Goal: Task Accomplishment & Management: Use online tool/utility

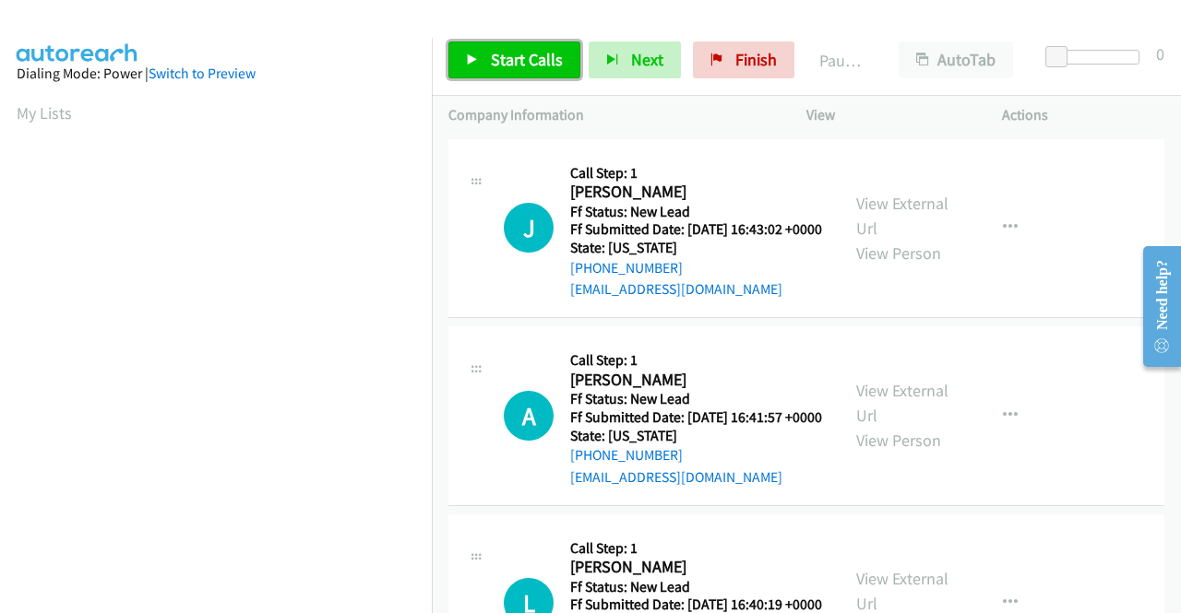
click at [480, 61] on link "Start Calls" at bounding box center [514, 60] width 132 height 37
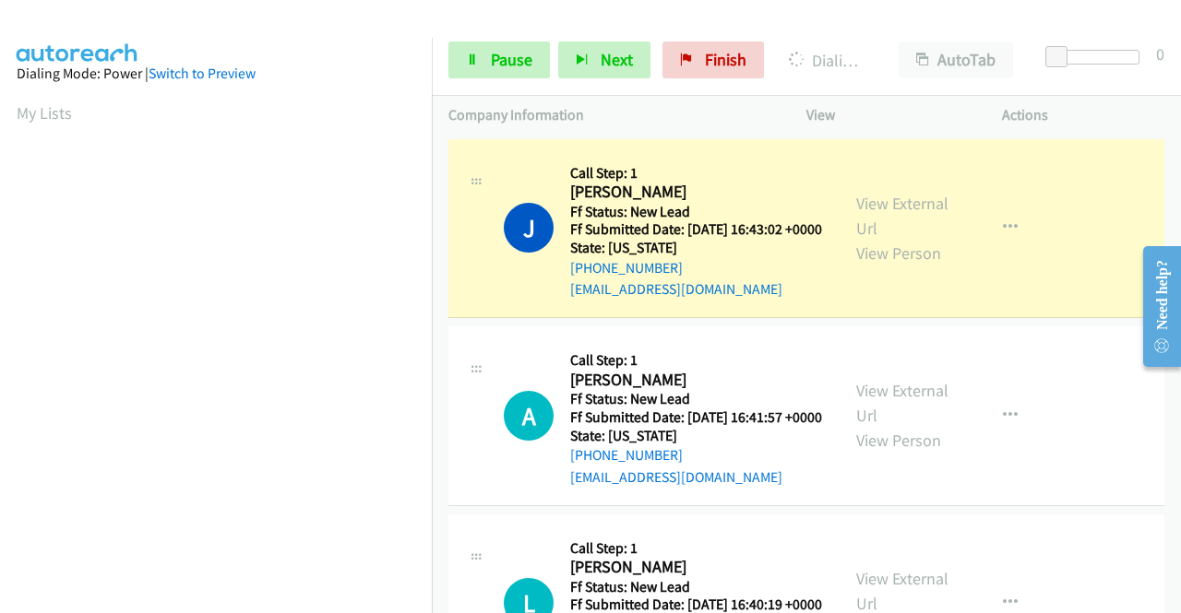
click at [0, 266] on aside "Dialing Mode: Power | Switch to Preview My Lists" at bounding box center [216, 548] width 432 height 1021
click at [889, 219] on link "View External Url" at bounding box center [902, 216] width 92 height 46
click at [433, 237] on td "J Callback Scheduled Call Step: 1 Jose Alonso America/New_York Ff Status: New L…" at bounding box center [806, 229] width 749 height 188
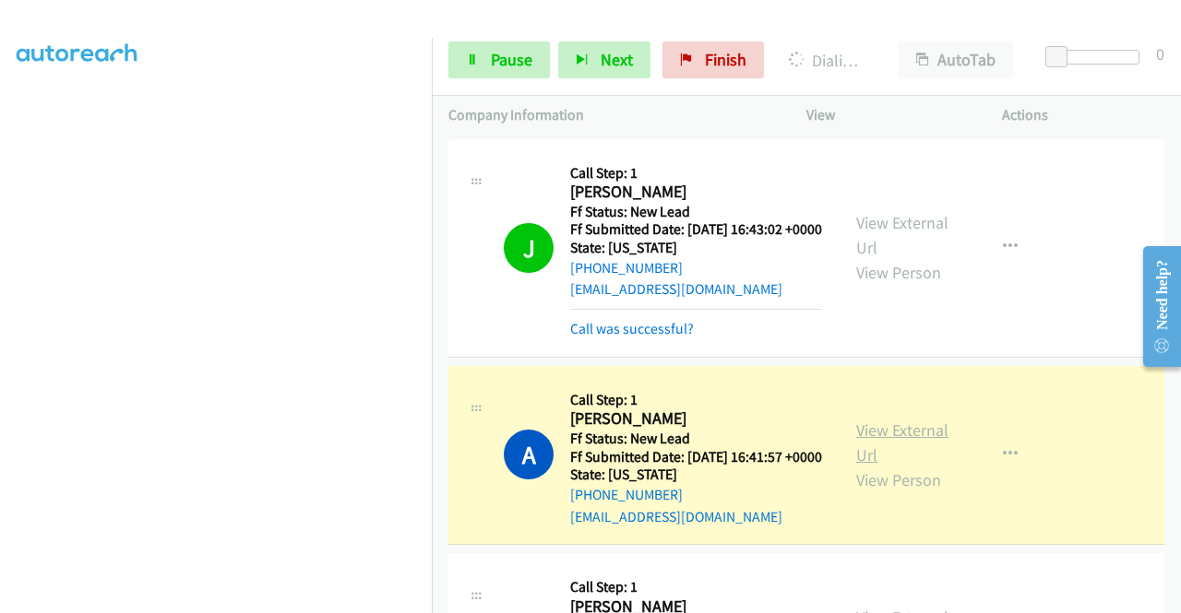
click at [921, 456] on link "View External Url" at bounding box center [902, 443] width 92 height 46
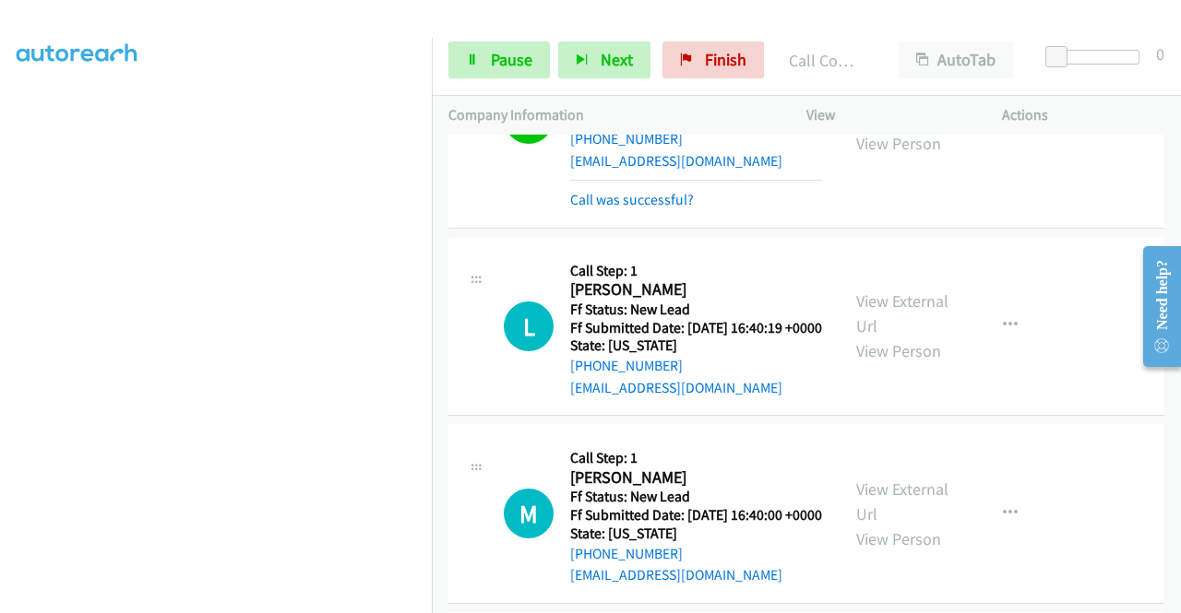
scroll to position [376, 0]
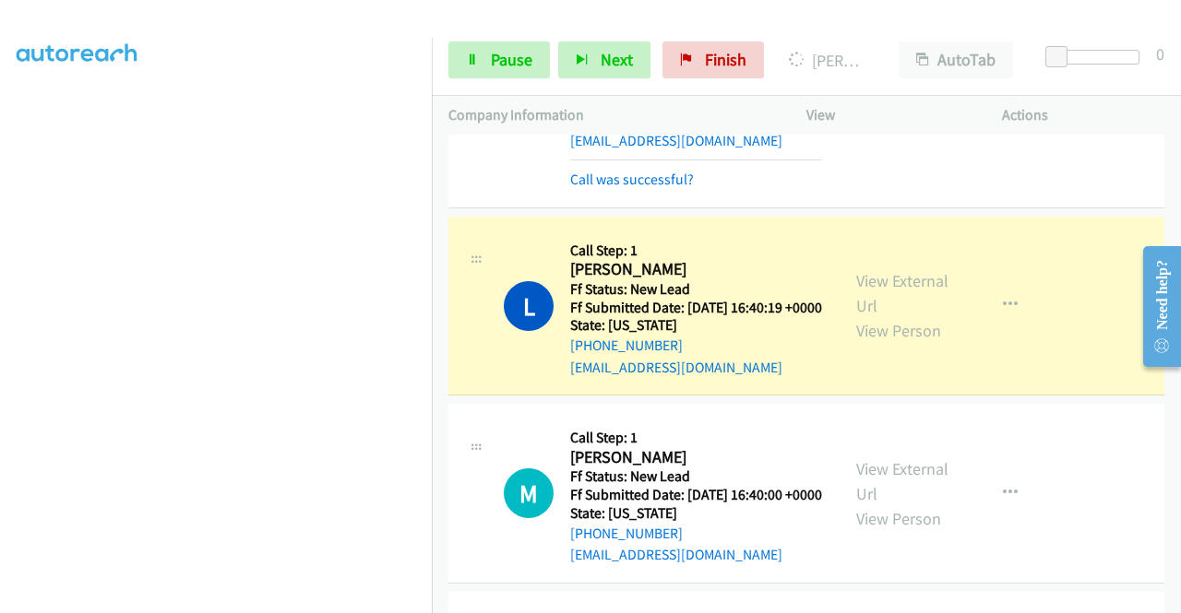
click at [921, 309] on div "View External Url View Person View External Url Email Schedule/Manage Callback …" at bounding box center [945, 306] width 212 height 146
click at [895, 316] on link "View External Url" at bounding box center [902, 293] width 92 height 46
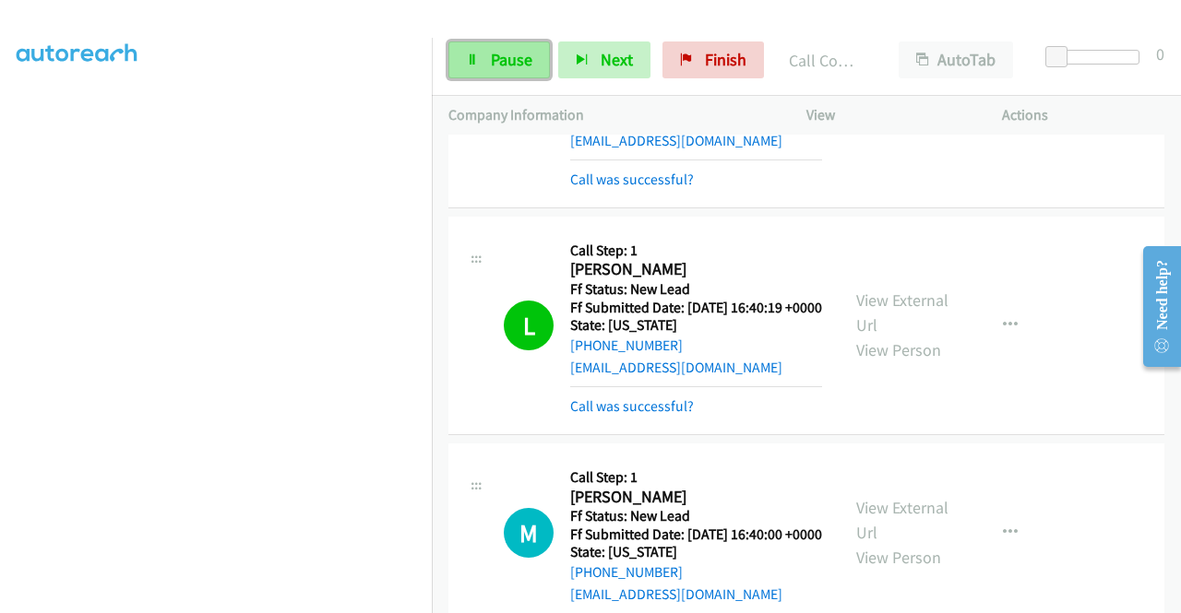
click at [485, 53] on link "Pause" at bounding box center [498, 60] width 101 height 37
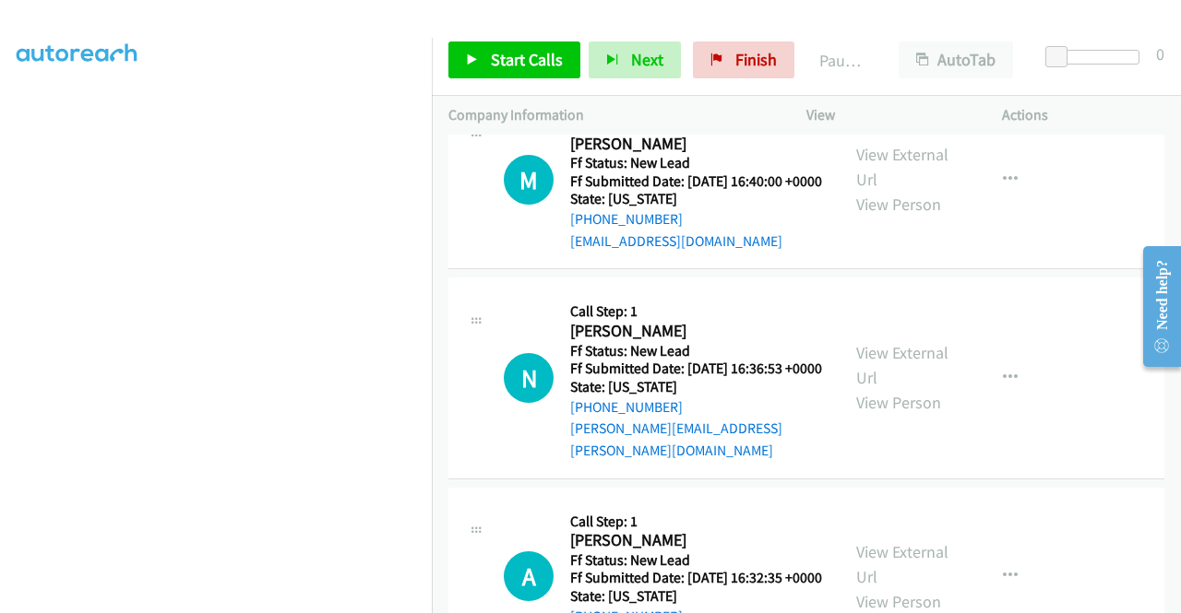
scroll to position [743, 0]
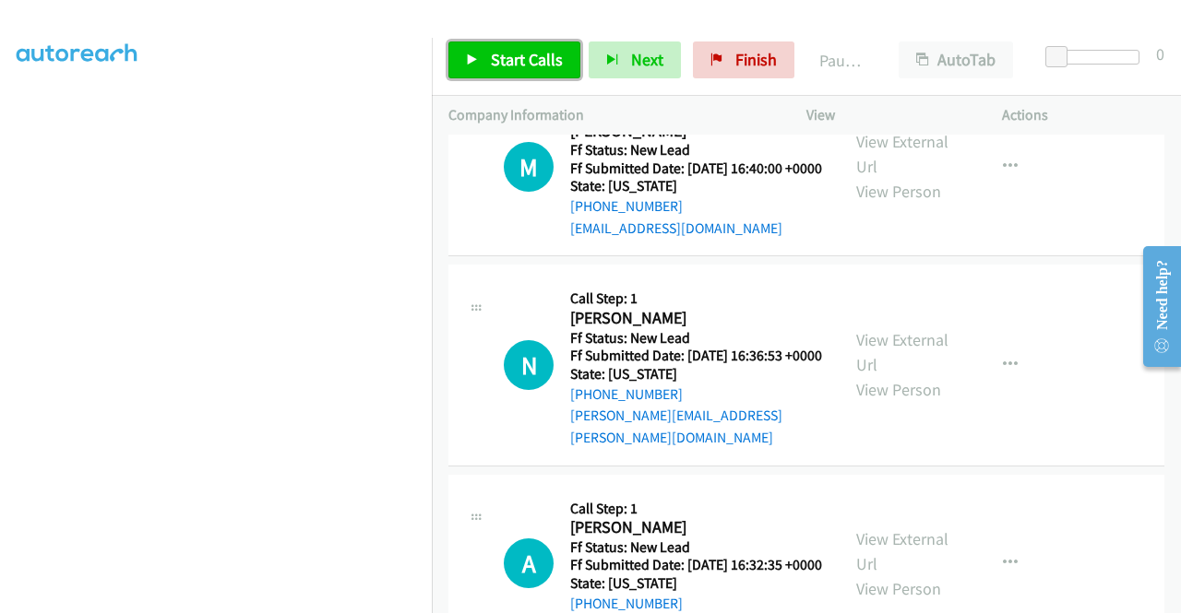
click at [548, 56] on span "Start Calls" at bounding box center [527, 59] width 72 height 21
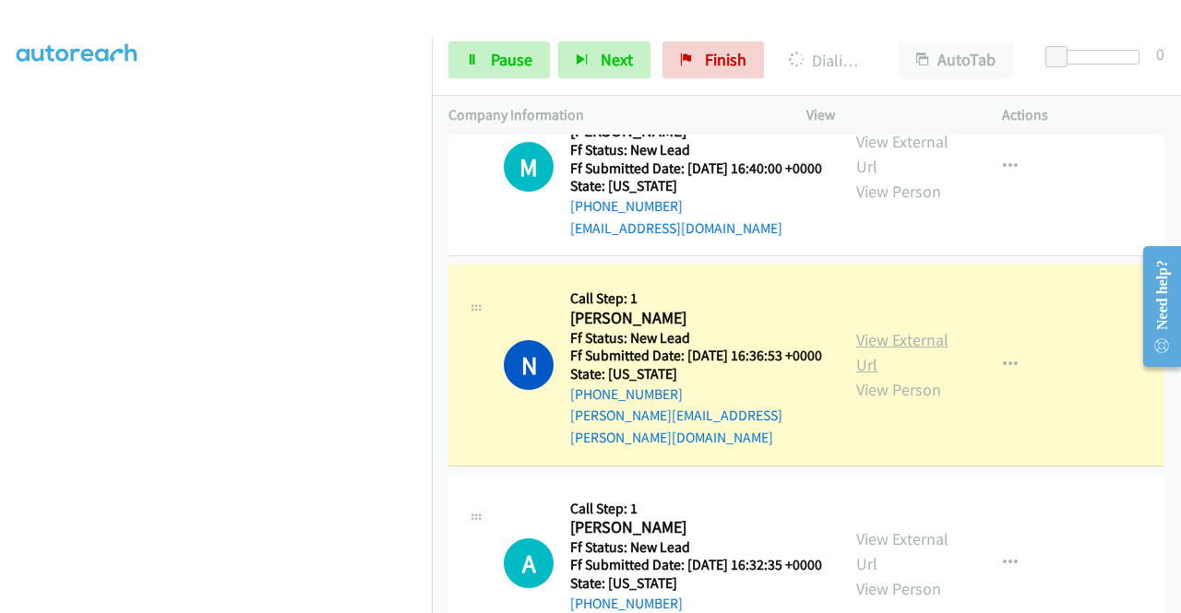
click at [888, 375] on link "View External Url" at bounding box center [902, 352] width 92 height 46
drag, startPoint x: 0, startPoint y: 327, endPoint x: 33, endPoint y: 344, distance: 37.1
click at [0, 327] on aside "Dialing Mode: Power | Switch to Preview My Lists" at bounding box center [216, 140] width 432 height 1021
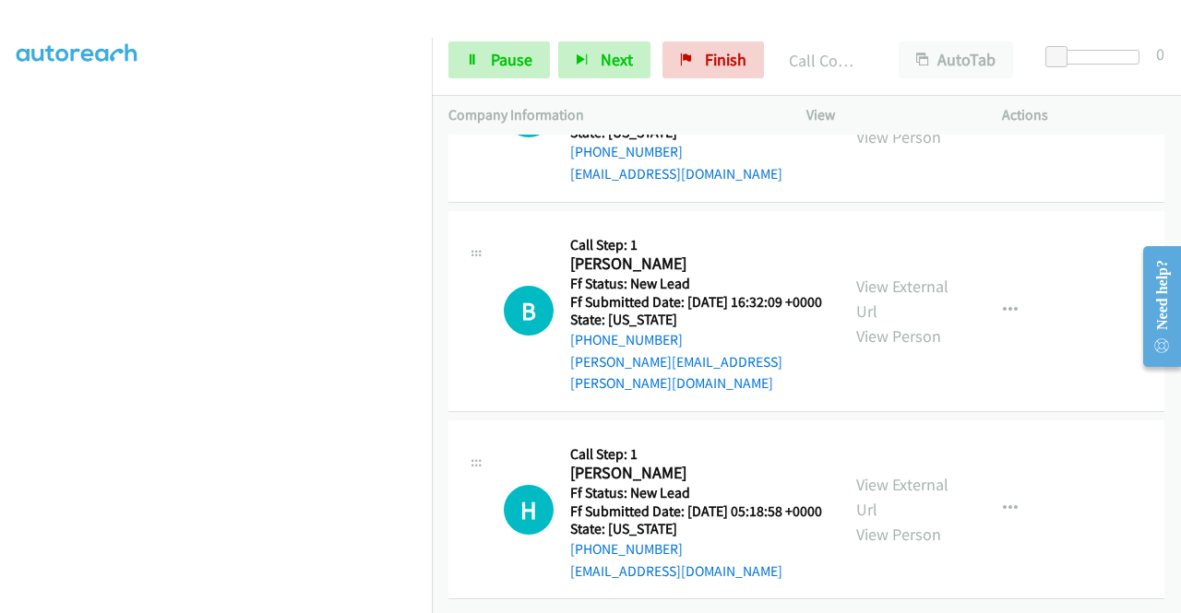
scroll to position [1231, 0]
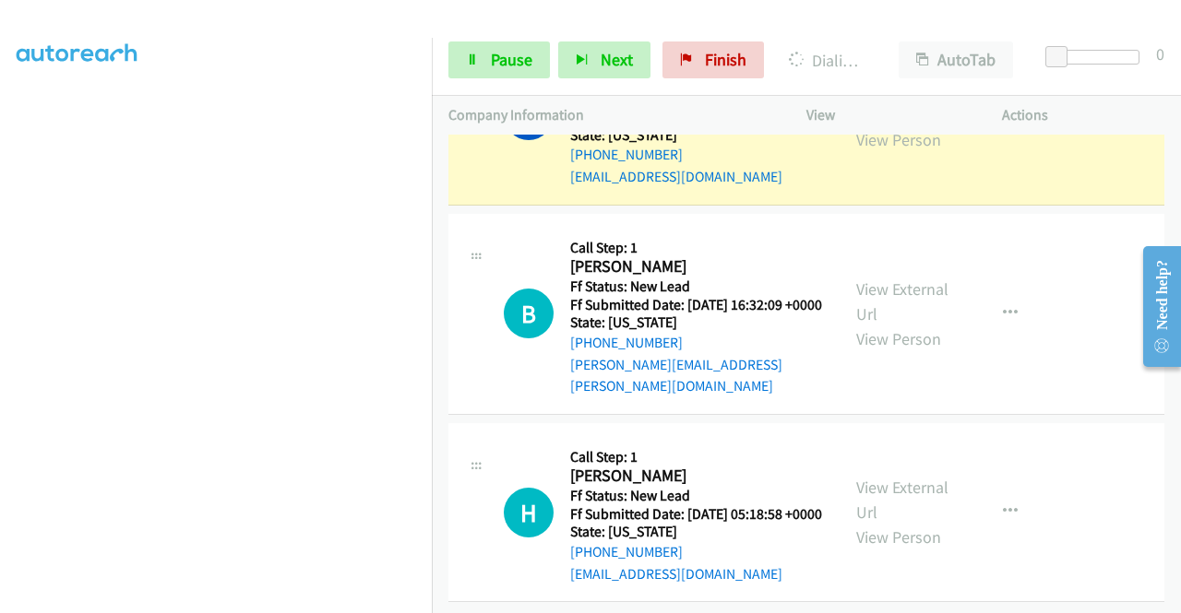
click at [917, 125] on link "View External Url" at bounding box center [902, 102] width 92 height 46
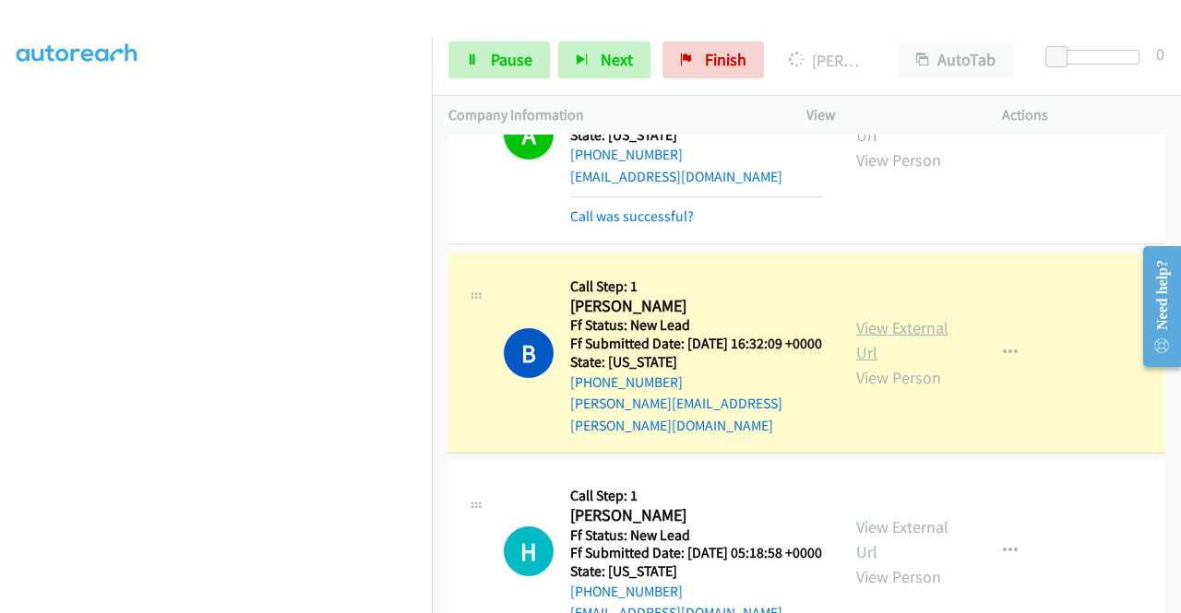
click at [921, 363] on link "View External Url" at bounding box center [902, 340] width 92 height 46
click at [914, 390] on div "View External Url View Person" at bounding box center [904, 352] width 96 height 75
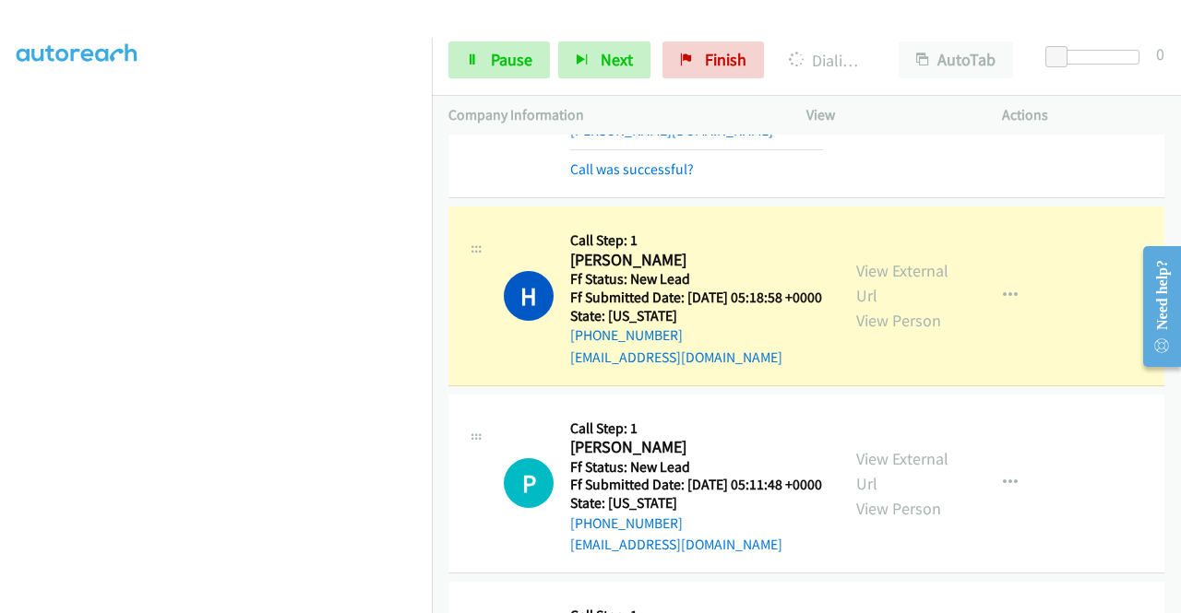
scroll to position [1599, 0]
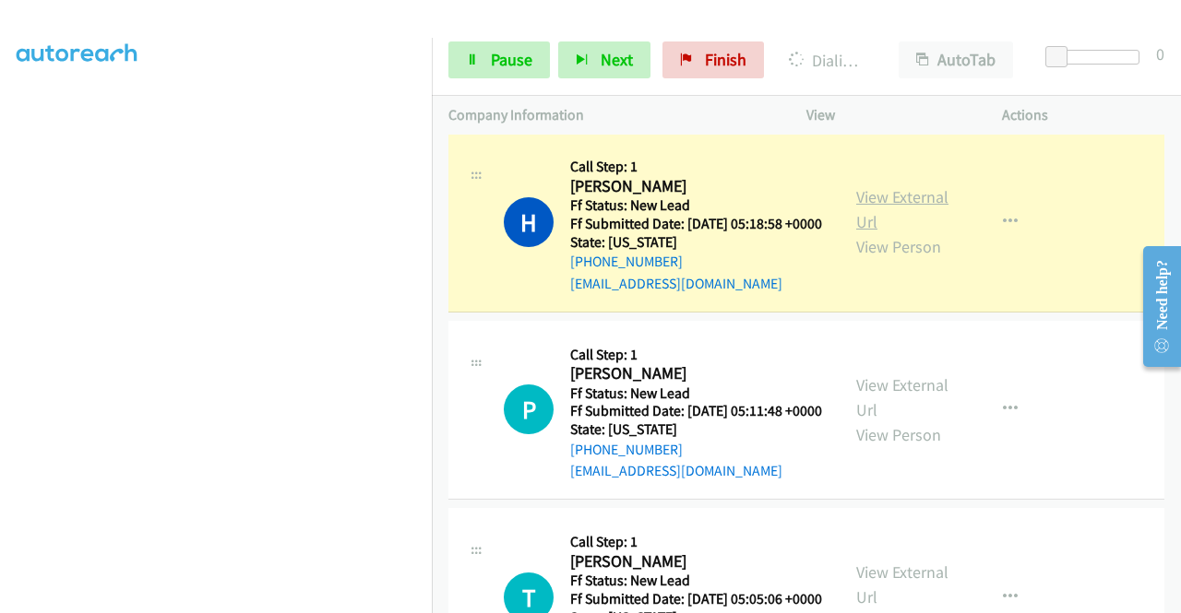
click at [908, 232] on link "View External Url" at bounding box center [902, 209] width 92 height 46
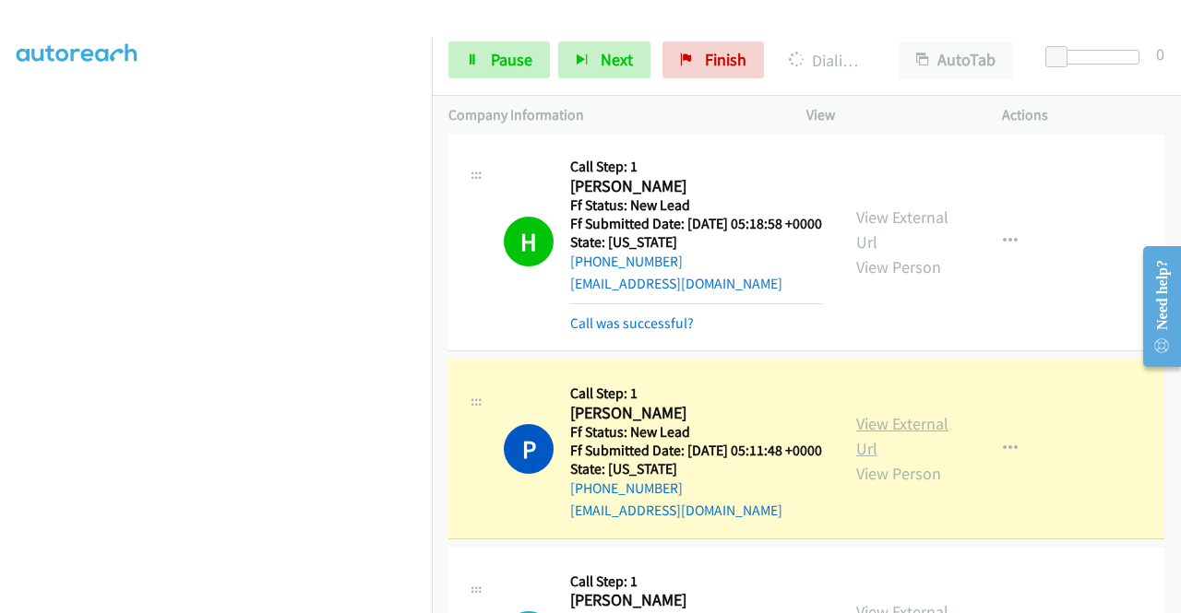
click at [877, 459] on link "View External Url" at bounding box center [902, 436] width 92 height 46
click at [869, 459] on link "View External Url" at bounding box center [902, 436] width 92 height 46
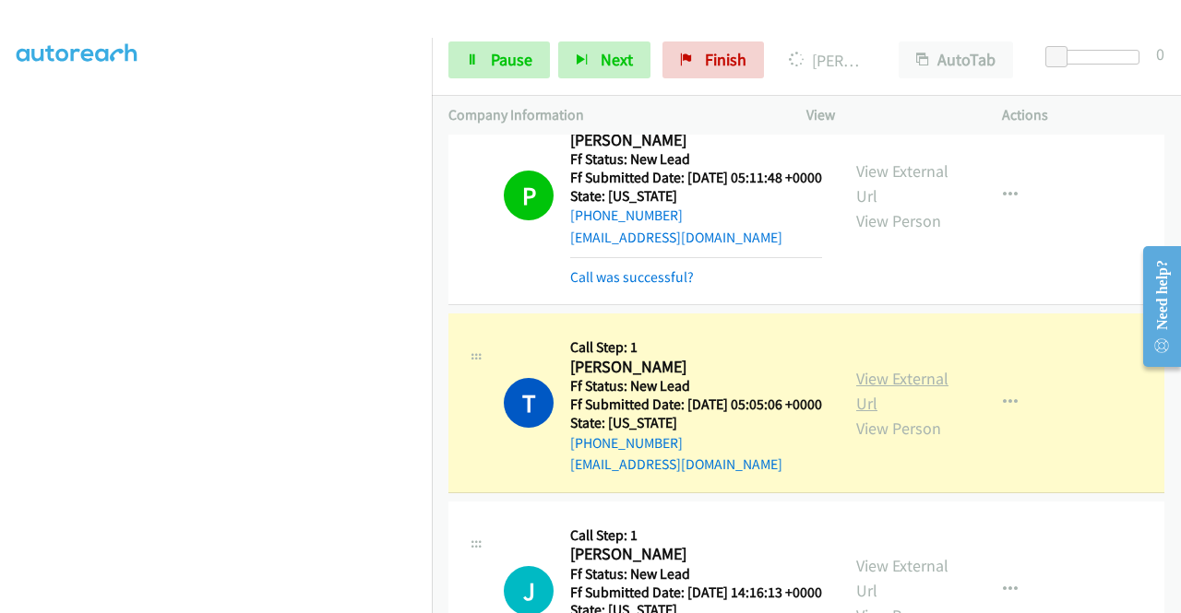
click at [871, 414] on link "View External Url" at bounding box center [902, 391] width 92 height 46
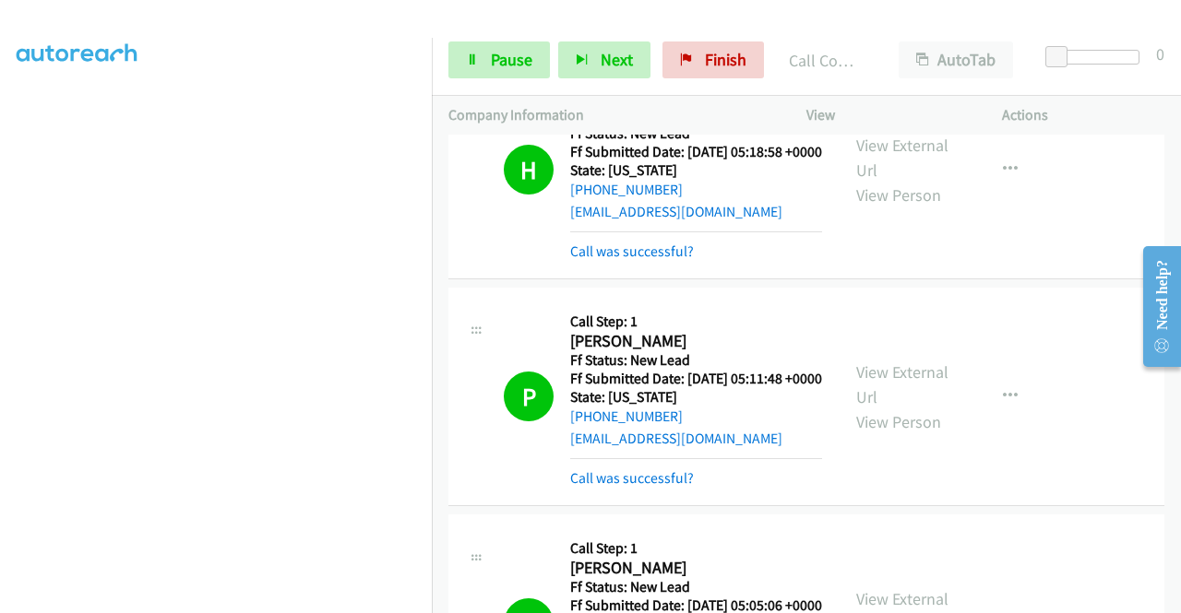
scroll to position [2568, 0]
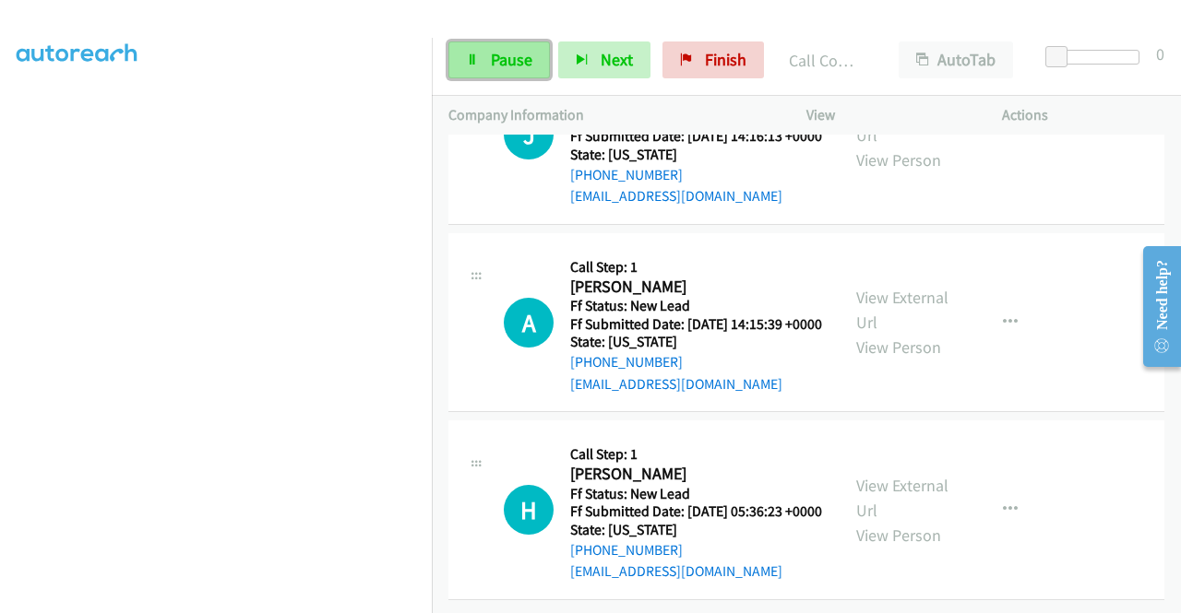
click at [508, 64] on span "Pause" at bounding box center [512, 59] width 42 height 21
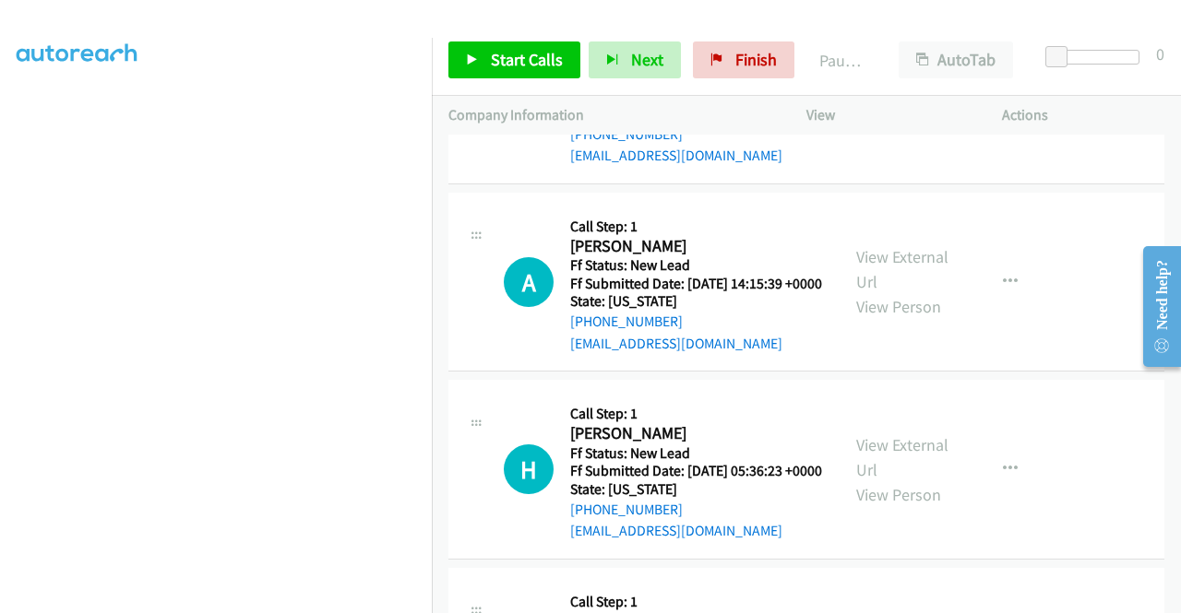
scroll to position [2399, 0]
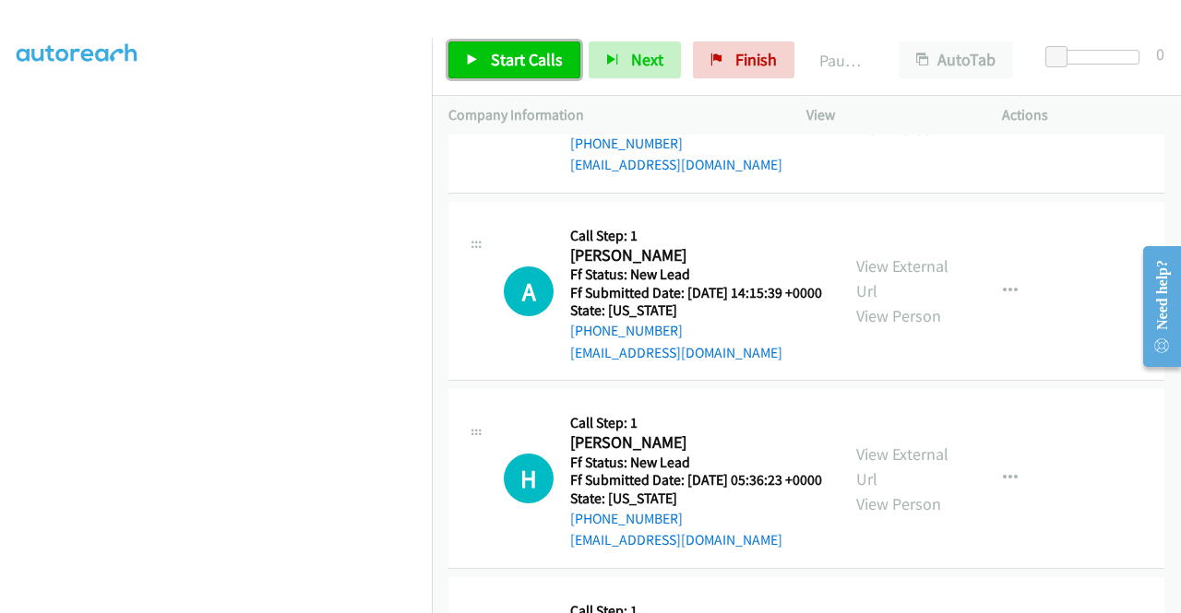
click at [513, 58] on span "Start Calls" at bounding box center [527, 59] width 72 height 21
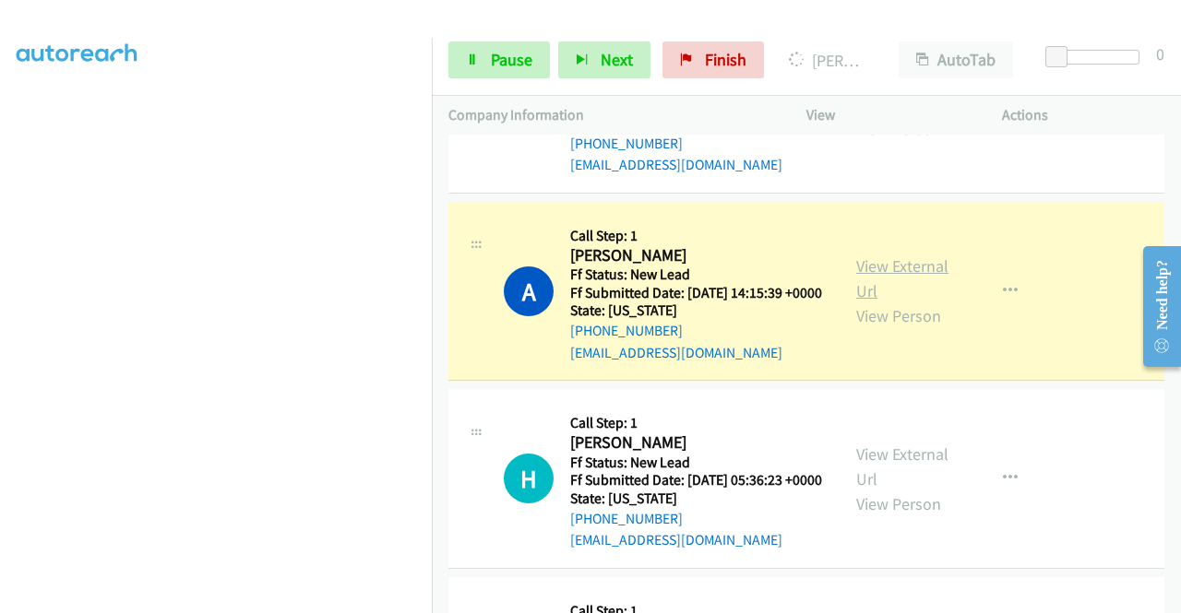
click at [928, 302] on link "View External Url" at bounding box center [902, 279] width 92 height 46
click at [0, 276] on aside "Dialing Mode: Power | Switch to Preview My Lists" at bounding box center [216, 140] width 432 height 1021
click at [492, 54] on span "Pause" at bounding box center [512, 59] width 42 height 21
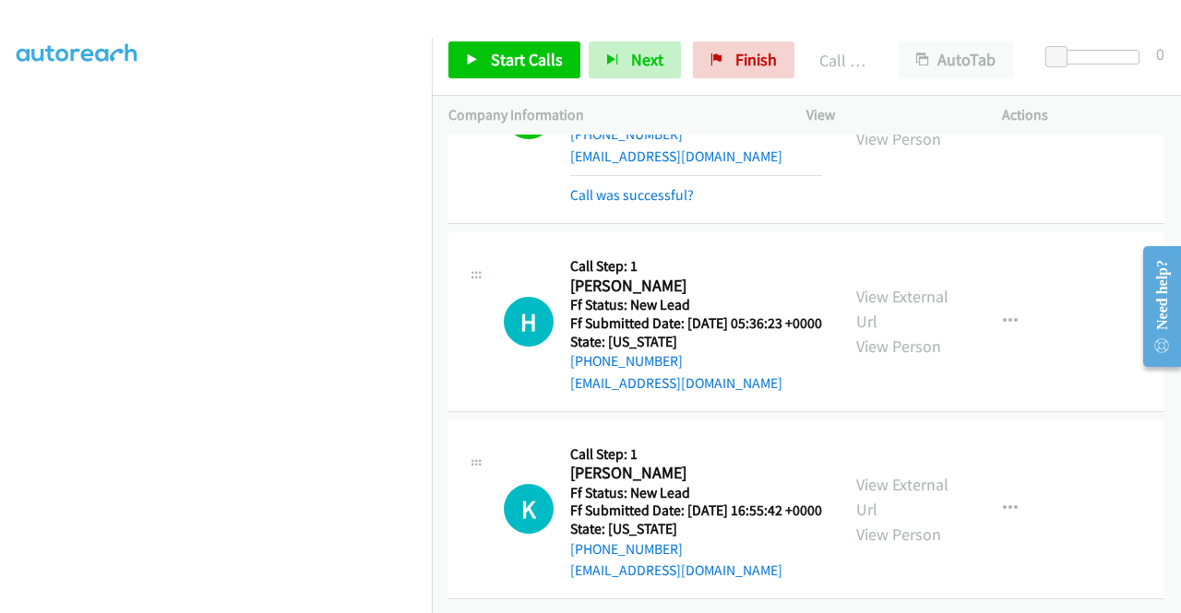
scroll to position [2663, 0]
click at [509, 71] on link "Start Calls" at bounding box center [514, 60] width 132 height 37
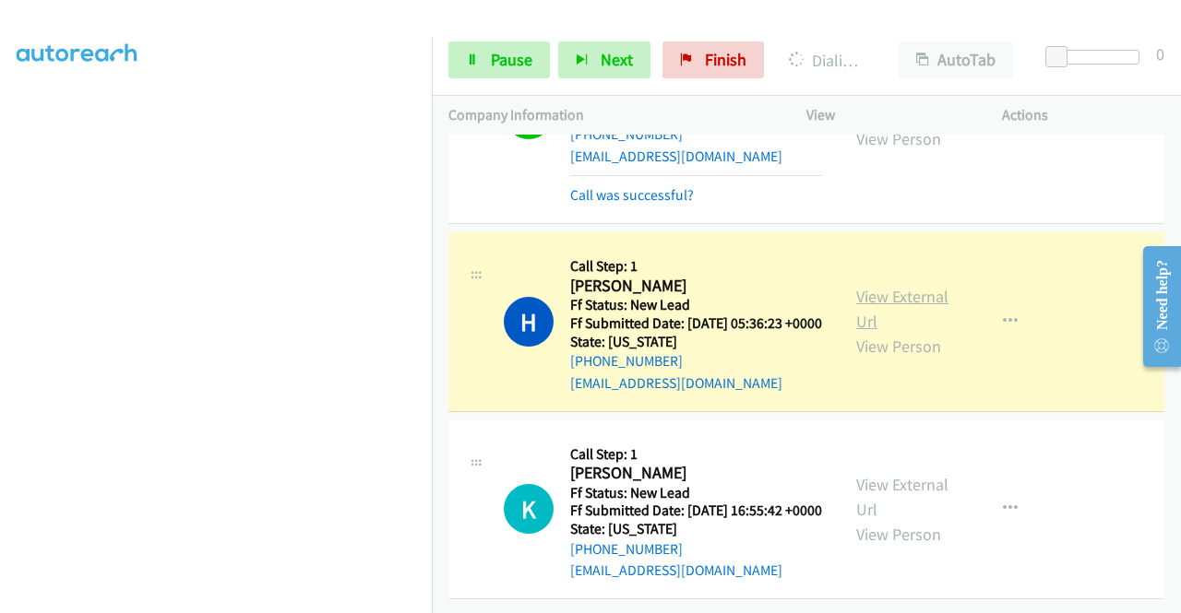
click at [881, 332] on link "View External Url" at bounding box center [902, 309] width 92 height 46
click at [0, 300] on aside "Dialing Mode: Power | Switch to Preview My Lists" at bounding box center [216, 140] width 432 height 1021
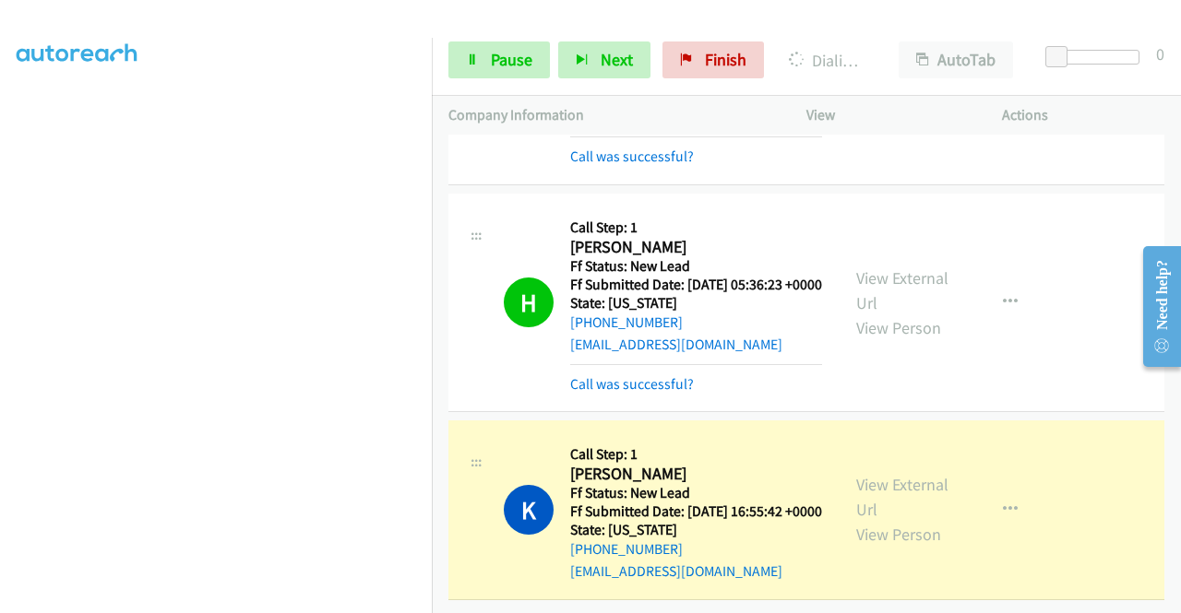
click at [1050, 412] on div "H Callback Scheduled Call Step: 1 Hillary Pham America/Los_Angeles Ff Status: N…" at bounding box center [806, 303] width 716 height 219
click at [927, 474] on link "View External Url" at bounding box center [902, 497] width 92 height 46
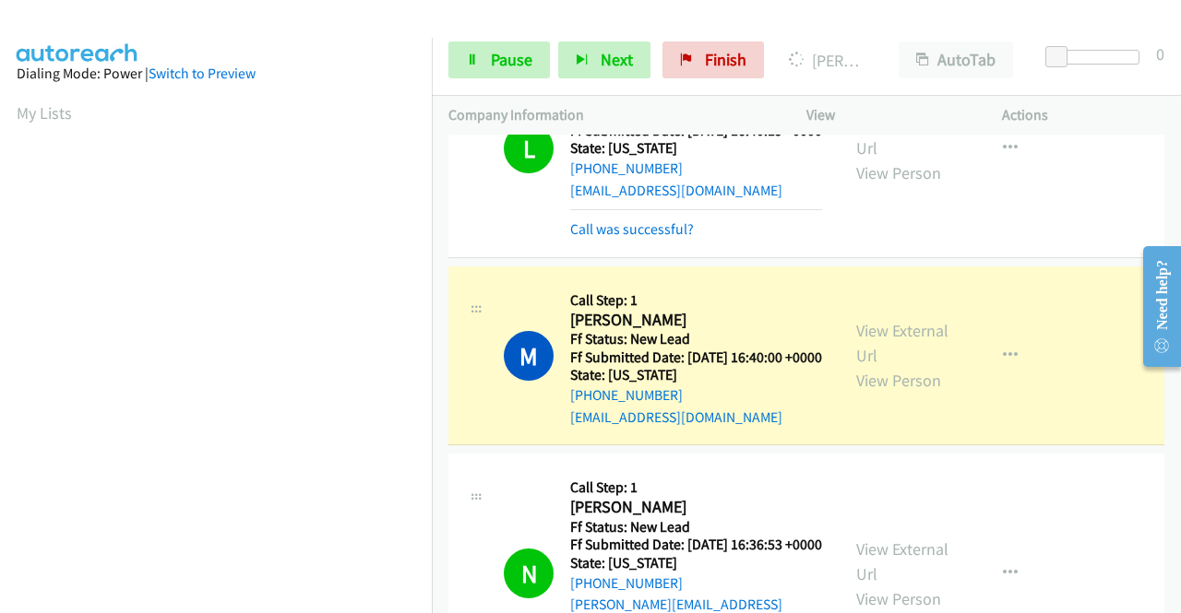
scroll to position [559, 0]
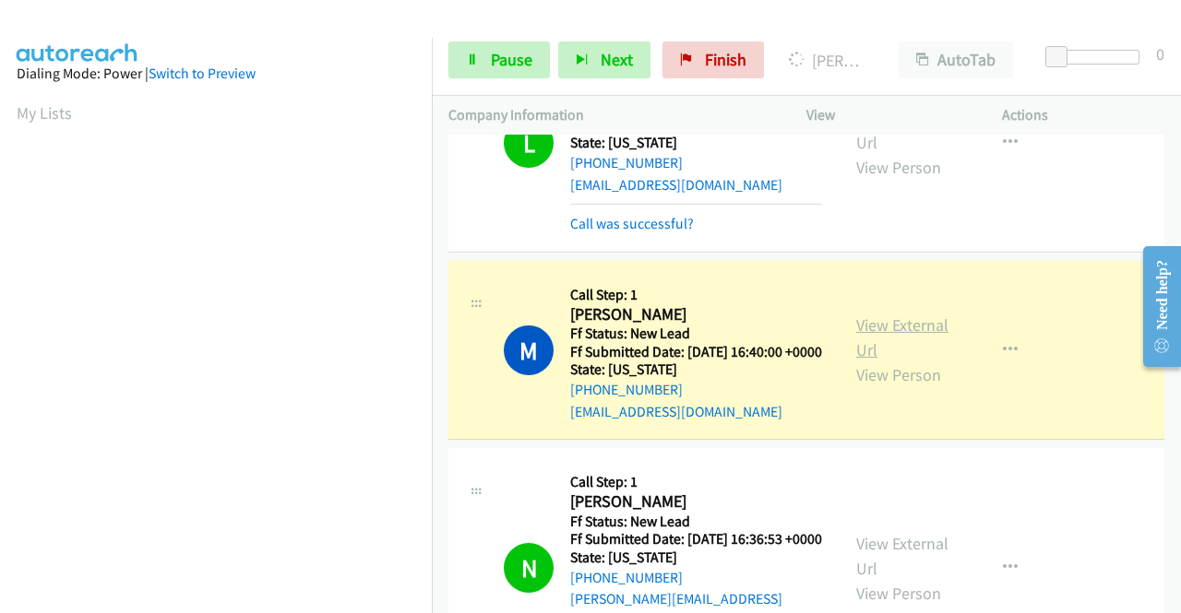
click at [893, 361] on link "View External Url" at bounding box center [902, 338] width 92 height 46
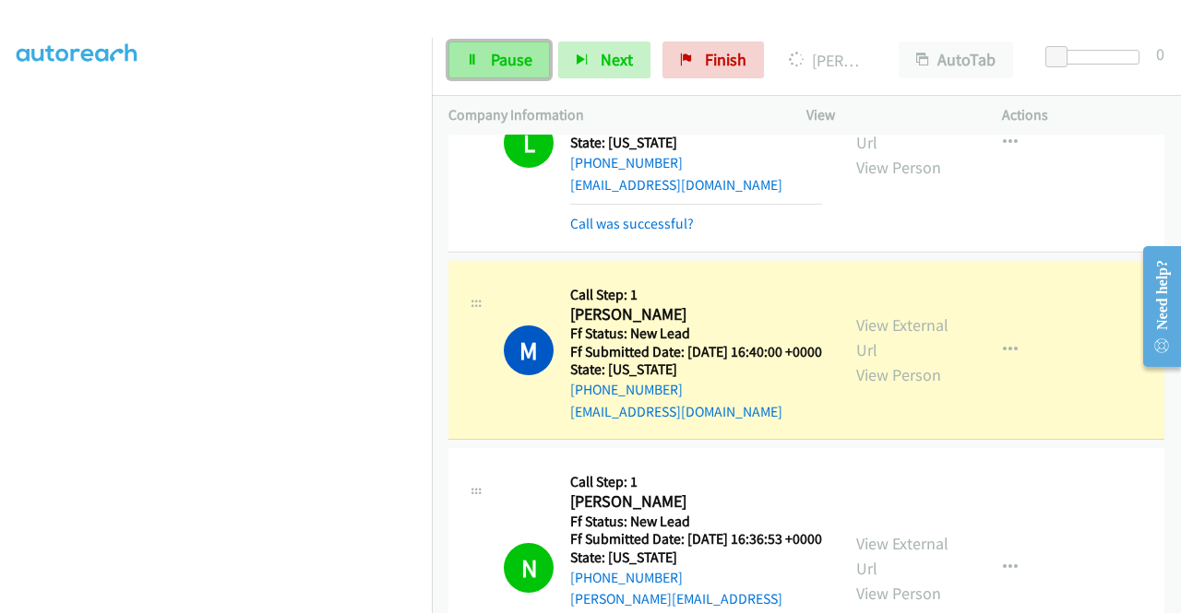
click at [485, 56] on link "Pause" at bounding box center [498, 60] width 101 height 37
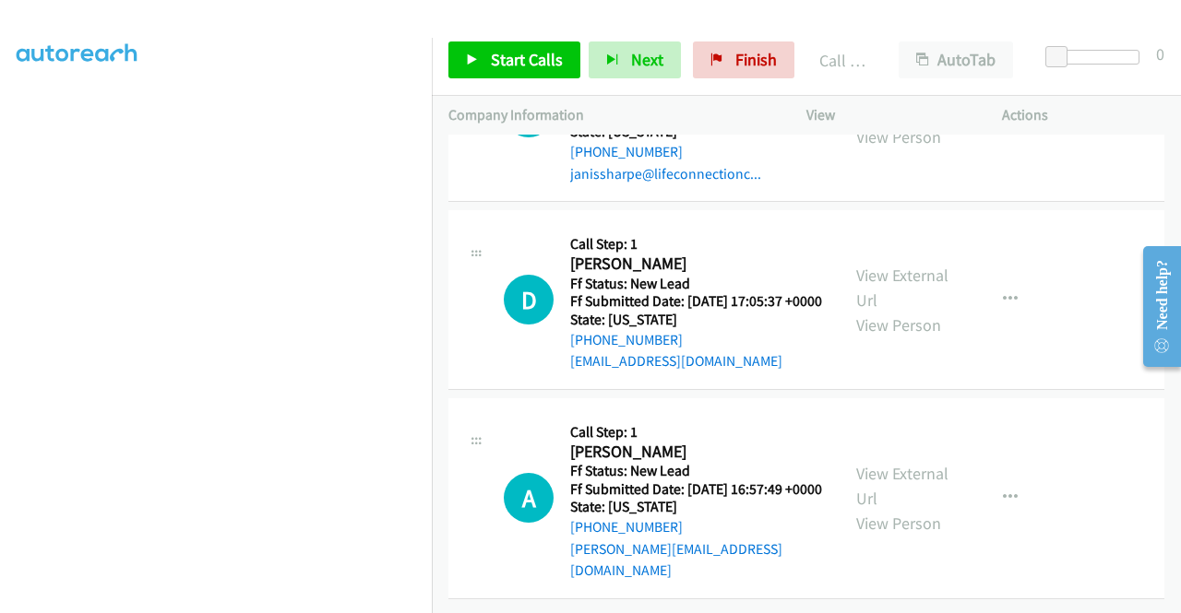
scroll to position [3332, 0]
click at [488, 75] on link "Start Calls" at bounding box center [514, 60] width 132 height 37
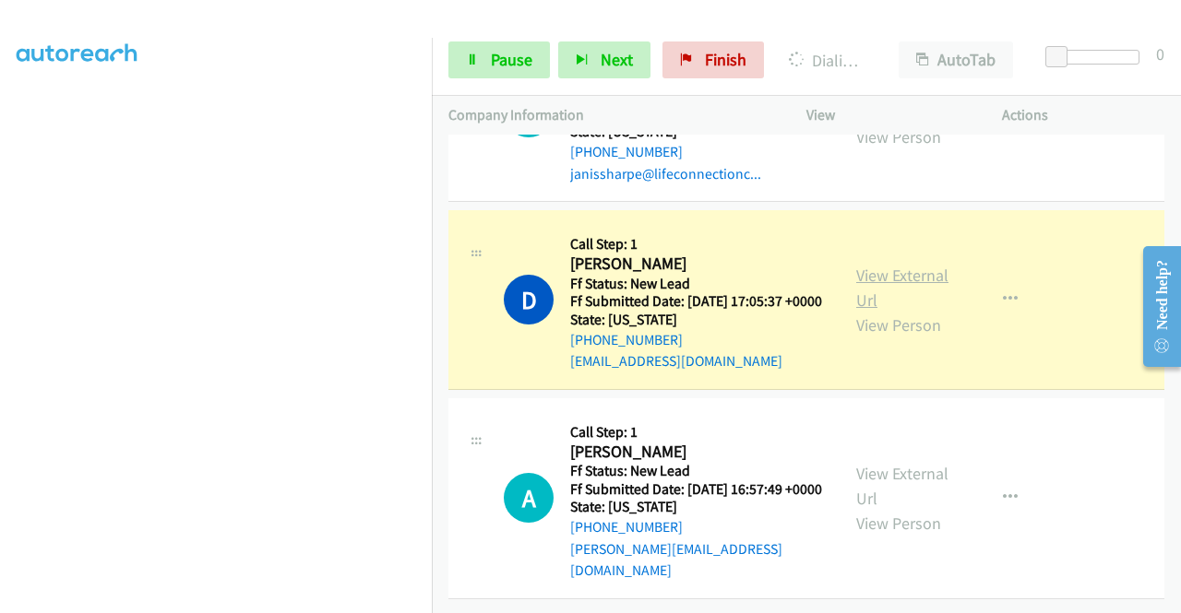
click at [867, 311] on link "View External Url" at bounding box center [902, 288] width 92 height 46
click at [0, 287] on aside "Dialing Mode: Power | Switch to Preview My Lists" at bounding box center [216, 140] width 432 height 1021
click at [433, 207] on td "J Callback Scheduled Call Step: 1 Janis Sharpe America/Chicago Ff Status: New L…" at bounding box center [806, 112] width 749 height 188
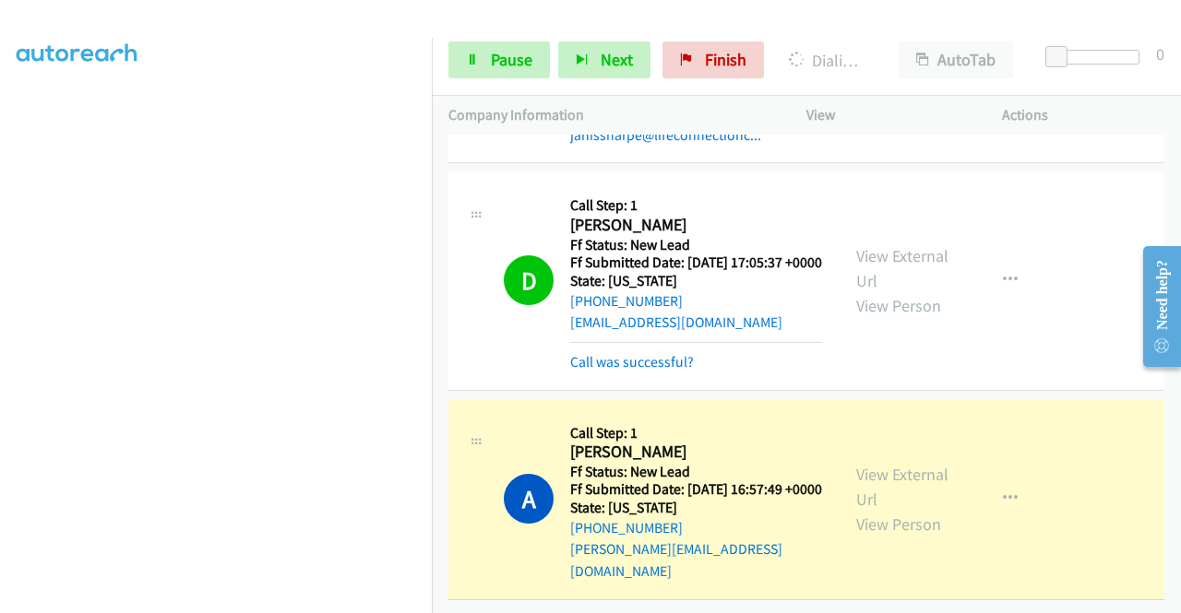
scroll to position [3585, 0]
click at [893, 464] on link "View External Url" at bounding box center [902, 487] width 92 height 46
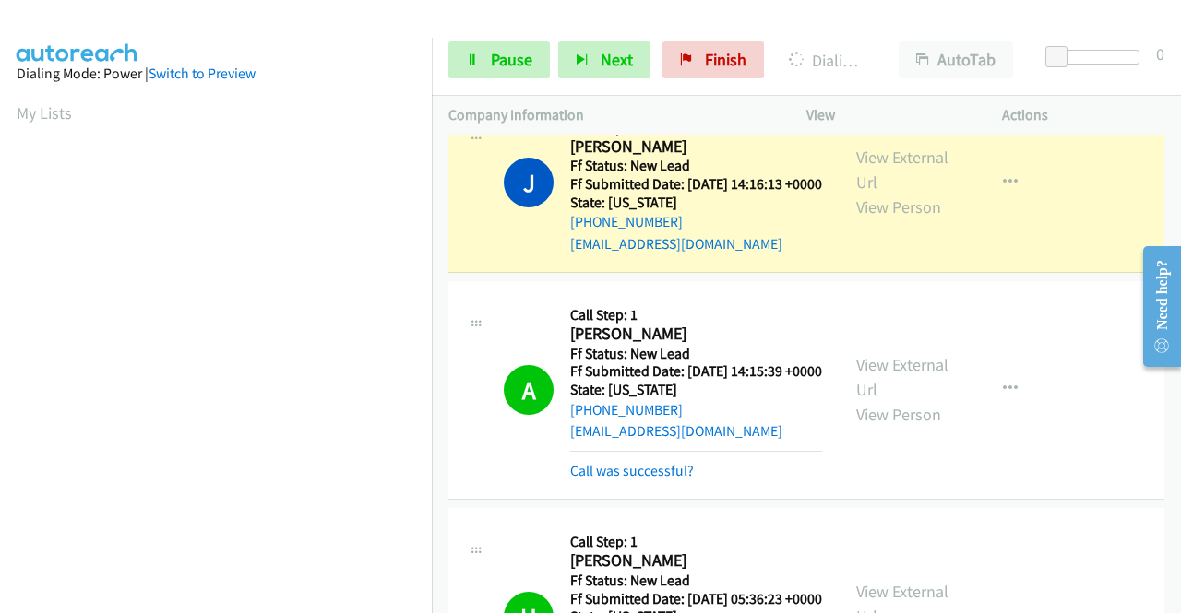
scroll to position [2352, 0]
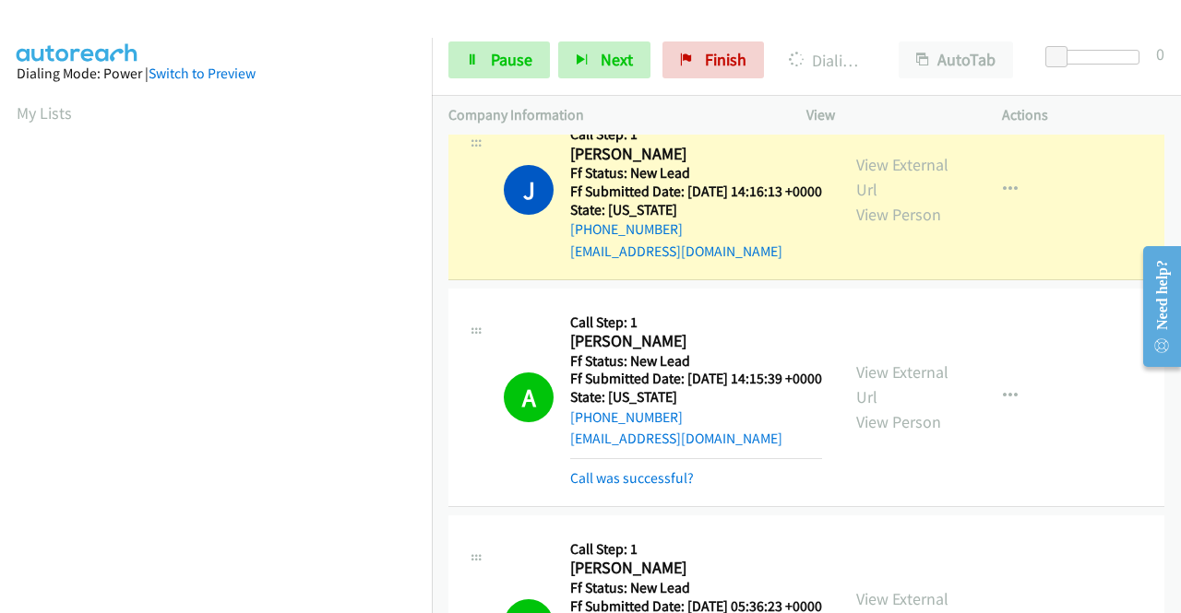
click at [904, 227] on div "View External Url View Person" at bounding box center [904, 189] width 96 height 75
click at [878, 200] on link "View External Url" at bounding box center [902, 177] width 92 height 46
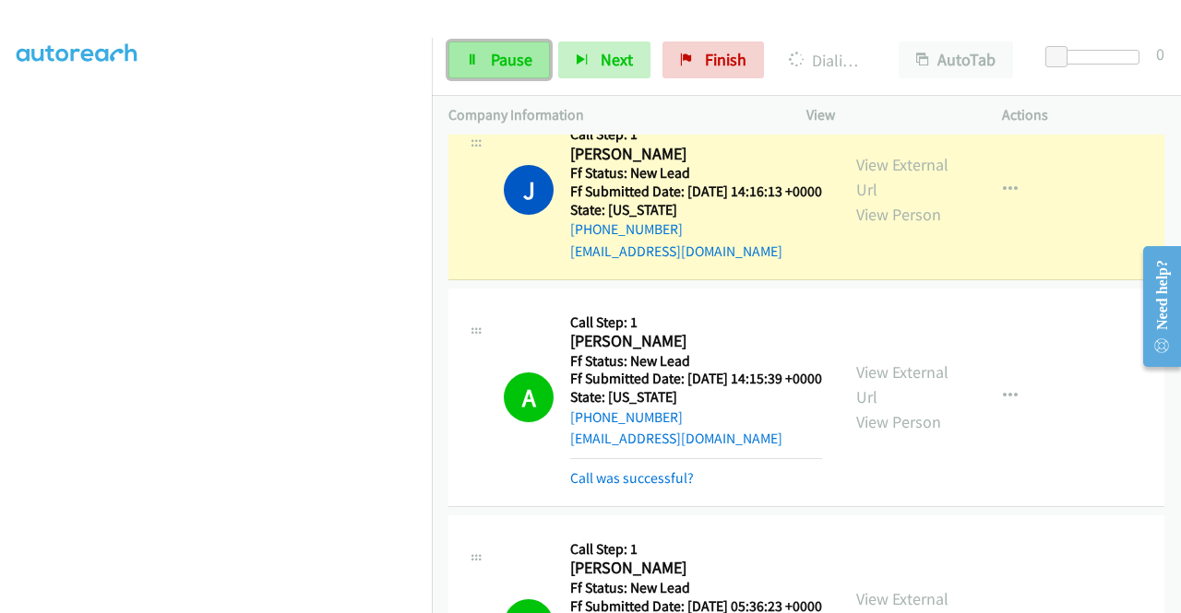
click at [468, 75] on link "Pause" at bounding box center [498, 60] width 101 height 37
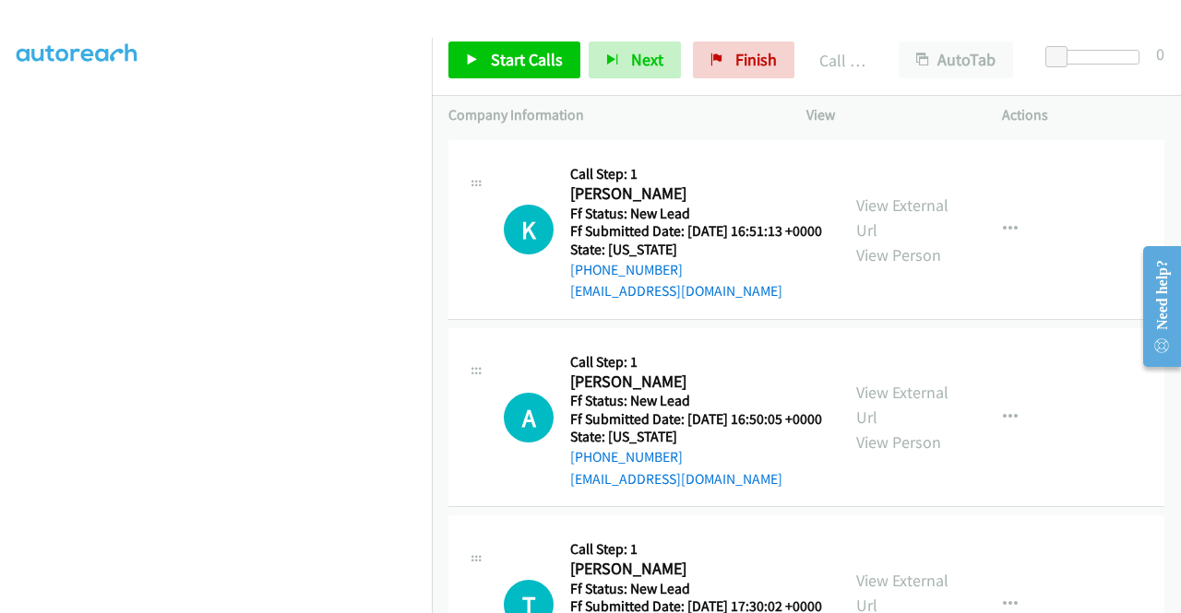
scroll to position [4114, 0]
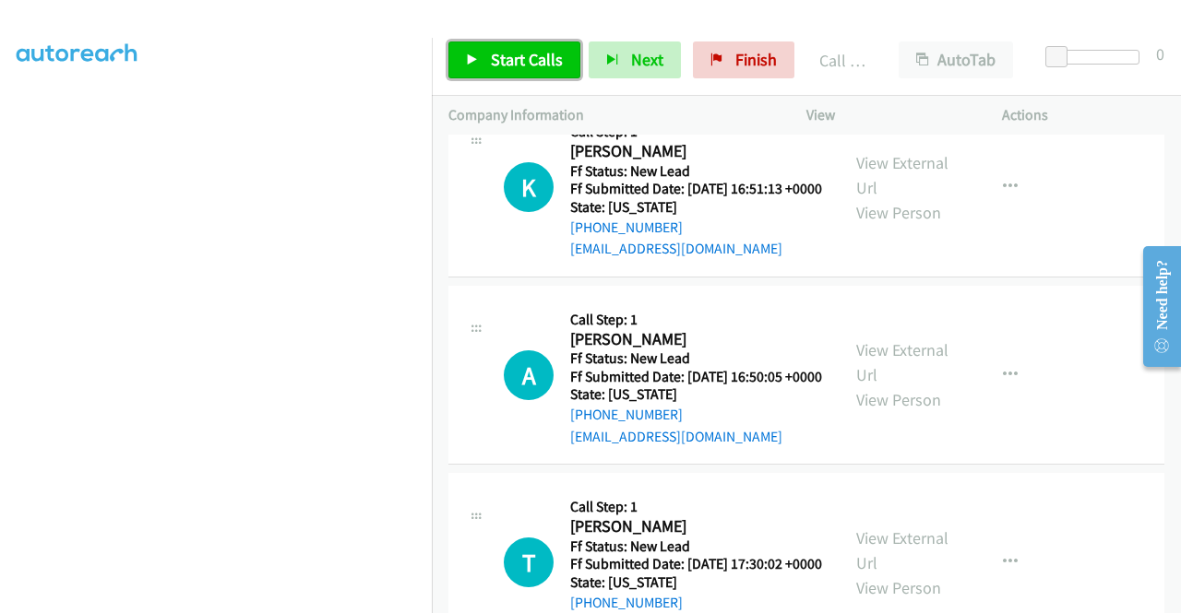
click at [480, 50] on link "Start Calls" at bounding box center [514, 60] width 132 height 37
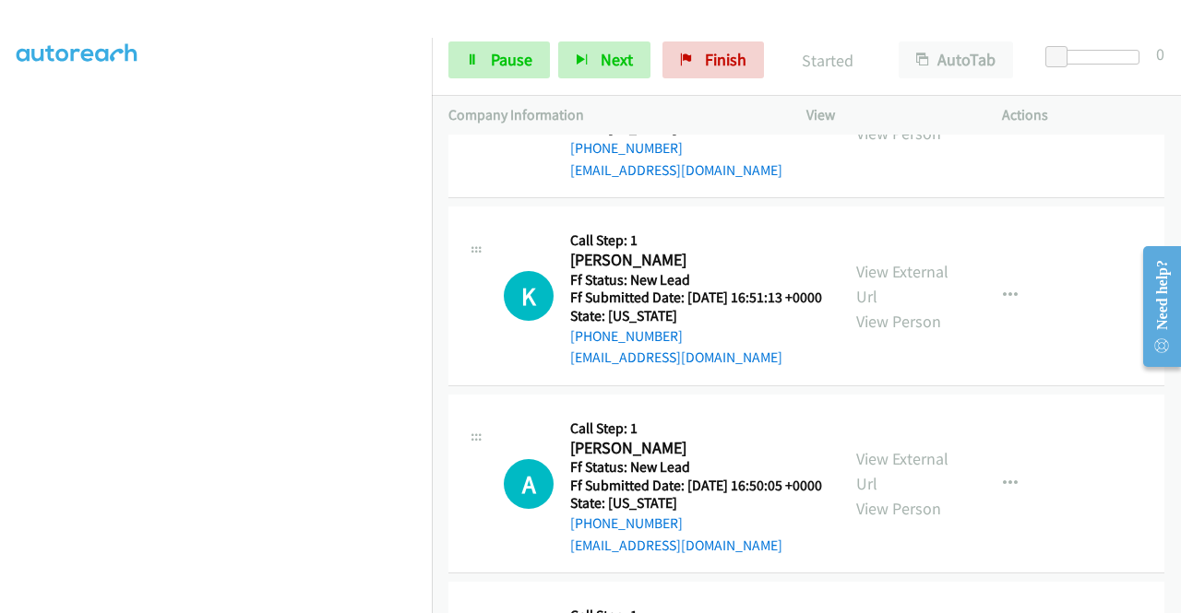
scroll to position [4110, 0]
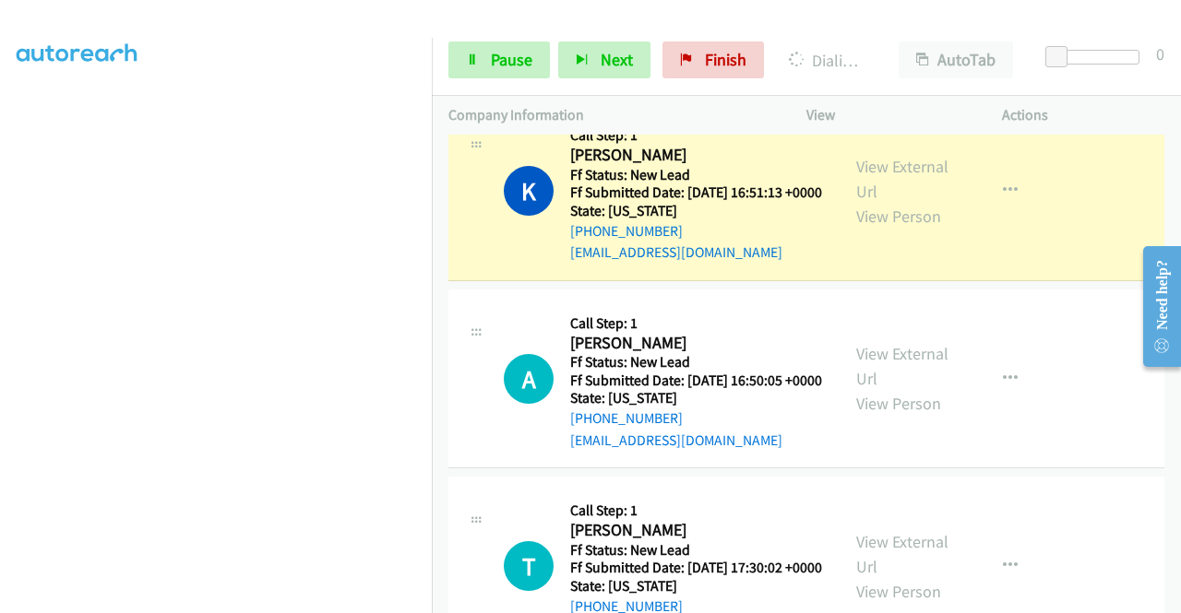
click at [0, 268] on aside "Dialing Mode: Power | Switch to Preview My Lists" at bounding box center [216, 140] width 432 height 1021
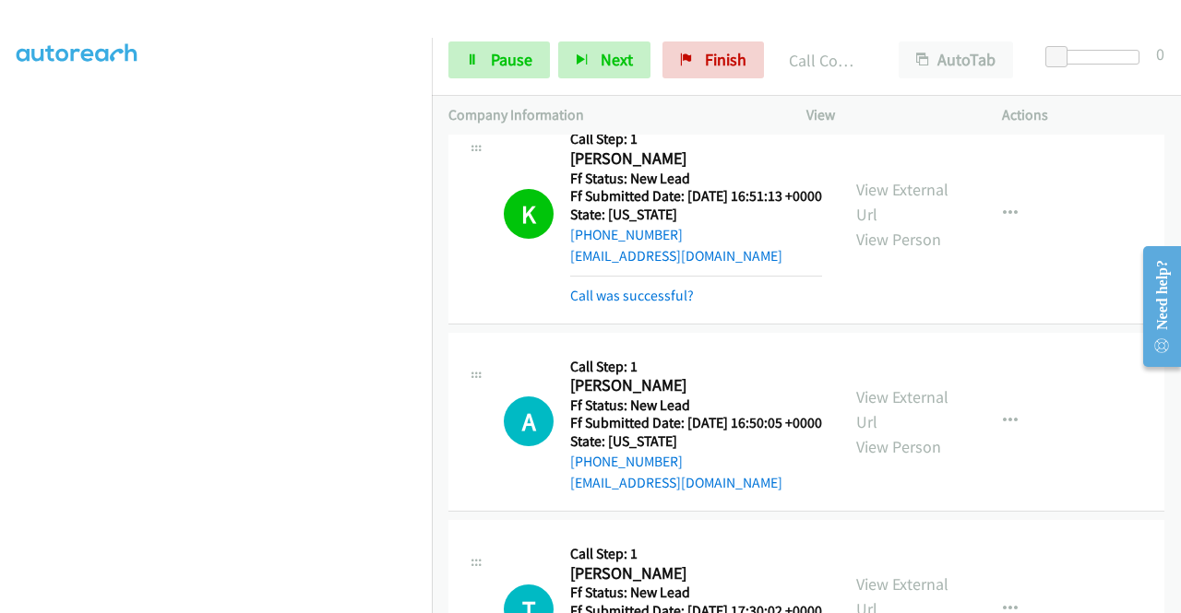
scroll to position [4524, 0]
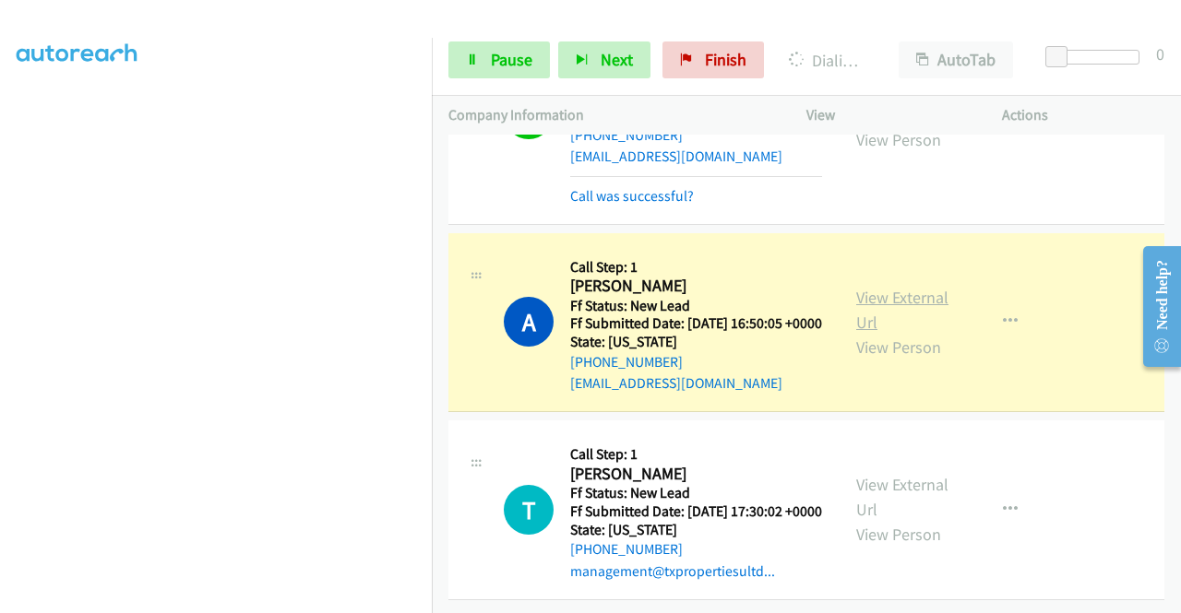
click at [902, 287] on link "View External Url" at bounding box center [902, 310] width 92 height 46
click at [919, 125] on link "View External Url" at bounding box center [902, 102] width 92 height 46
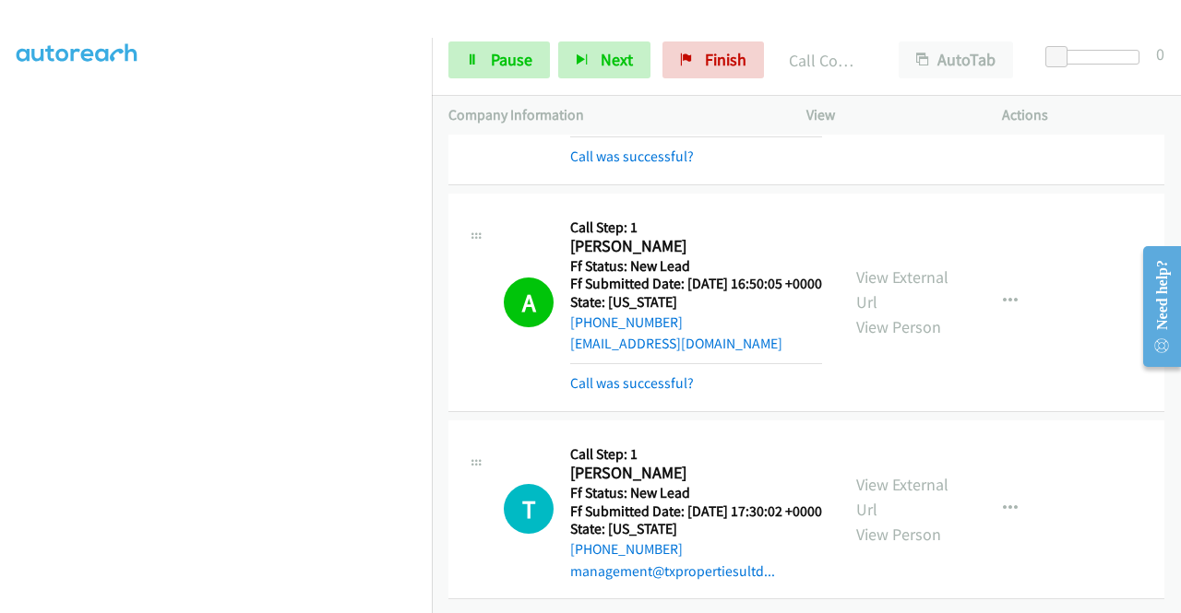
click at [1175, 599] on div "+1 415-964-1034 Call failed - Please reload the list and try again The Callbar …" at bounding box center [806, 374] width 749 height 479
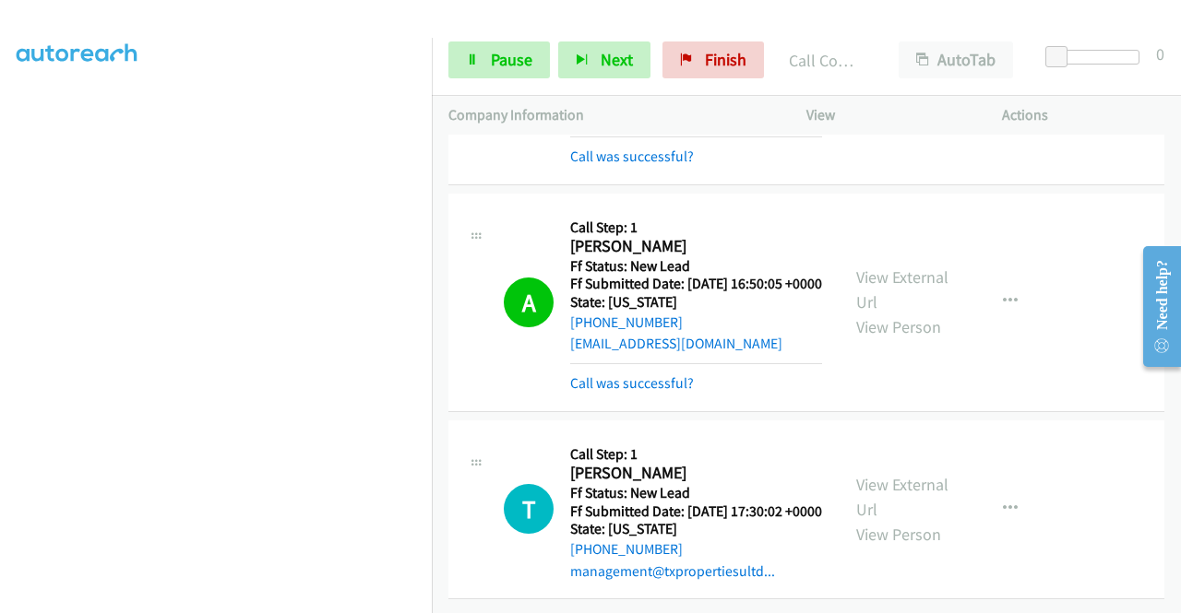
click at [1175, 599] on div "+1 415-964-1034 Call failed - Please reload the list and try again The Callbar …" at bounding box center [806, 374] width 749 height 479
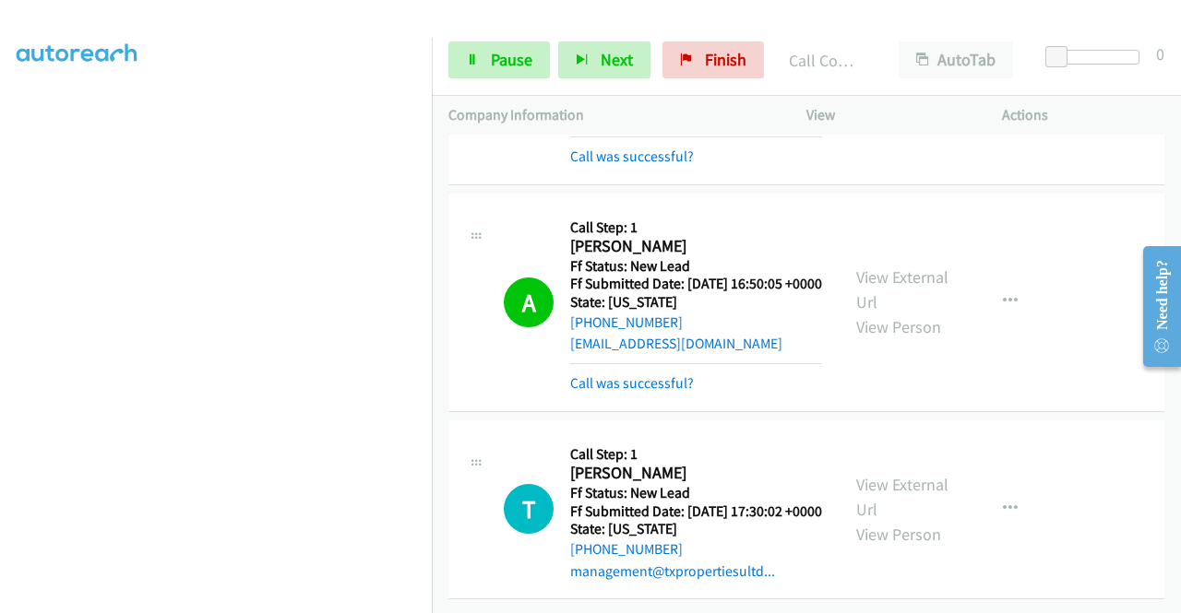
click at [1175, 599] on div "+1 415-964-1034 Call failed - Please reload the list and try again The Callbar …" at bounding box center [806, 374] width 749 height 479
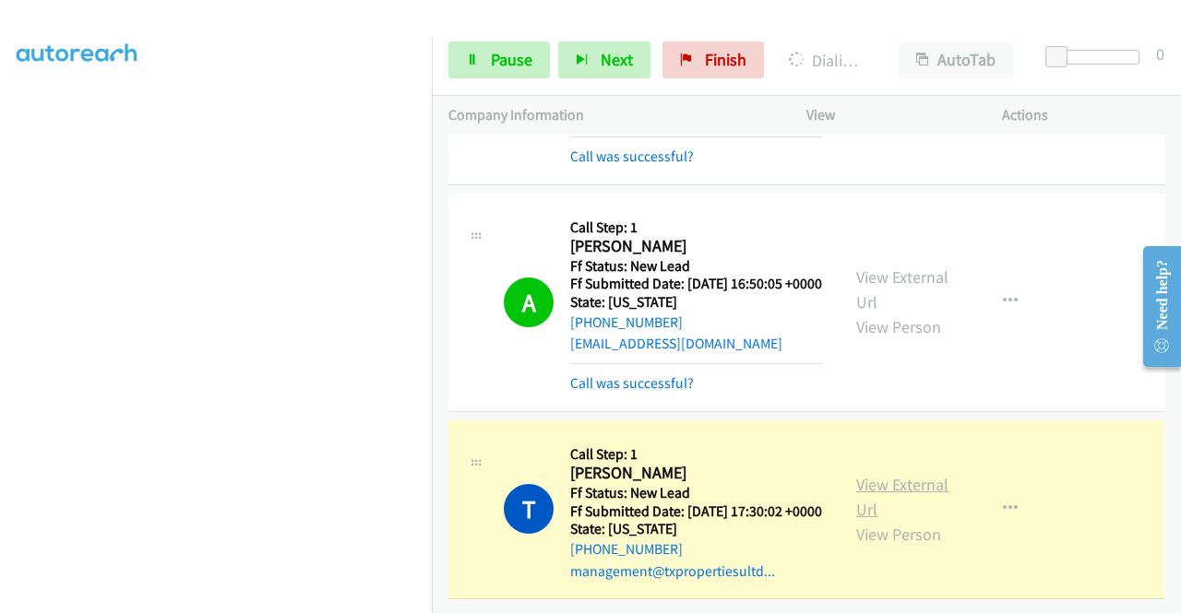
click at [900, 474] on link "View External Url" at bounding box center [902, 497] width 92 height 46
click at [432, 161] on nav "Dialing Mode: Power | Switch to Preview My Lists" at bounding box center [216, 344] width 433 height 613
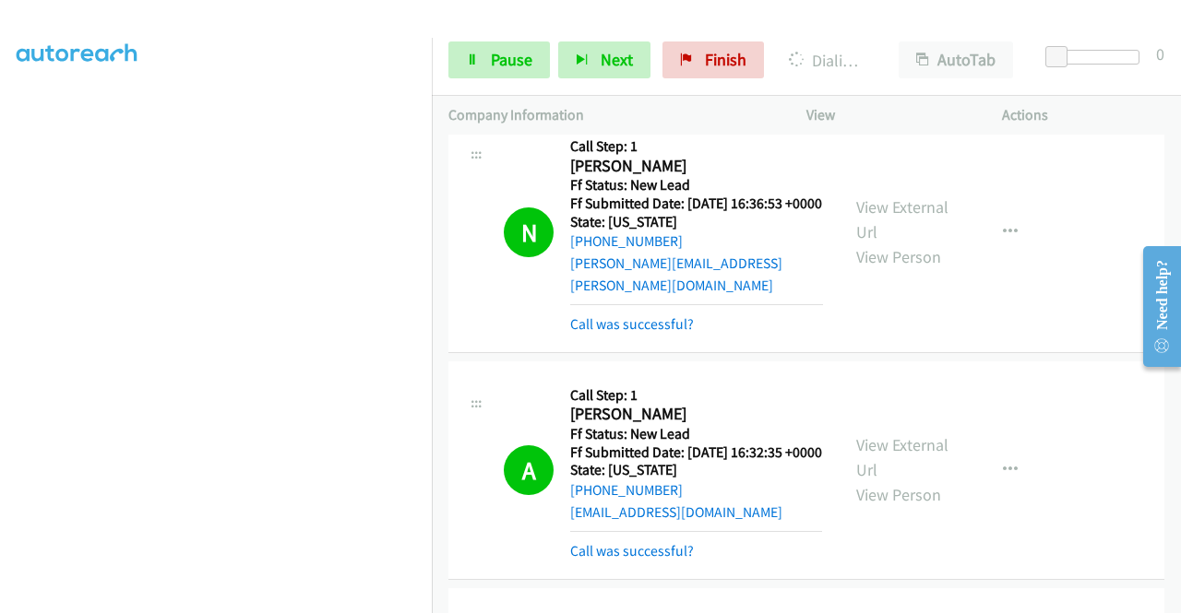
scroll to position [4563, 0]
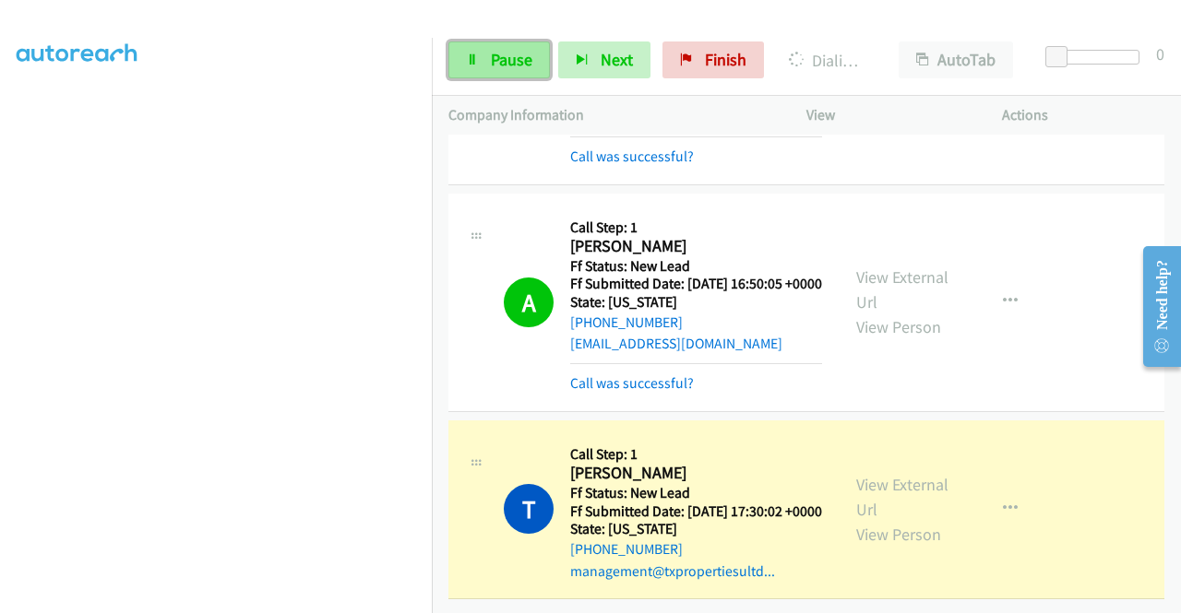
click at [505, 64] on span "Pause" at bounding box center [512, 59] width 42 height 21
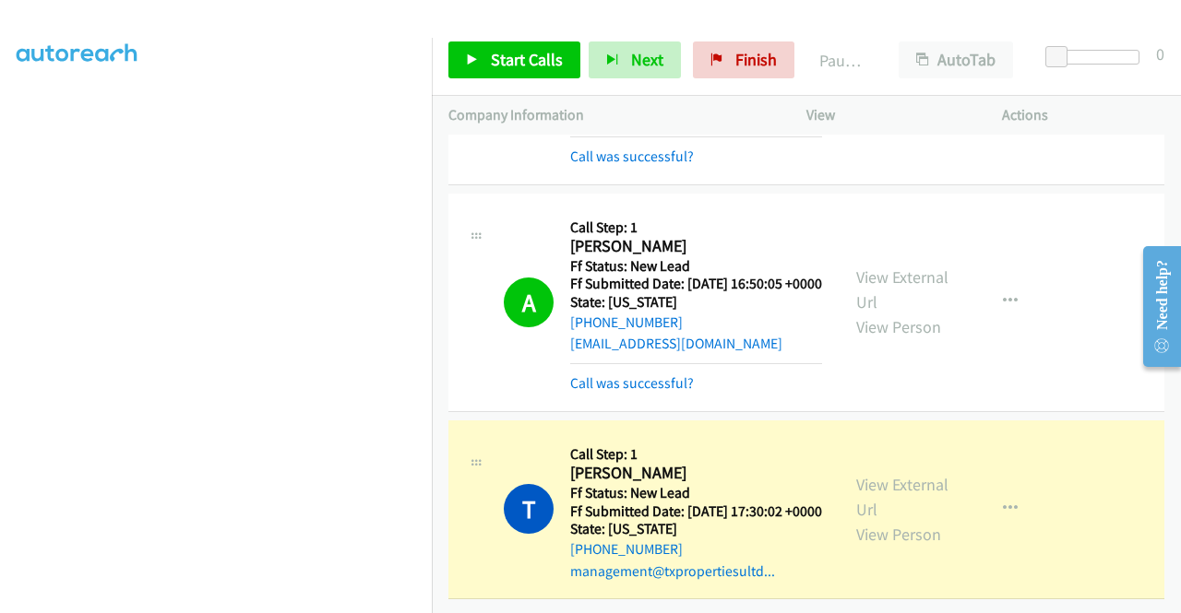
scroll to position [0, 0]
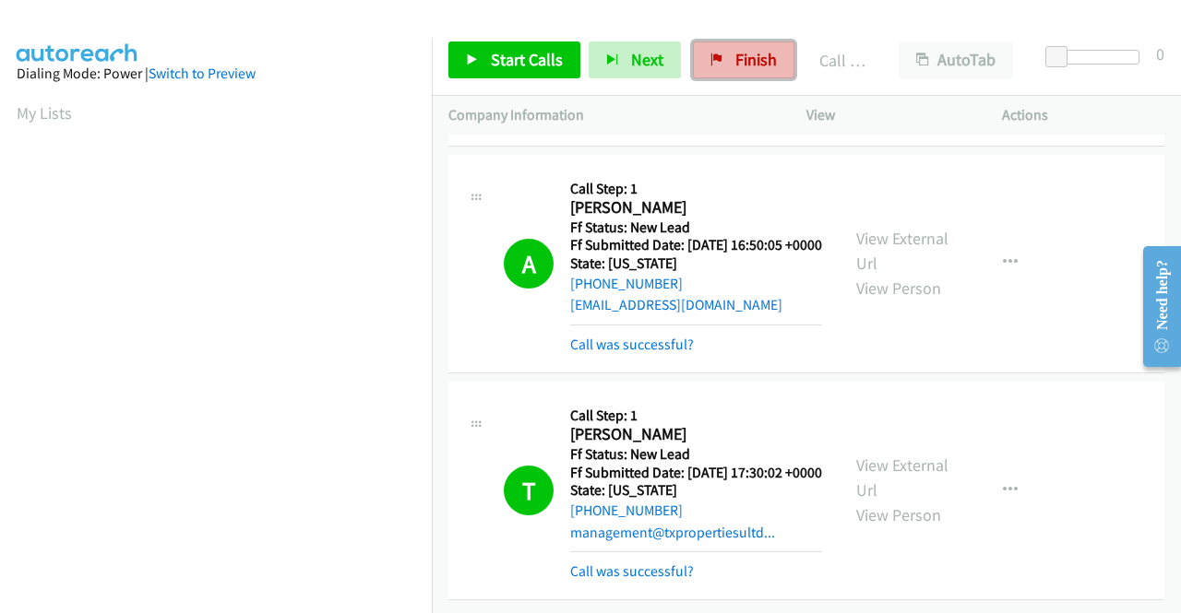
click at [741, 72] on link "Finish" at bounding box center [743, 60] width 101 height 37
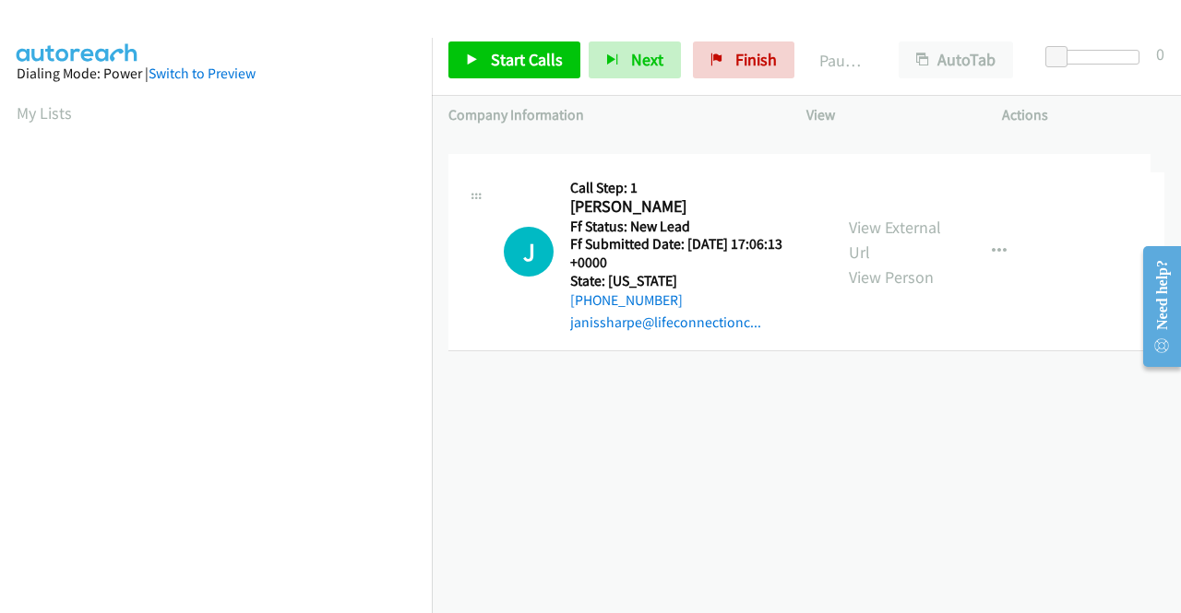
drag, startPoint x: 906, startPoint y: 241, endPoint x: 845, endPoint y: 253, distance: 62.0
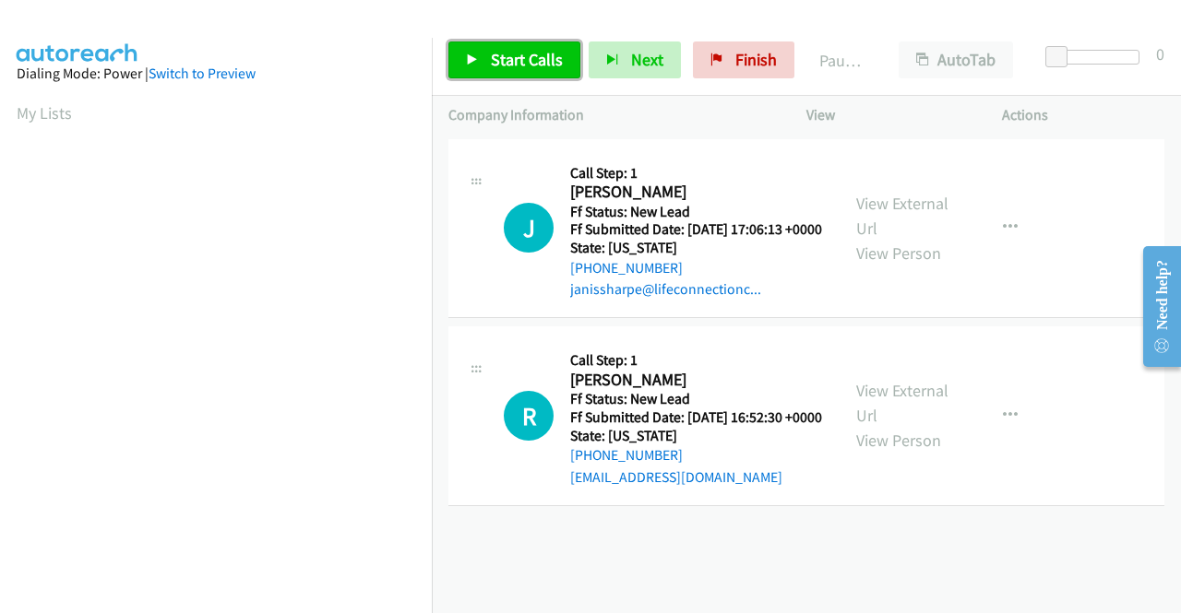
click at [530, 63] on span "Start Calls" at bounding box center [527, 59] width 72 height 21
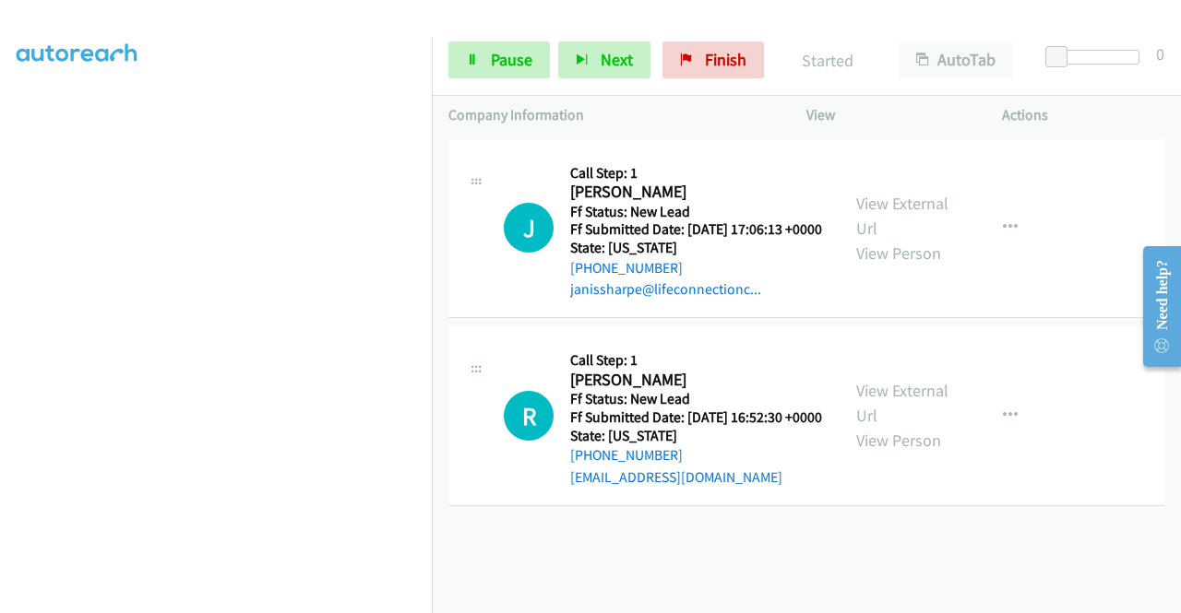
scroll to position [421, 0]
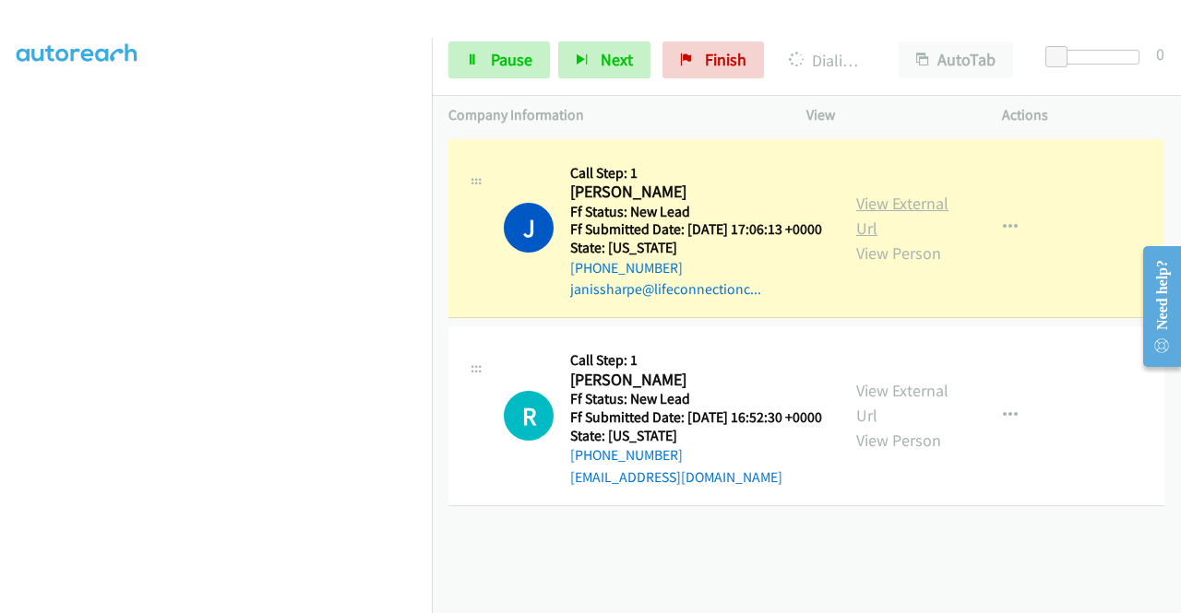
click at [897, 202] on link "View External Url" at bounding box center [902, 216] width 92 height 46
click at [13, 281] on aside "Dialing Mode: Power | Switch to Preview My Lists" at bounding box center [216, 140] width 432 height 1021
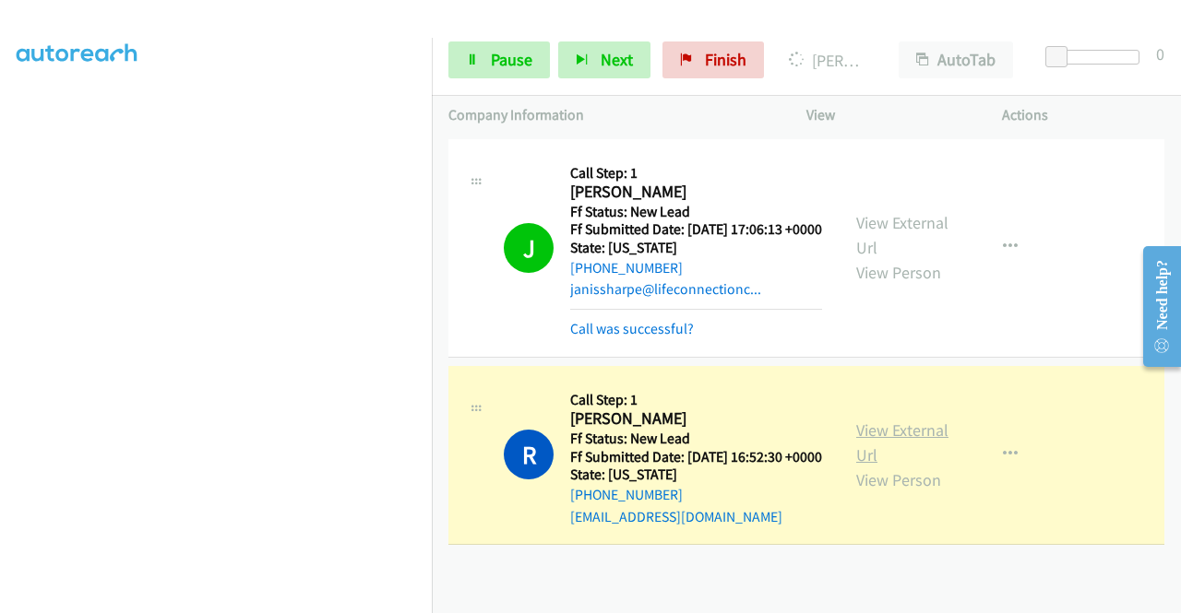
click at [874, 456] on link "View External Url" at bounding box center [902, 443] width 92 height 46
click at [289, 600] on section at bounding box center [216, 175] width 398 height 883
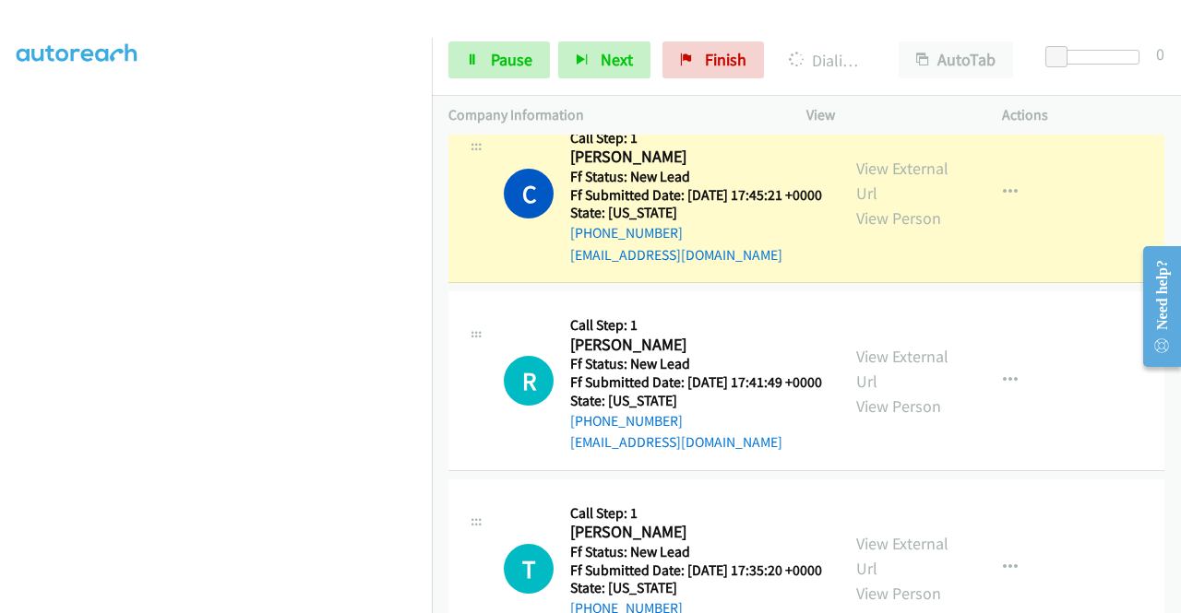
scroll to position [448, 0]
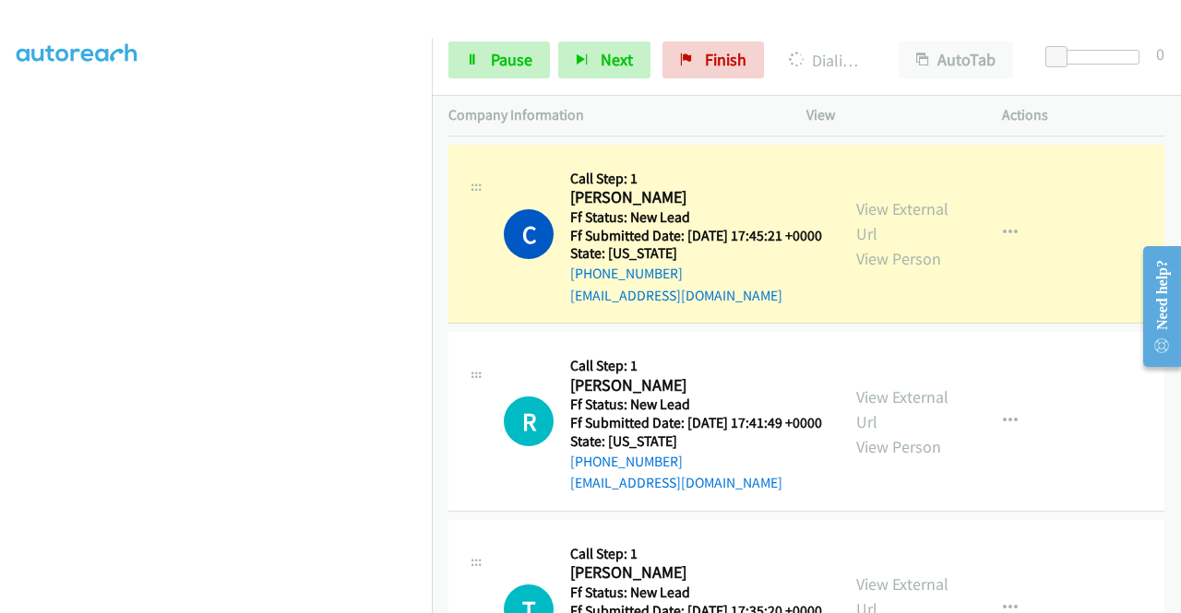
click at [911, 263] on div "View External Url View Person" at bounding box center [904, 233] width 96 height 75
click at [910, 244] on link "View External Url" at bounding box center [902, 221] width 92 height 46
click at [0, 301] on aside "Dialing Mode: Power | Switch to Preview My Lists" at bounding box center [216, 140] width 432 height 1021
click at [496, 71] on link "Pause" at bounding box center [498, 60] width 101 height 37
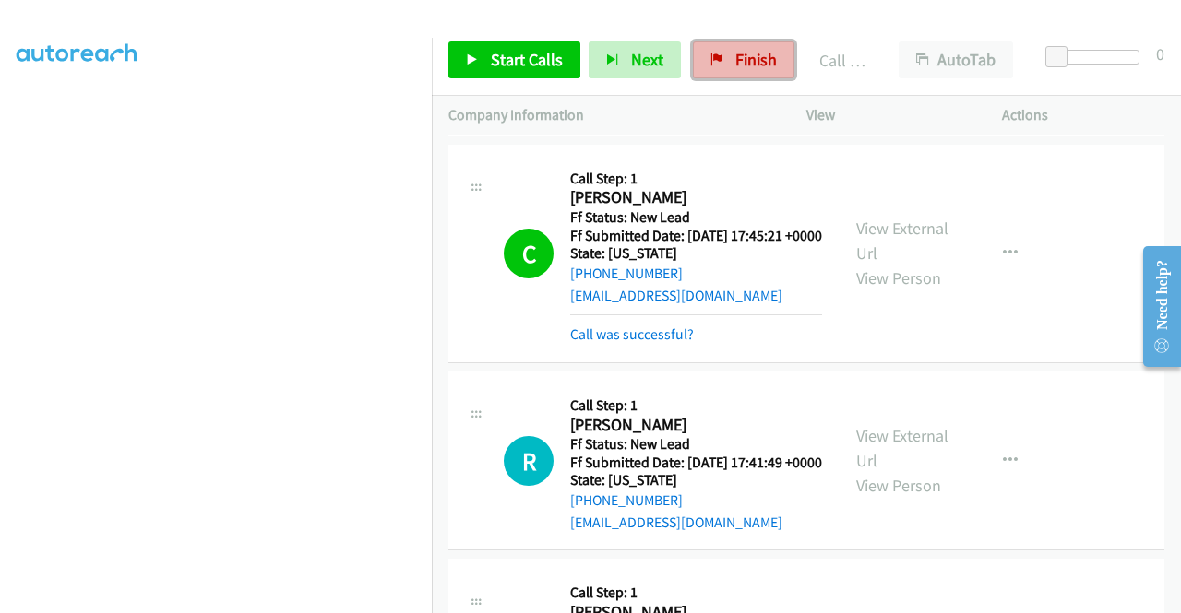
click at [723, 69] on link "Finish" at bounding box center [743, 60] width 101 height 37
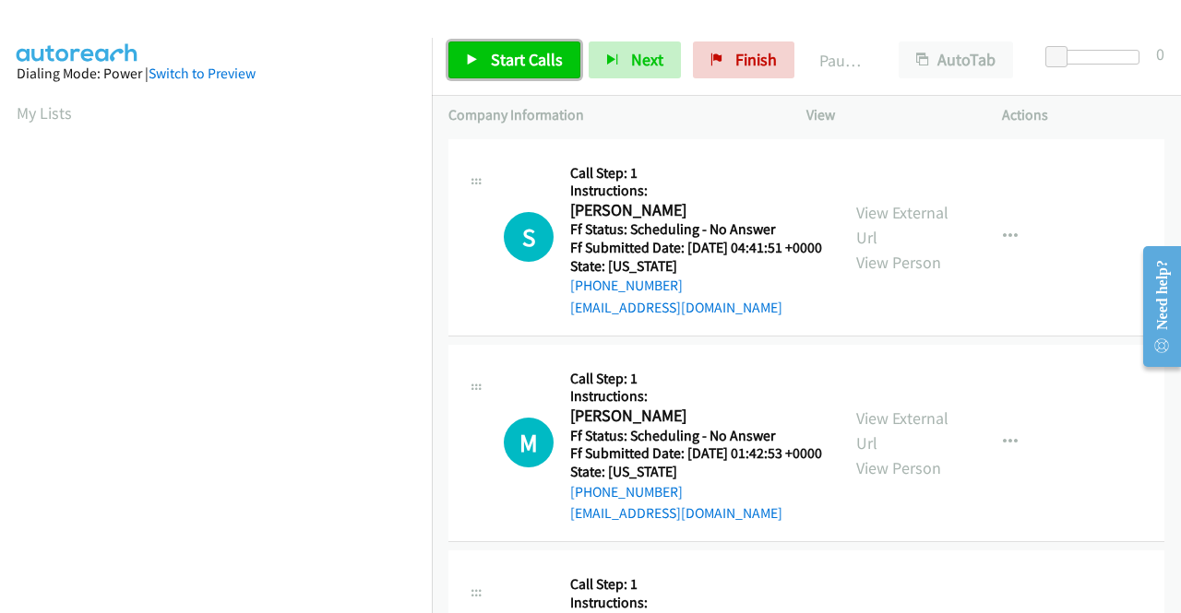
click at [528, 69] on span "Start Calls" at bounding box center [527, 59] width 72 height 21
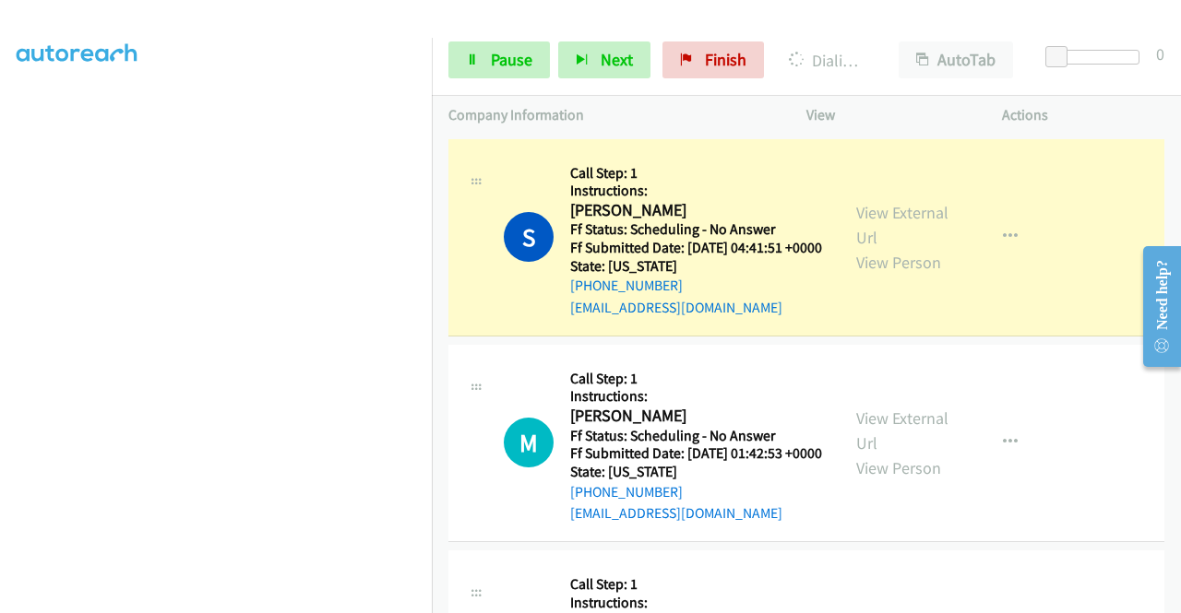
scroll to position [421, 0]
click at [906, 208] on div "View External Url View Person View External Url Email Schedule/Manage Callback …" at bounding box center [945, 237] width 212 height 163
click at [882, 225] on link "View External Url" at bounding box center [902, 225] width 92 height 46
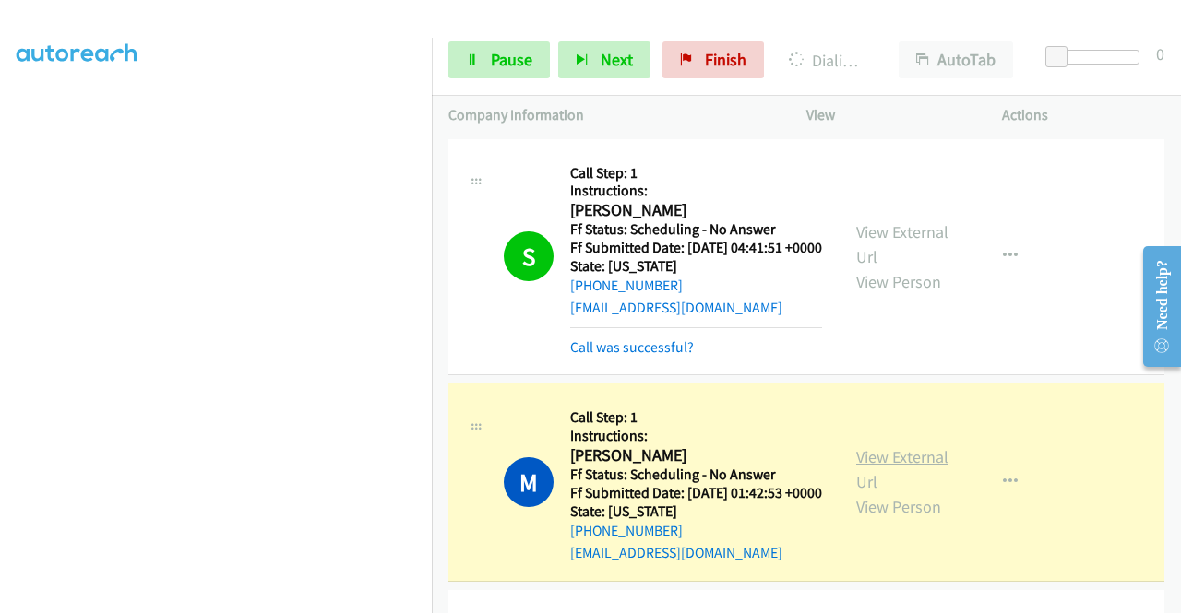
click at [862, 493] on link "View External Url" at bounding box center [902, 469] width 92 height 46
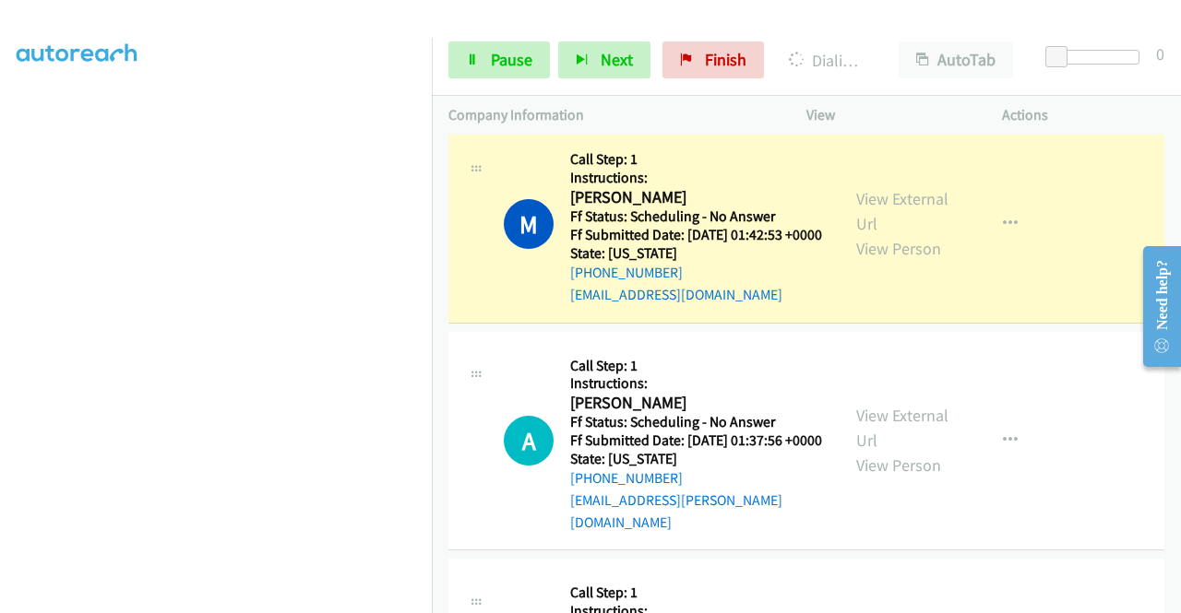
scroll to position [295, 0]
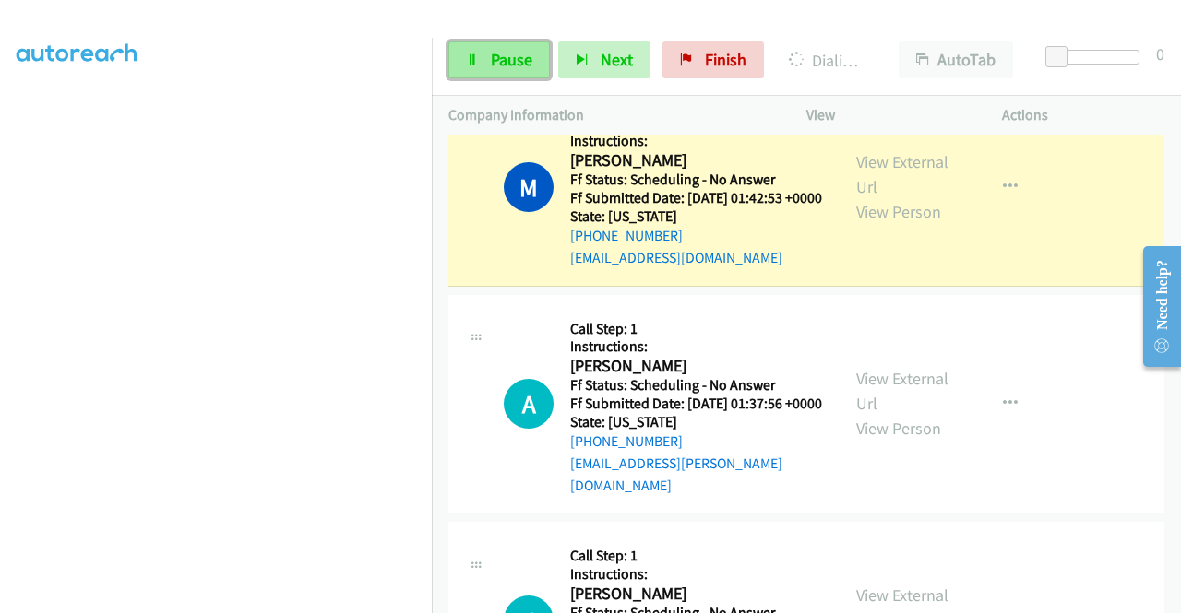
click at [475, 58] on icon at bounding box center [472, 60] width 13 height 13
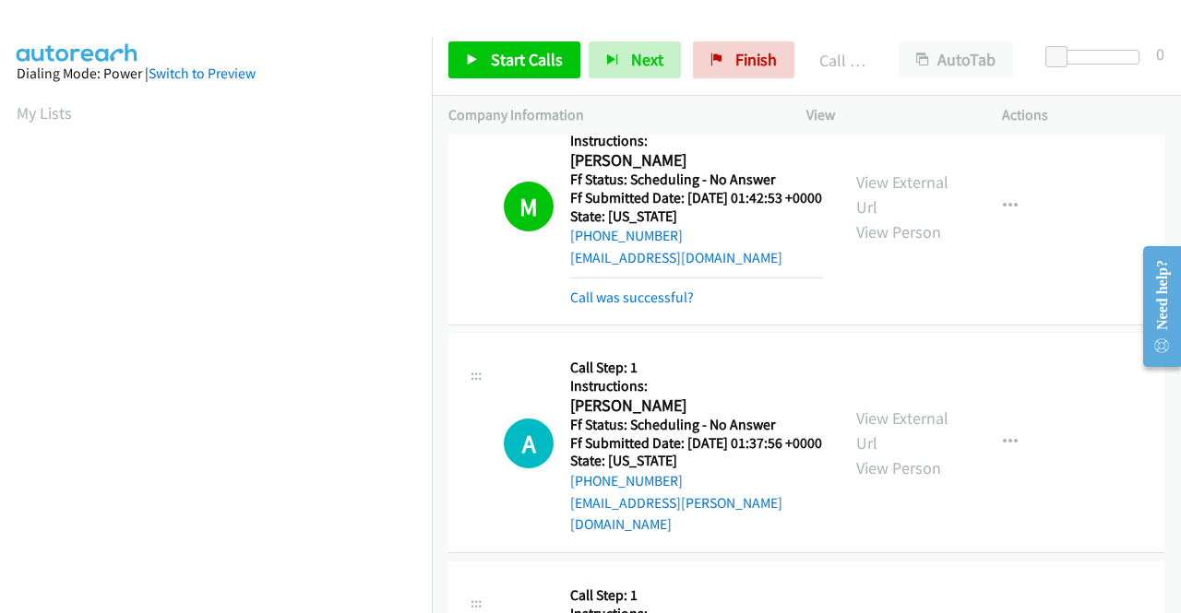
scroll to position [421, 0]
click at [638, 306] on link "Call was successful?" at bounding box center [632, 298] width 124 height 18
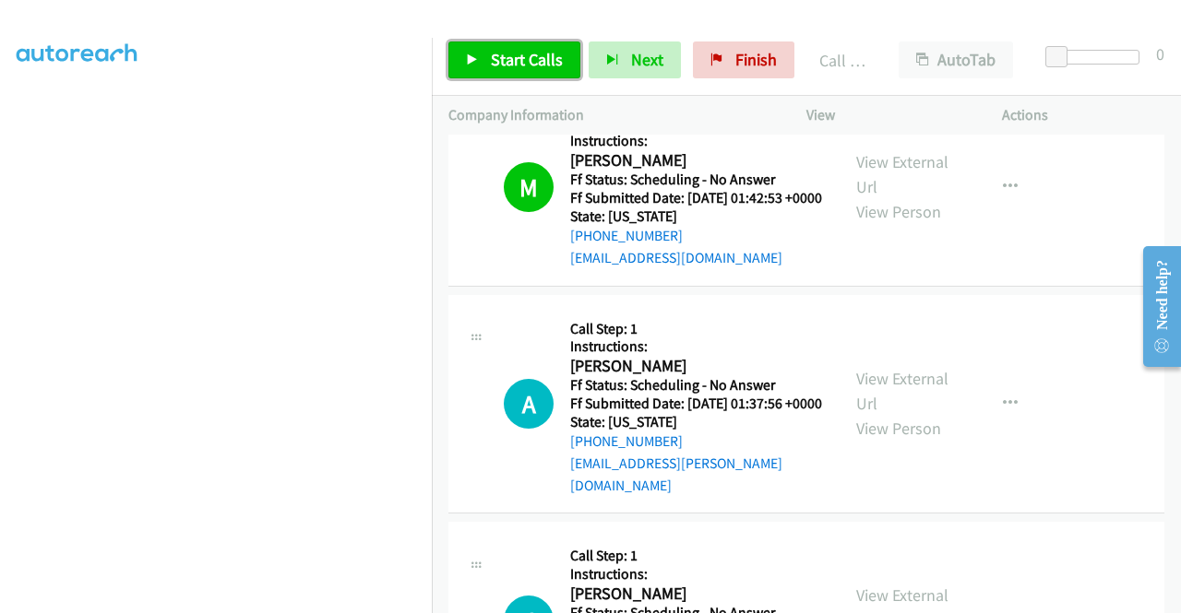
click at [524, 65] on span "Start Calls" at bounding box center [527, 59] width 72 height 21
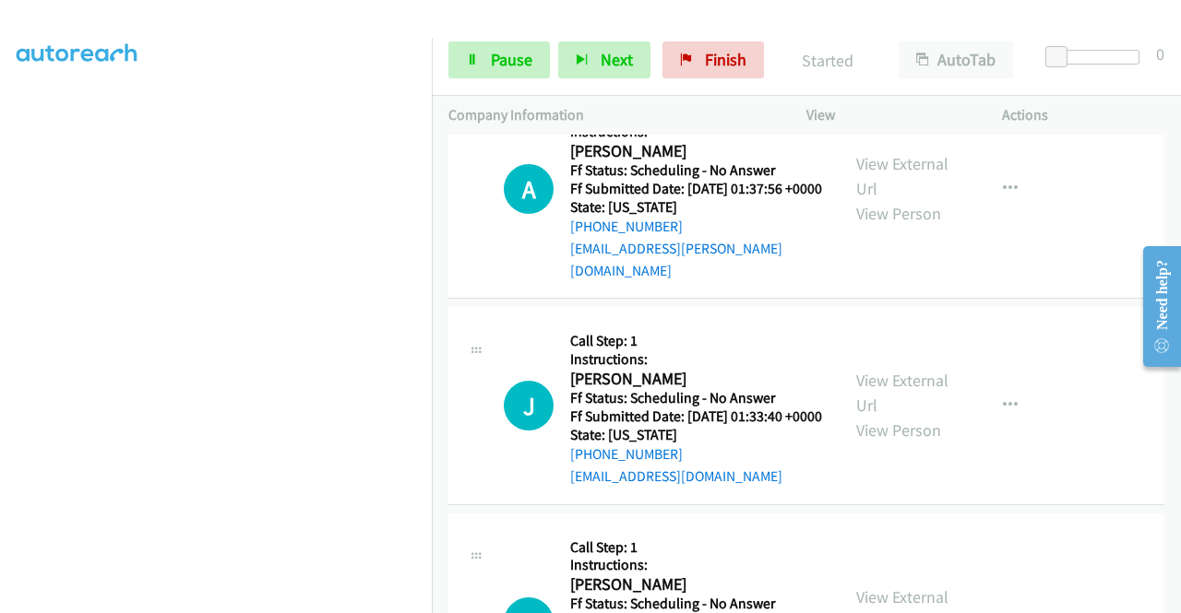
scroll to position [517, 0]
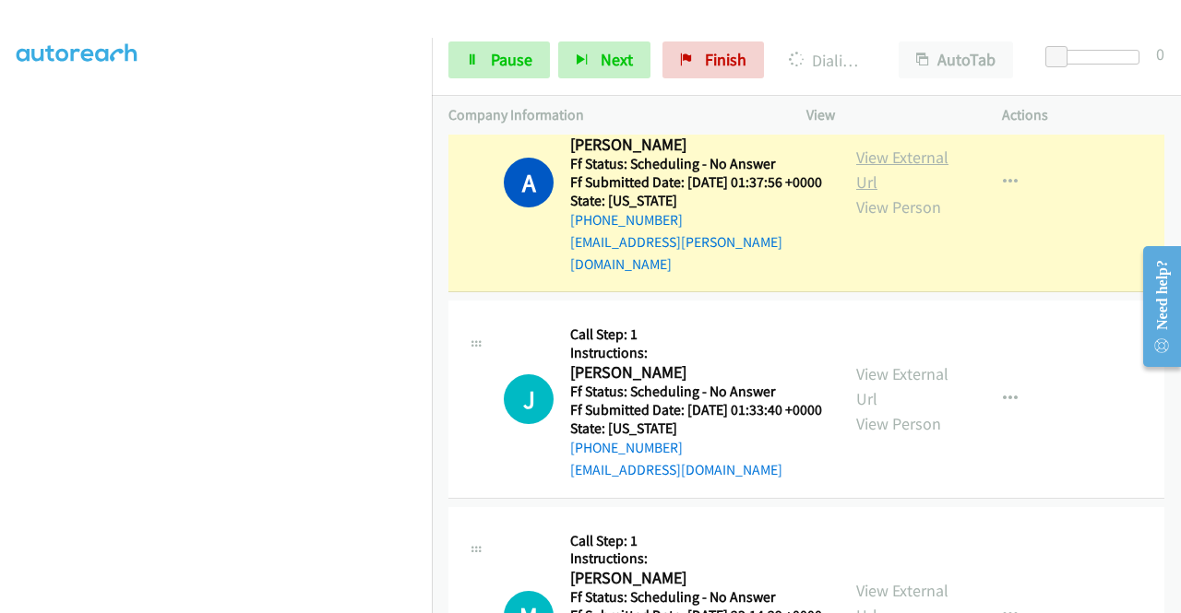
click at [889, 193] on link "View External Url" at bounding box center [902, 170] width 92 height 46
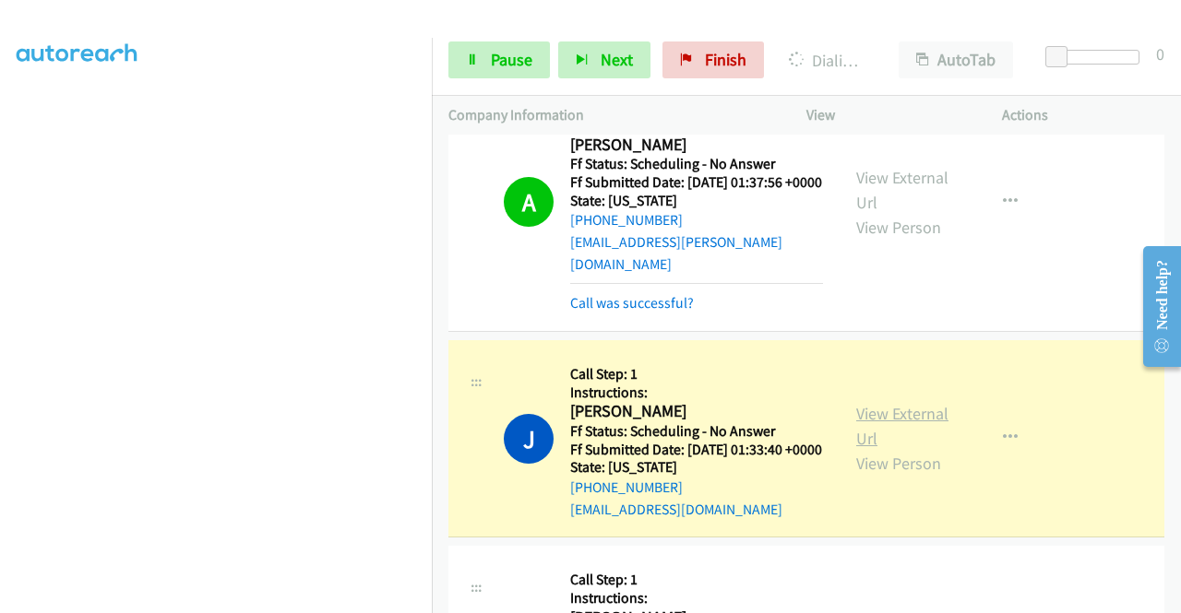
click at [902, 446] on link "View External Url" at bounding box center [902, 426] width 92 height 46
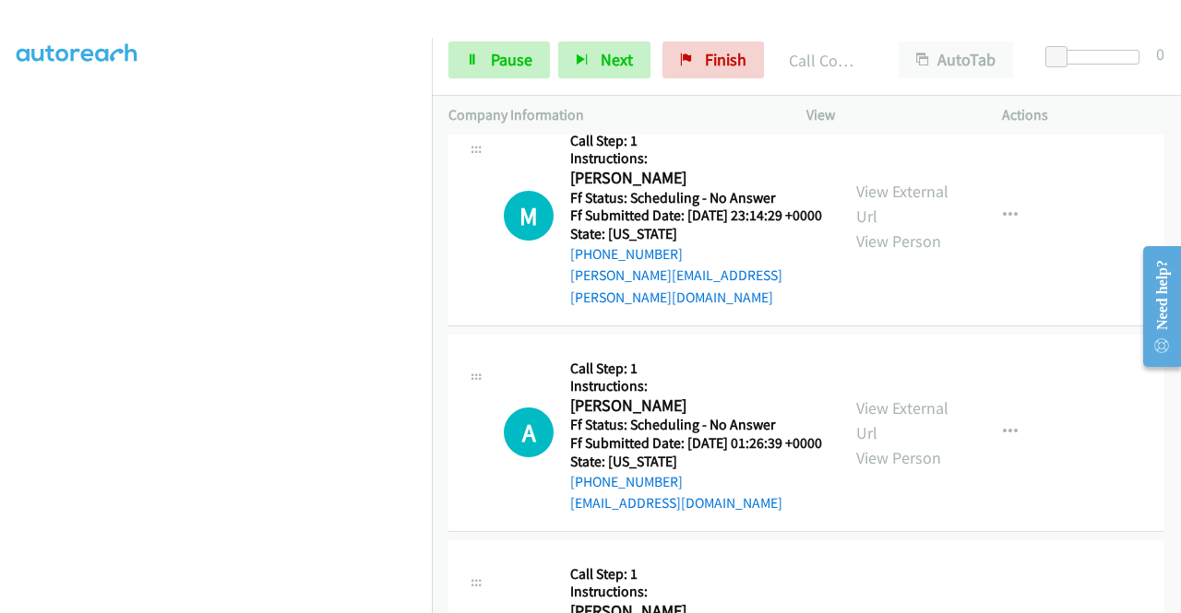
scroll to position [1008, 0]
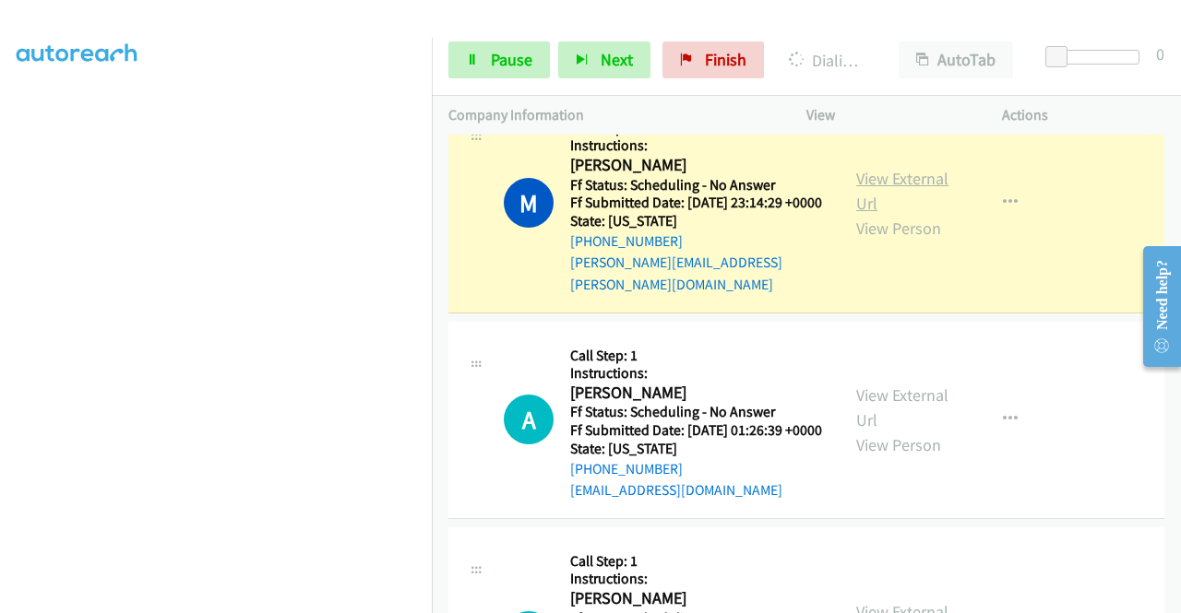
click at [891, 214] on link "View External Url" at bounding box center [902, 191] width 92 height 46
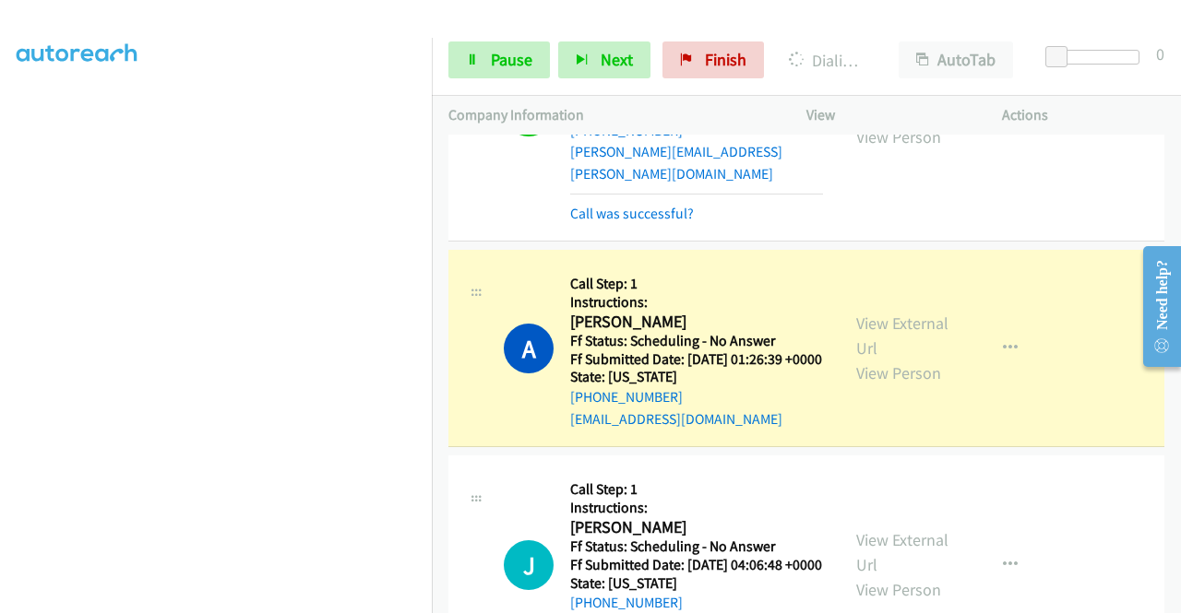
scroll to position [1291, 0]
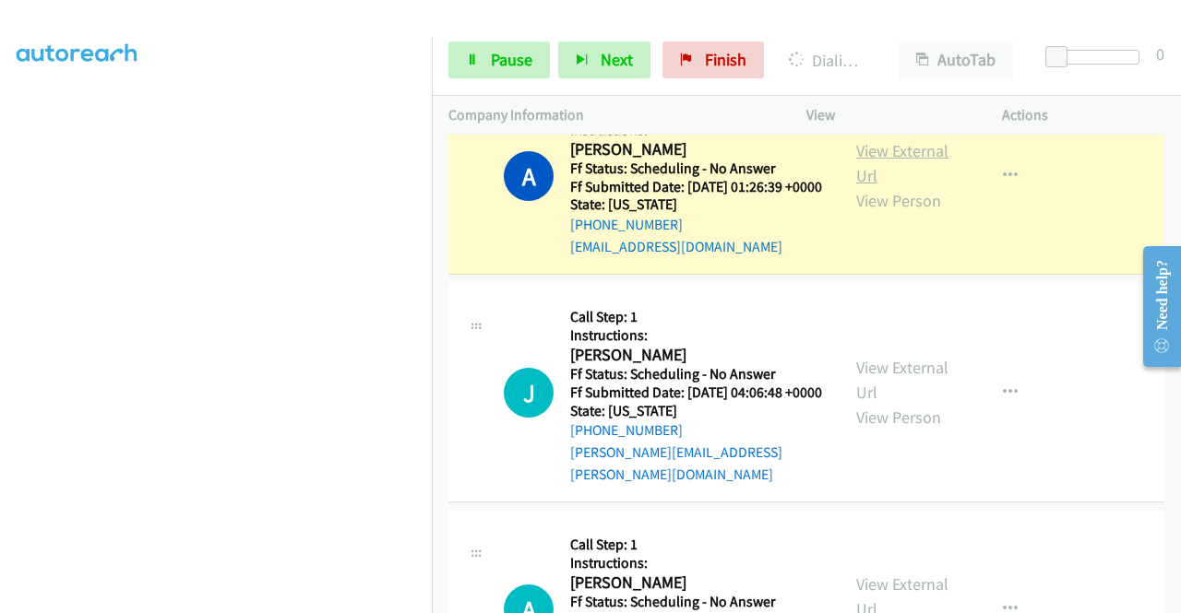
click at [899, 186] on link "View External Url" at bounding box center [902, 163] width 92 height 46
click at [479, 74] on link "Pause" at bounding box center [498, 60] width 101 height 37
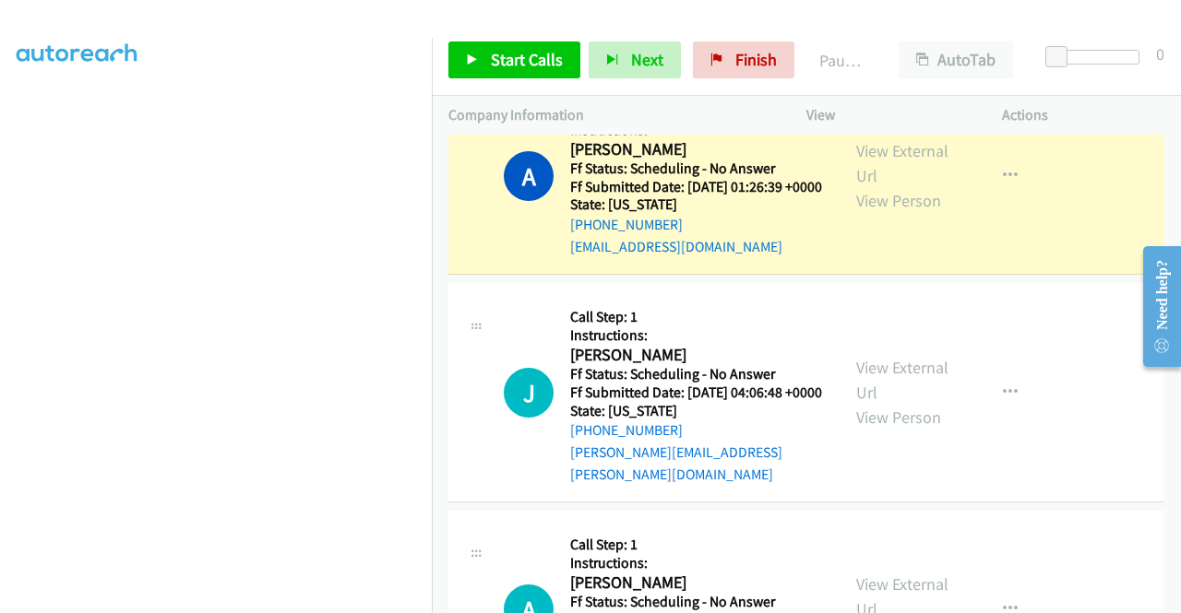
scroll to position [402, 0]
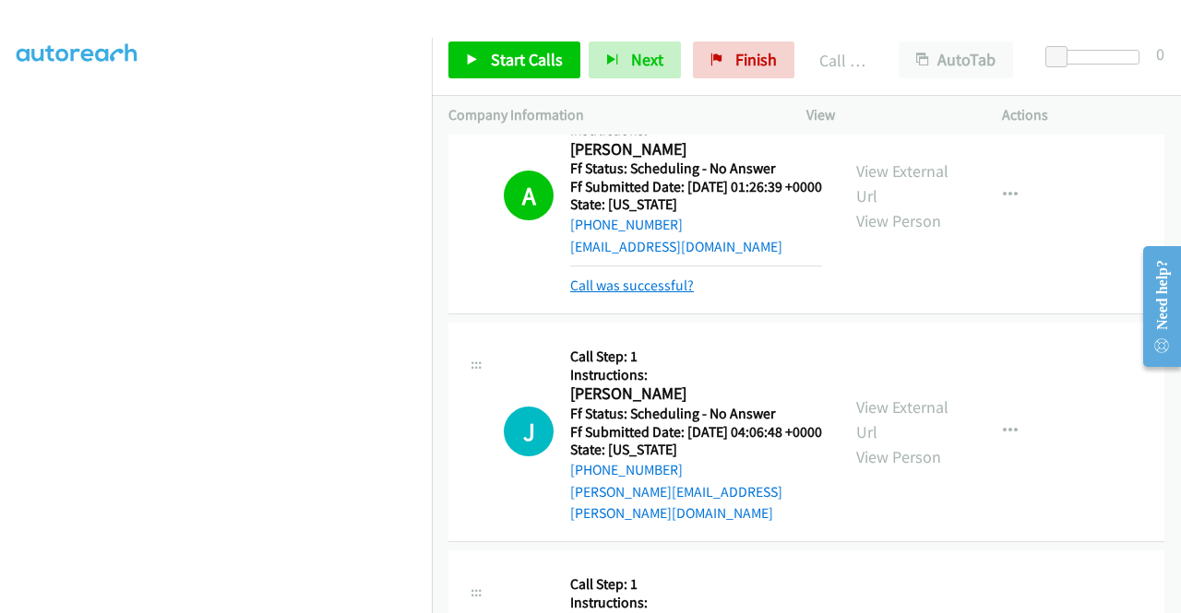
click at [637, 294] on link "Call was successful?" at bounding box center [632, 286] width 124 height 18
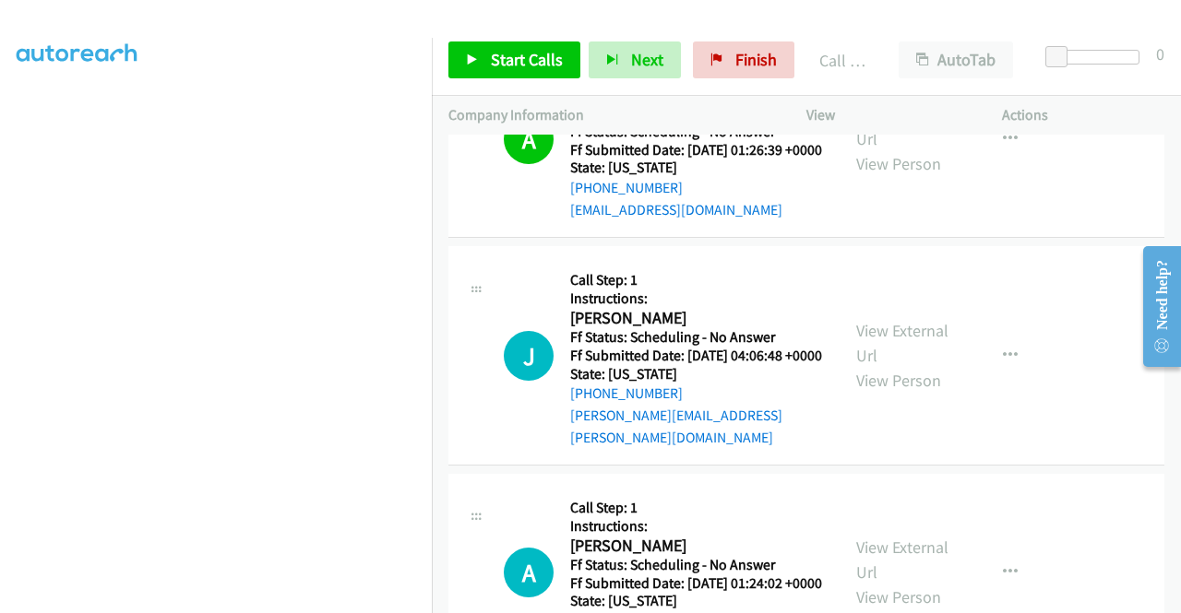
scroll to position [1402, 0]
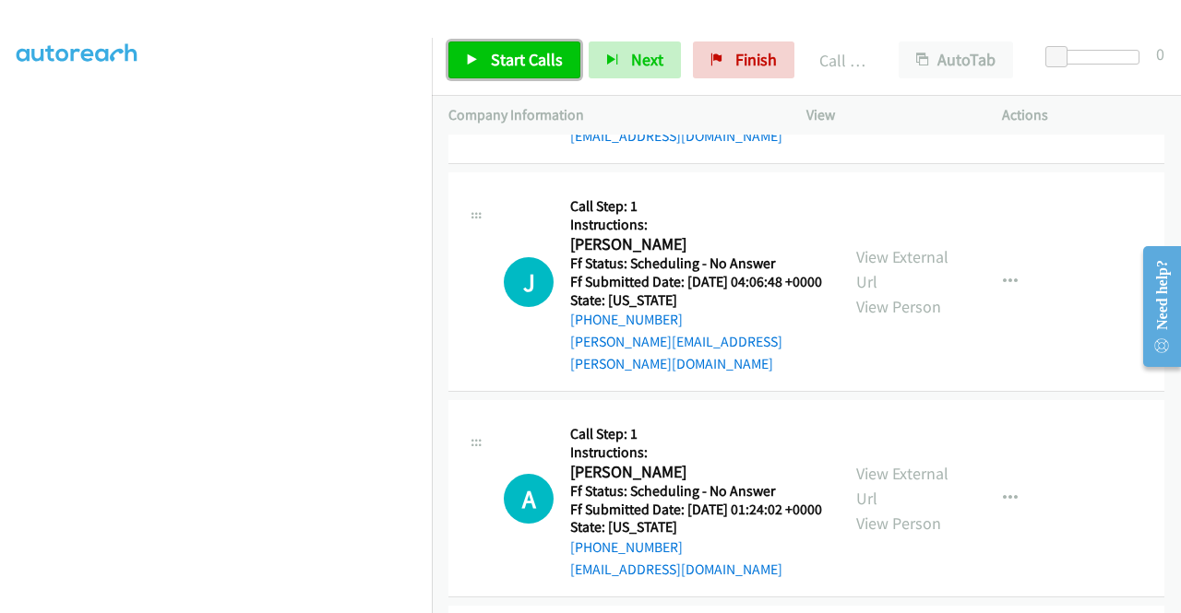
click at [529, 67] on span "Start Calls" at bounding box center [527, 59] width 72 height 21
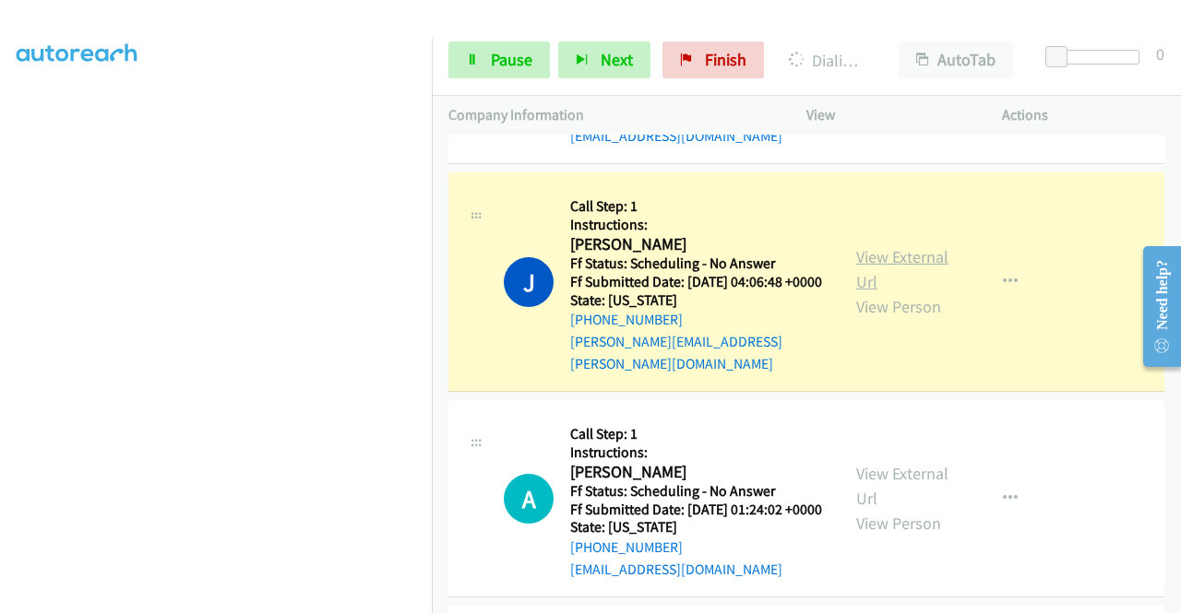
click at [895, 292] on link "View External Url" at bounding box center [902, 269] width 92 height 46
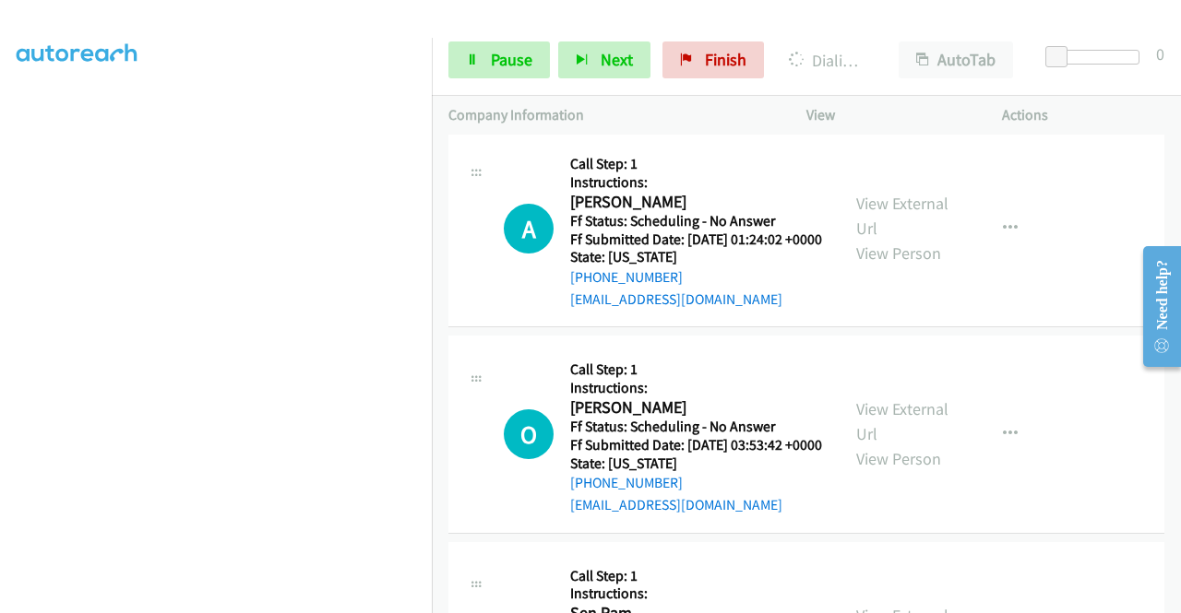
scroll to position [1709, 0]
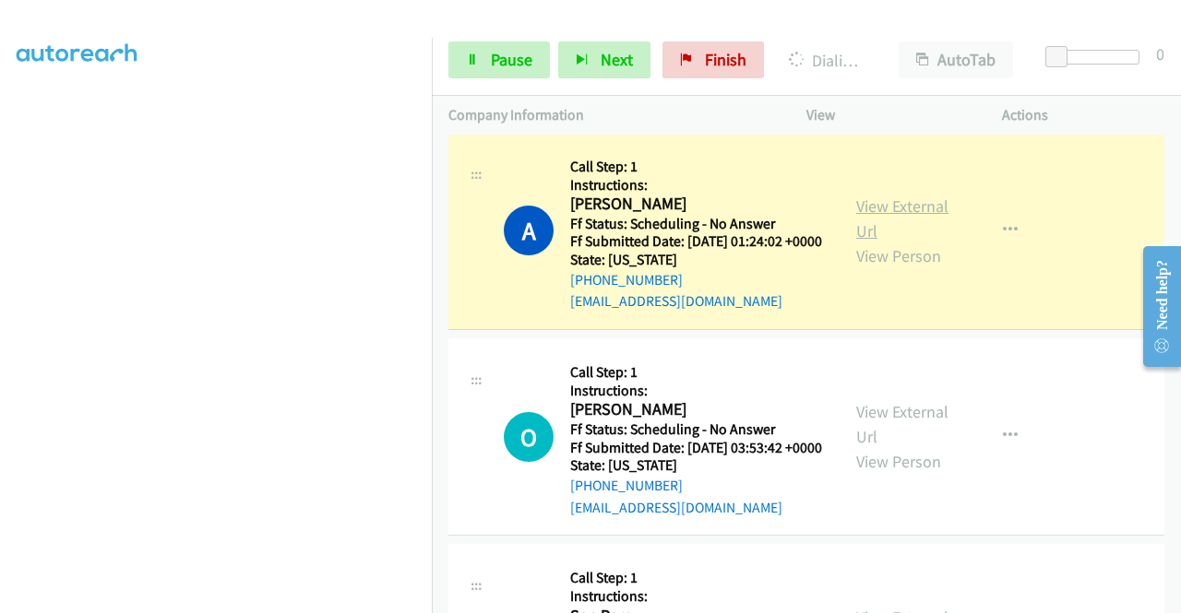
click at [866, 242] on link "View External Url" at bounding box center [902, 219] width 92 height 46
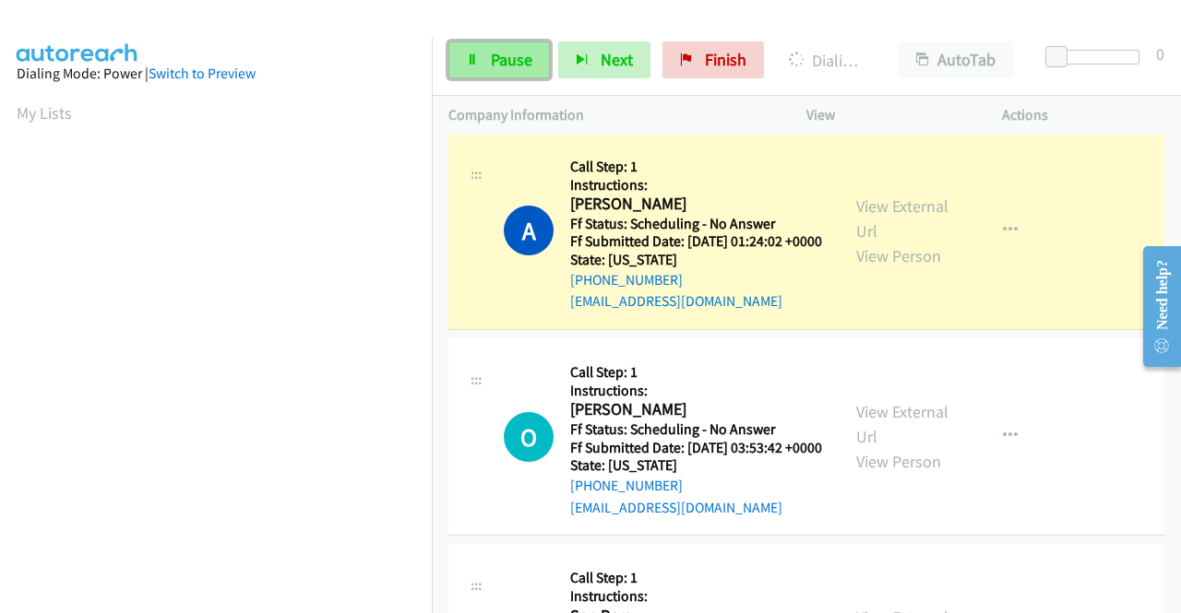
click at [515, 47] on link "Pause" at bounding box center [498, 60] width 101 height 37
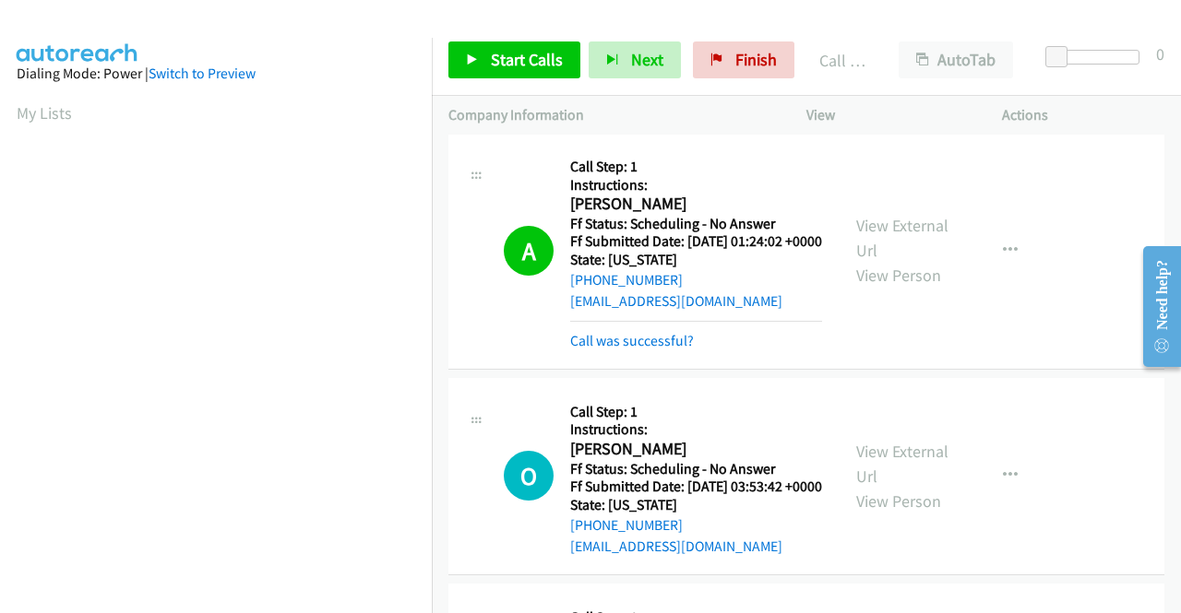
scroll to position [421, 0]
click at [604, 350] on link "Call was successful?" at bounding box center [632, 341] width 124 height 18
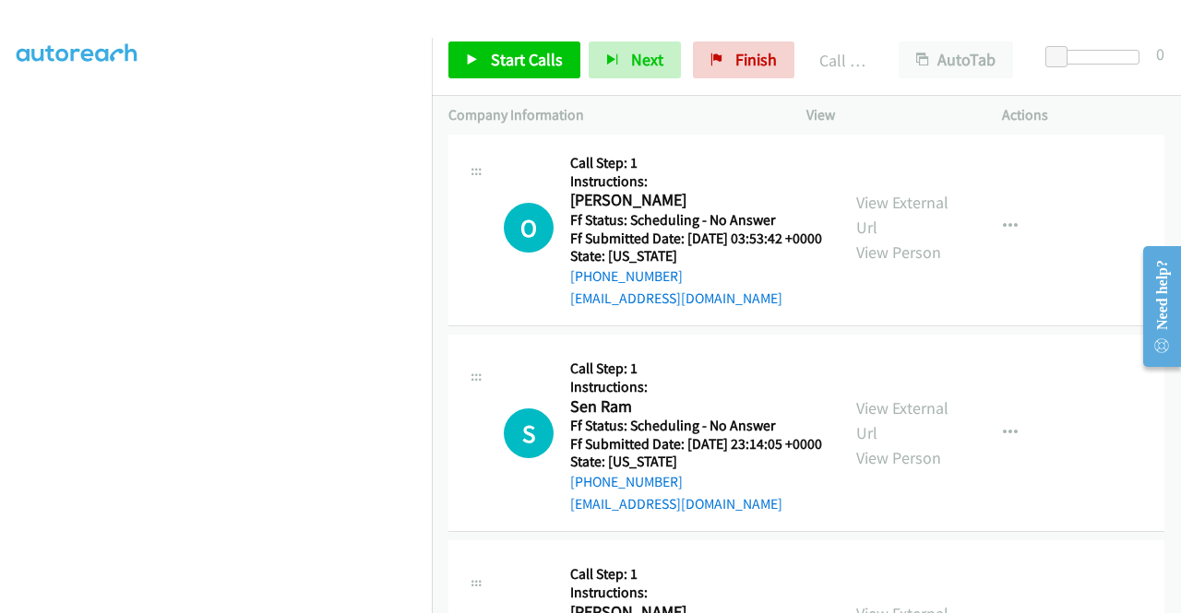
scroll to position [1980, 0]
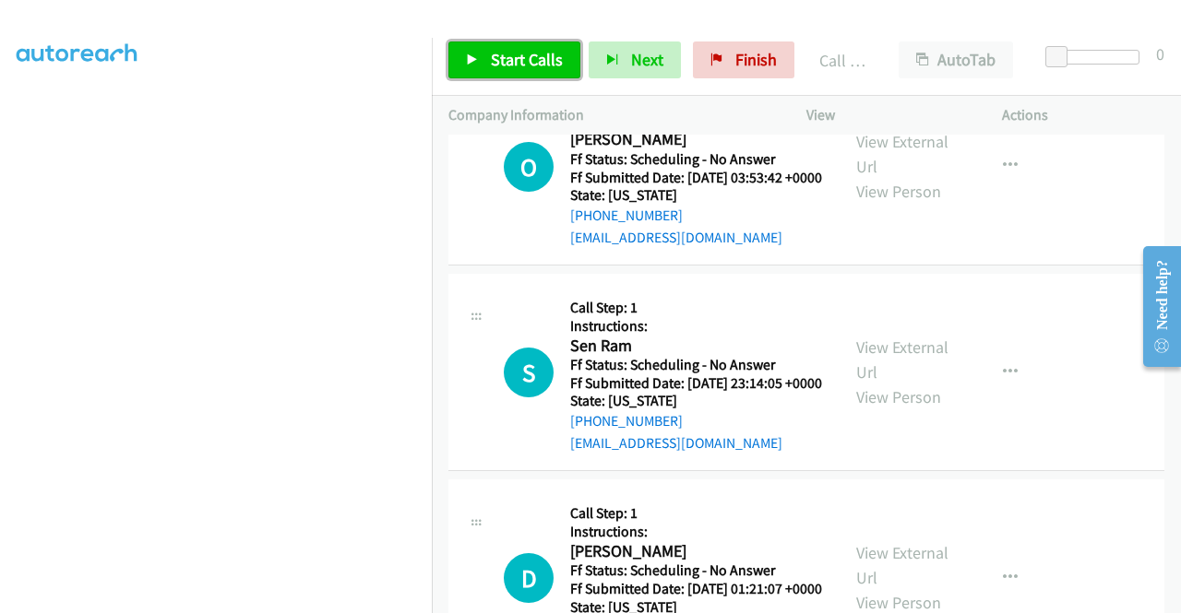
click at [546, 64] on span "Start Calls" at bounding box center [527, 59] width 72 height 21
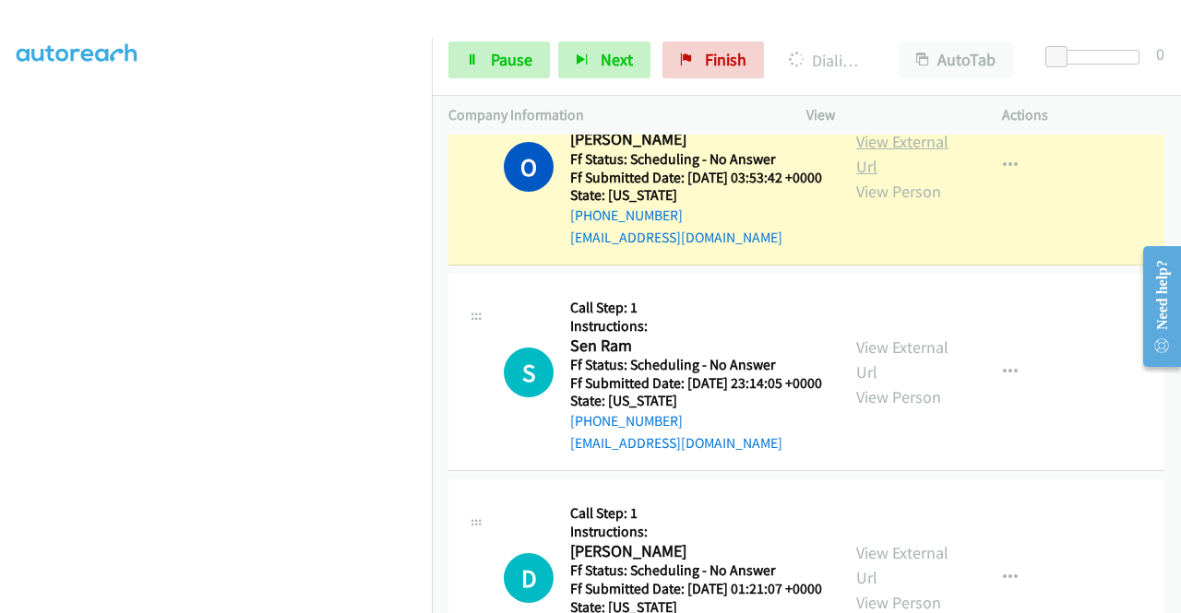
click at [856, 177] on link "View External Url" at bounding box center [902, 154] width 92 height 46
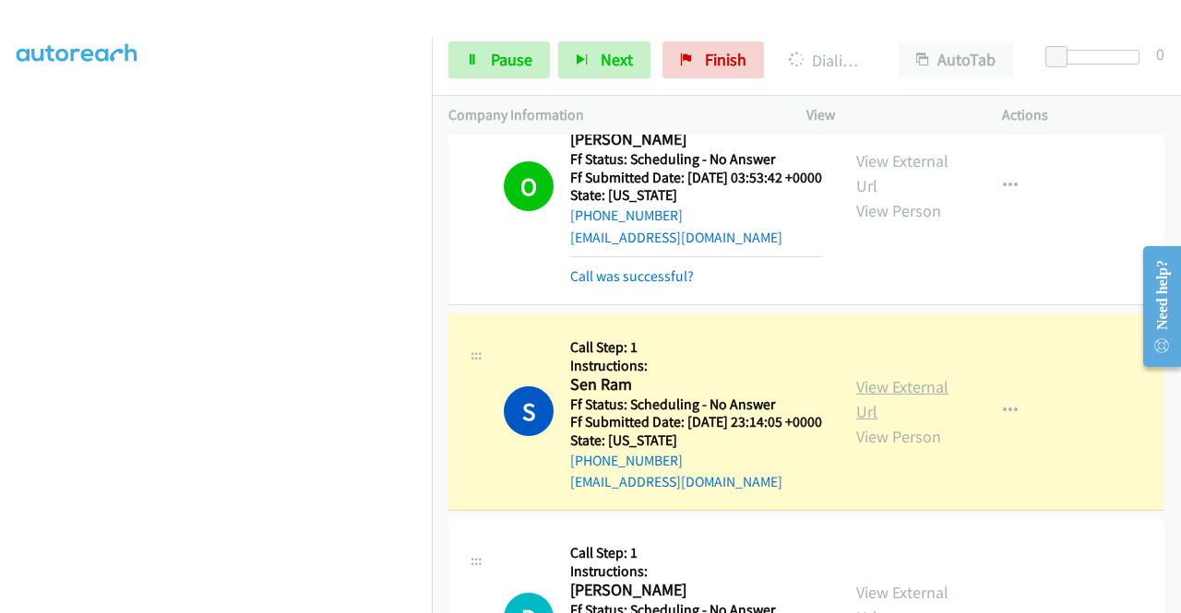
click at [865, 422] on link "View External Url" at bounding box center [902, 399] width 92 height 46
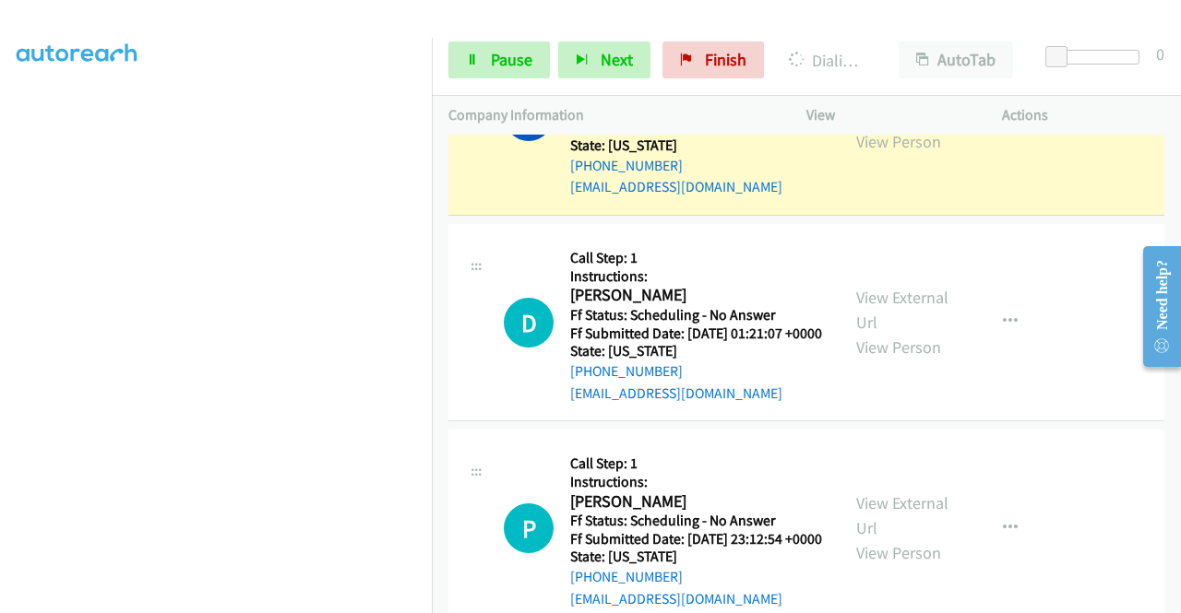
scroll to position [2312, 0]
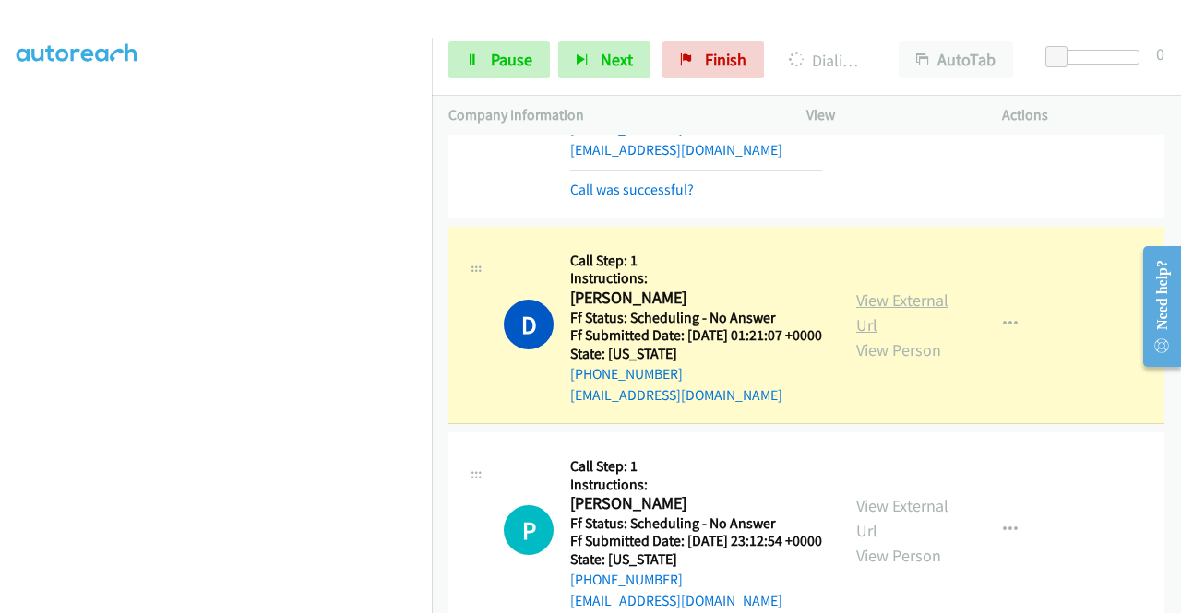
click at [906, 336] on link "View External Url" at bounding box center [902, 313] width 92 height 46
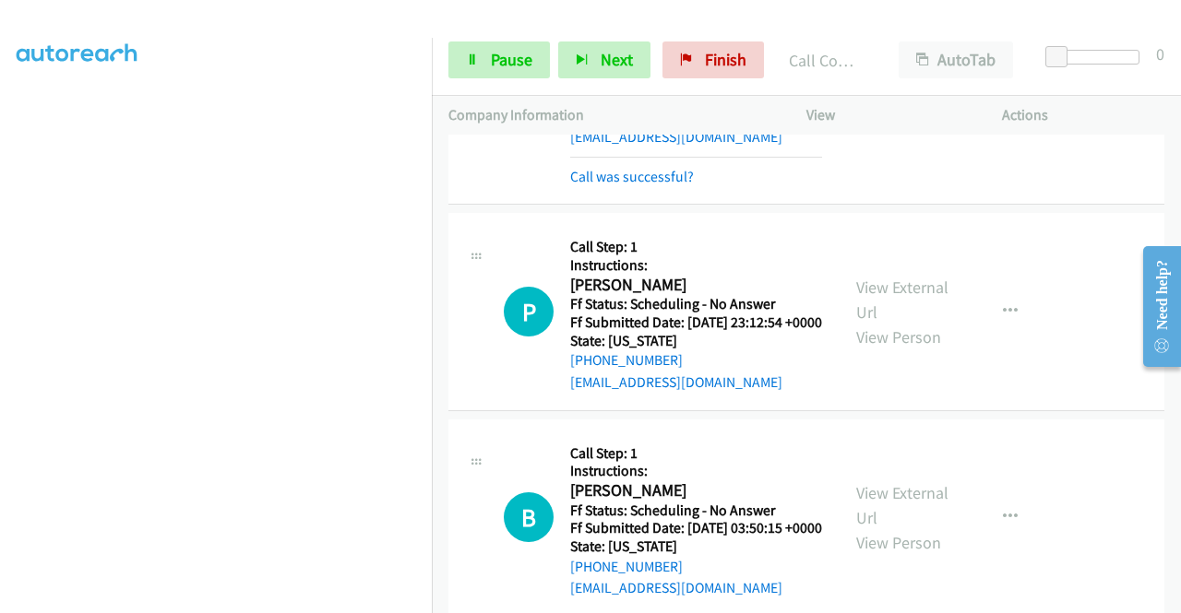
scroll to position [2741, 0]
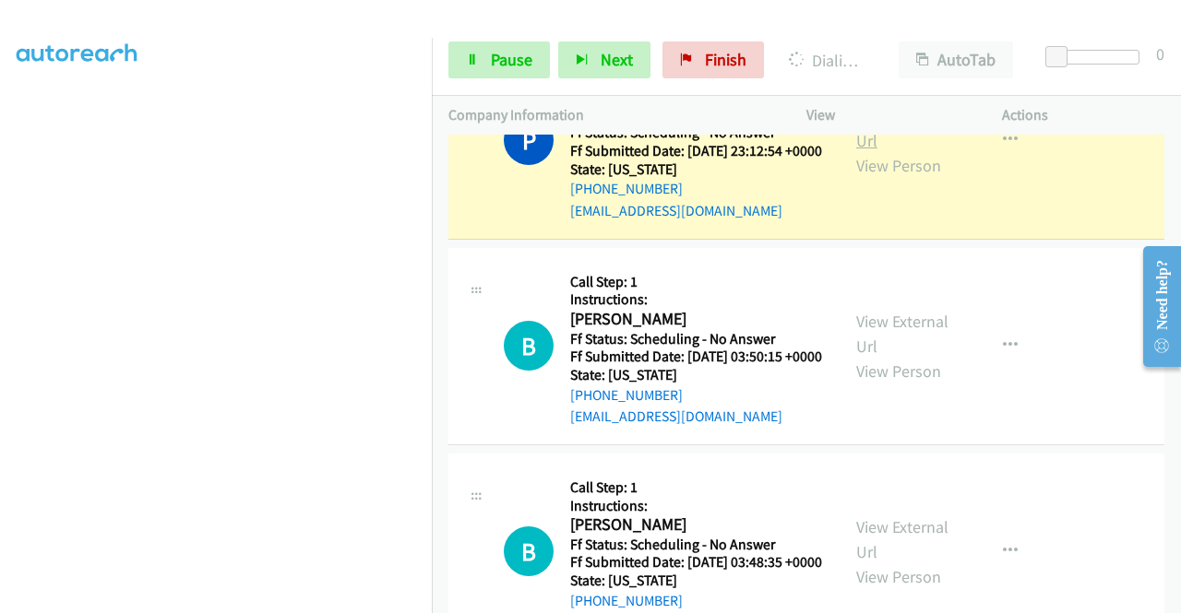
click at [878, 151] on link "View External Url" at bounding box center [902, 128] width 92 height 46
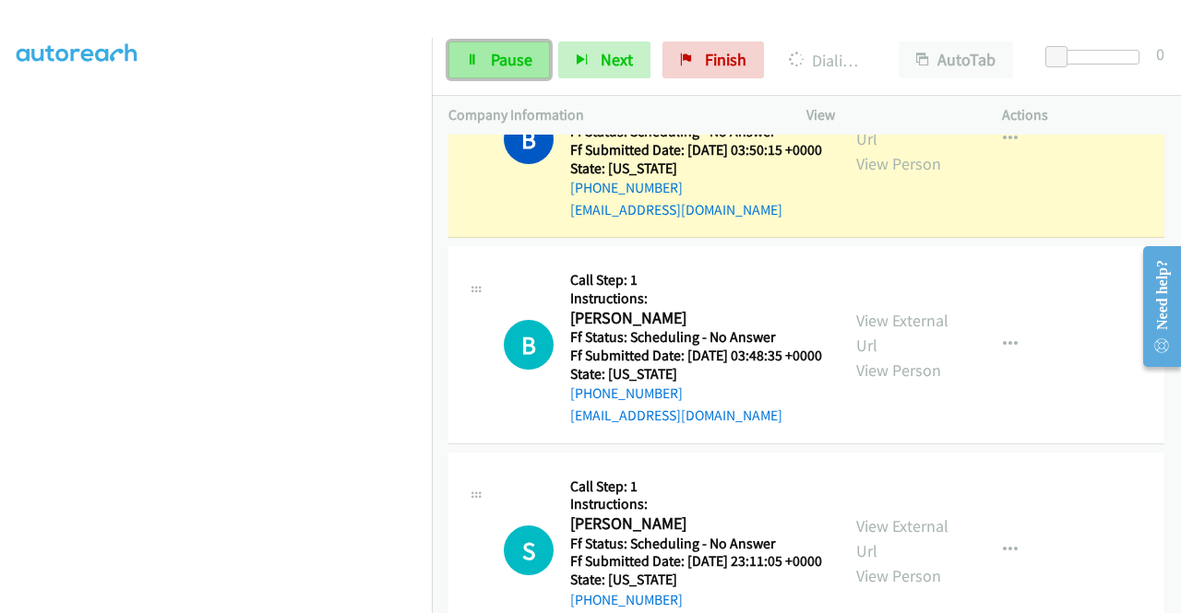
click at [509, 75] on link "Pause" at bounding box center [498, 60] width 101 height 37
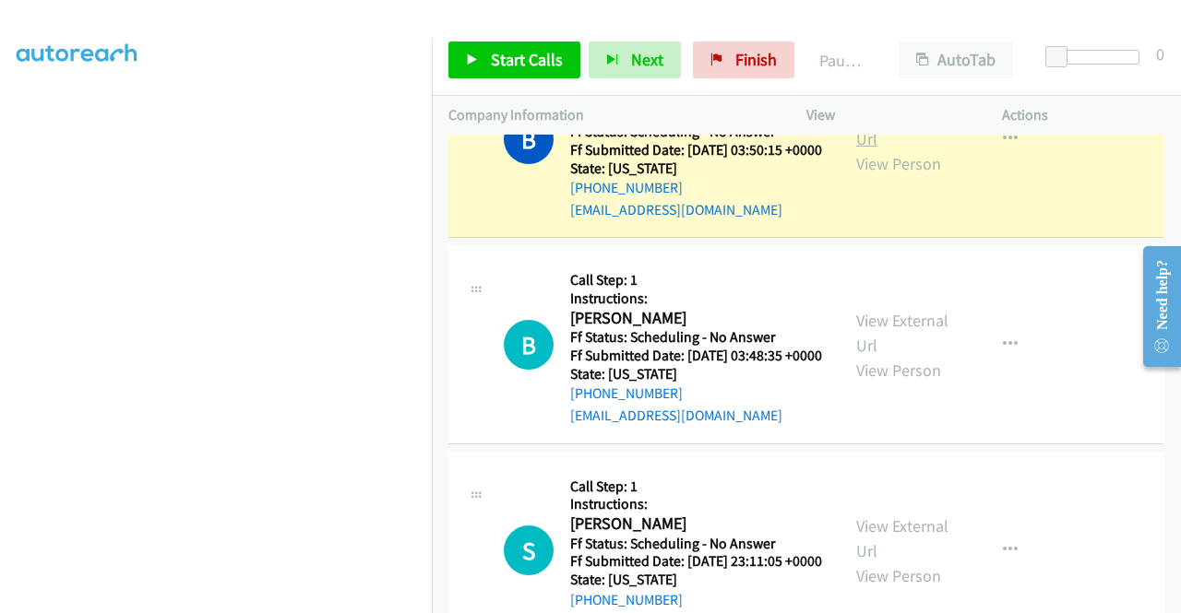
click at [878, 149] on link "View External Url" at bounding box center [902, 126] width 92 height 46
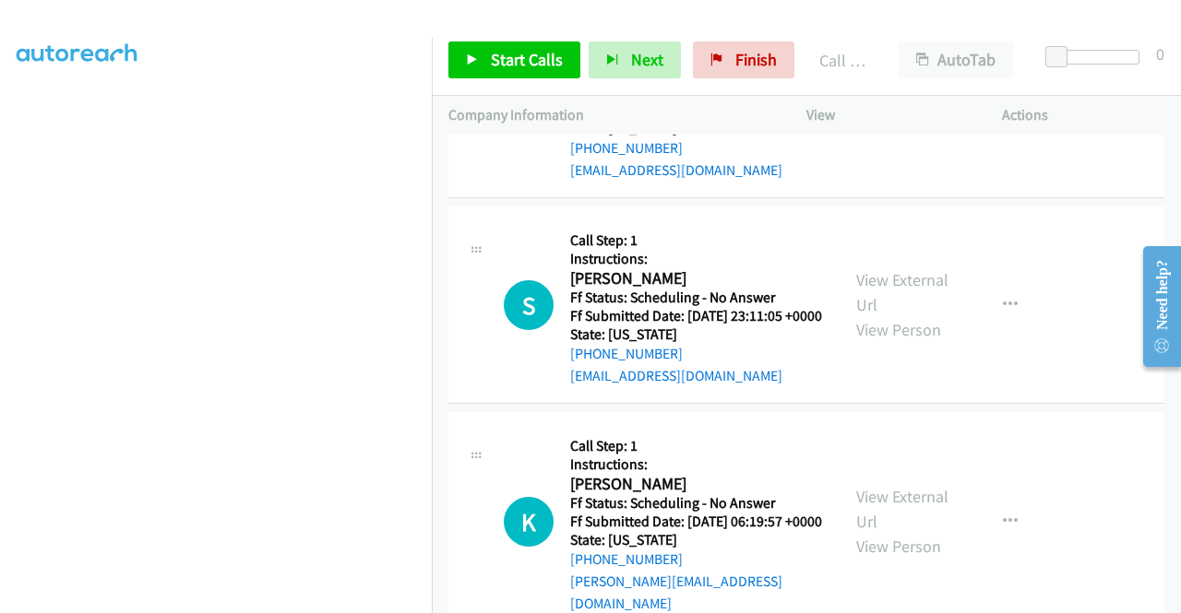
scroll to position [3149, 0]
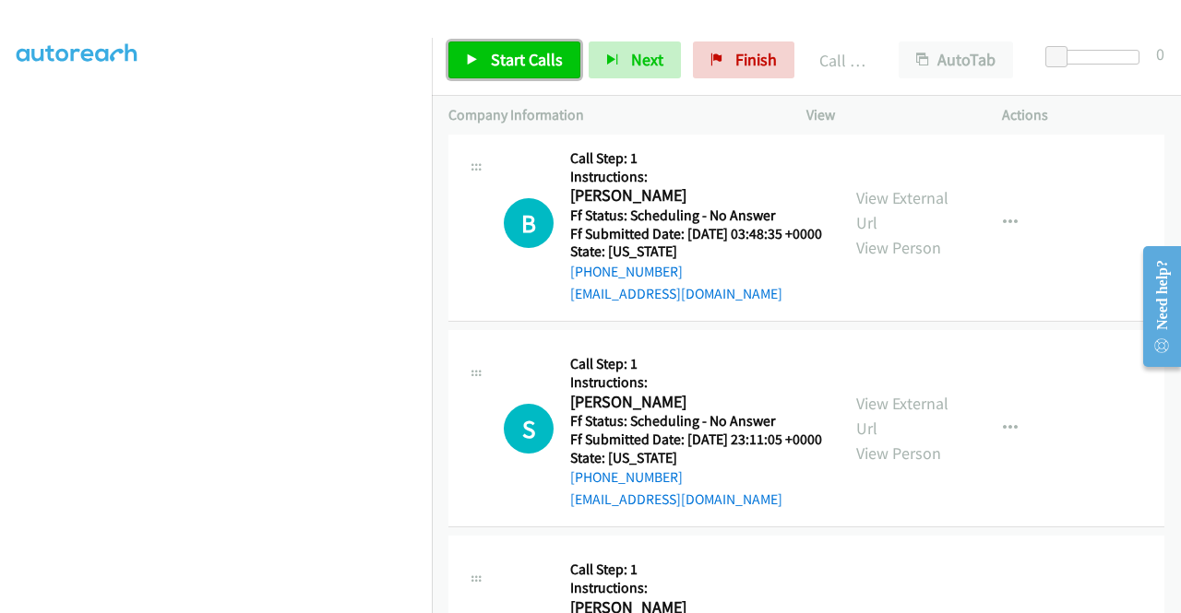
click at [526, 63] on span "Start Calls" at bounding box center [527, 59] width 72 height 21
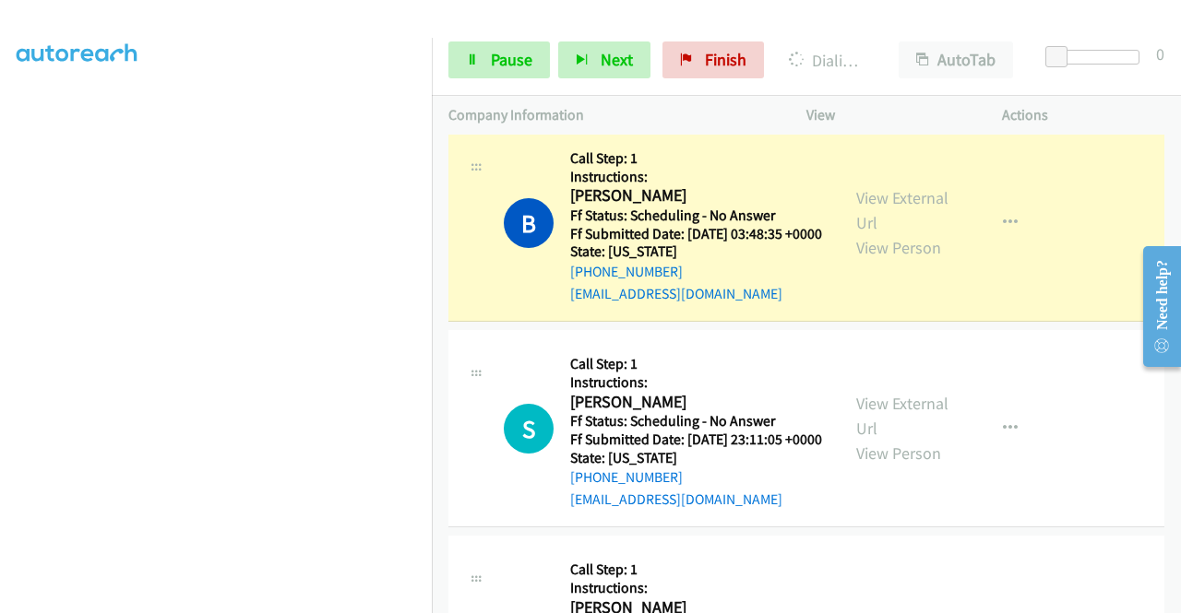
click at [848, 304] on div "View External Url View Person View External Url Email Schedule/Manage Callback …" at bounding box center [945, 222] width 212 height 163
click at [876, 233] on link "View External Url" at bounding box center [902, 210] width 92 height 46
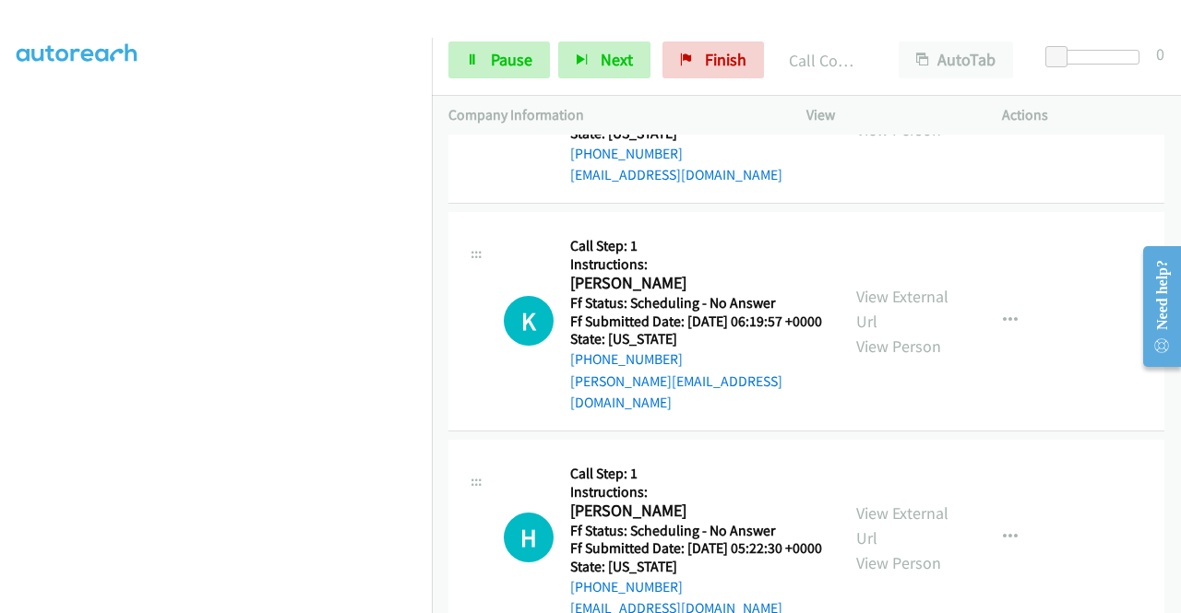
scroll to position [3518, 0]
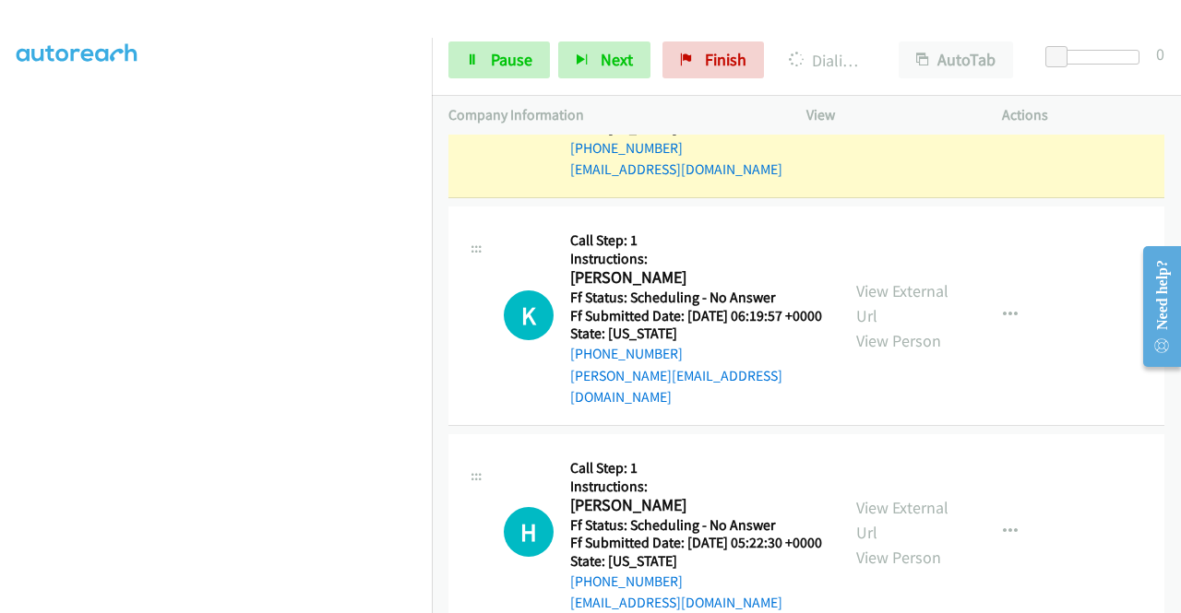
click at [876, 110] on link "View External Url" at bounding box center [902, 87] width 92 height 46
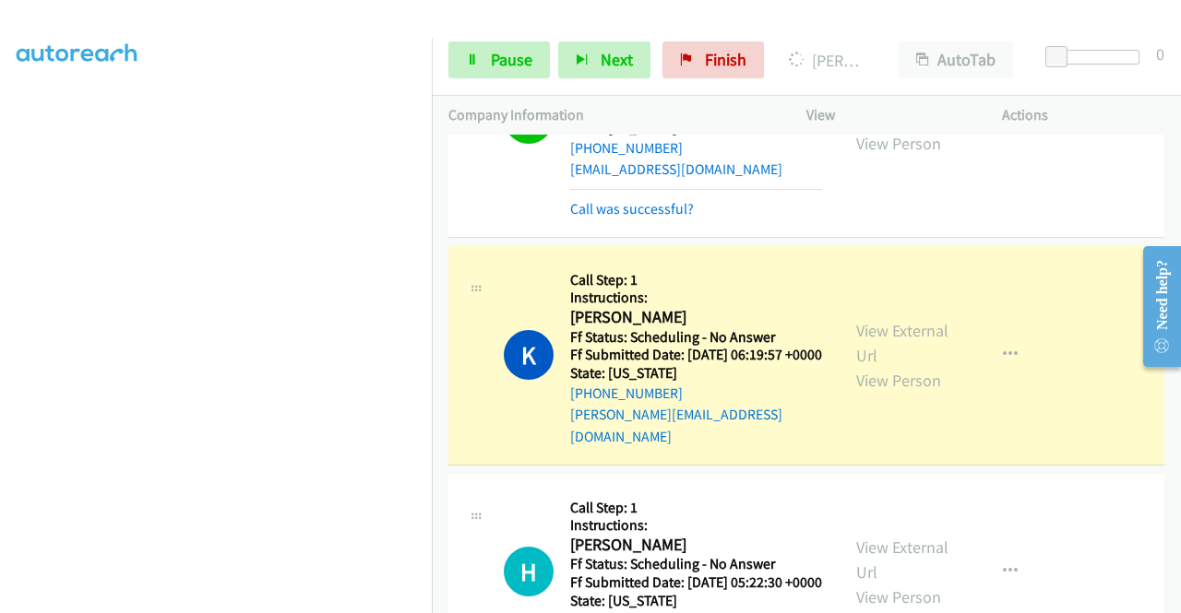
click at [877, 393] on div "View External Url View Person" at bounding box center [904, 355] width 96 height 75
click at [871, 366] on link "View External Url" at bounding box center [902, 343] width 92 height 46
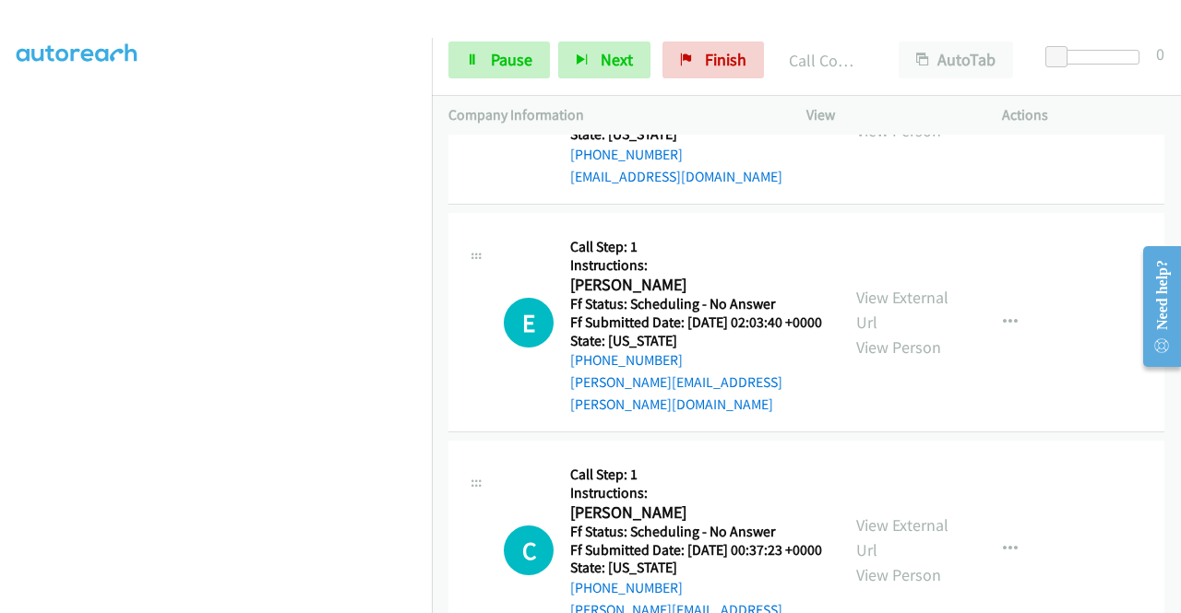
scroll to position [4060, 0]
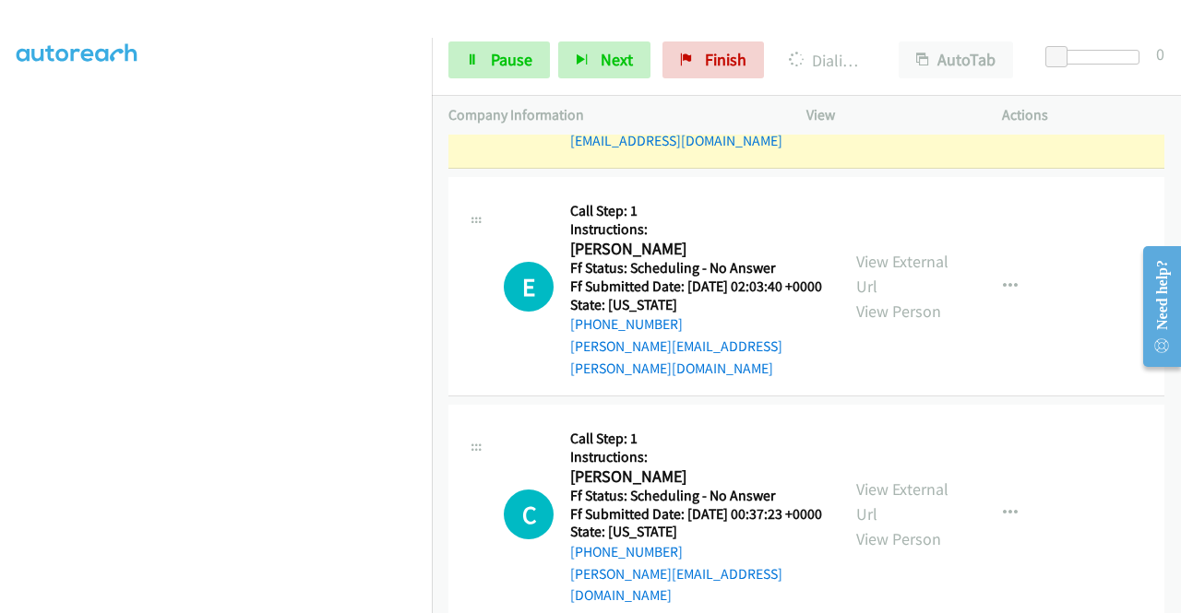
click at [877, 80] on link "View External Url" at bounding box center [902, 57] width 92 height 46
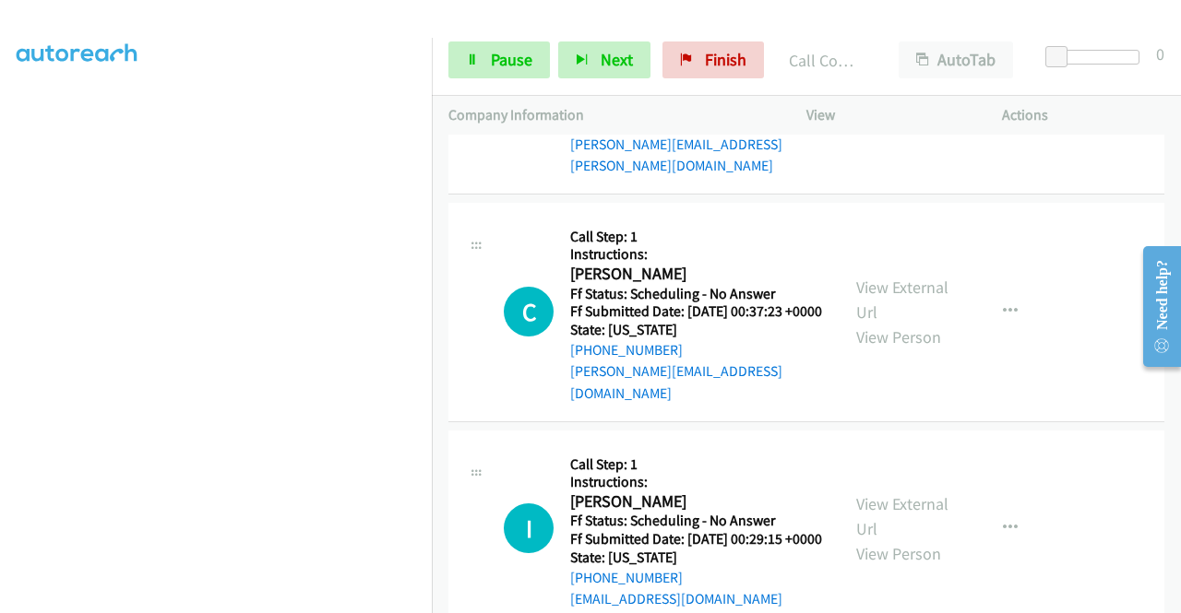
scroll to position [4318, 0]
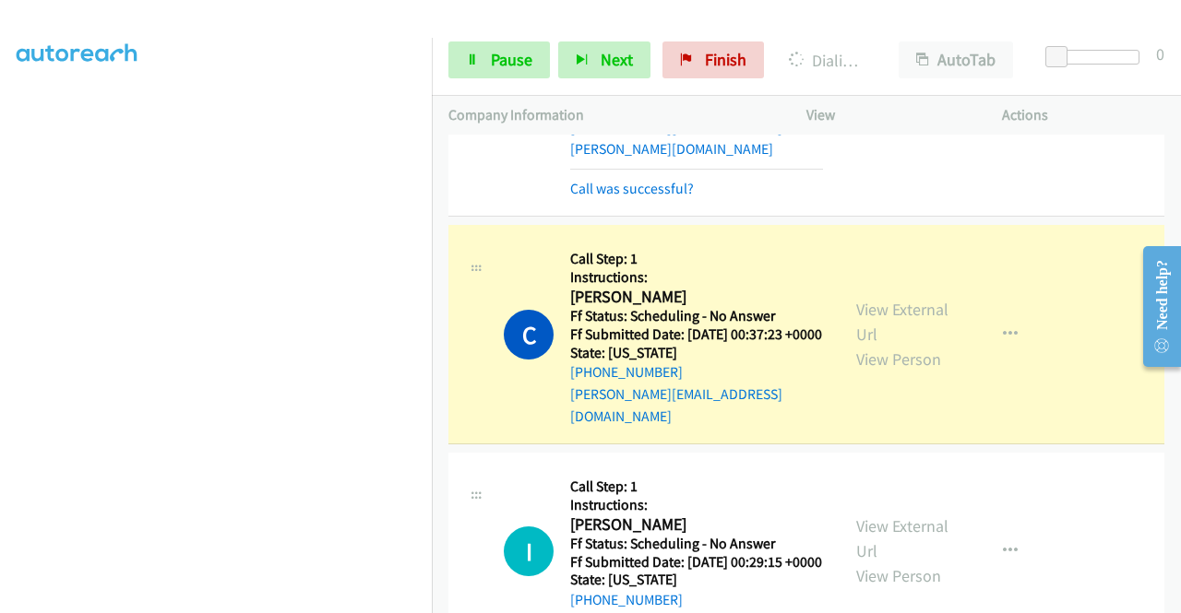
click at [880, 98] on link "View External Url" at bounding box center [902, 75] width 92 height 46
click at [909, 345] on link "View External Url" at bounding box center [902, 322] width 92 height 46
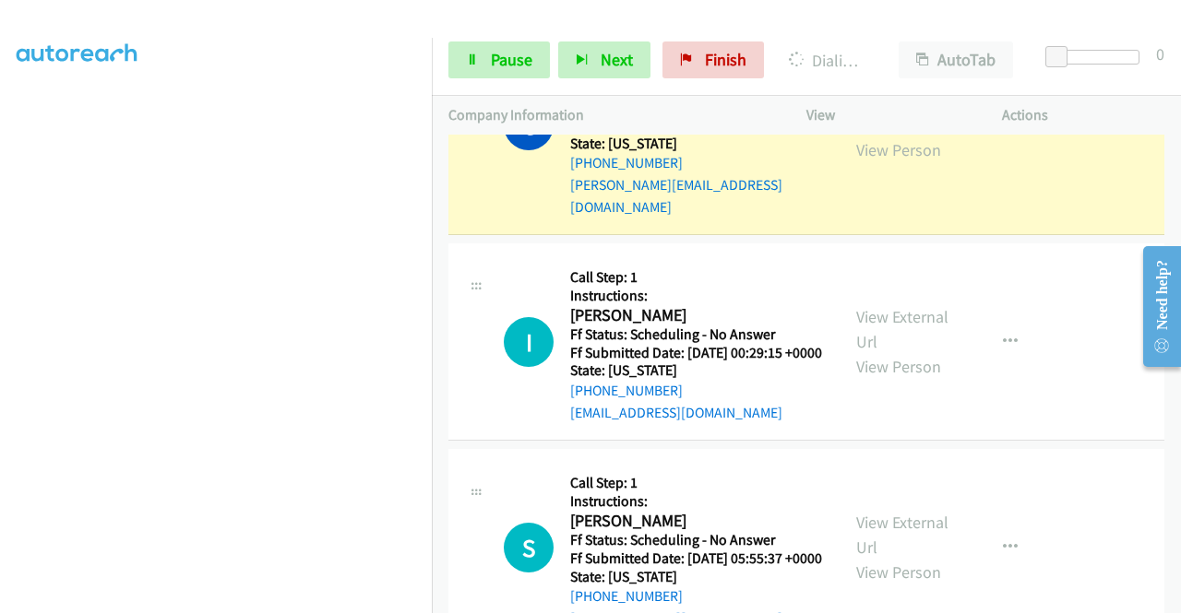
scroll to position [4638, 0]
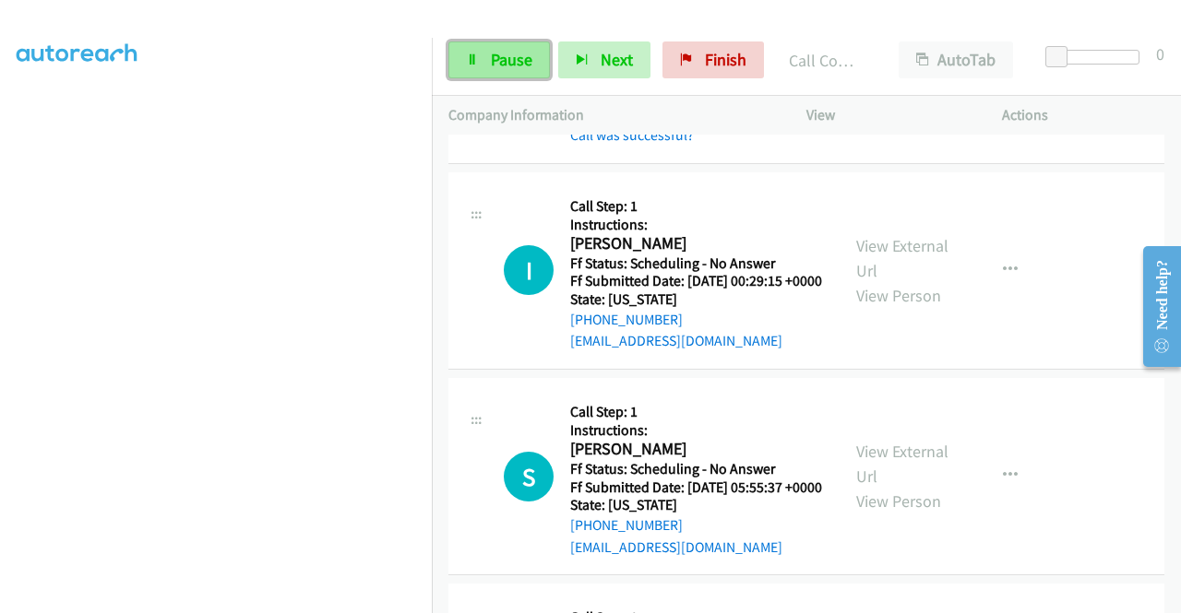
click at [464, 47] on link "Pause" at bounding box center [498, 60] width 101 height 37
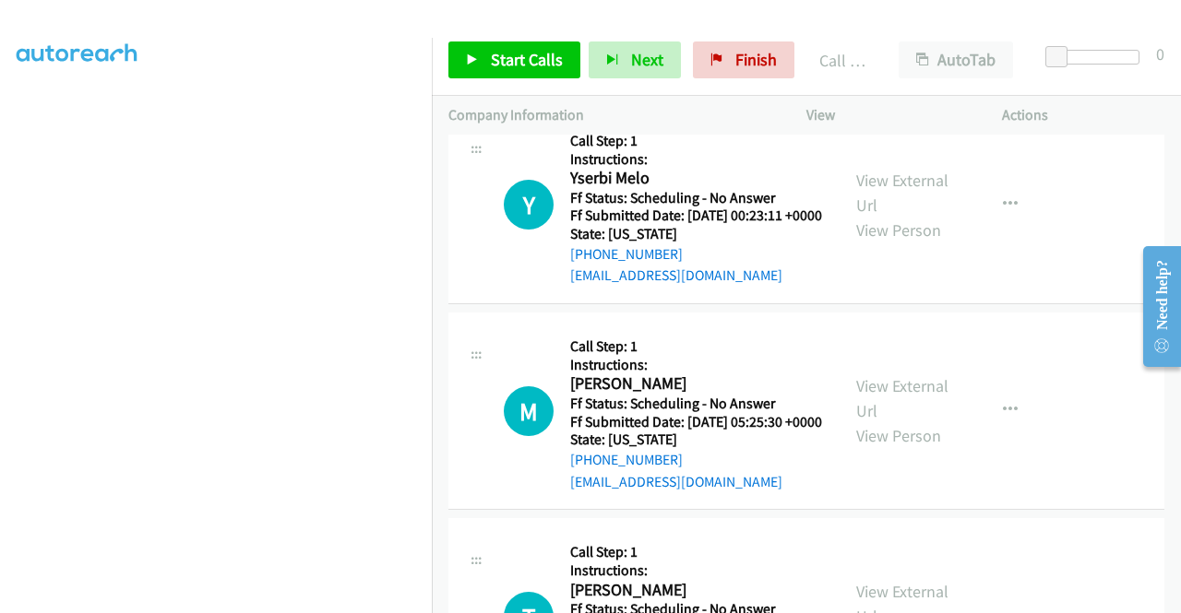
scroll to position [5143, 0]
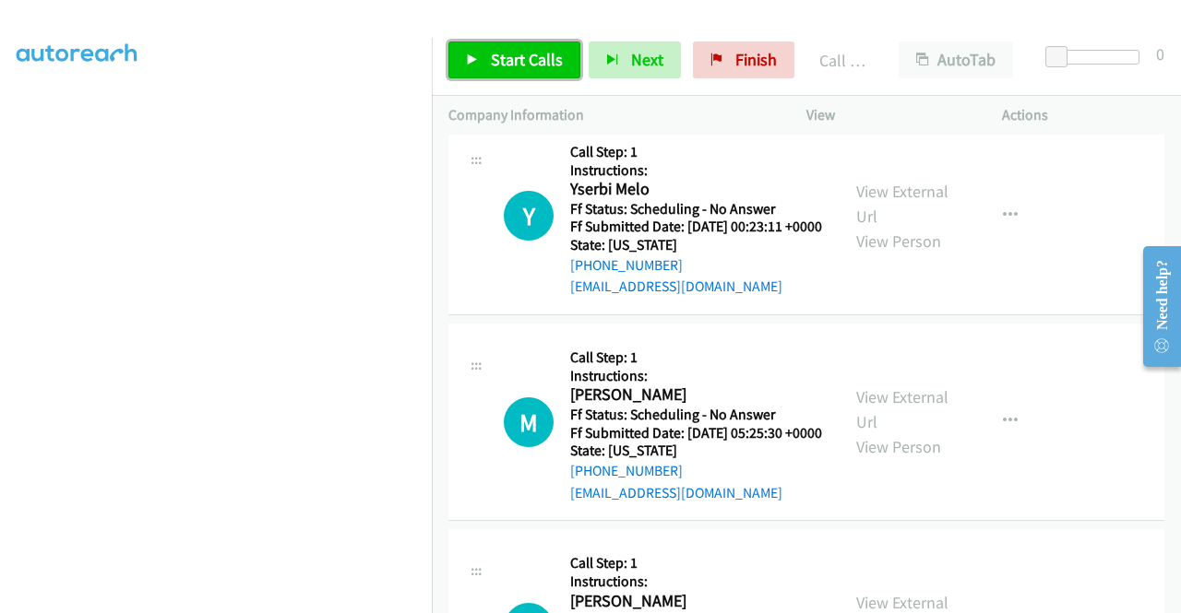
click at [505, 49] on span "Start Calls" at bounding box center [527, 59] width 72 height 21
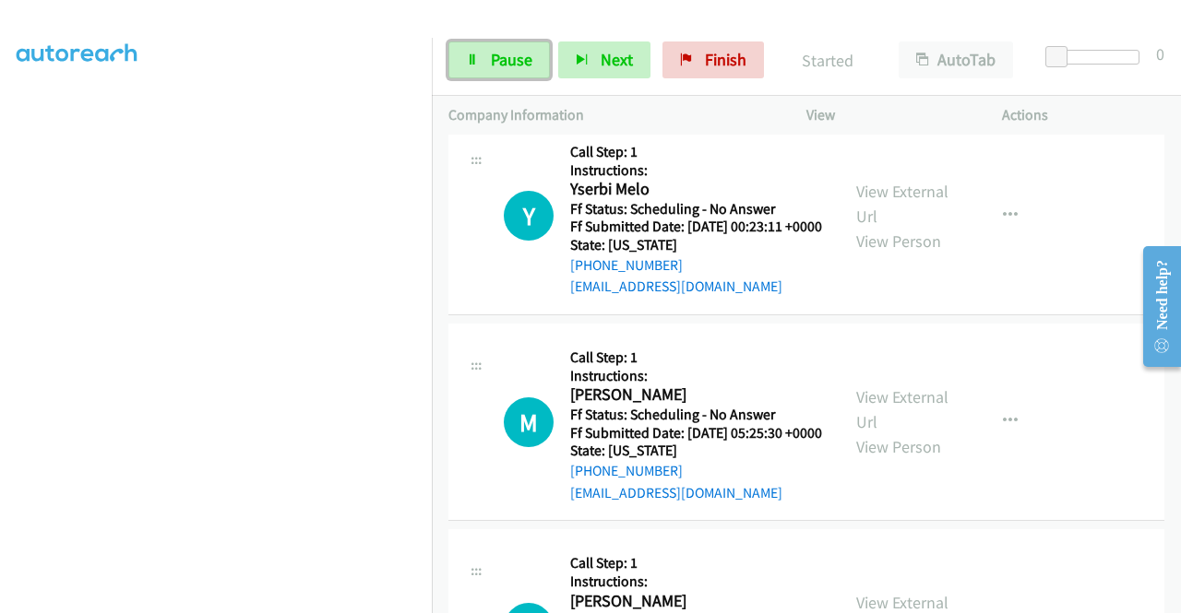
click at [505, 49] on span "Pause" at bounding box center [512, 59] width 42 height 21
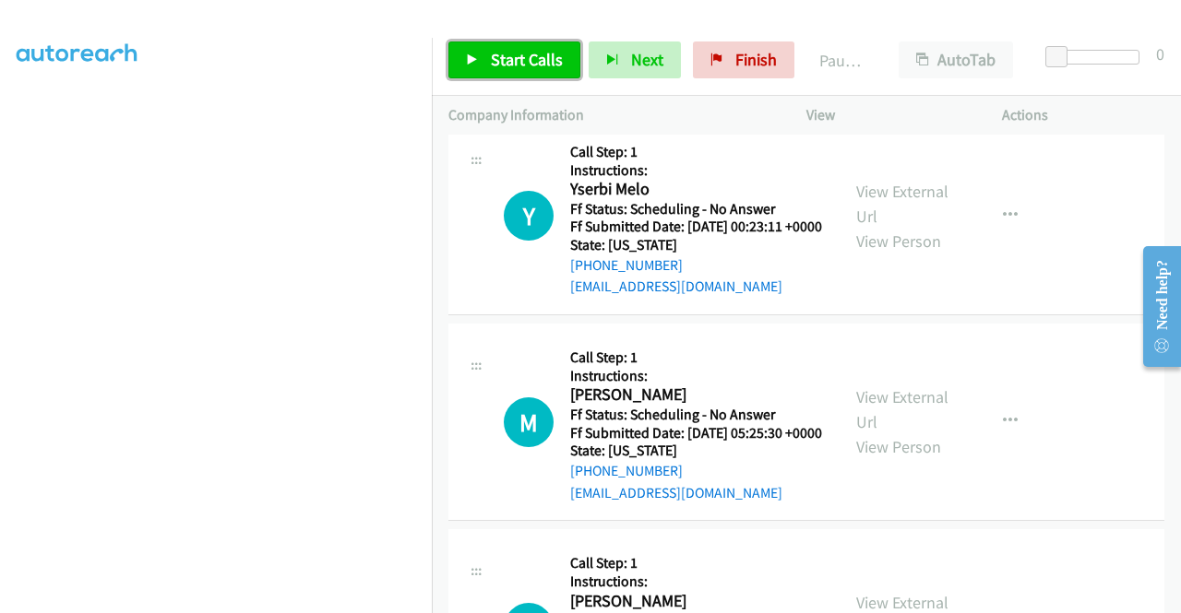
drag, startPoint x: 554, startPoint y: 69, endPoint x: 467, endPoint y: 58, distance: 88.3
click at [467, 58] on icon at bounding box center [472, 60] width 13 height 13
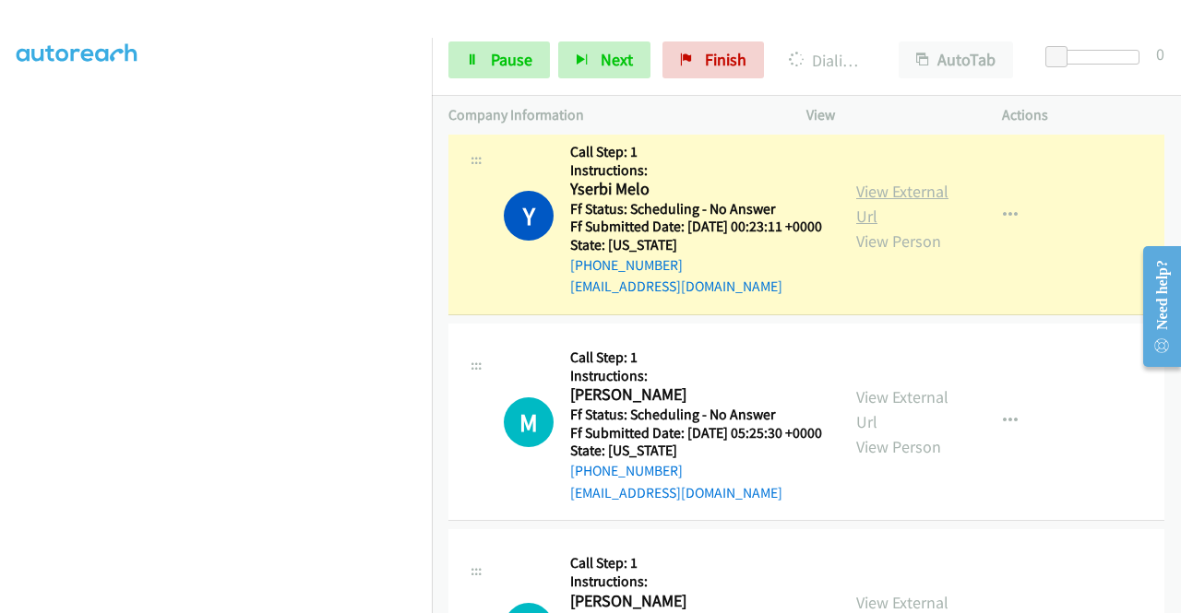
click at [856, 227] on link "View External Url" at bounding box center [902, 204] width 92 height 46
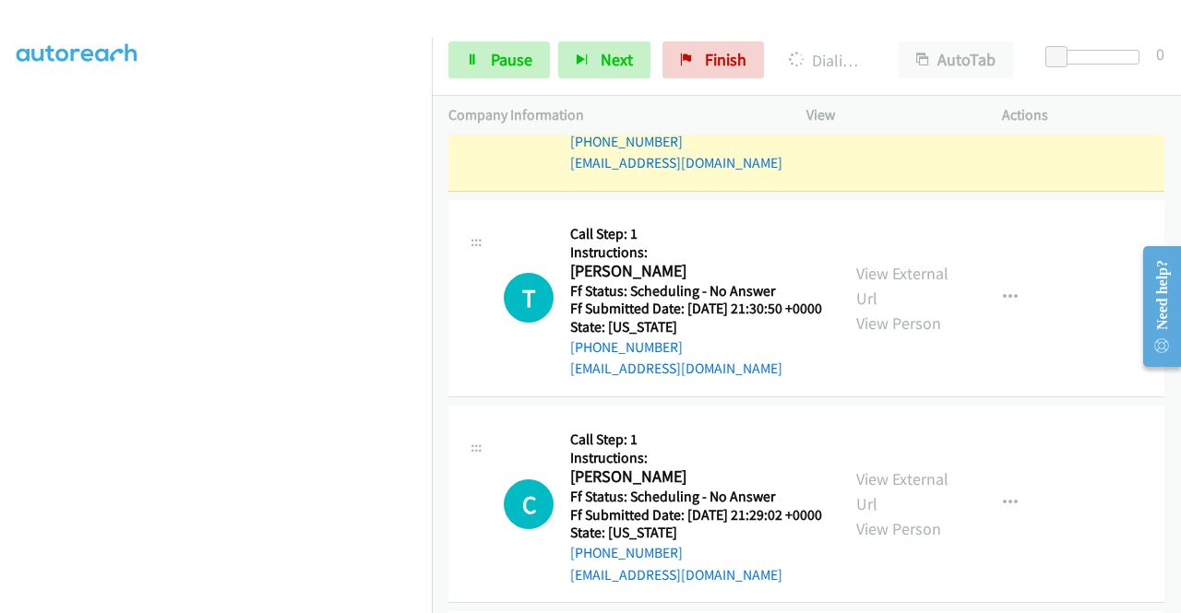
scroll to position [5597, 0]
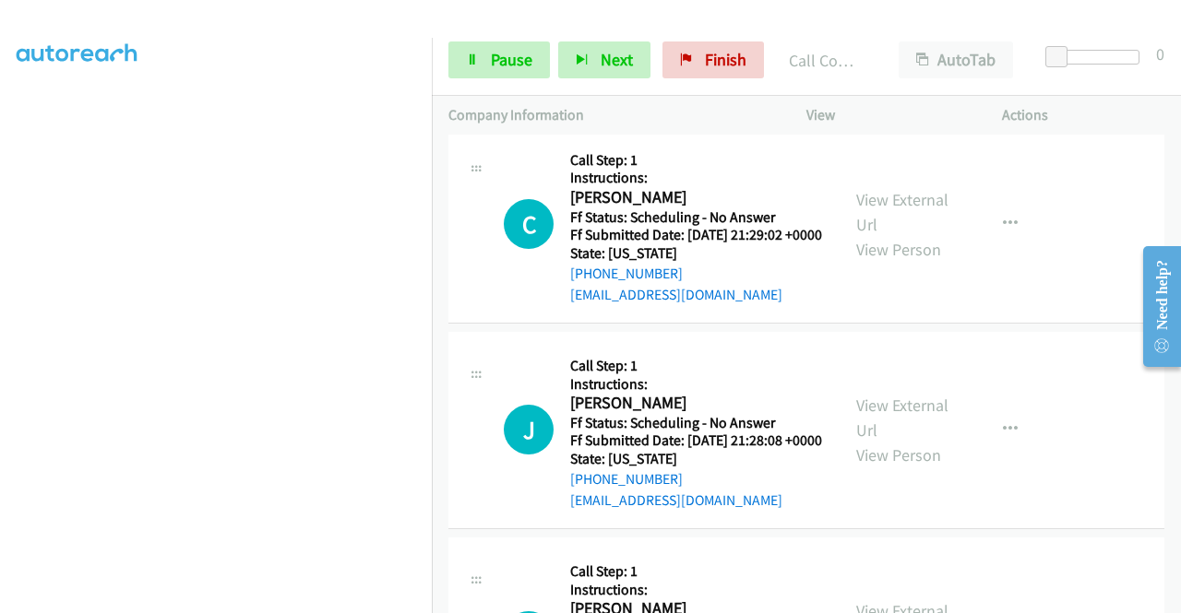
scroll to position [5868, 0]
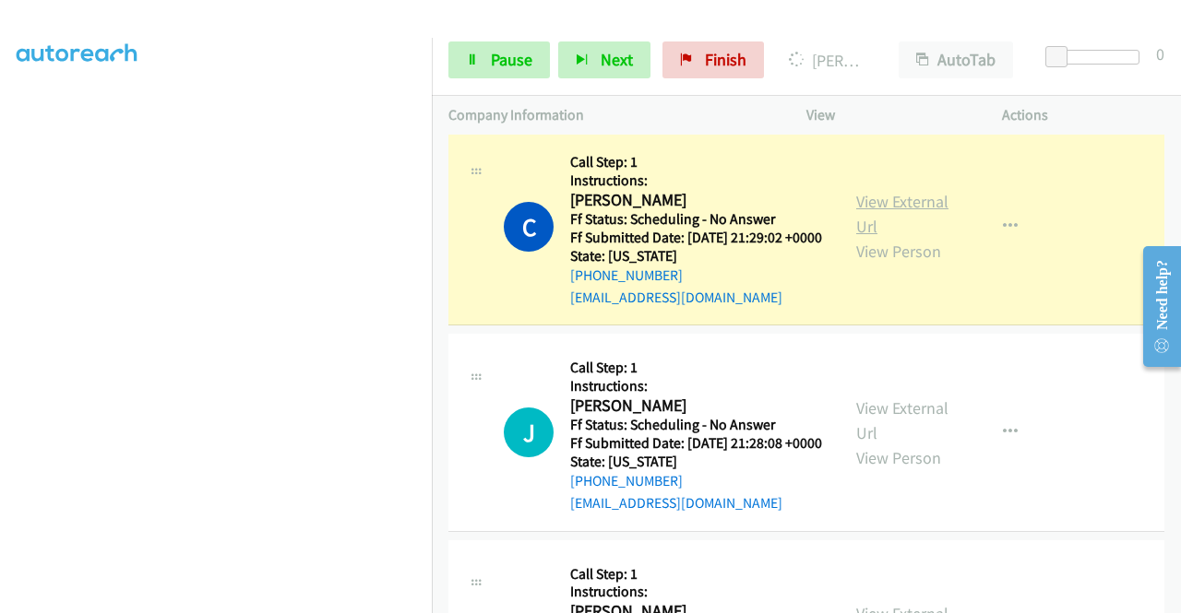
click at [873, 237] on link "View External Url" at bounding box center [902, 214] width 92 height 46
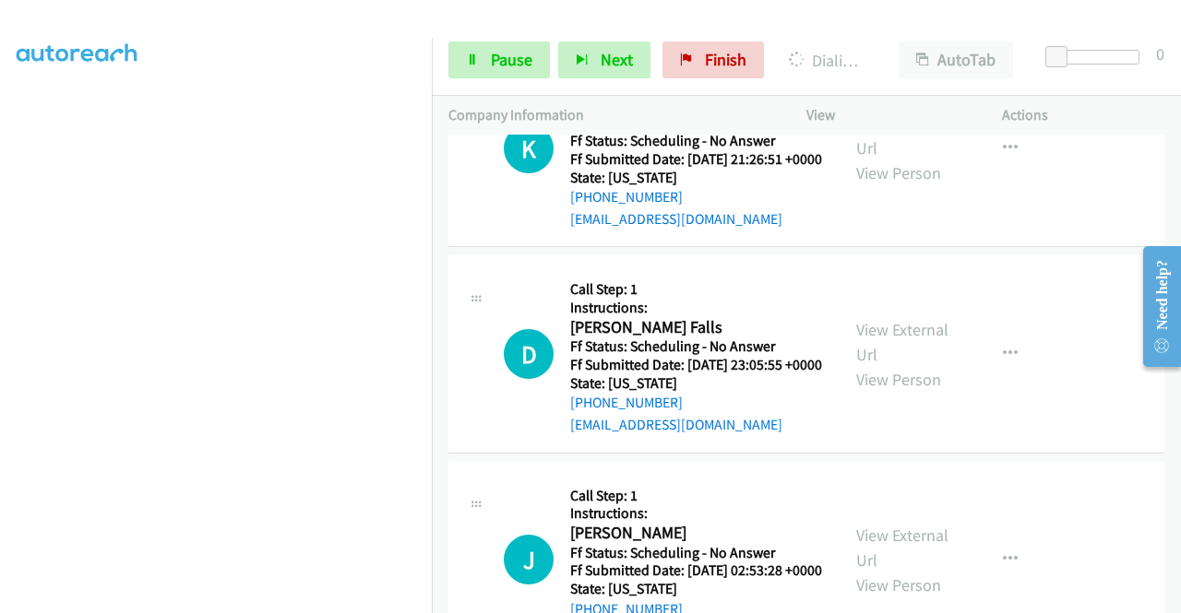
scroll to position [6410, 0]
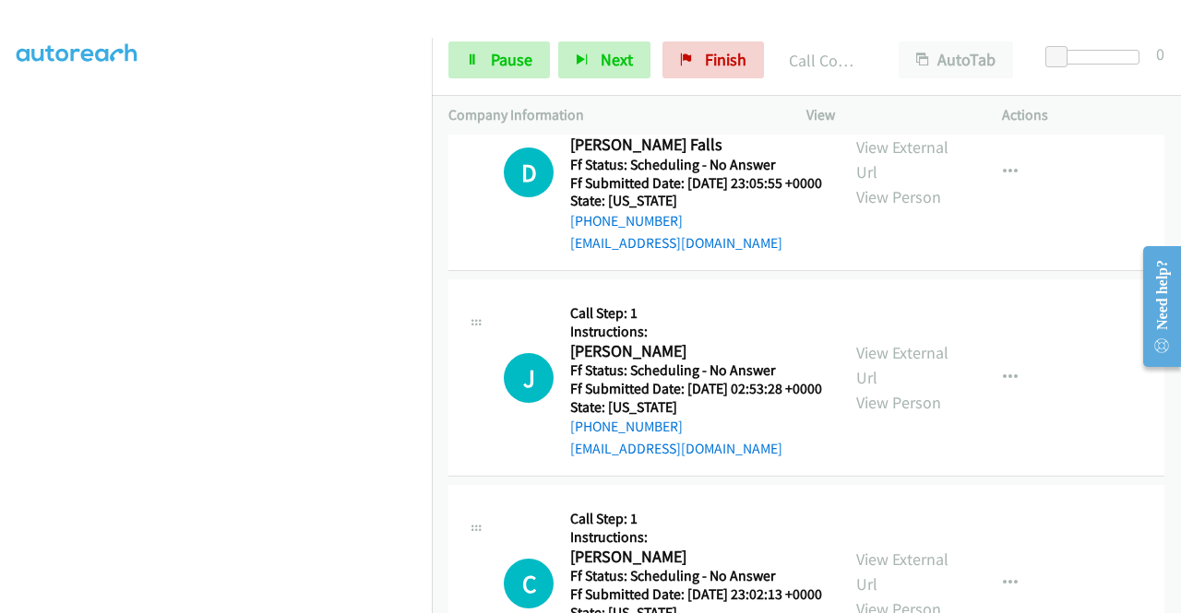
scroll to position [6656, 0]
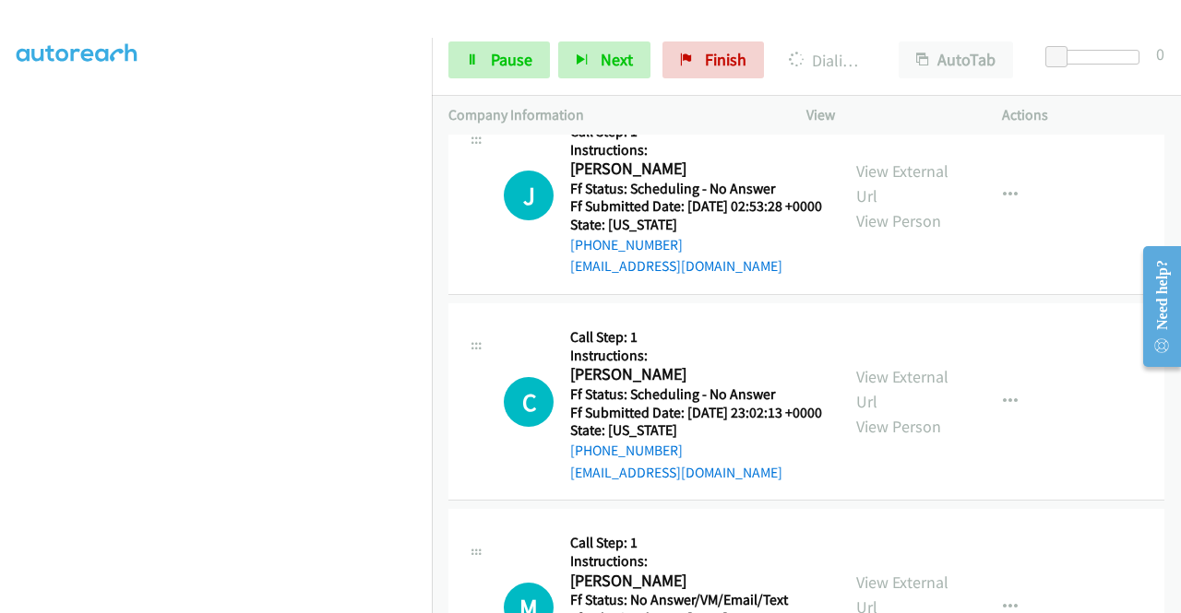
scroll to position [6963, 0]
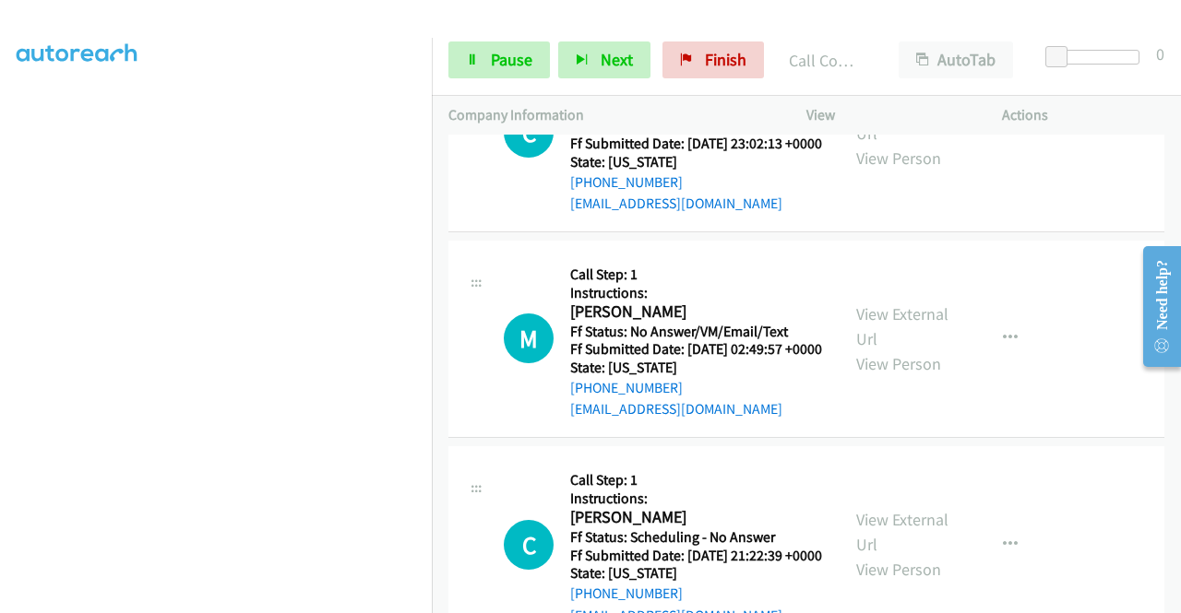
scroll to position [7160, 0]
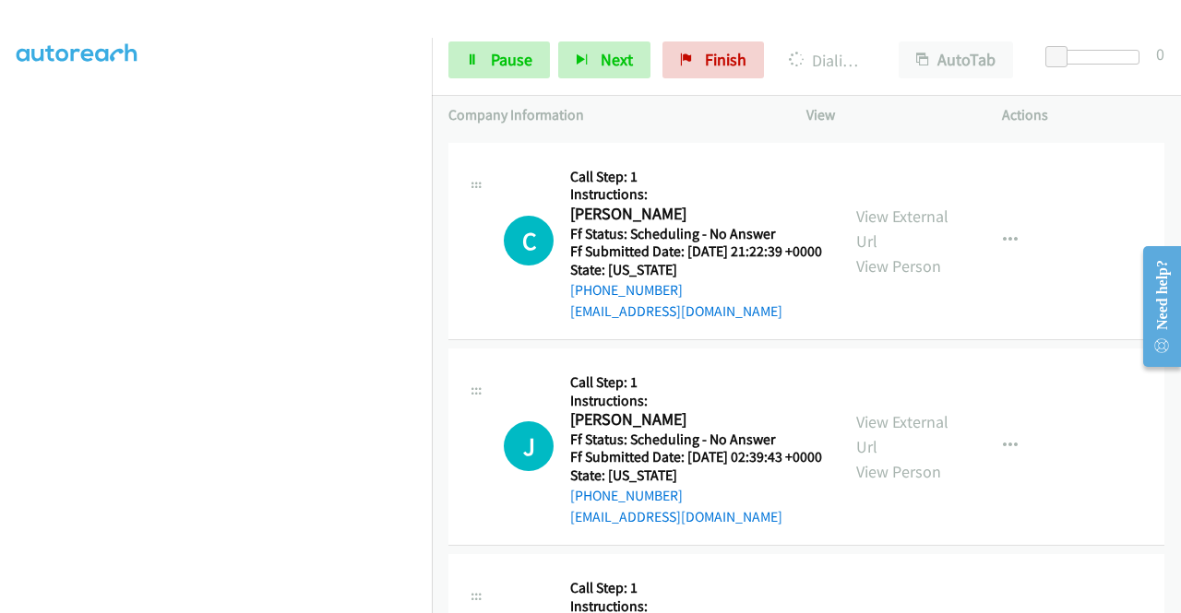
scroll to position [421, 0]
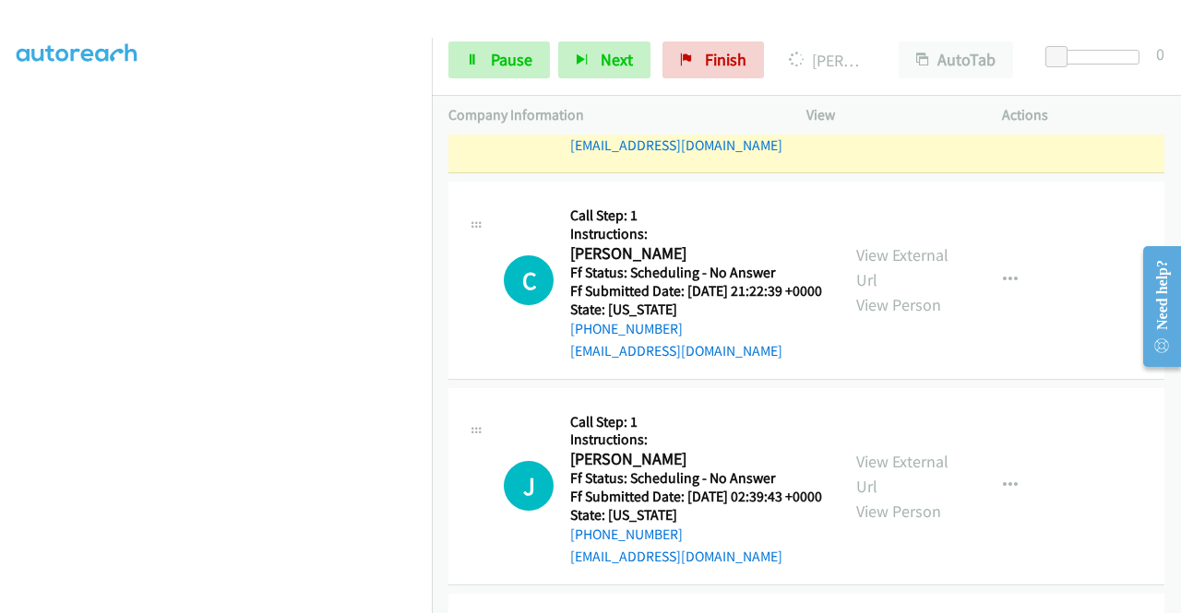
click at [878, 85] on link "View External Url" at bounding box center [902, 62] width 92 height 46
click at [467, 76] on link "Pause" at bounding box center [498, 60] width 101 height 37
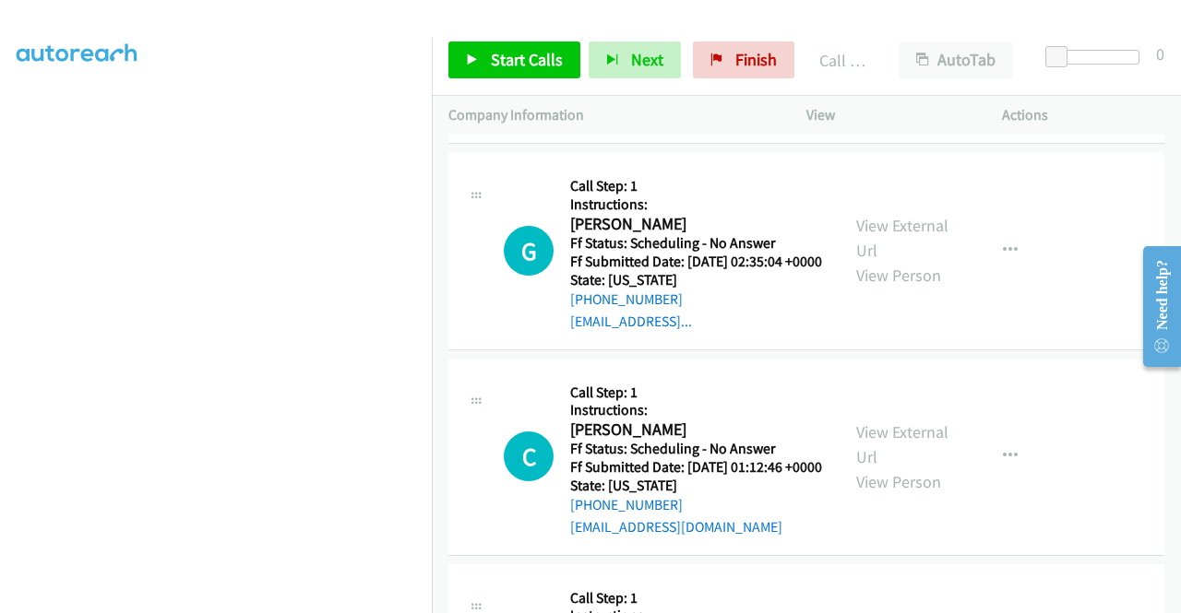
scroll to position [7984, 0]
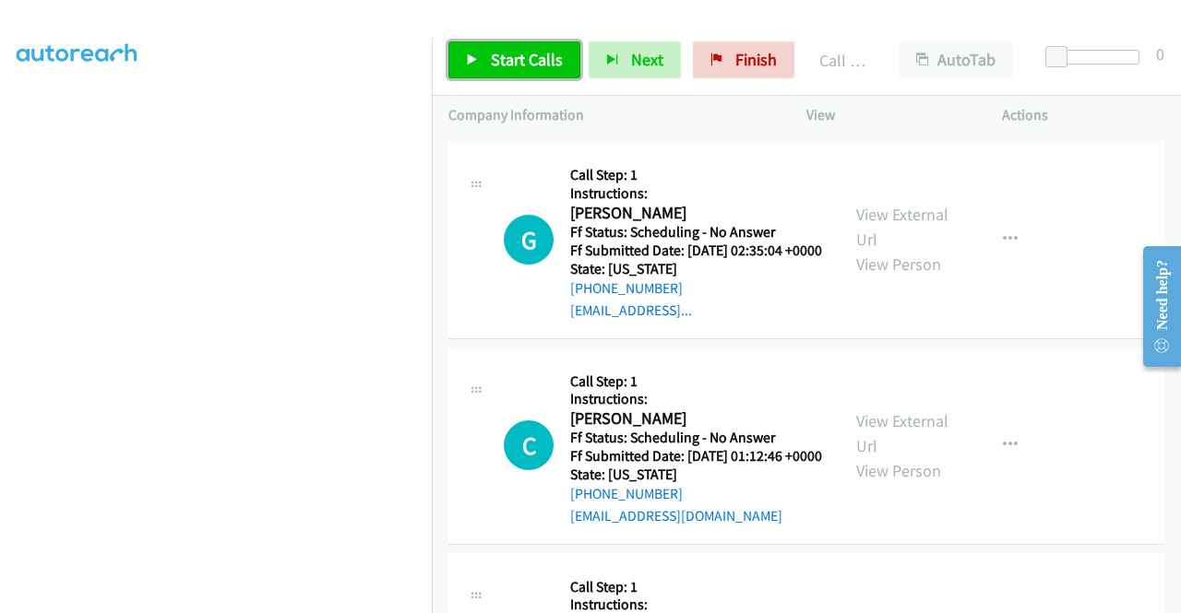
click at [505, 45] on link "Start Calls" at bounding box center [514, 60] width 132 height 37
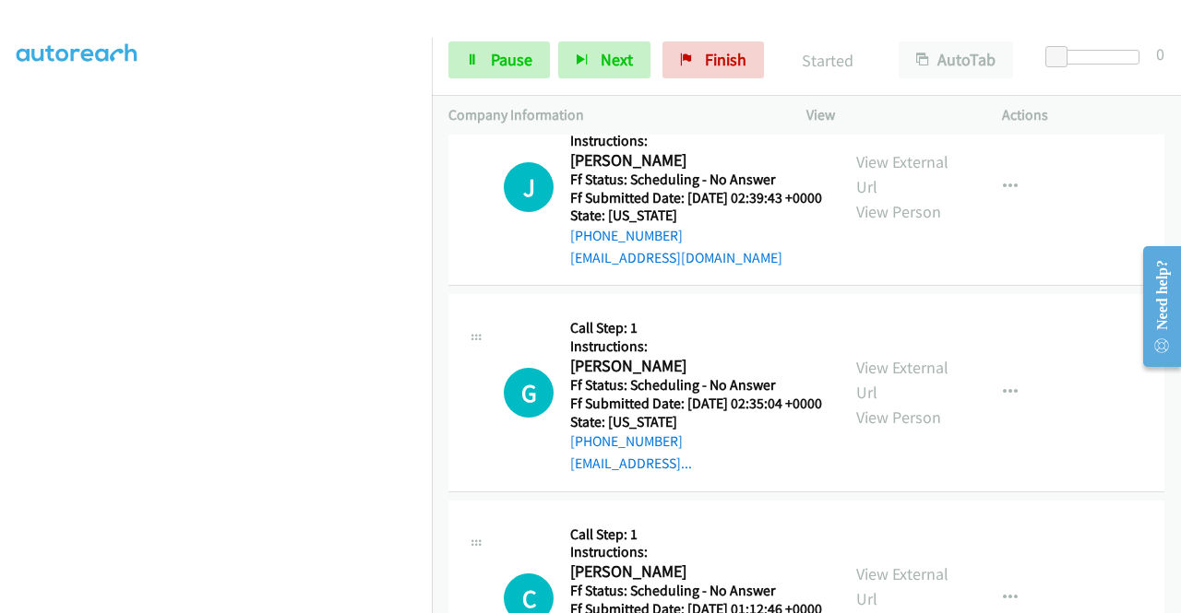
scroll to position [7991, 0]
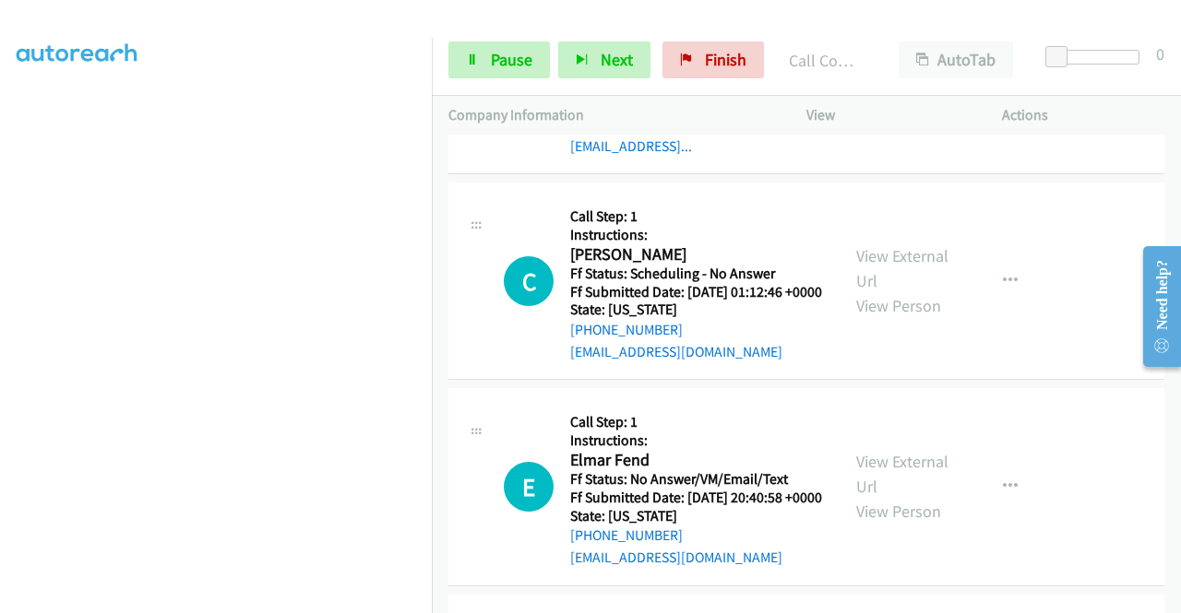
scroll to position [8249, 0]
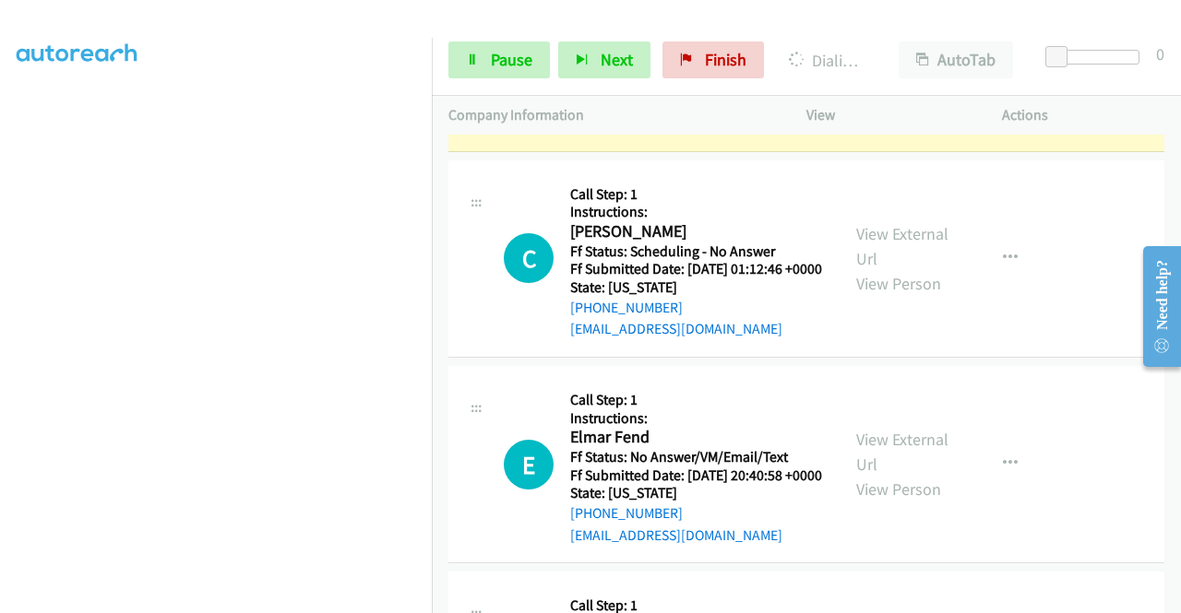
click at [887, 64] on link "View External Url" at bounding box center [902, 41] width 92 height 46
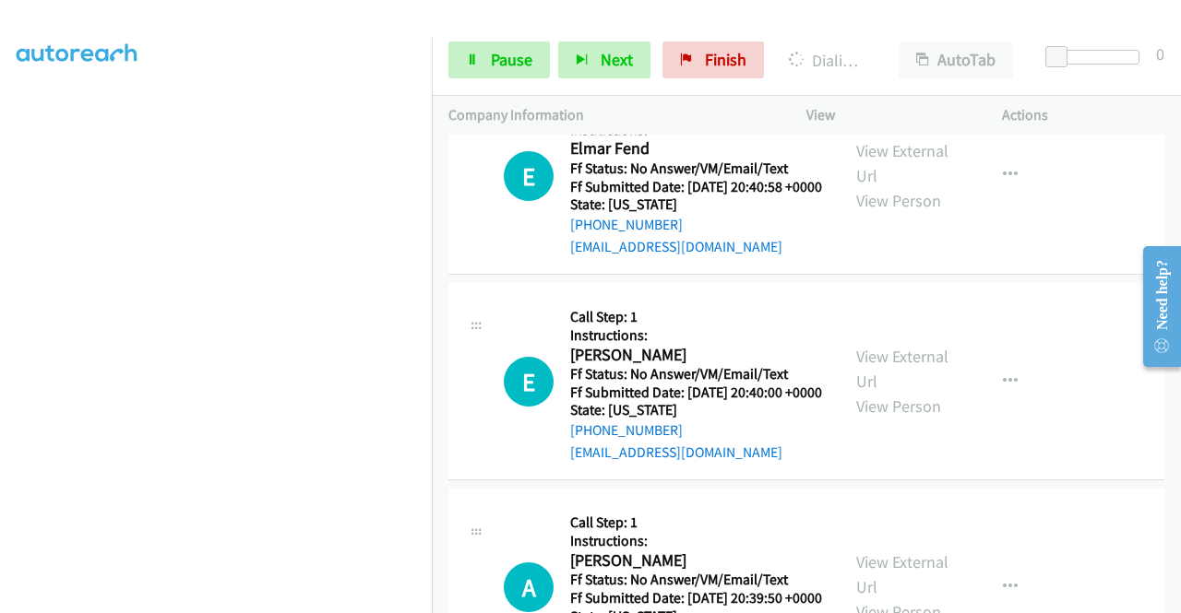
scroll to position [8556, 0]
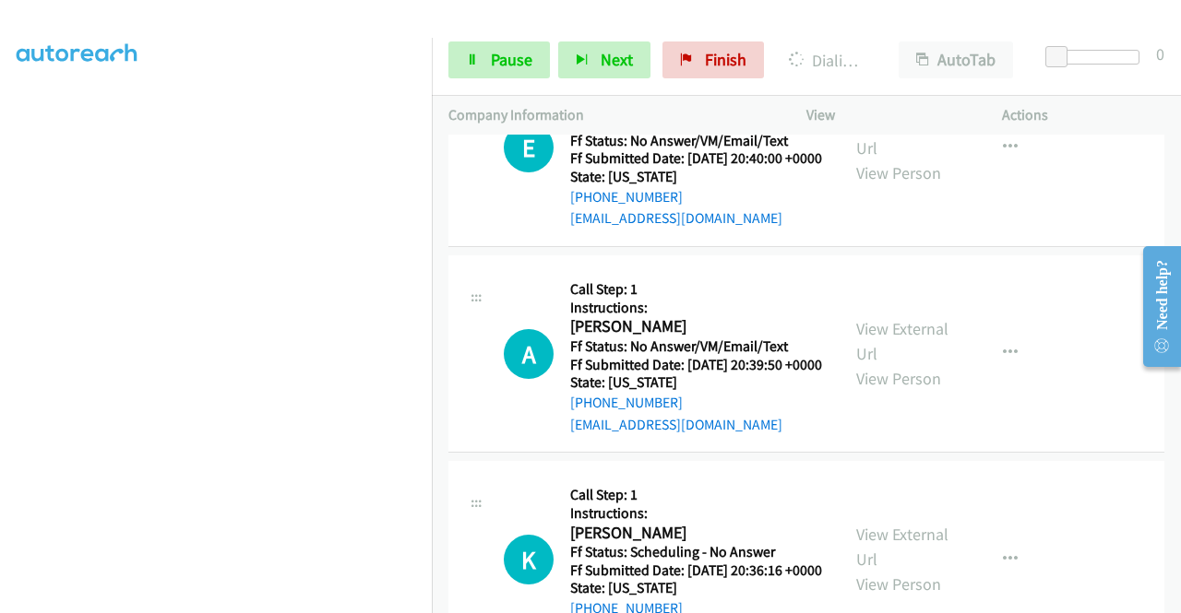
scroll to position [8828, 0]
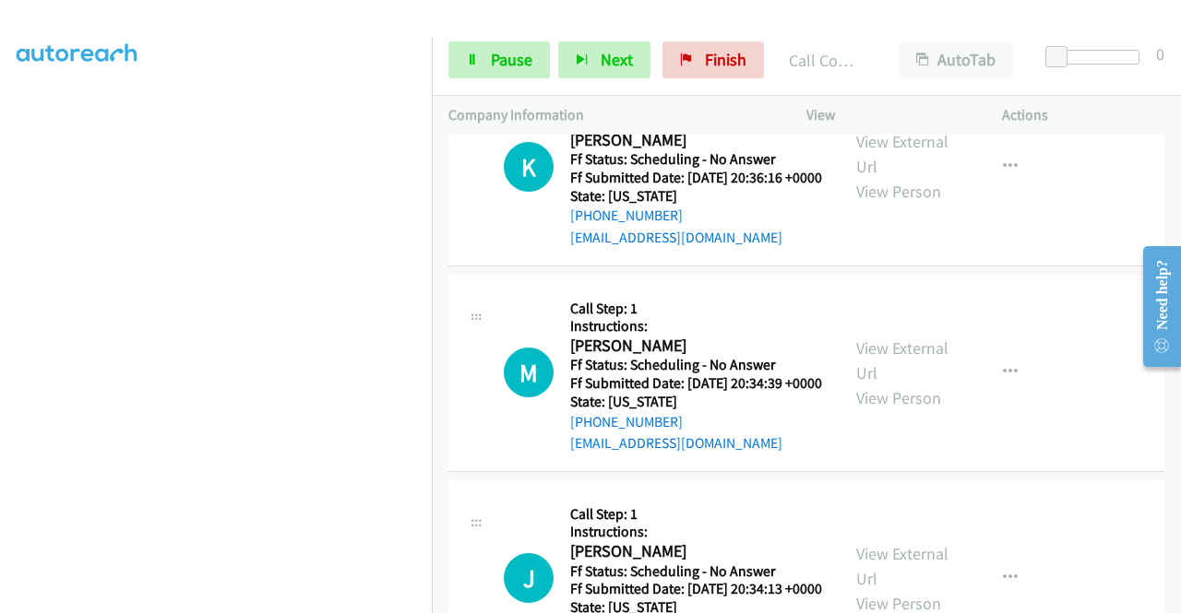
scroll to position [9294, 0]
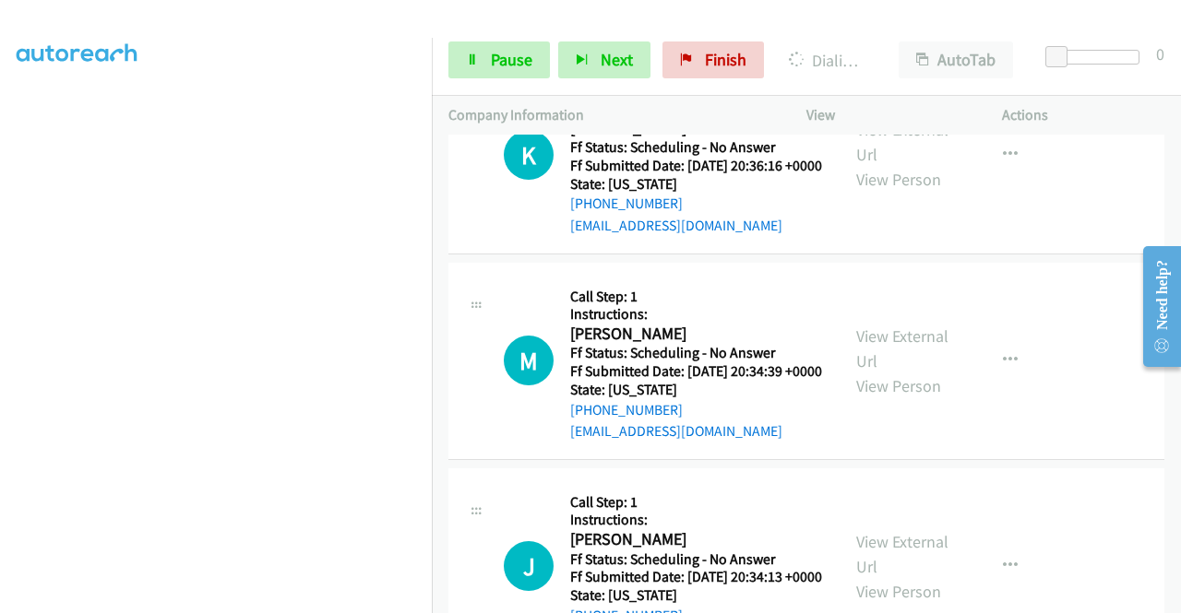
click at [503, 65] on span "Pause" at bounding box center [512, 59] width 42 height 21
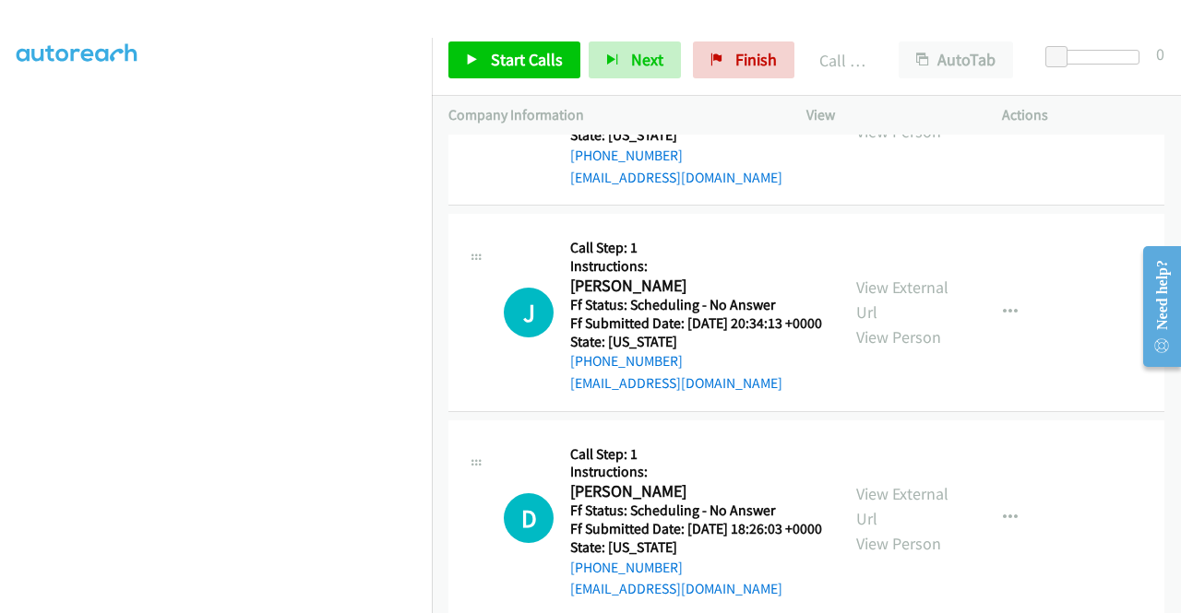
scroll to position [9534, 0]
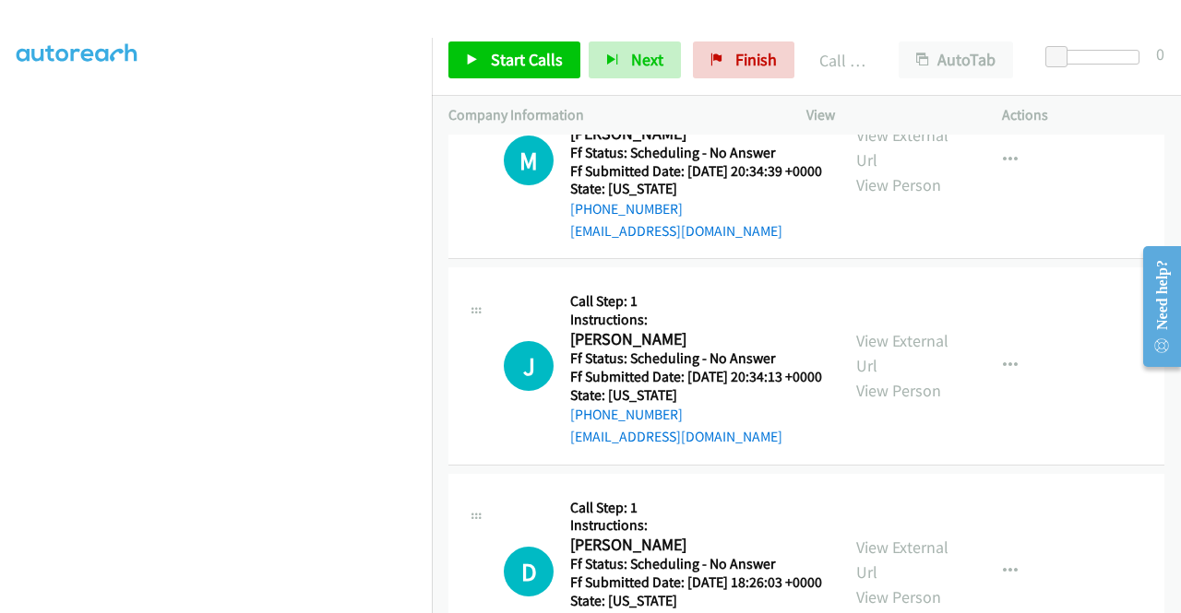
click at [529, 38] on div "Start Calls Pause Next Finish Call Completed AutoTab AutoTab 0" at bounding box center [806, 60] width 749 height 71
click at [521, 53] on span "Start Calls" at bounding box center [527, 59] width 72 height 21
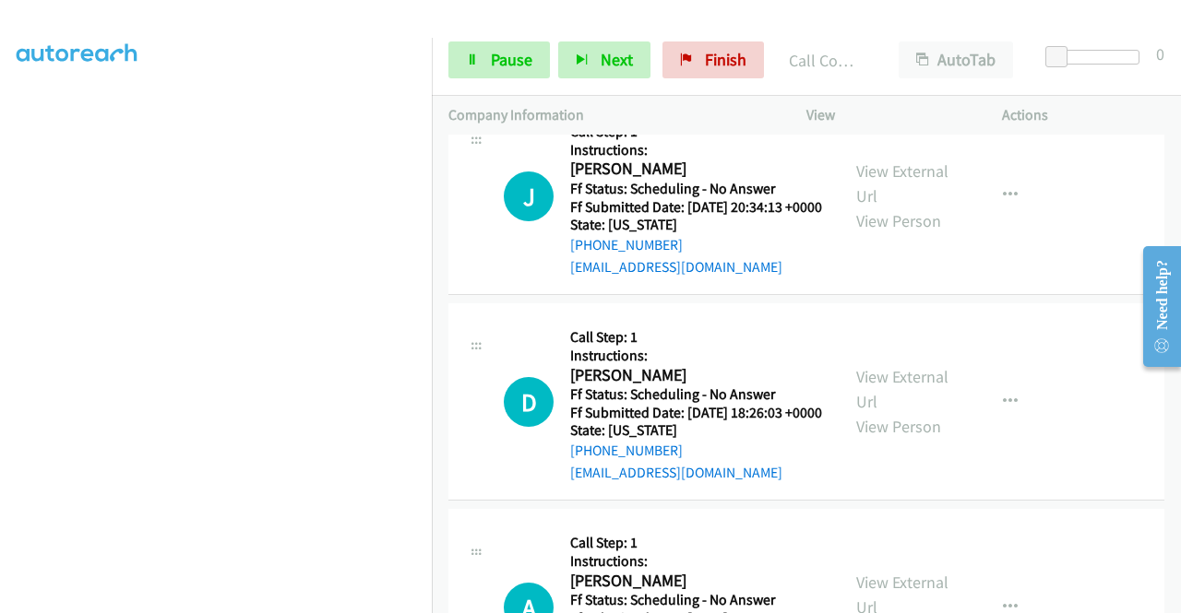
scroll to position [9805, 0]
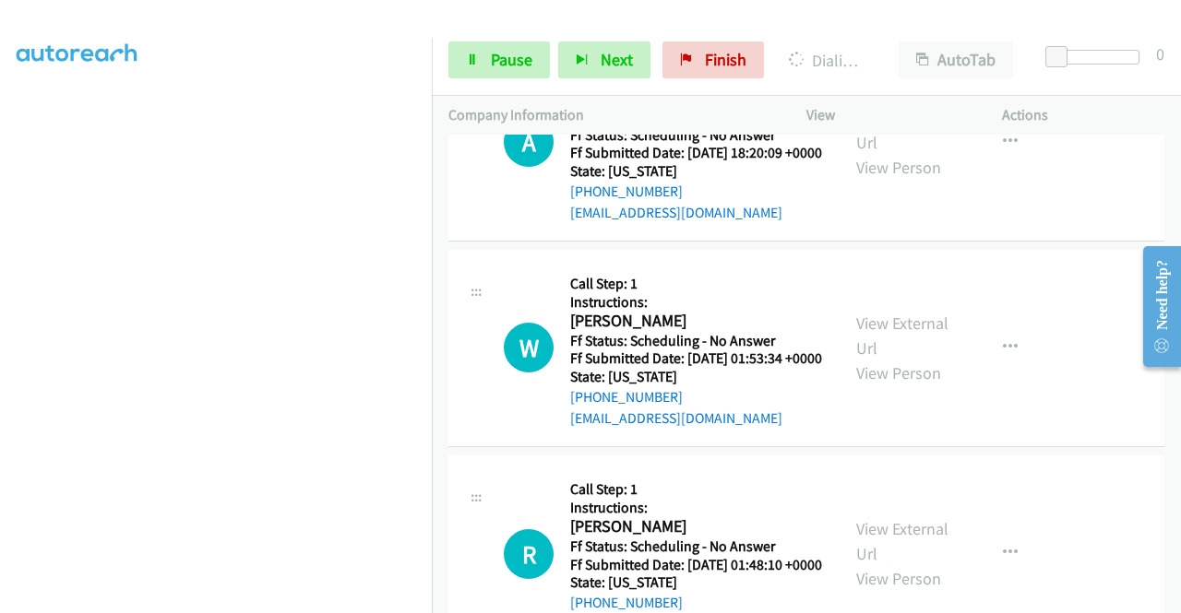
scroll to position [10322, 0]
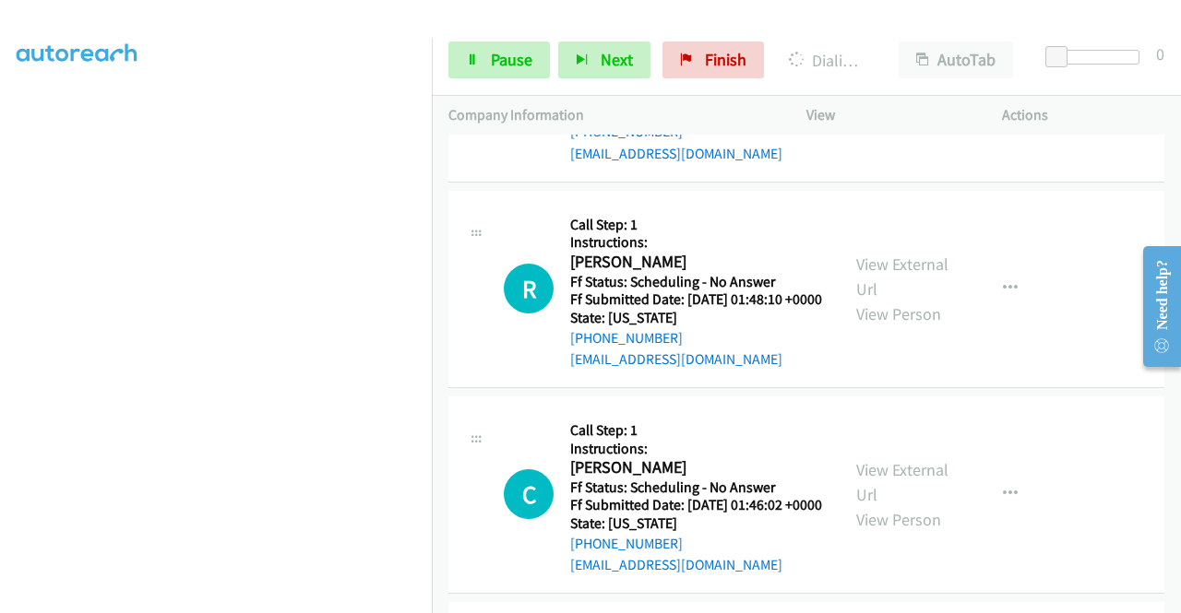
scroll to position [10678, 0]
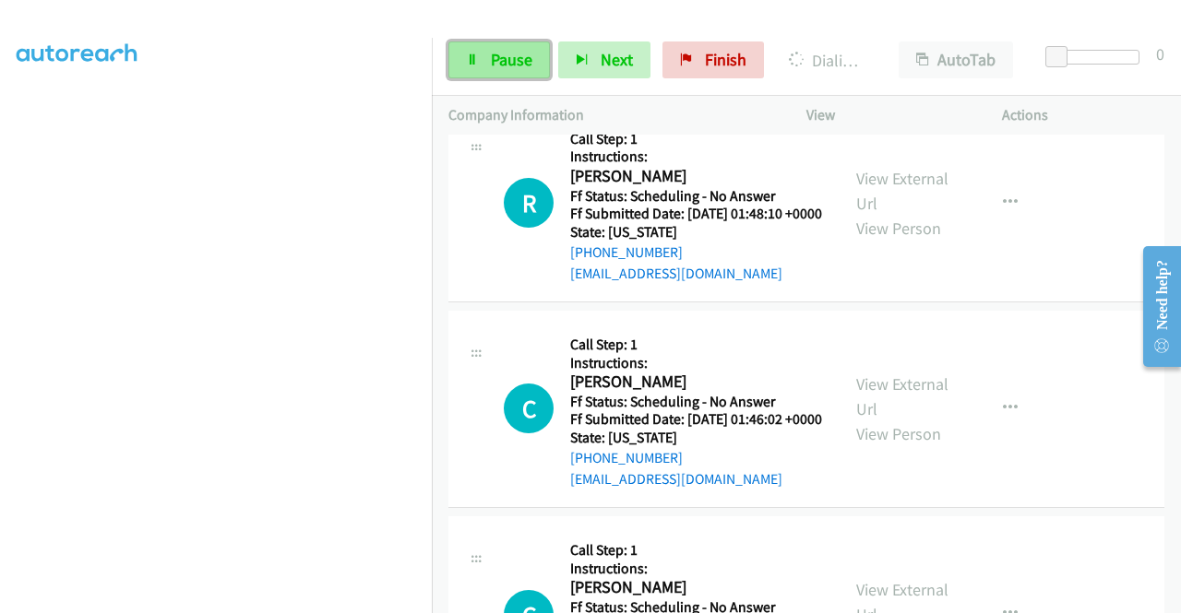
click at [494, 56] on span "Pause" at bounding box center [512, 59] width 42 height 21
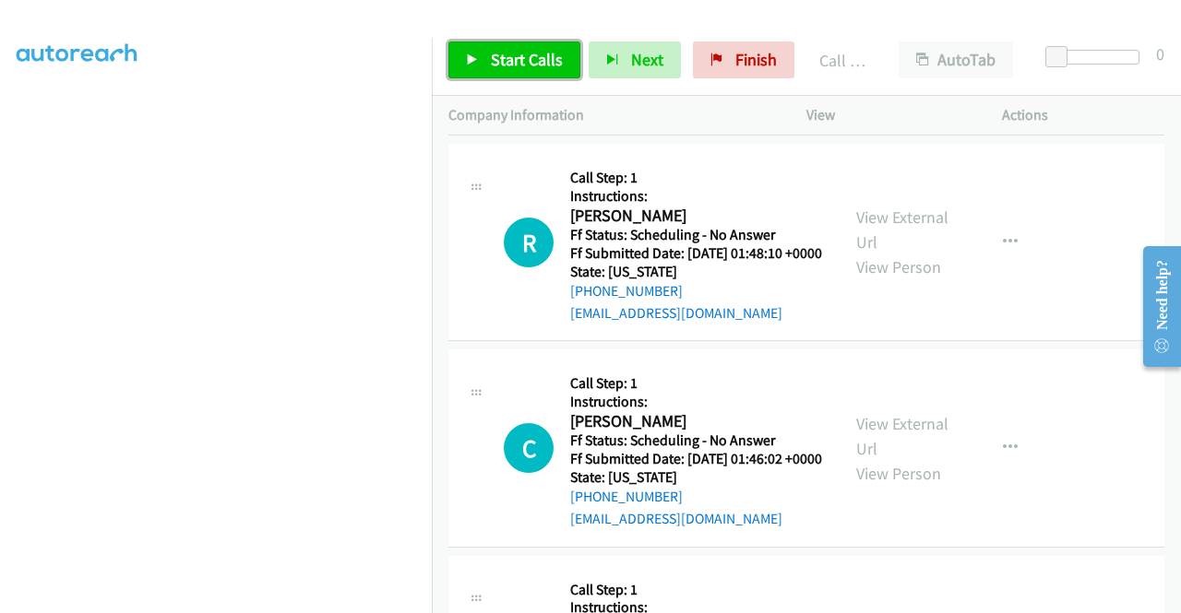
click at [517, 53] on span "Start Calls" at bounding box center [527, 59] width 72 height 21
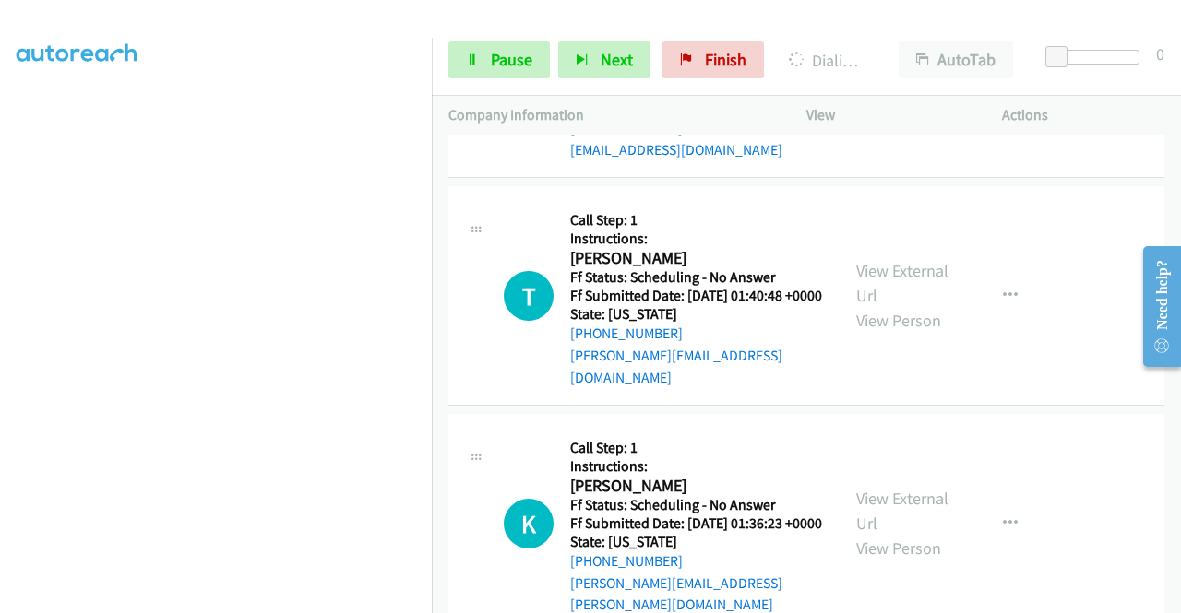
scroll to position [11170, 0]
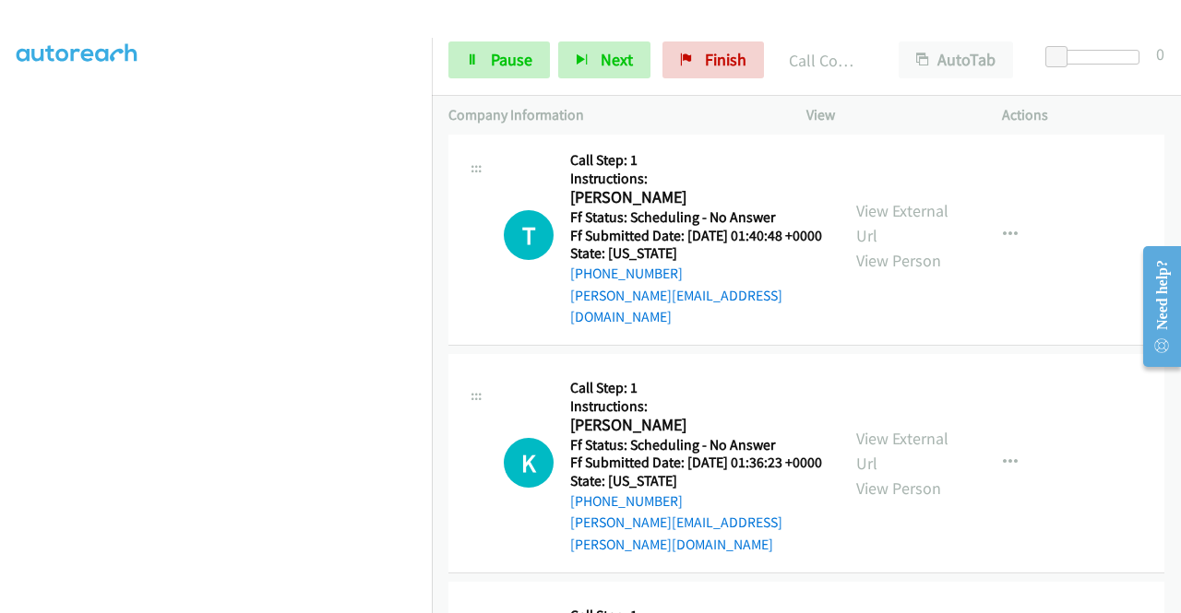
scroll to position [11403, 0]
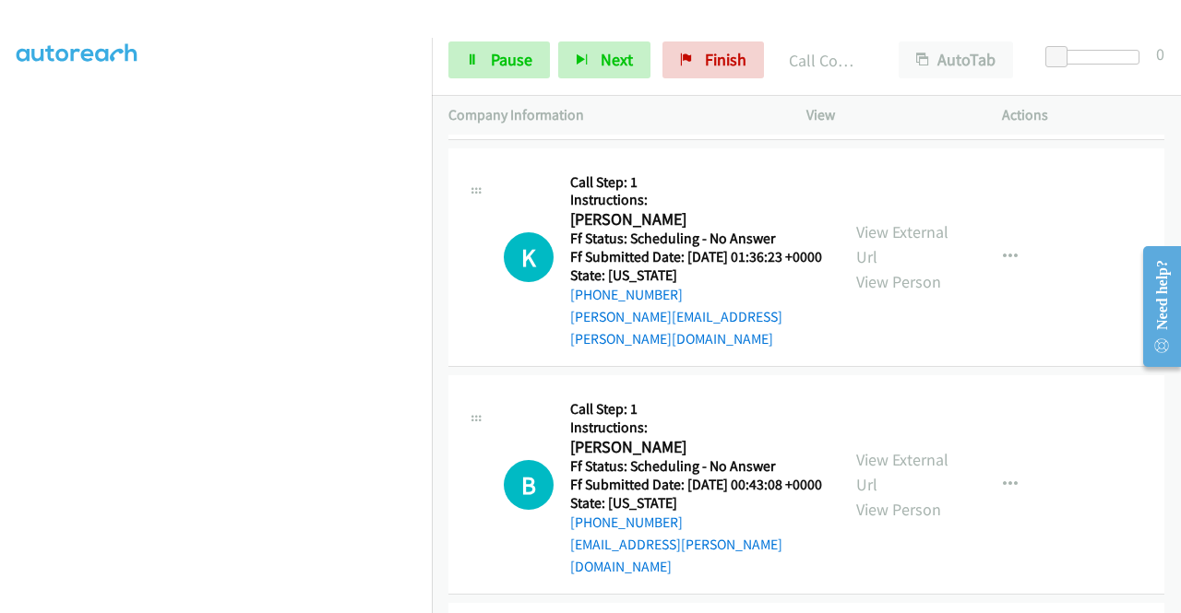
scroll to position [11674, 0]
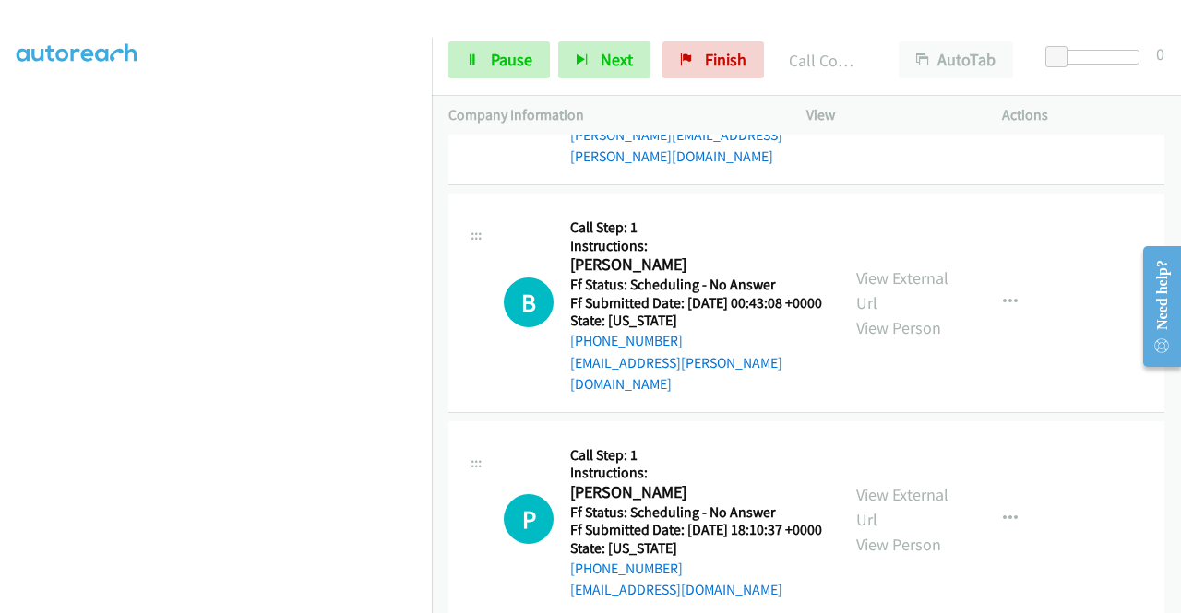
scroll to position [11932, 0]
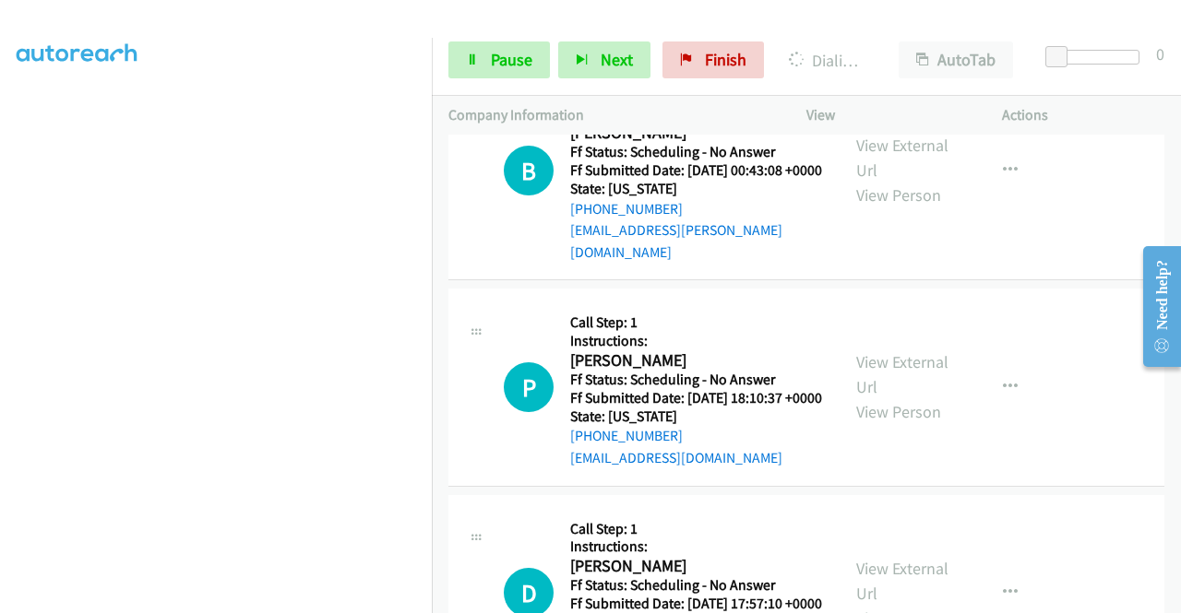
scroll to position [11944, 0]
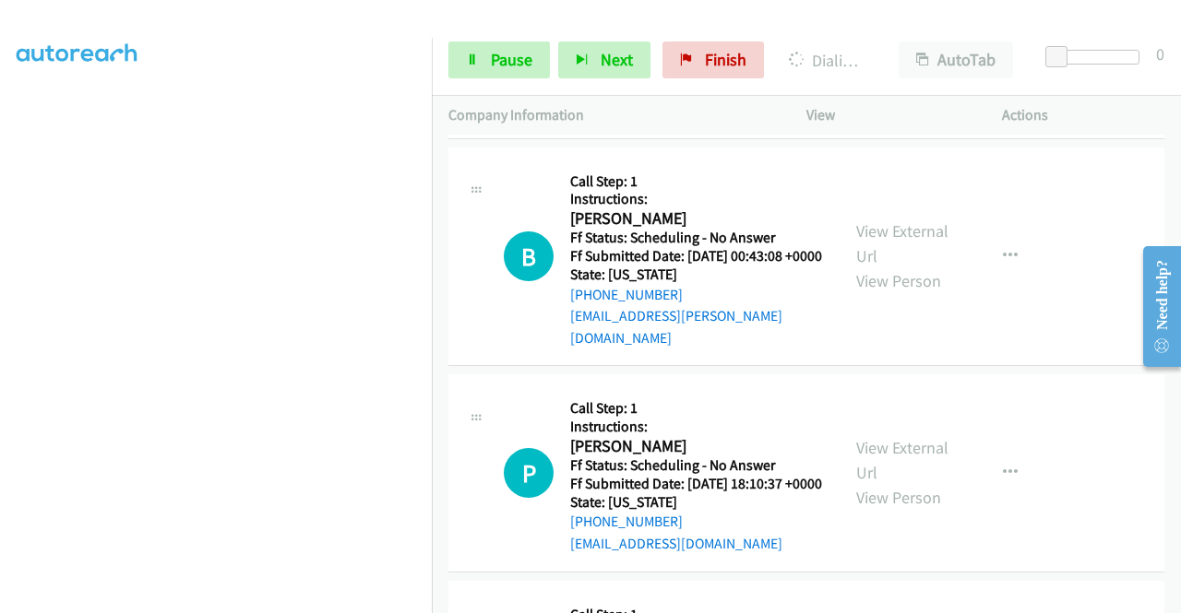
click at [512, 54] on span "Pause" at bounding box center [512, 59] width 42 height 21
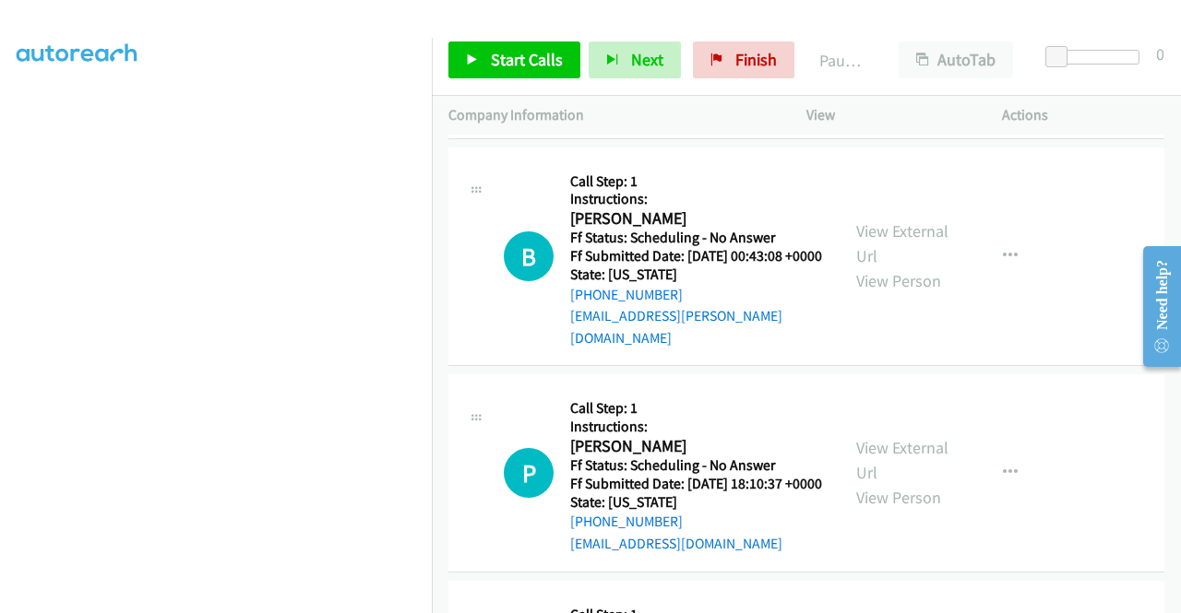
click at [0, 392] on aside "Dialing Mode: Power | Switch to Preview My Lists" at bounding box center [216, 140] width 432 height 1021
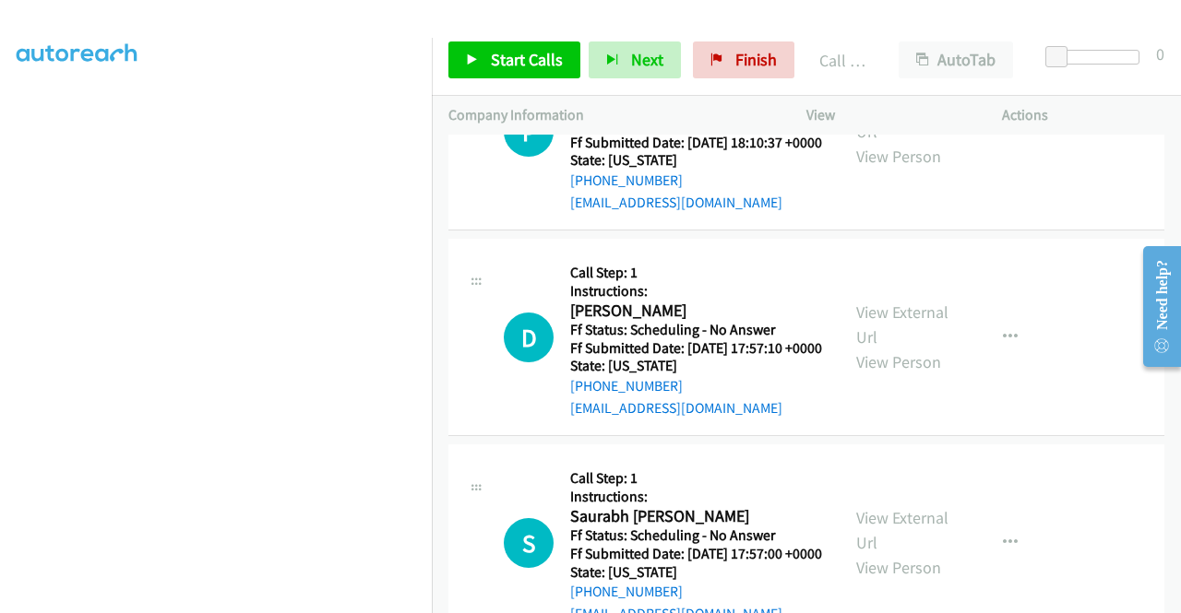
scroll to position [12486, 0]
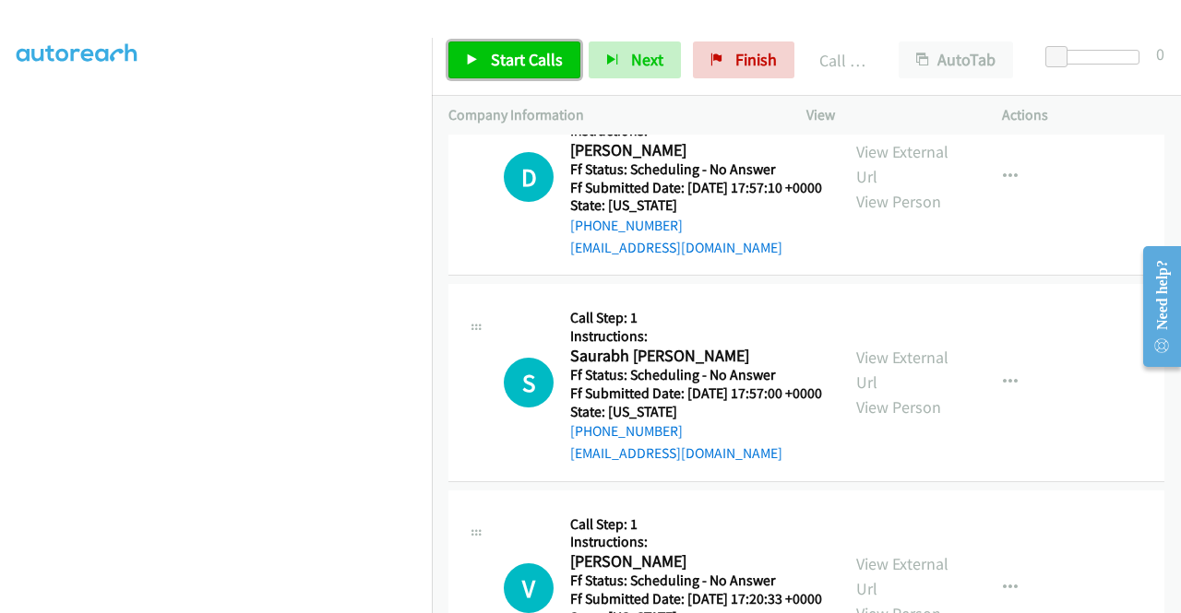
click at [508, 62] on span "Start Calls" at bounding box center [527, 59] width 72 height 21
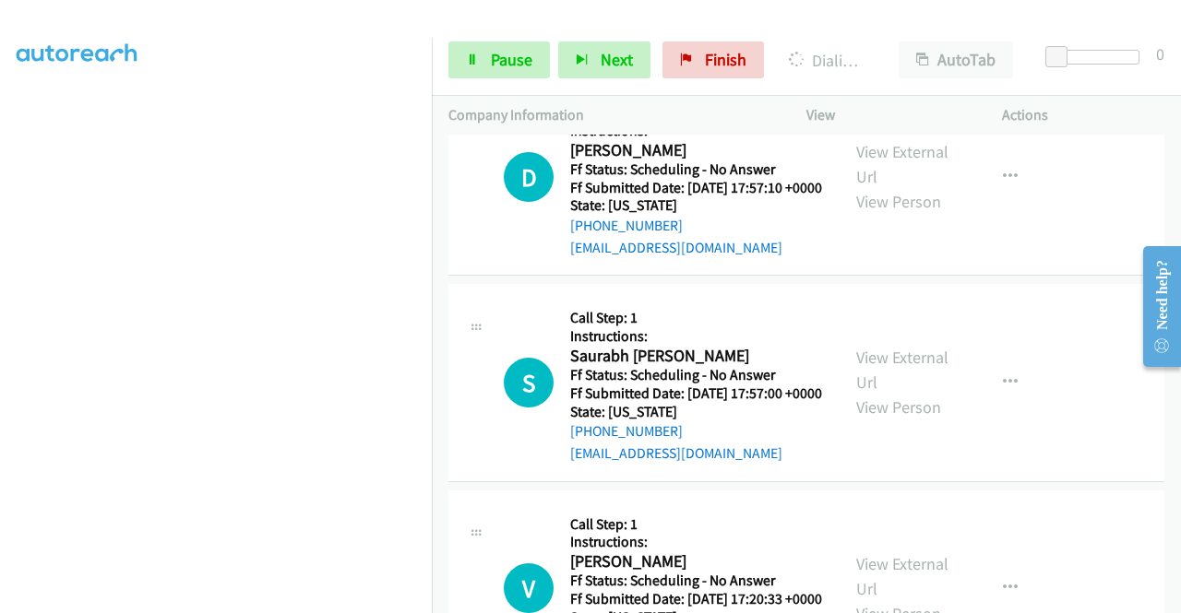
click at [485, 104] on p "Company Information" at bounding box center [610, 115] width 325 height 22
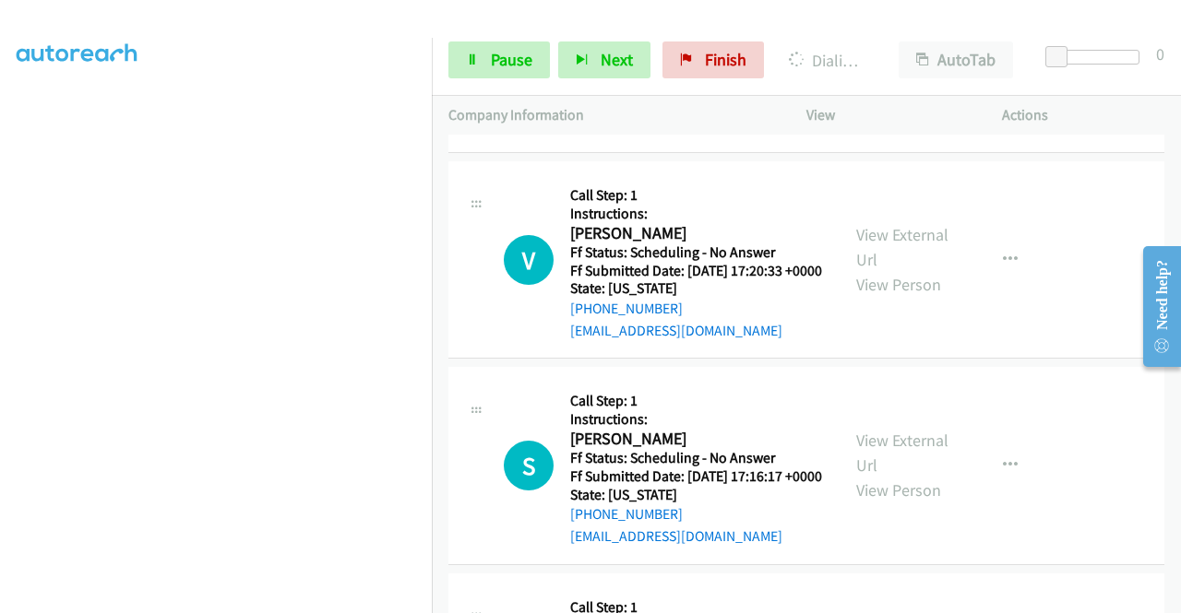
scroll to position [12879, 0]
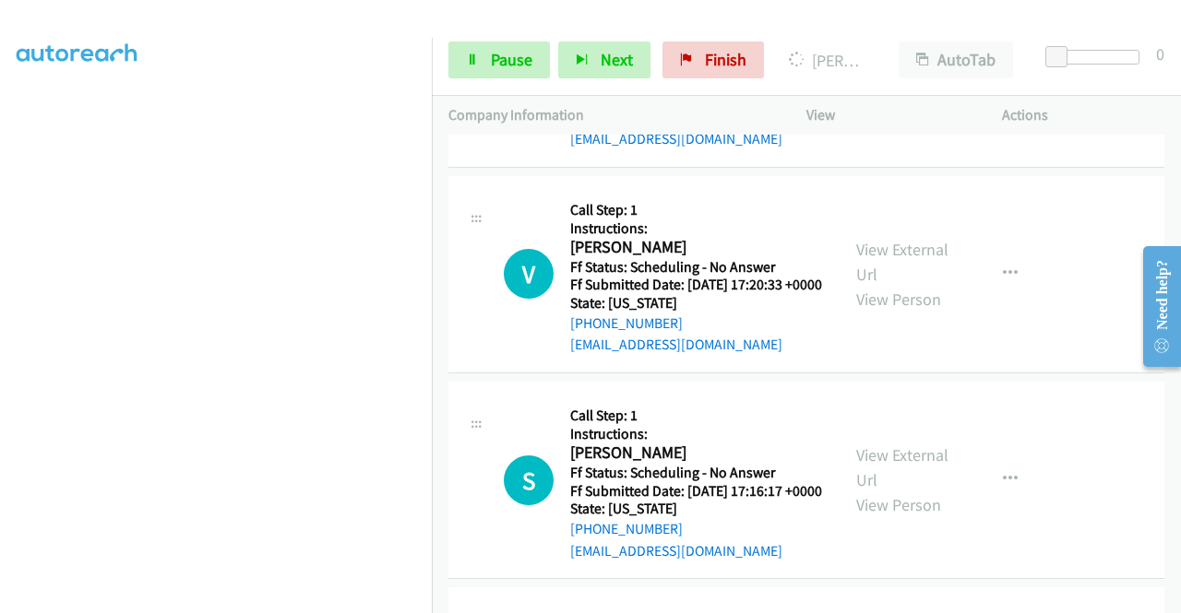
click at [500, 62] on span "Pause" at bounding box center [512, 59] width 42 height 21
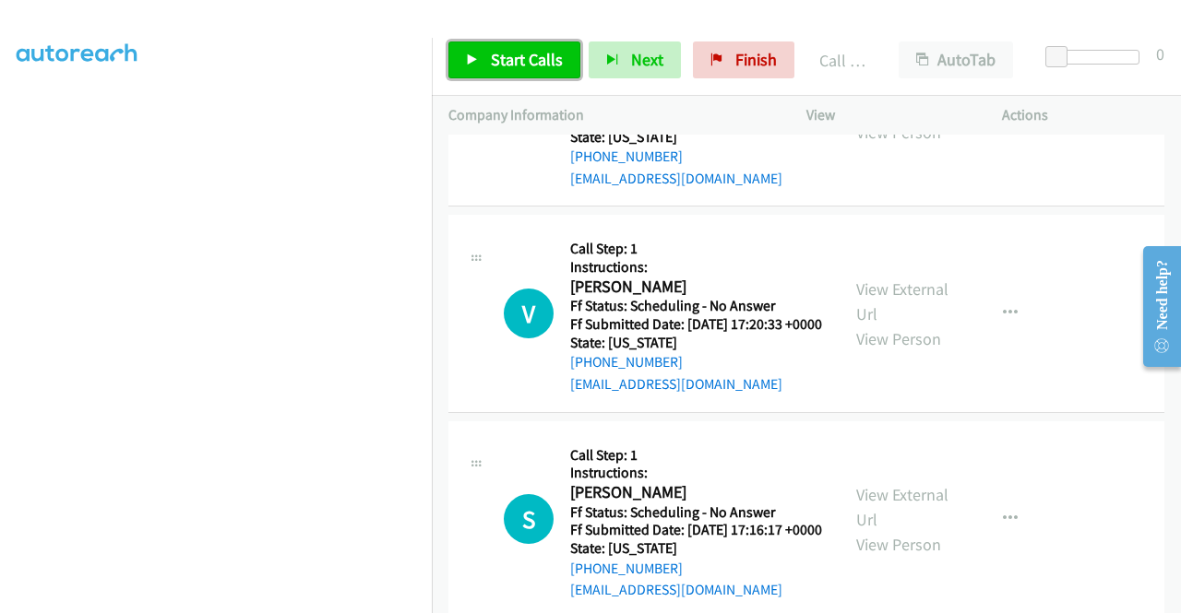
click at [482, 67] on link "Start Calls" at bounding box center [514, 60] width 132 height 37
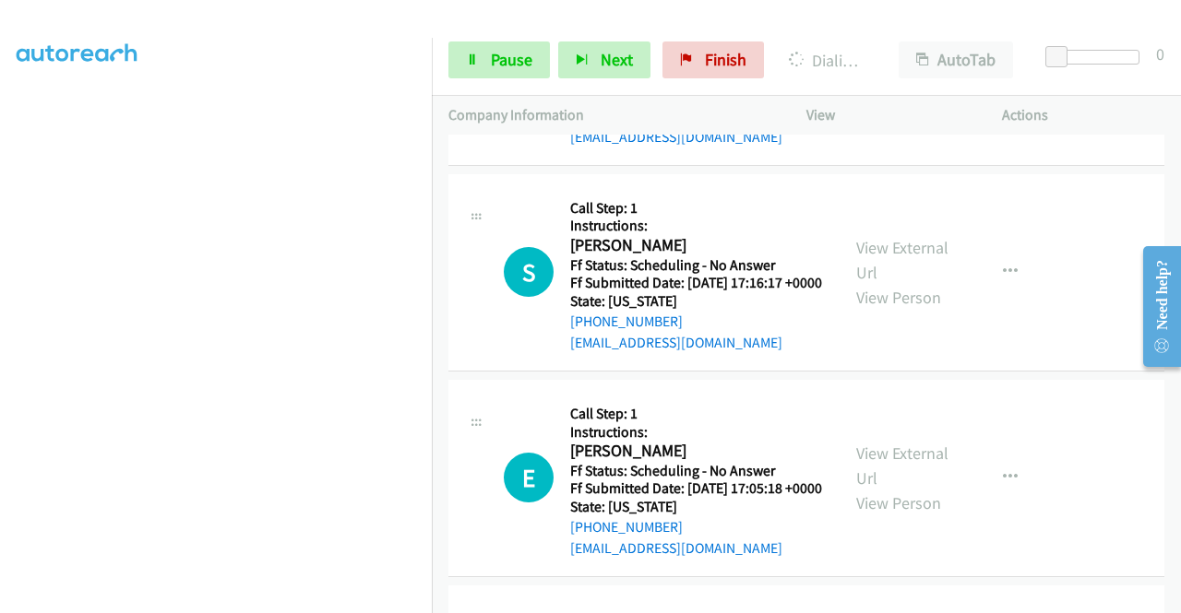
scroll to position [13211, 0]
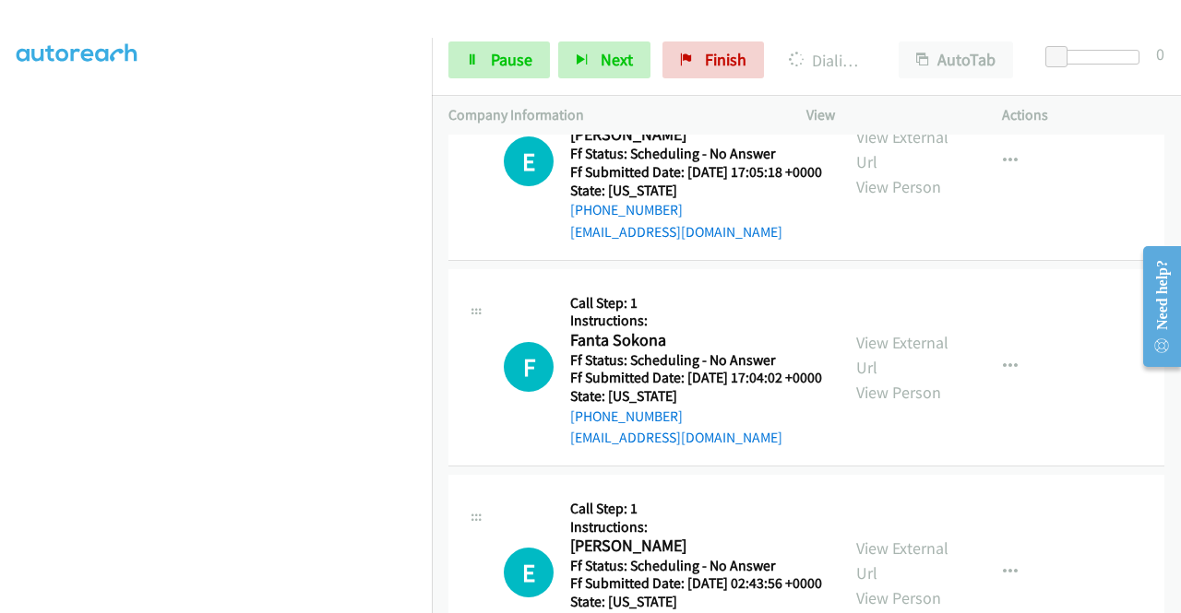
scroll to position [13506, 0]
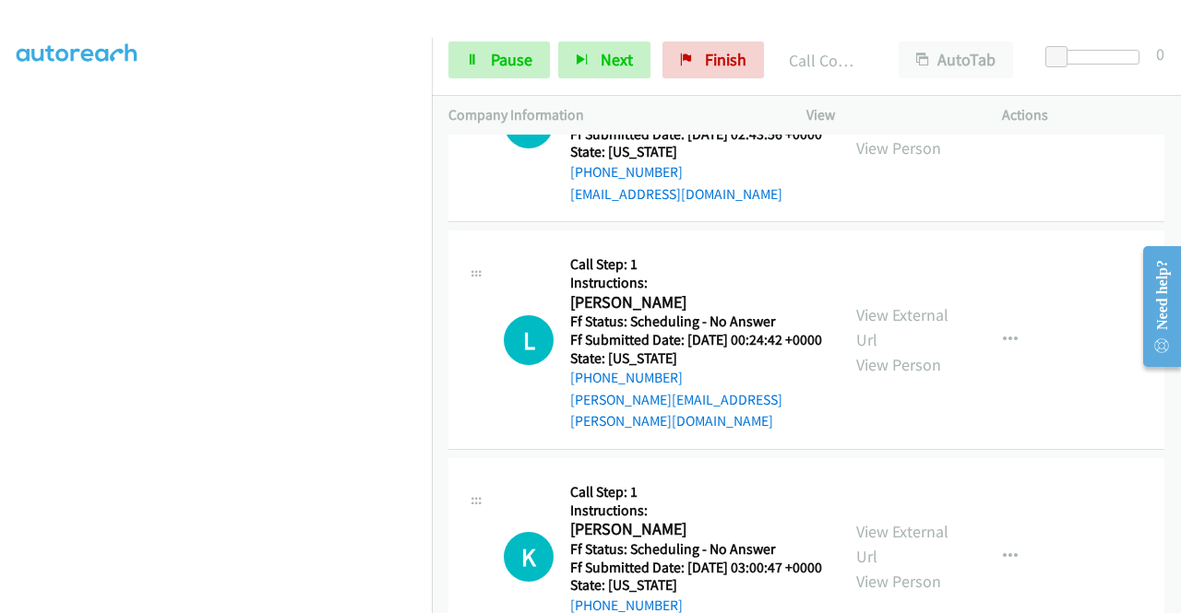
scroll to position [14036, 0]
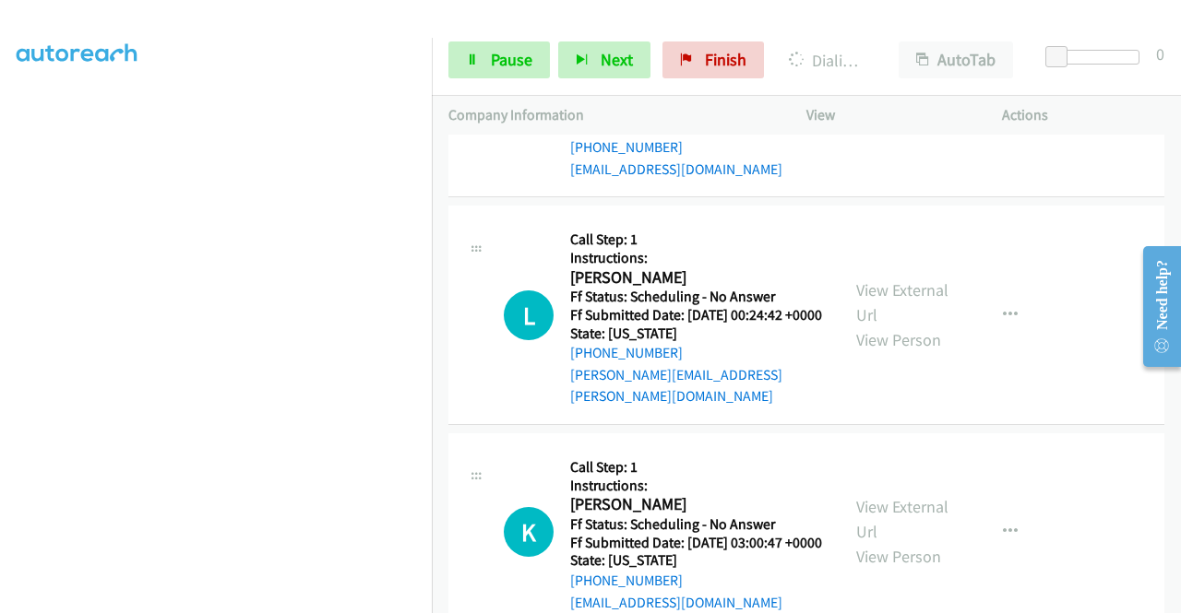
click at [476, 58] on icon at bounding box center [472, 60] width 13 height 13
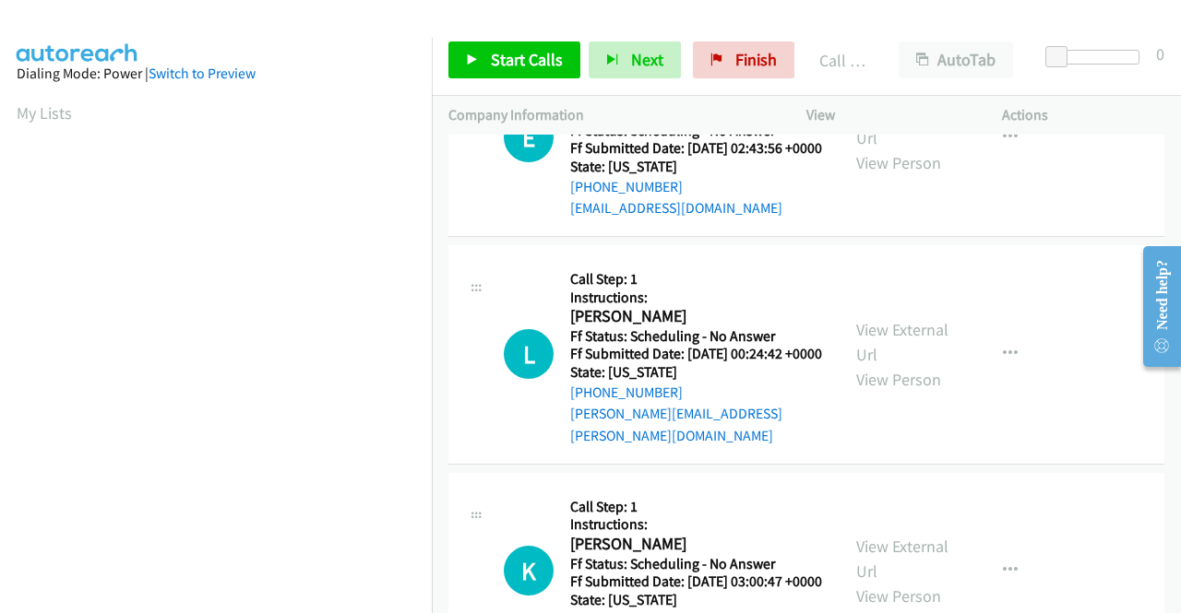
scroll to position [421, 0]
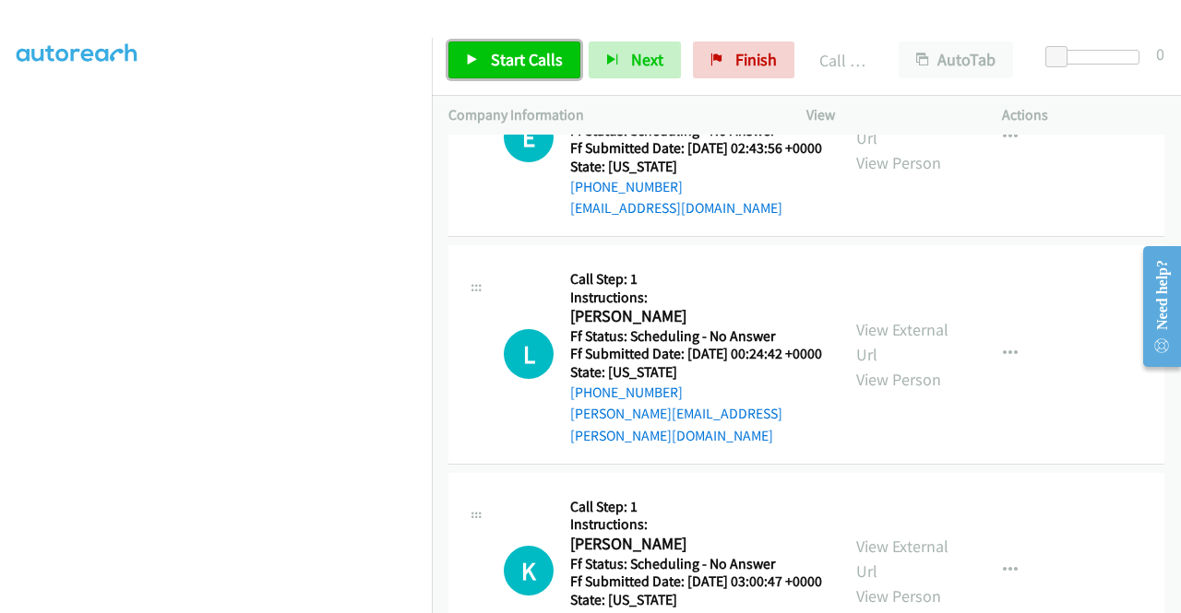
click at [486, 51] on link "Start Calls" at bounding box center [514, 60] width 132 height 37
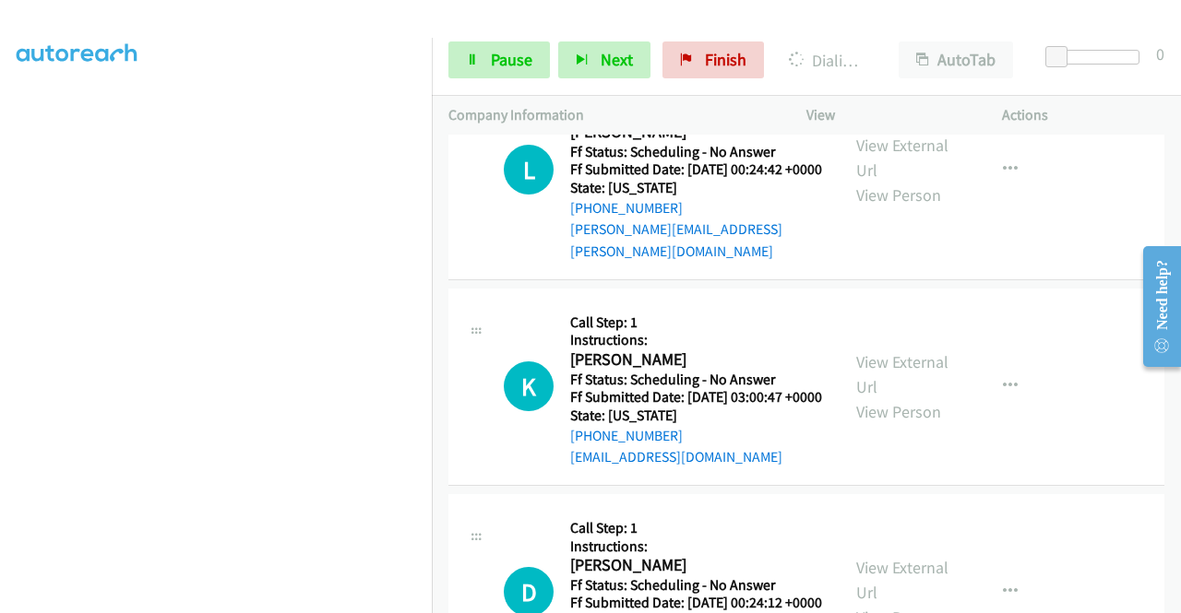
scroll to position [14318, 0]
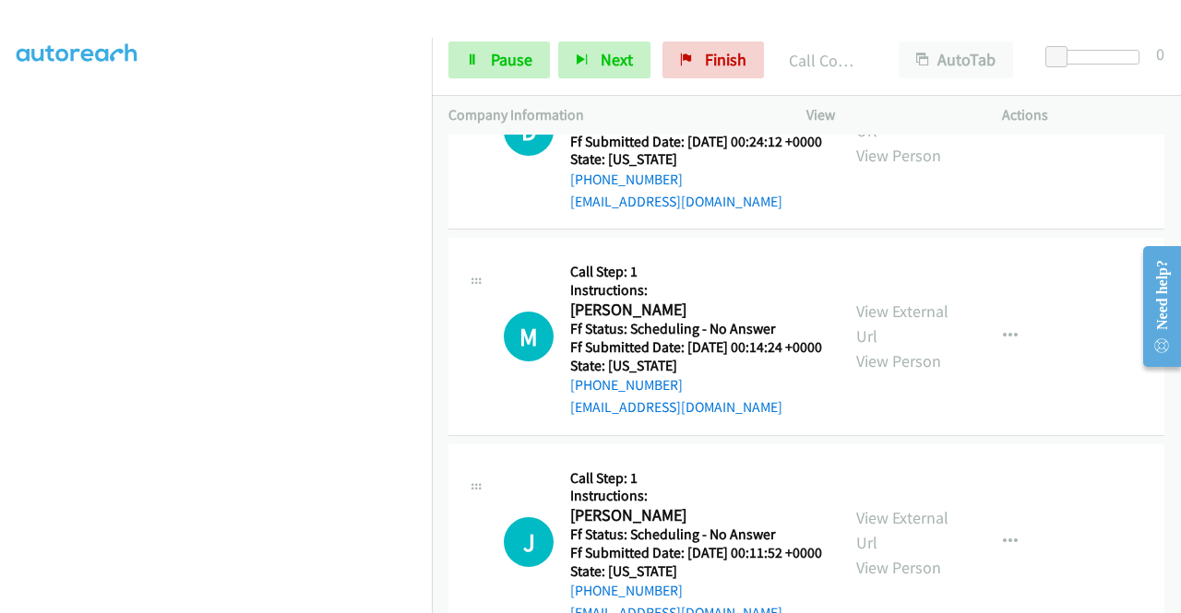
scroll to position [14797, 0]
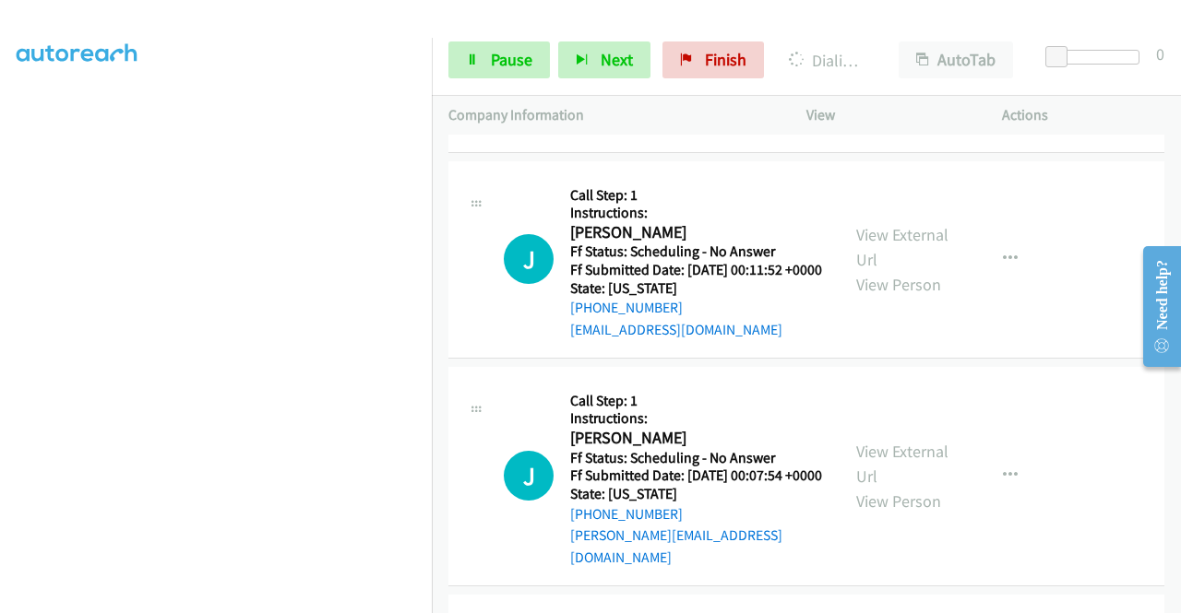
scroll to position [15083, 0]
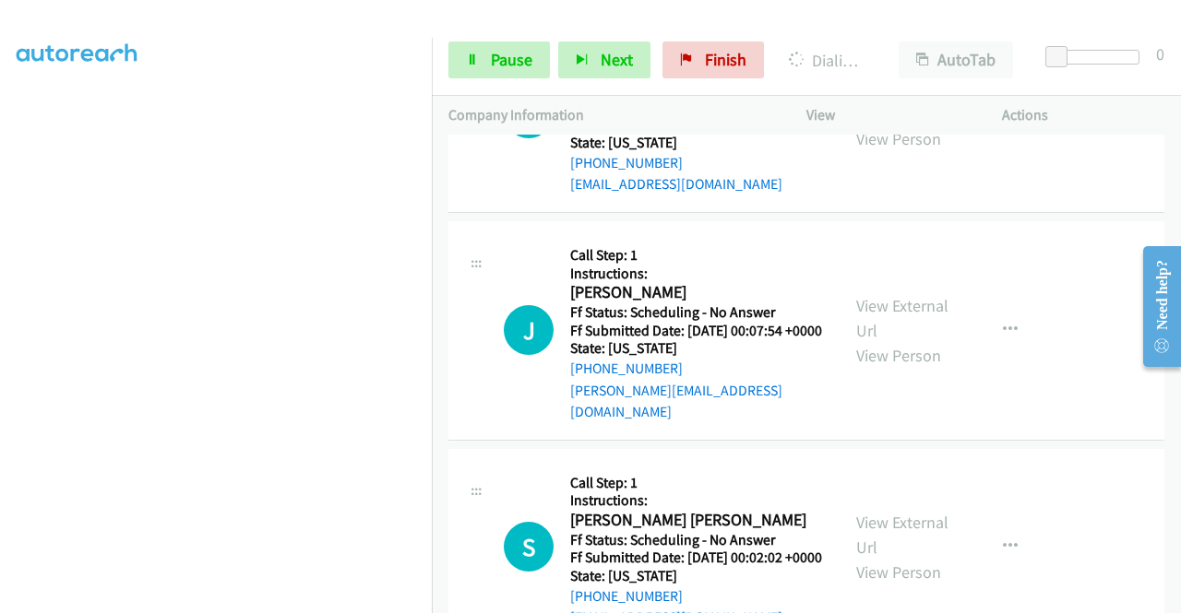
scroll to position [15354, 0]
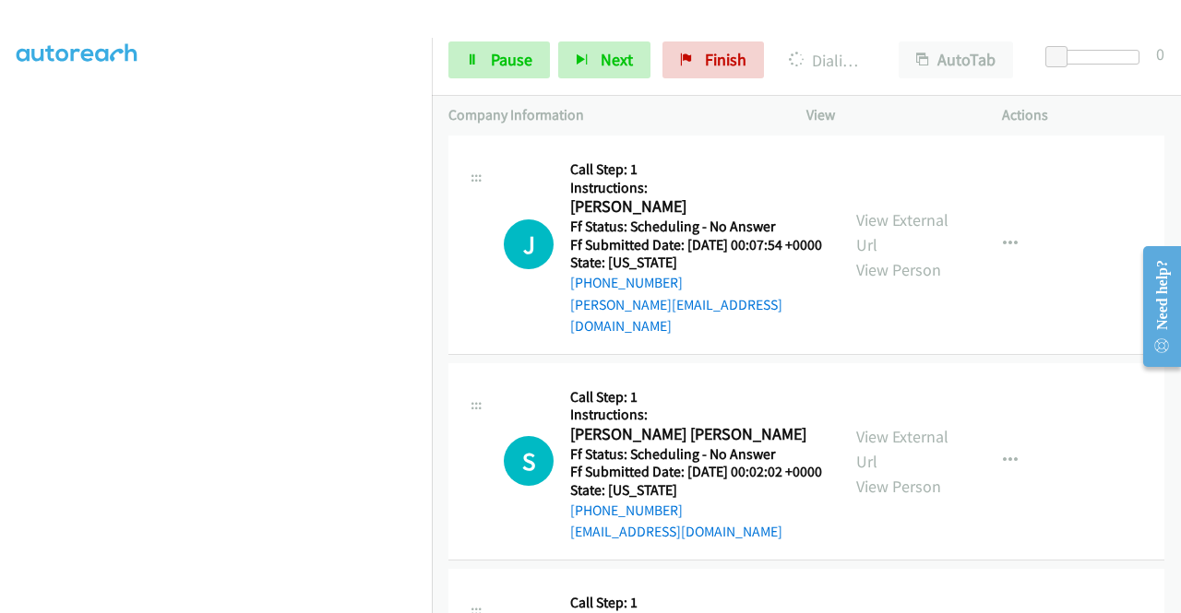
click at [491, 65] on span "Pause" at bounding box center [512, 59] width 42 height 21
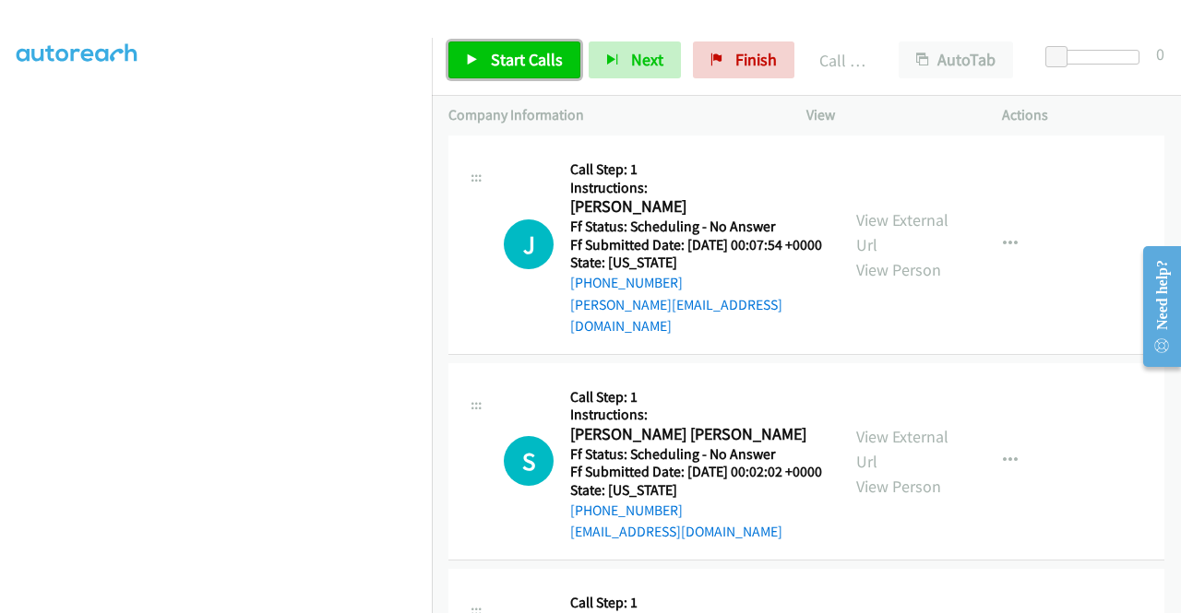
click at [522, 66] on span "Start Calls" at bounding box center [527, 59] width 72 height 21
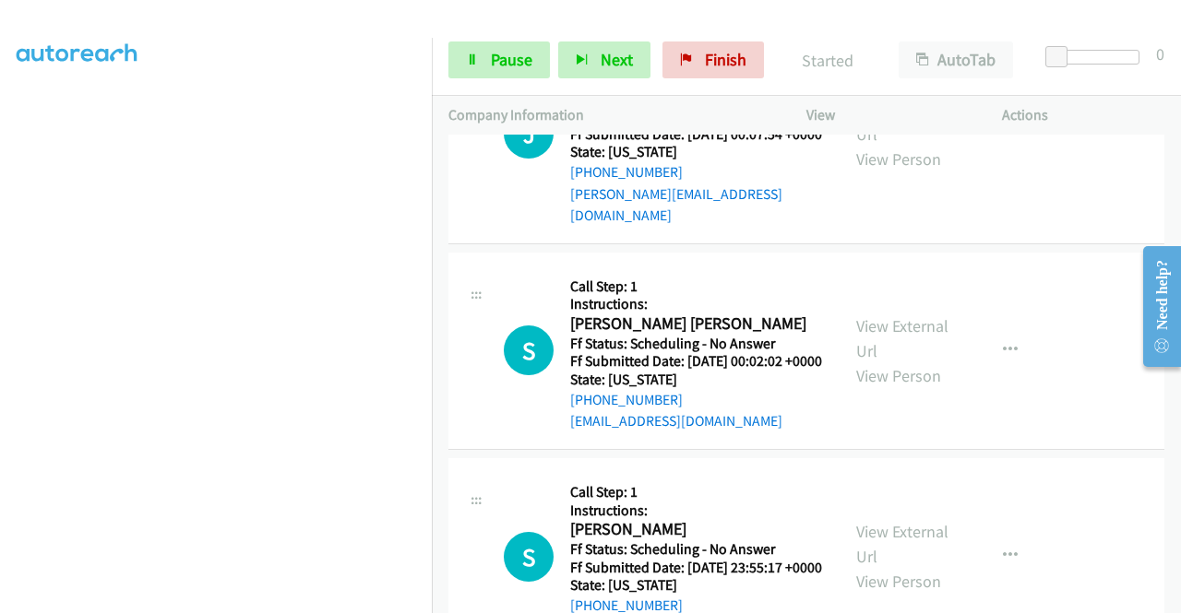
scroll to position [15501, 0]
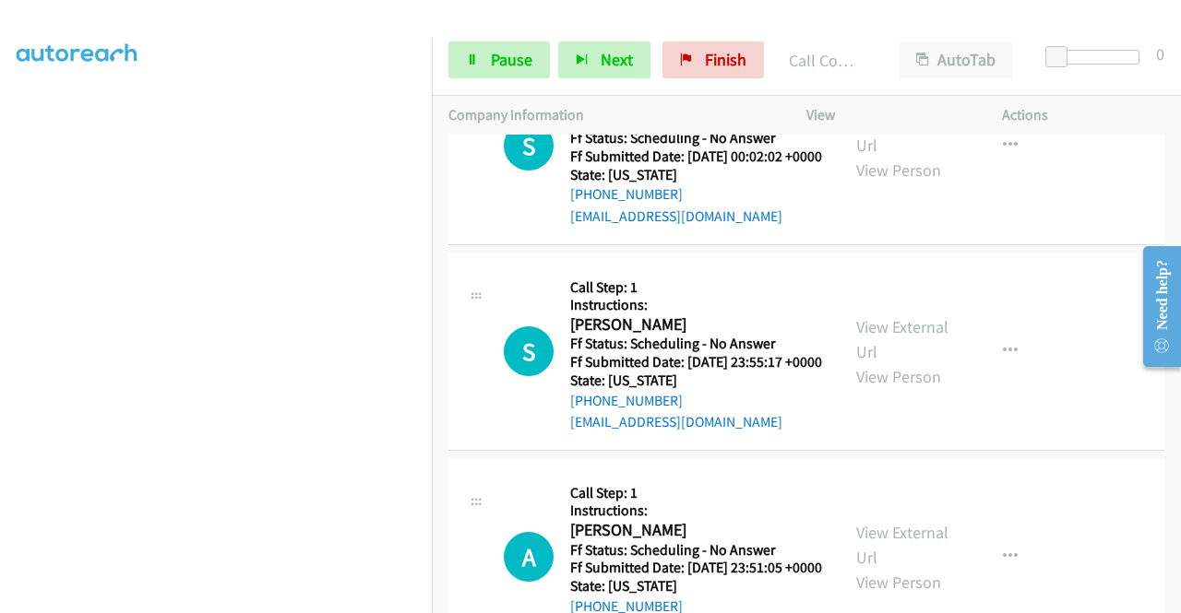
scroll to position [15784, 0]
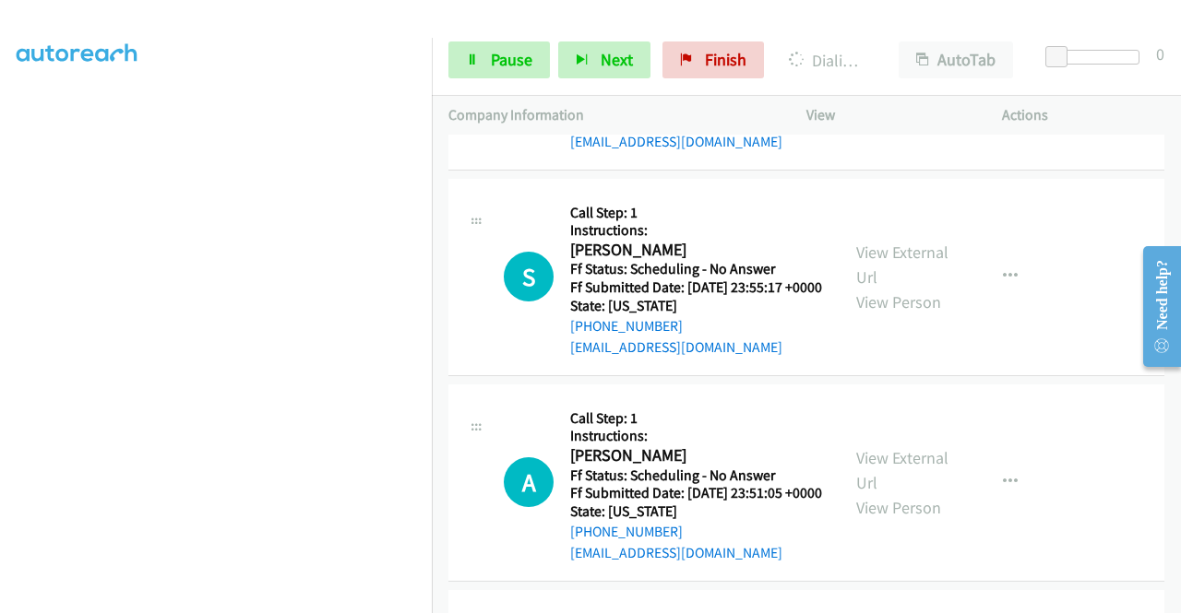
click at [483, 61] on link "Pause" at bounding box center [498, 60] width 101 height 37
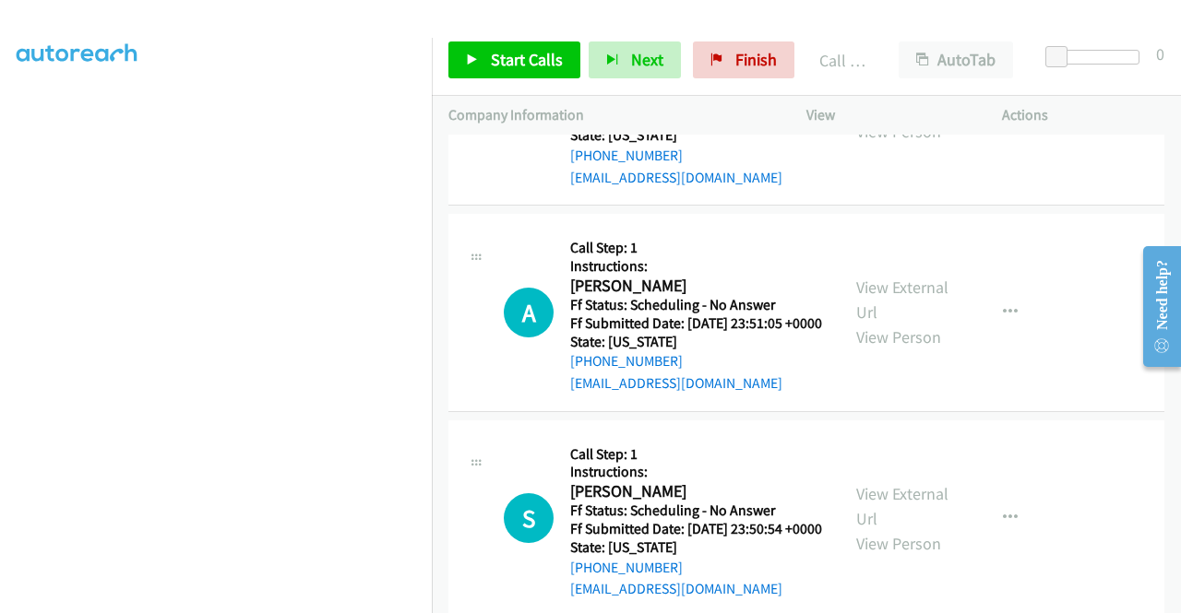
scroll to position [16042, 0]
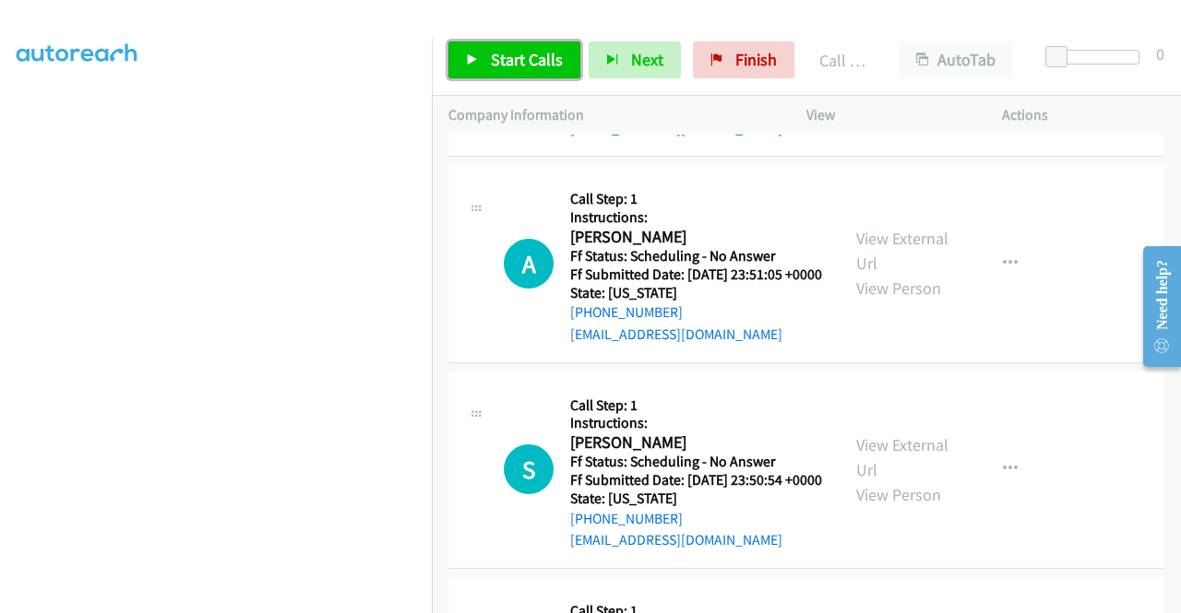
click at [529, 69] on span "Start Calls" at bounding box center [527, 59] width 72 height 21
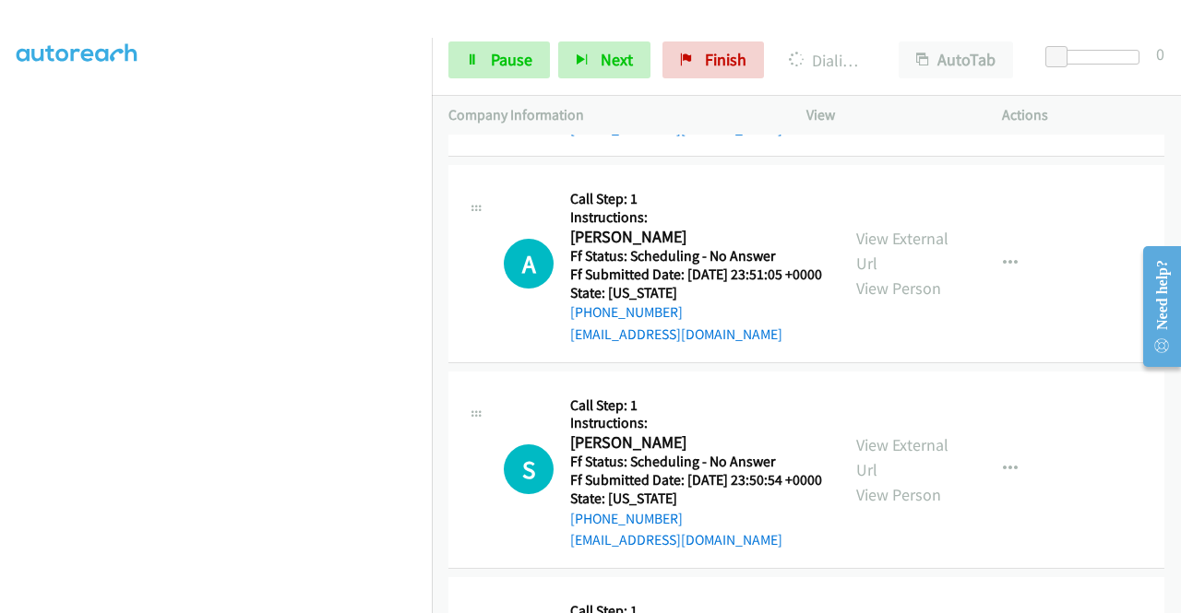
click at [500, 54] on span "Pause" at bounding box center [512, 59] width 42 height 21
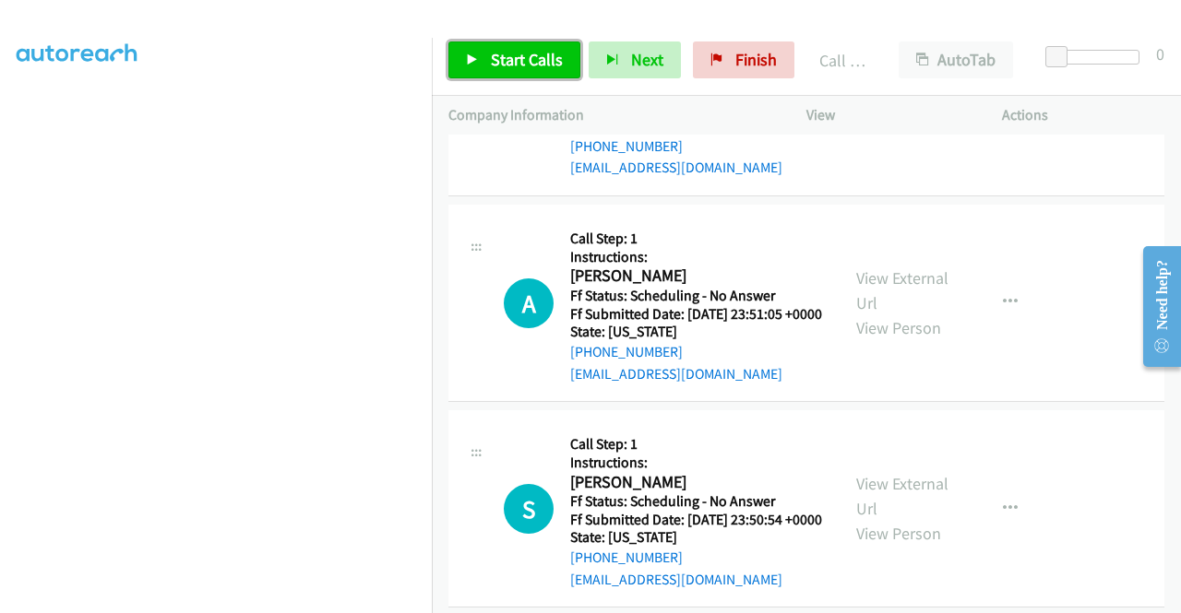
click at [493, 50] on span "Start Calls" at bounding box center [527, 59] width 72 height 21
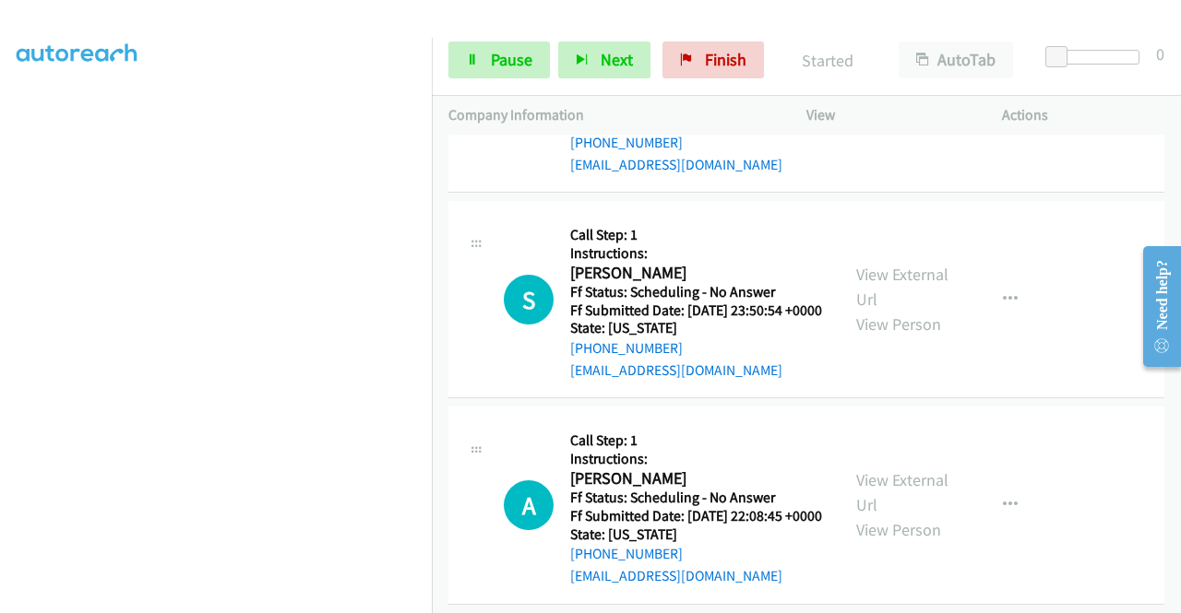
scroll to position [16288, 0]
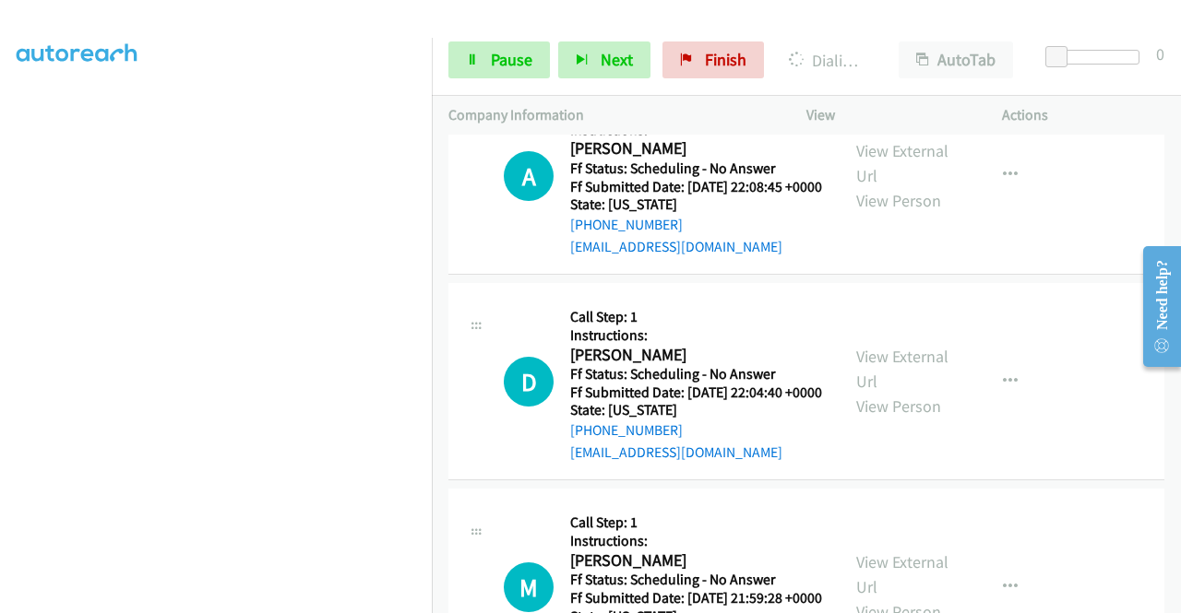
scroll to position [16657, 0]
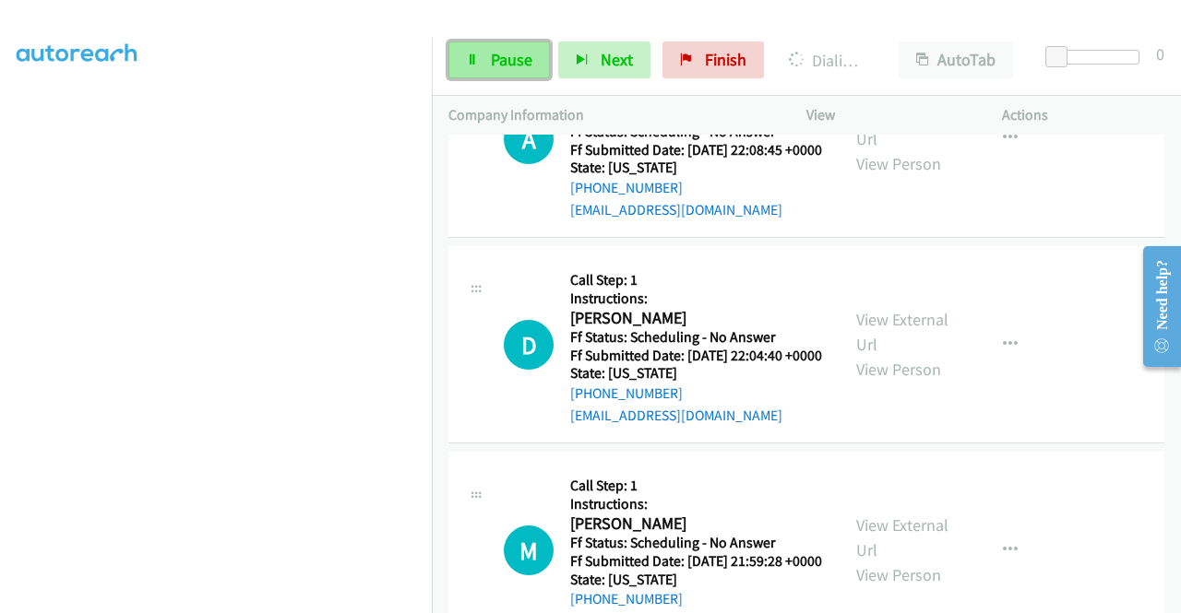
click at [513, 54] on span "Pause" at bounding box center [512, 59] width 42 height 21
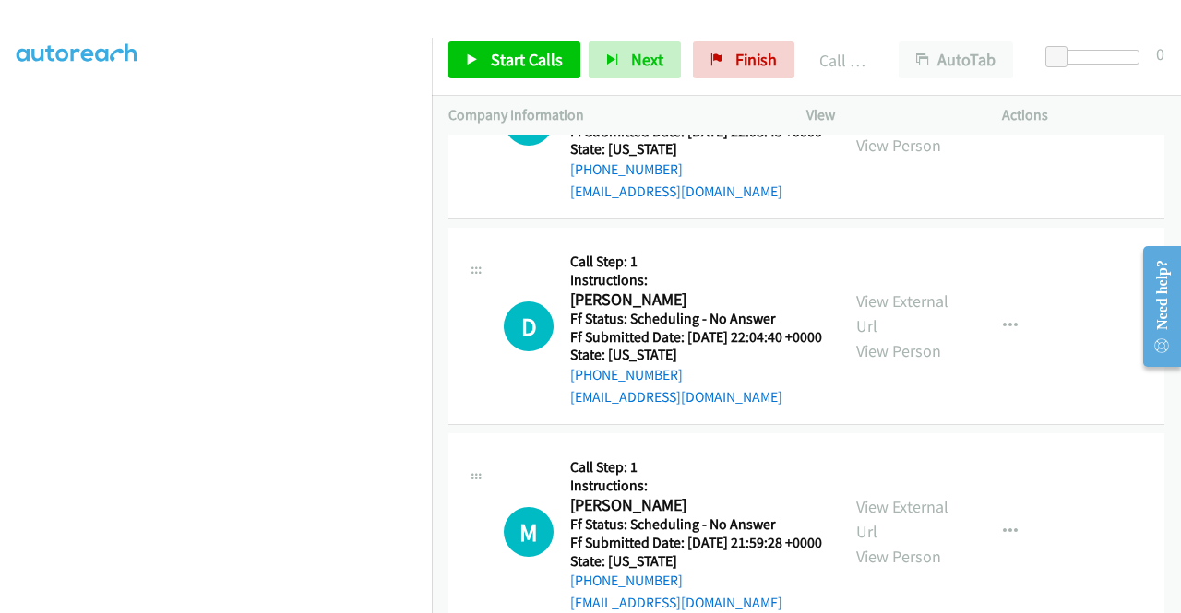
scroll to position [16694, 0]
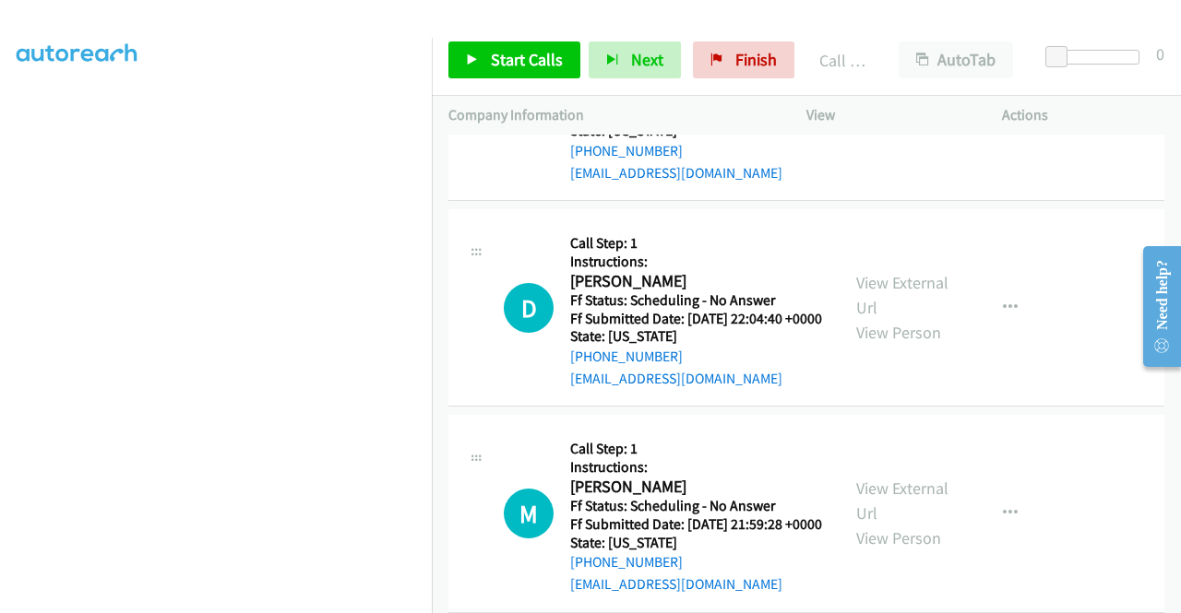
click at [531, 81] on div "Start Calls Pause Next Finish Call Completed AutoTab AutoTab 0" at bounding box center [806, 60] width 749 height 71
click at [531, 75] on link "Start Calls" at bounding box center [514, 60] width 132 height 37
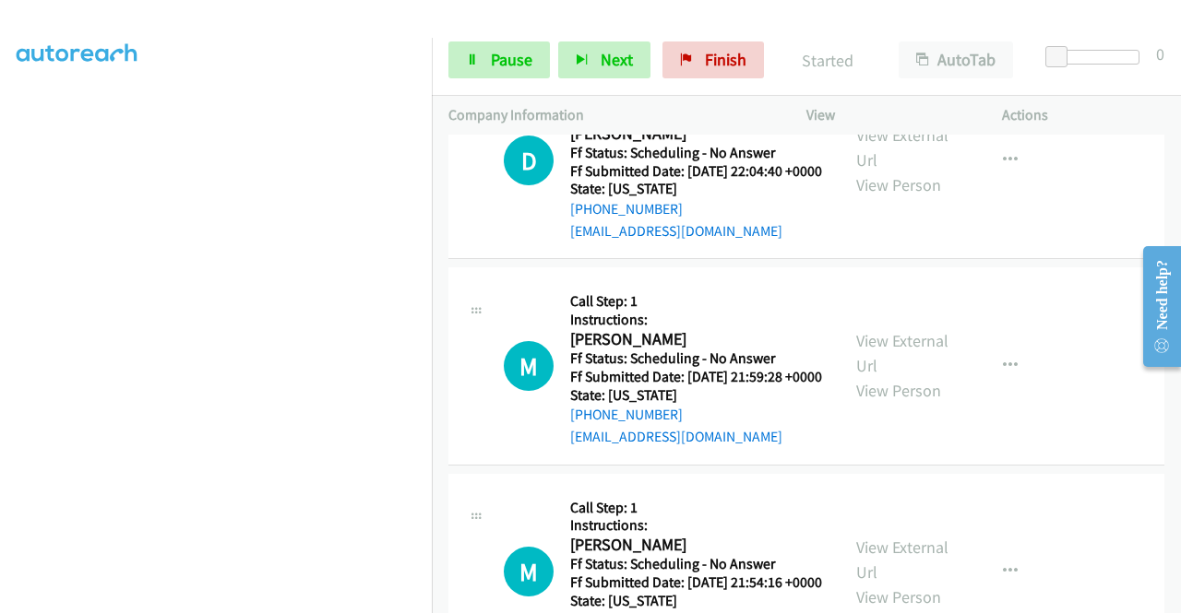
scroll to position [16878, 0]
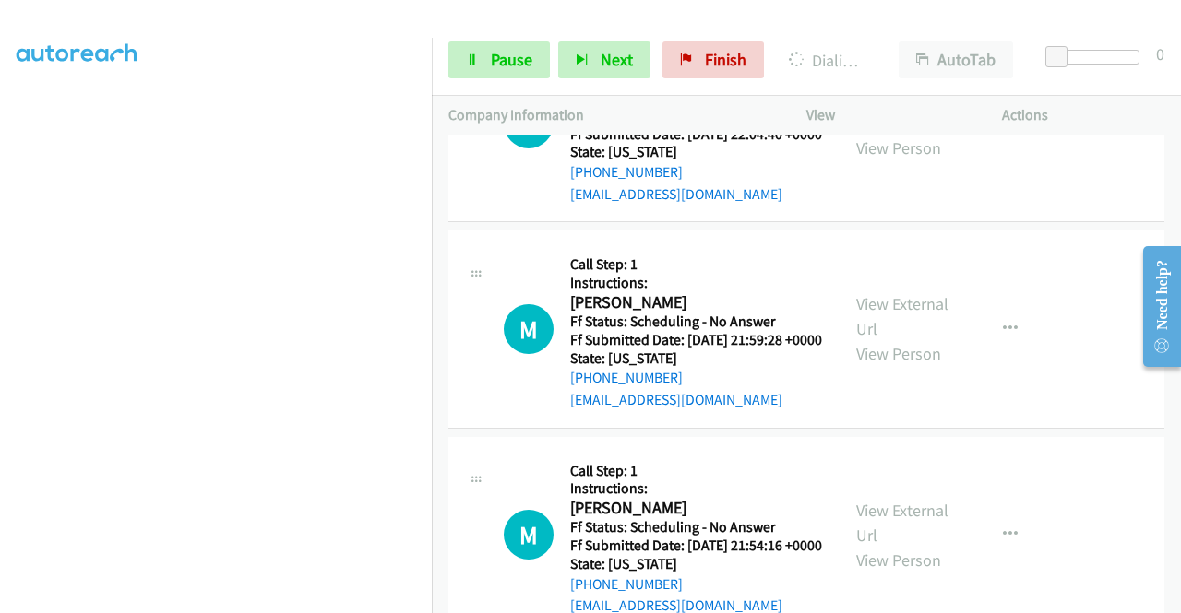
click at [502, 56] on span "Pause" at bounding box center [512, 59] width 42 height 21
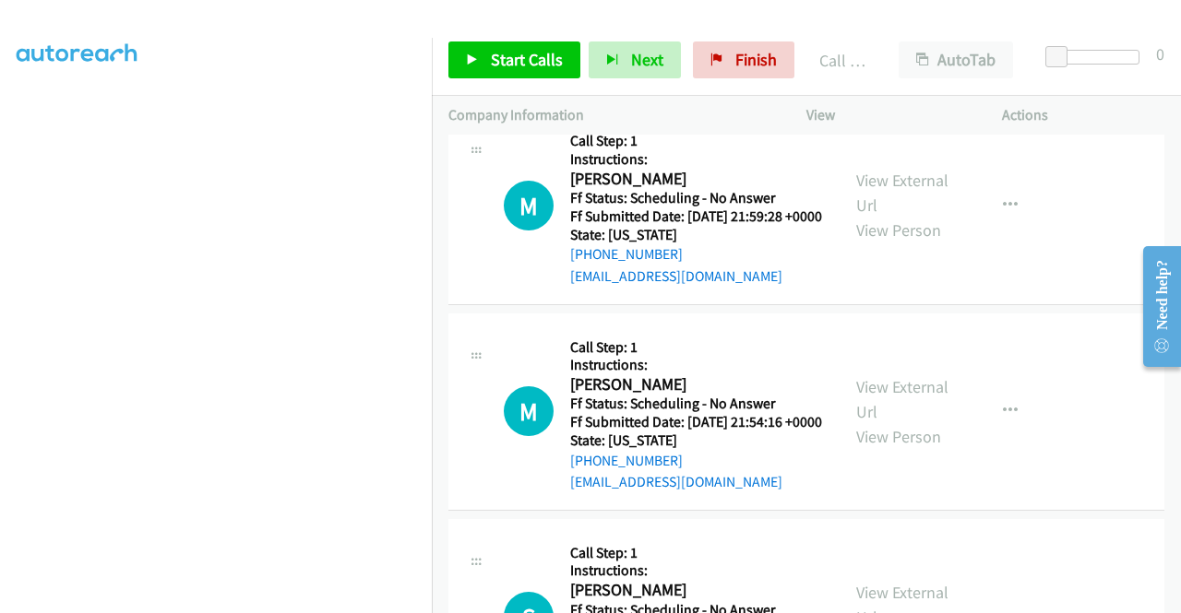
scroll to position [17063, 0]
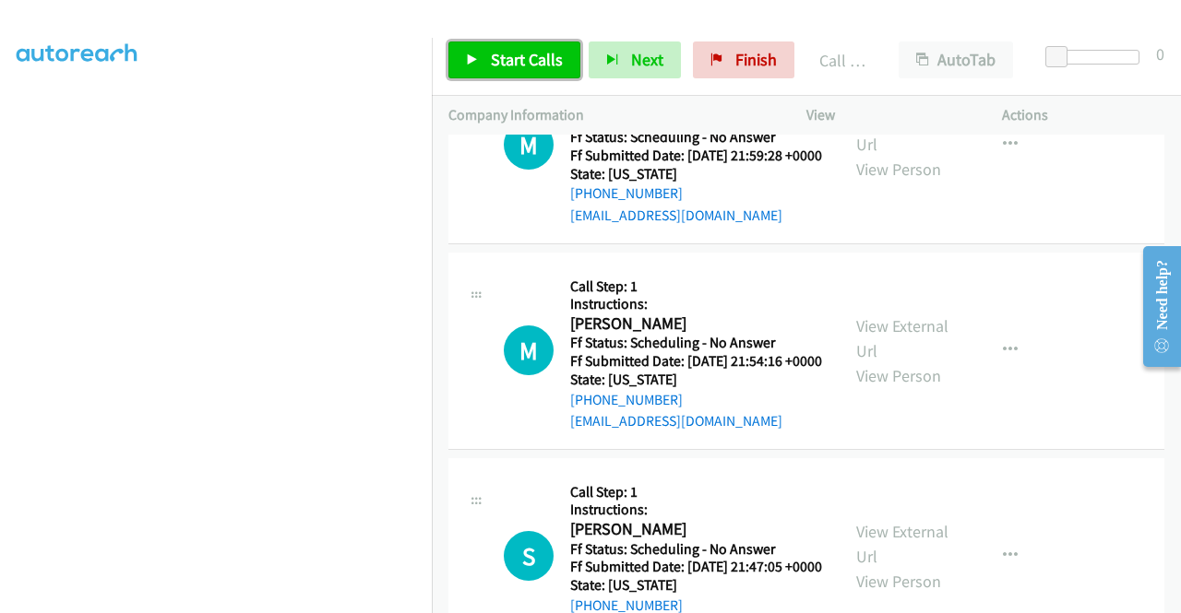
click at [533, 75] on link "Start Calls" at bounding box center [514, 60] width 132 height 37
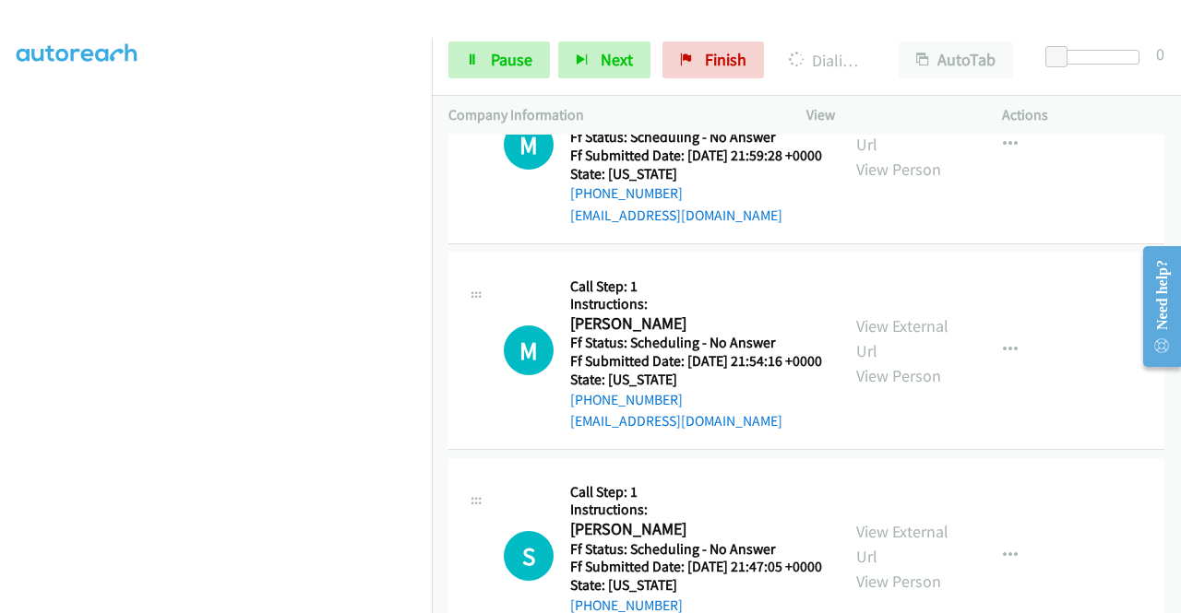
click at [462, 46] on link "Pause" at bounding box center [498, 60] width 101 height 37
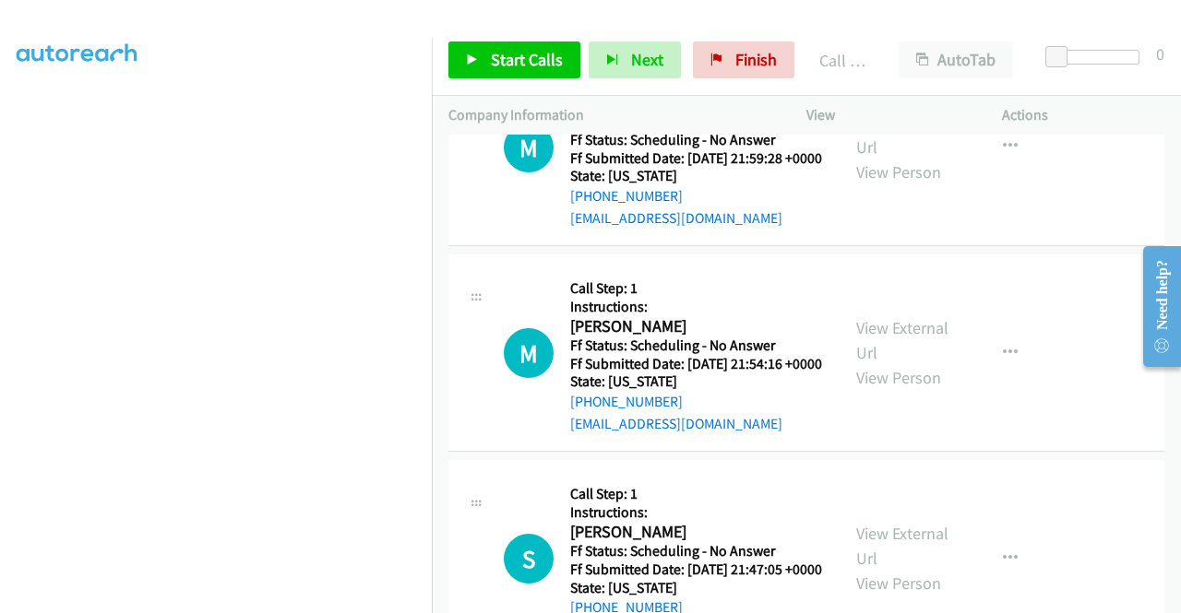
scroll to position [17247, 0]
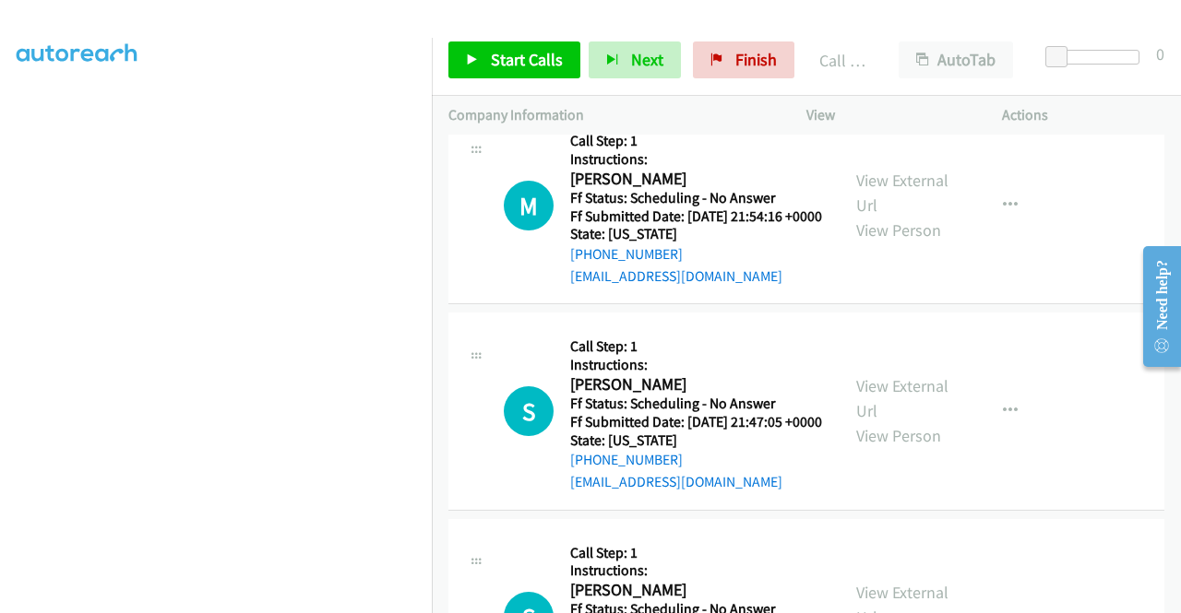
click at [563, 78] on div "Start Calls Pause Next Finish Call Completed AutoTab AutoTab 0" at bounding box center [806, 60] width 749 height 71
click at [565, 69] on link "Start Calls" at bounding box center [514, 60] width 132 height 37
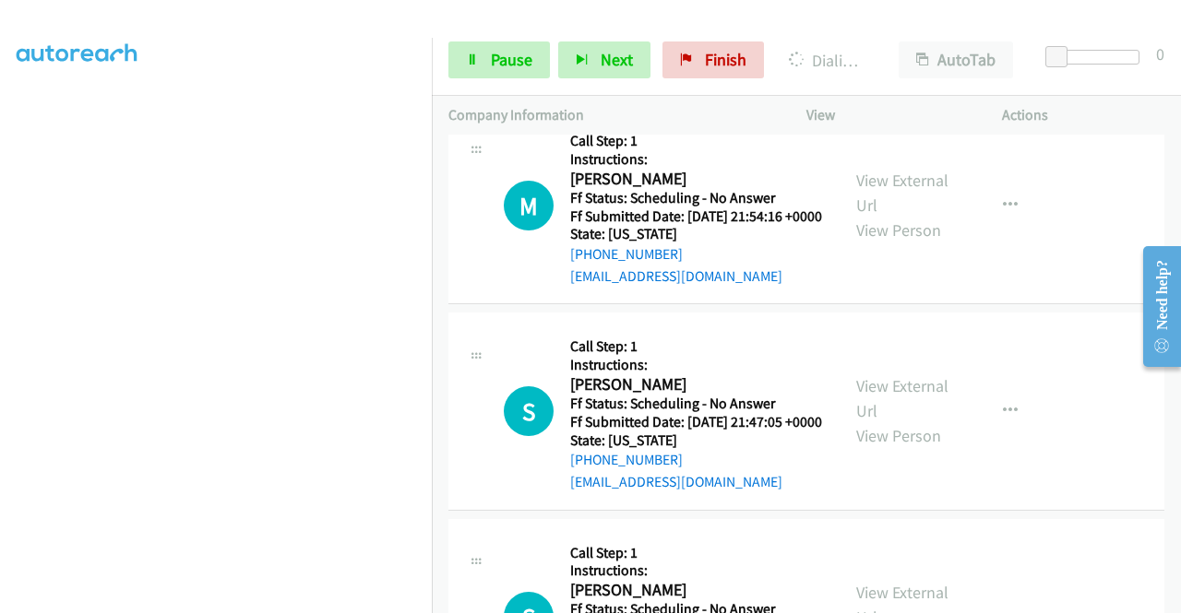
click at [487, 56] on link "Pause" at bounding box center [498, 60] width 101 height 37
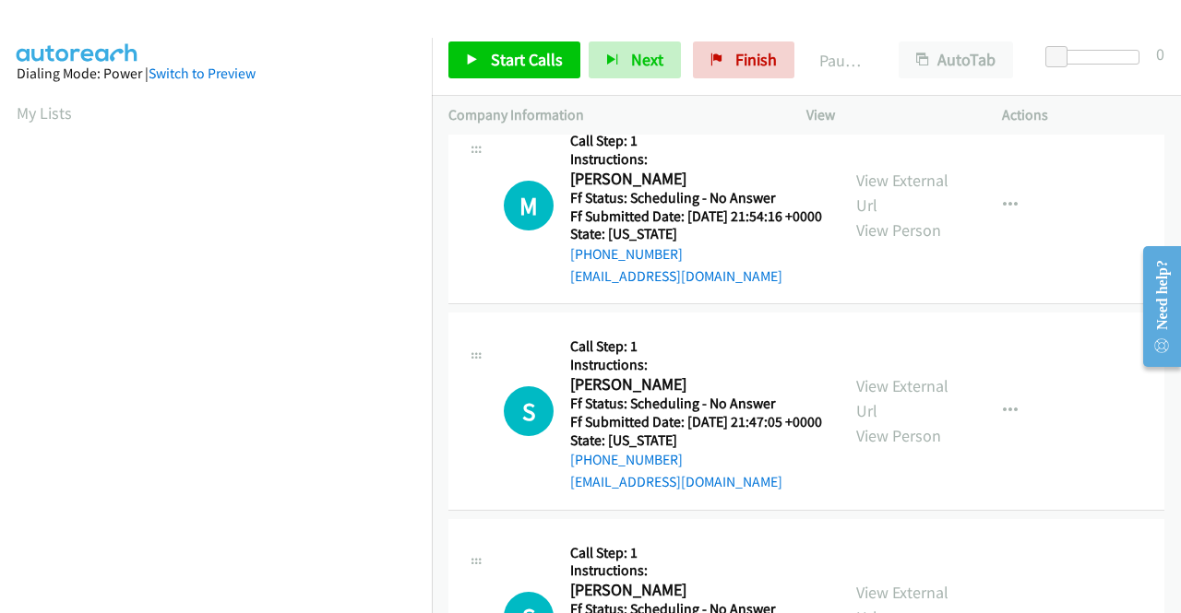
scroll to position [421, 0]
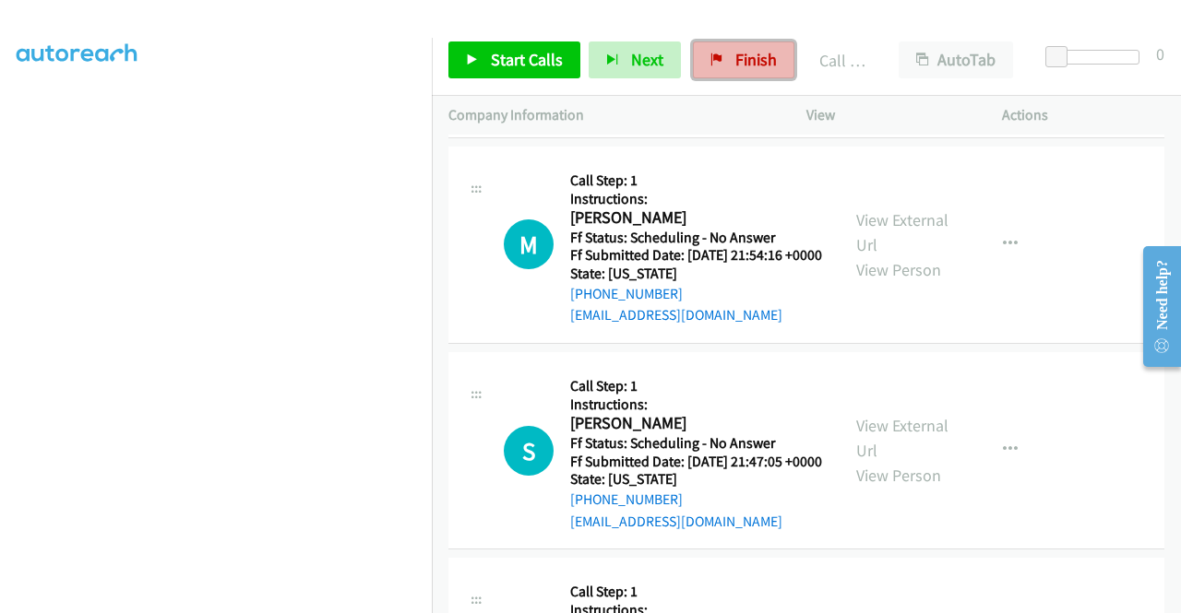
click at [740, 70] on link "Finish" at bounding box center [743, 60] width 101 height 37
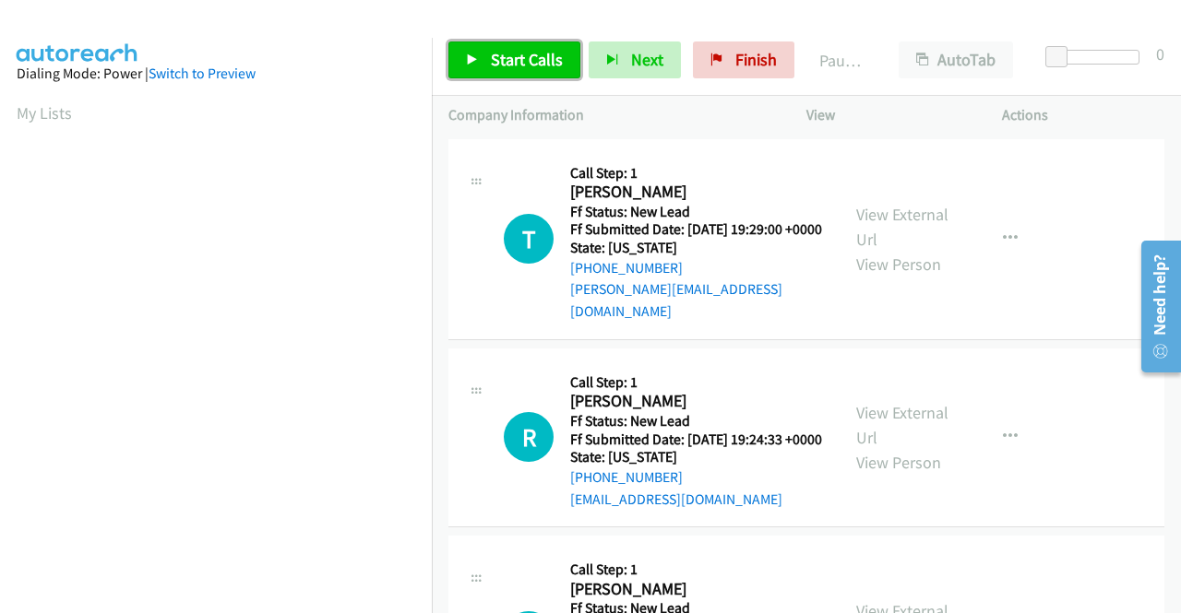
click at [531, 54] on span "Start Calls" at bounding box center [527, 59] width 72 height 21
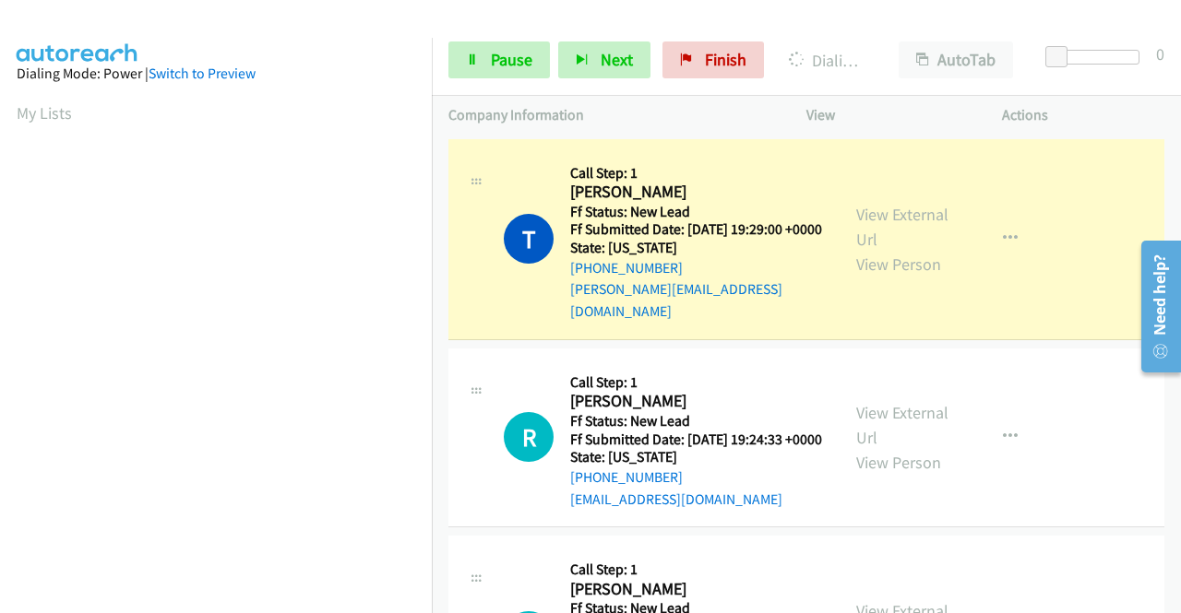
click at [889, 237] on div "View External Url View Person" at bounding box center [904, 239] width 96 height 75
click at [873, 219] on link "View External Url" at bounding box center [902, 227] width 92 height 46
drag, startPoint x: 0, startPoint y: 372, endPoint x: 22, endPoint y: 396, distance: 32.6
click at [0, 372] on aside "Dialing Mode: Power | Switch to Preview My Lists" at bounding box center [216, 140] width 432 height 1021
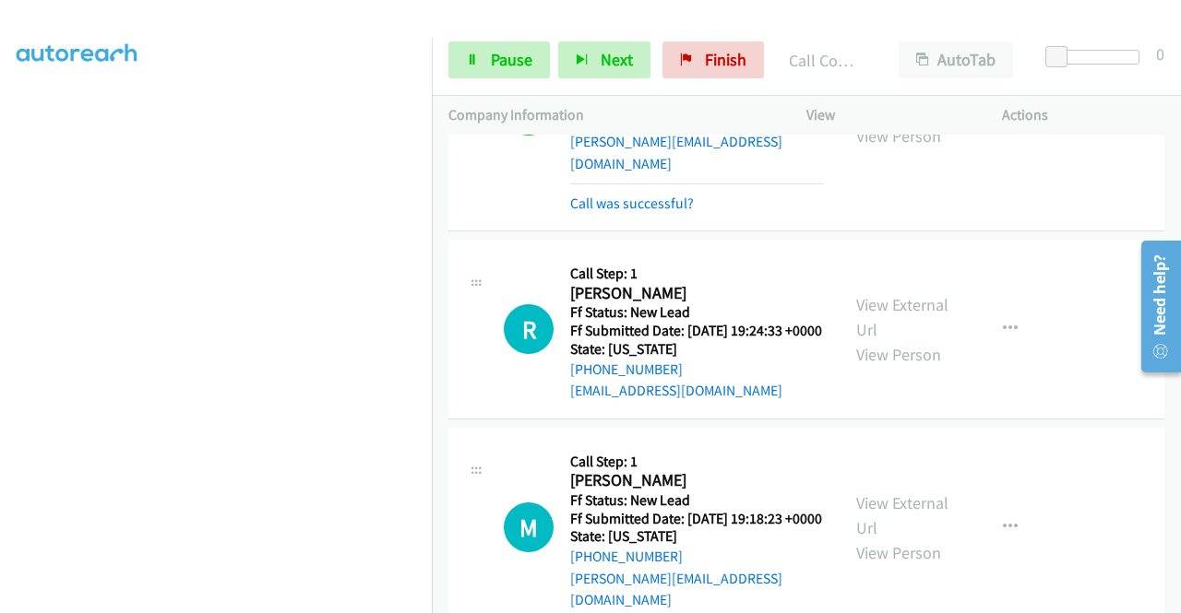
click at [1175, 599] on div "[PHONE_NUMBER] Call failed - Please reload the list and try again The Callbar F…" at bounding box center [806, 374] width 749 height 479
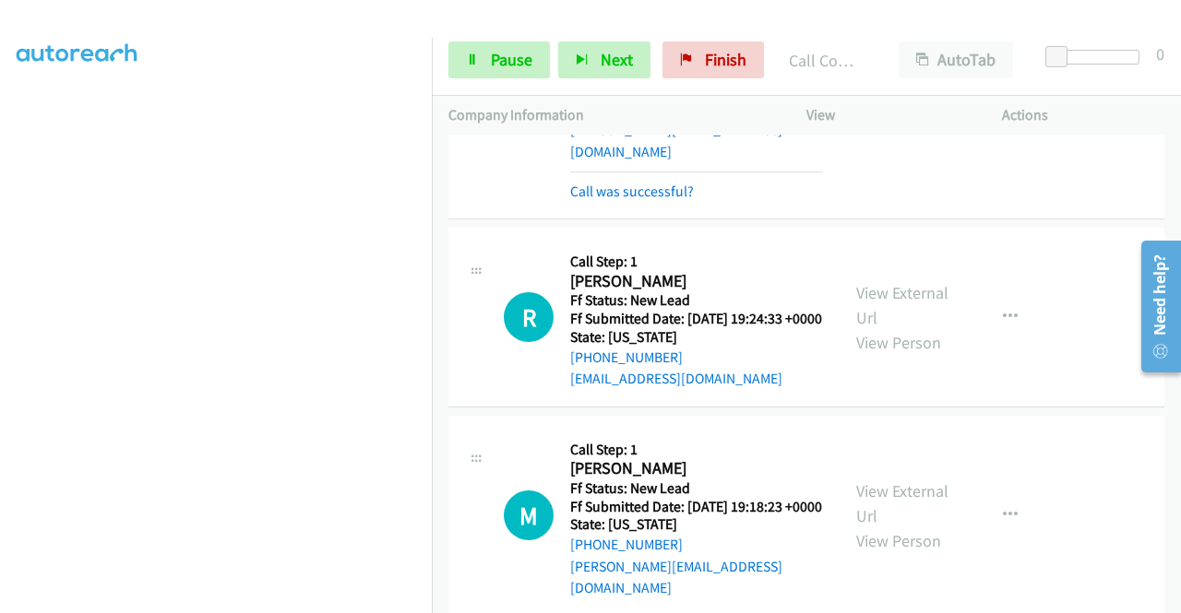
click at [1175, 599] on div "[PHONE_NUMBER] Call failed - Please reload the list and try again The Callbar F…" at bounding box center [806, 374] width 749 height 479
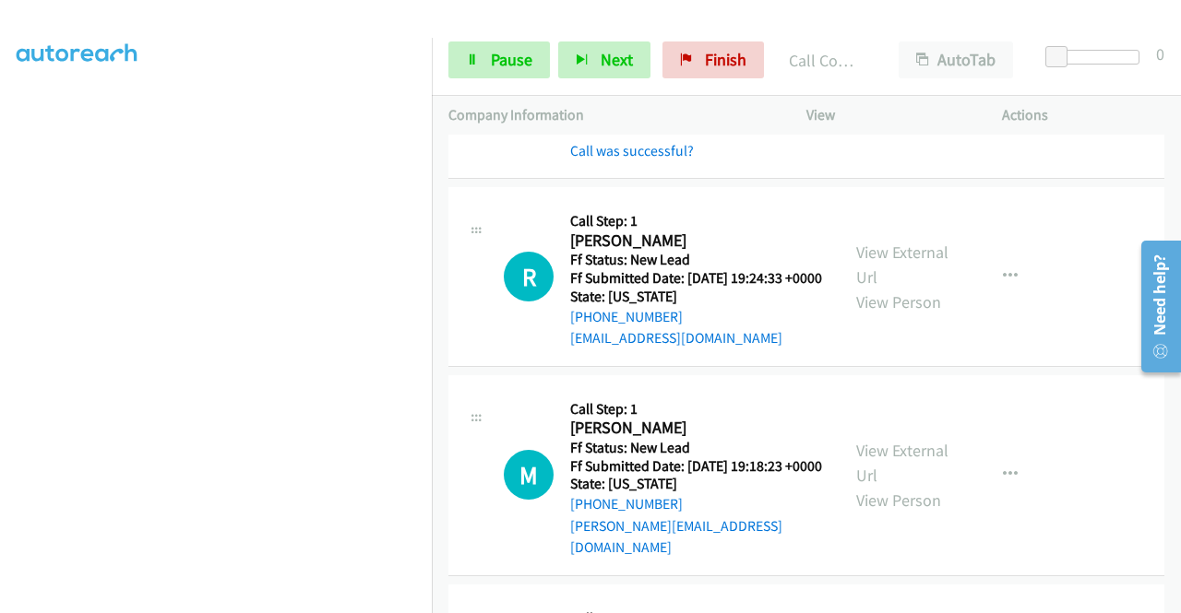
click at [1175, 599] on div "[PHONE_NUMBER] Call failed - Please reload the list and try again The Callbar F…" at bounding box center [806, 374] width 749 height 479
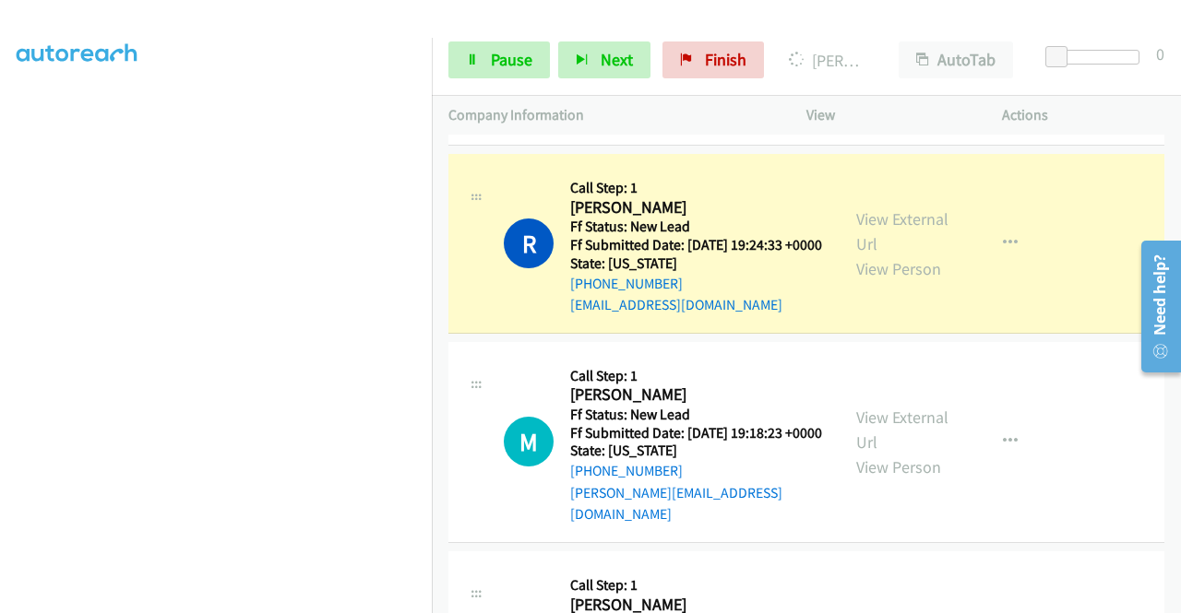
click at [894, 237] on div "View External Url View Person" at bounding box center [904, 244] width 96 height 75
click at [890, 233] on div "View External Url View Person" at bounding box center [904, 244] width 96 height 75
click at [868, 214] on link "View External Url" at bounding box center [902, 231] width 92 height 46
click at [432, 252] on nav "Dialing Mode: Power | Switch to Preview My Lists" at bounding box center [216, 344] width 433 height 613
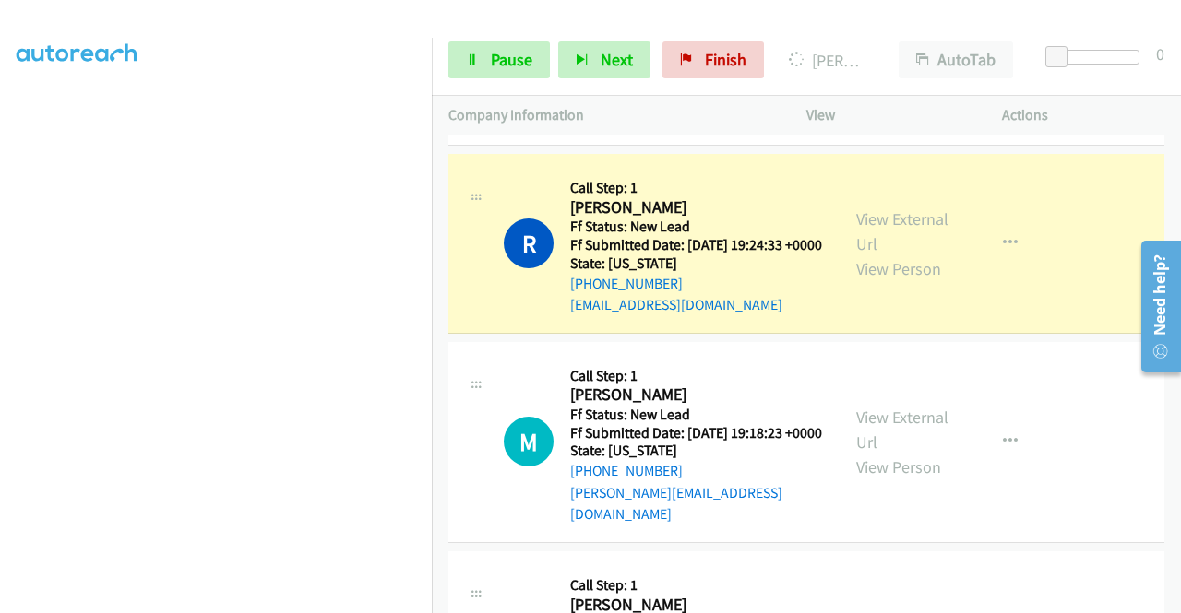
scroll to position [0, 0]
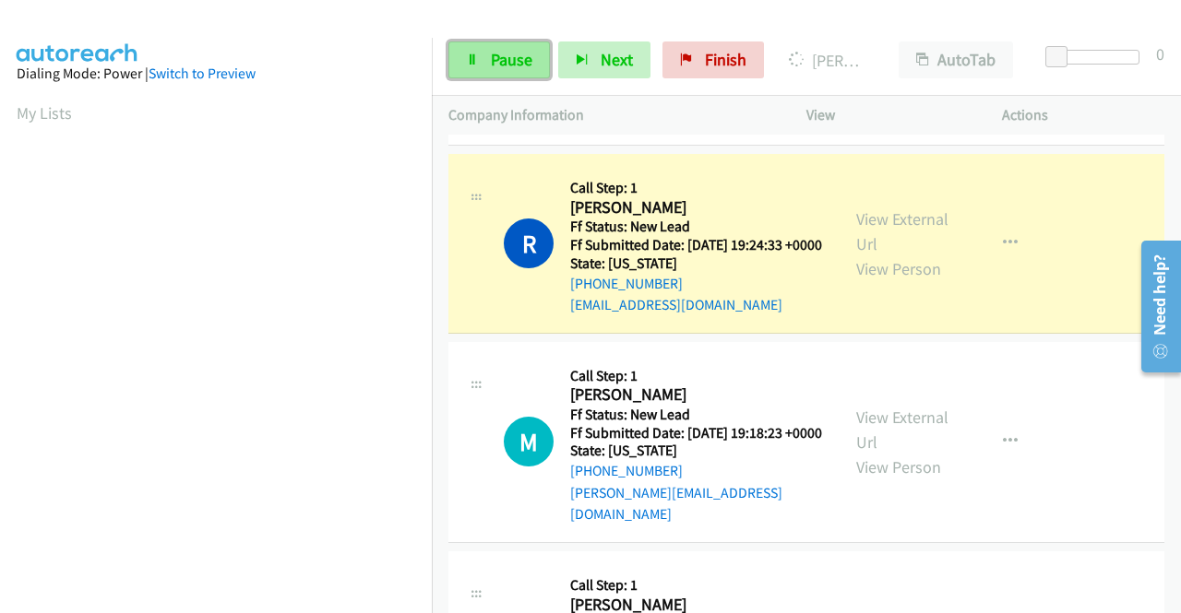
click at [500, 77] on link "Pause" at bounding box center [498, 60] width 101 height 37
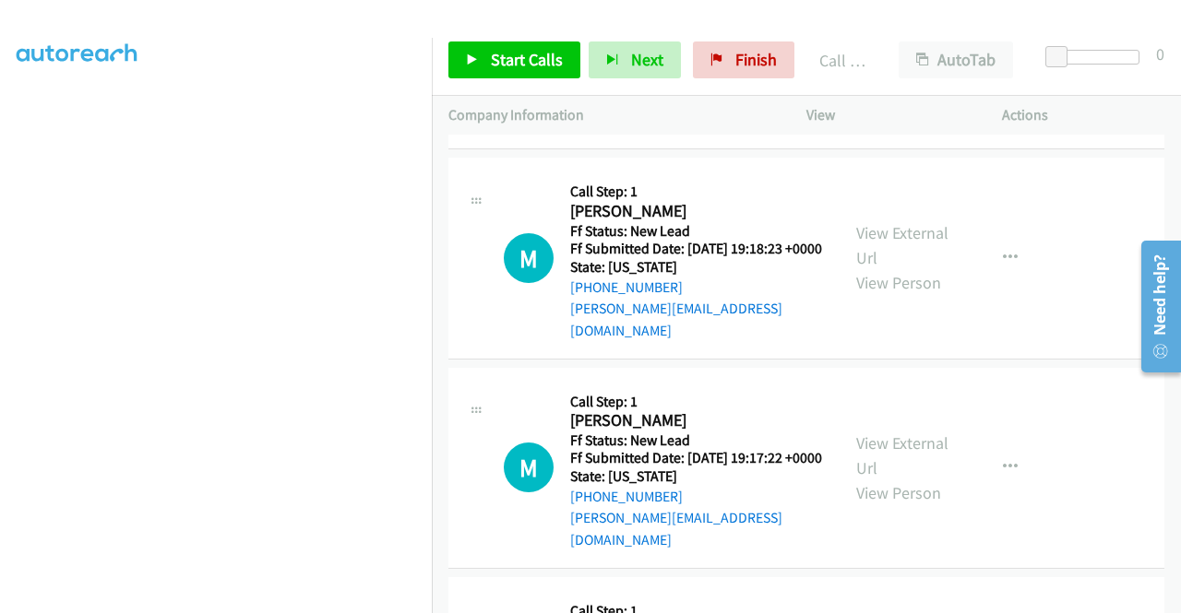
scroll to position [467, 0]
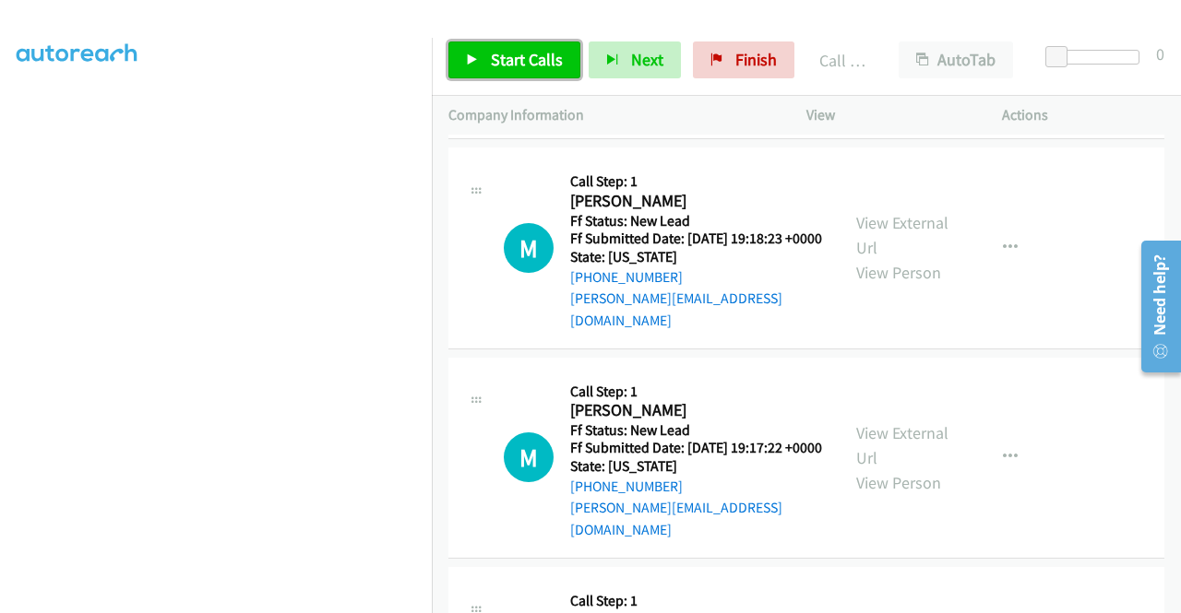
click at [542, 62] on span "Start Calls" at bounding box center [527, 59] width 72 height 21
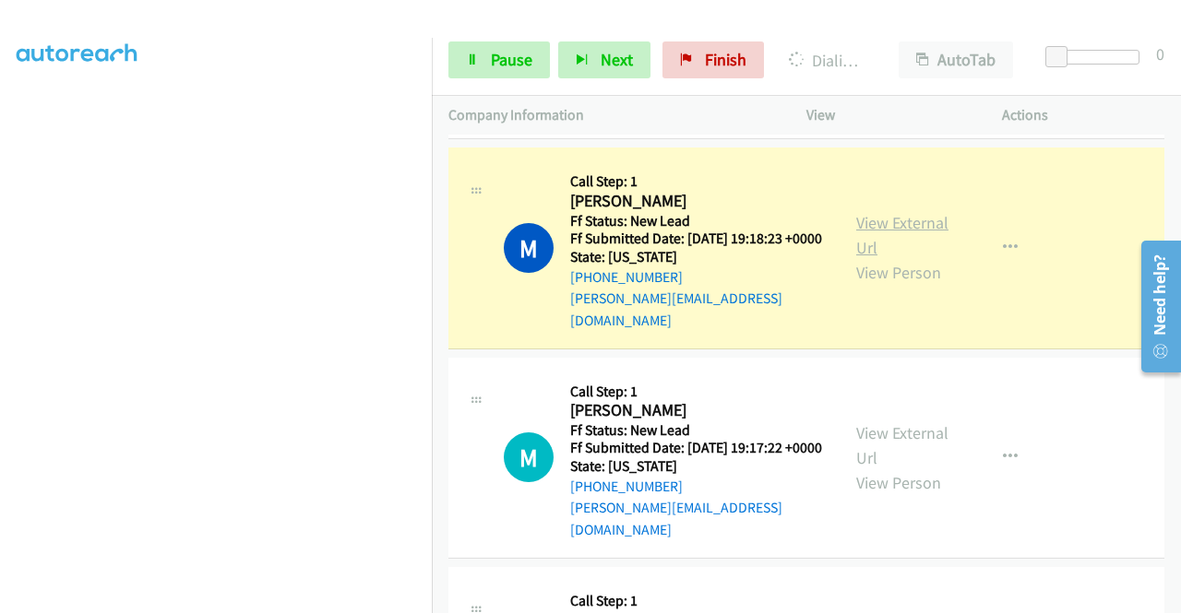
click at [864, 225] on link "View External Url" at bounding box center [902, 235] width 92 height 46
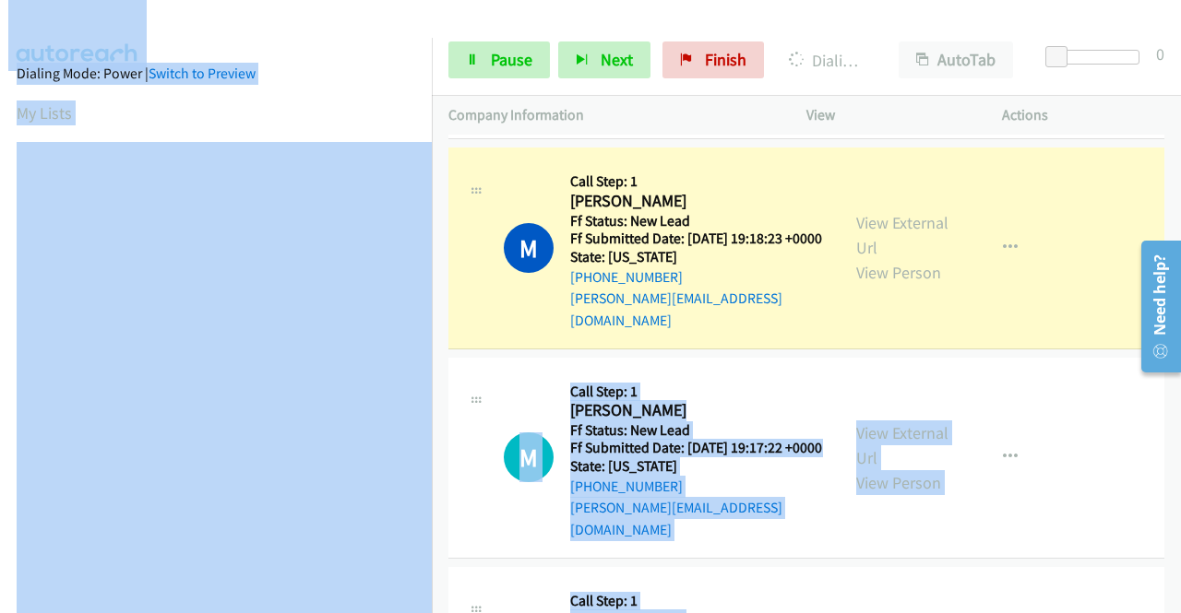
drag, startPoint x: 432, startPoint y: 363, endPoint x: 446, endPoint y: 511, distance: 149.2
click at [458, 88] on main "Start Calls Pause Next Finish Dialing [PERSON_NAME] AutoTab AutoTab 0 Company I…" at bounding box center [590, 44] width 1181 height 88
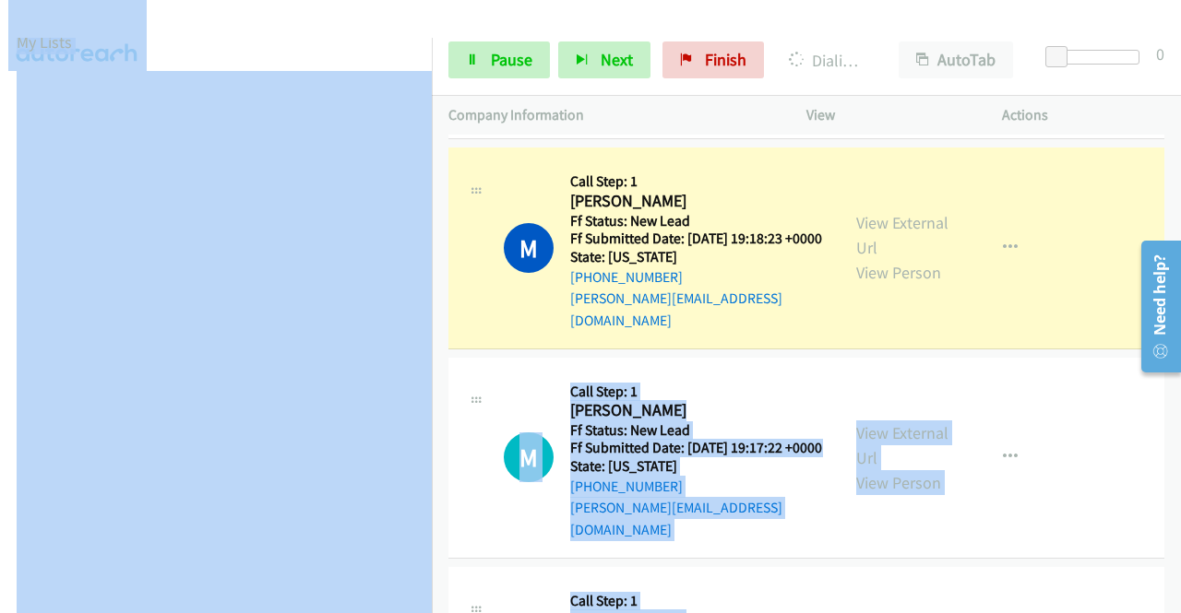
click at [463, 388] on div "M Callback Scheduled Call Step: 1 [PERSON_NAME] America/Los_Angeles Ff Status: …" at bounding box center [643, 458] width 391 height 167
click at [377, 42] on section "My Lists" at bounding box center [216, 42] width 398 height 25
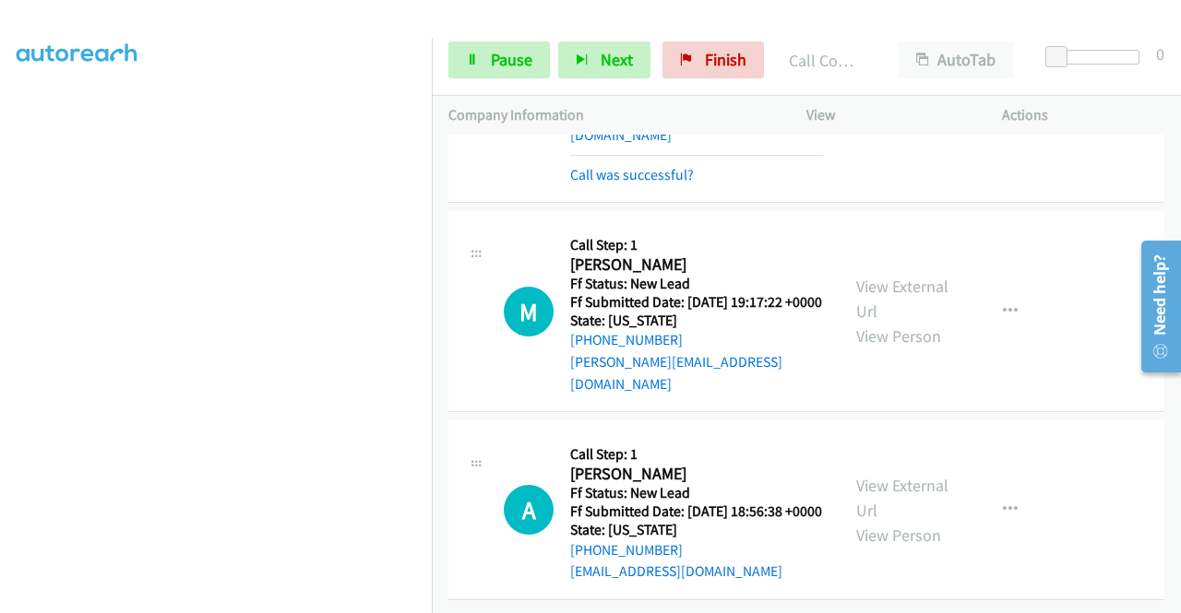
scroll to position [689, 0]
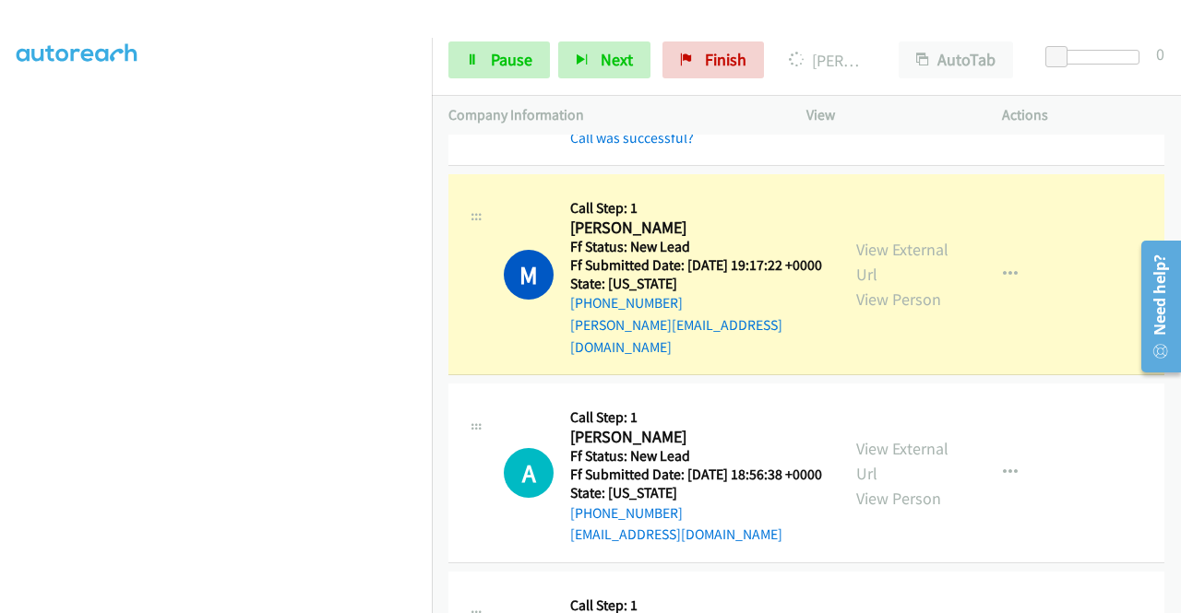
click at [910, 244] on div "View External Url View Person" at bounding box center [904, 274] width 96 height 75
click at [891, 251] on link "View External Url" at bounding box center [902, 262] width 92 height 46
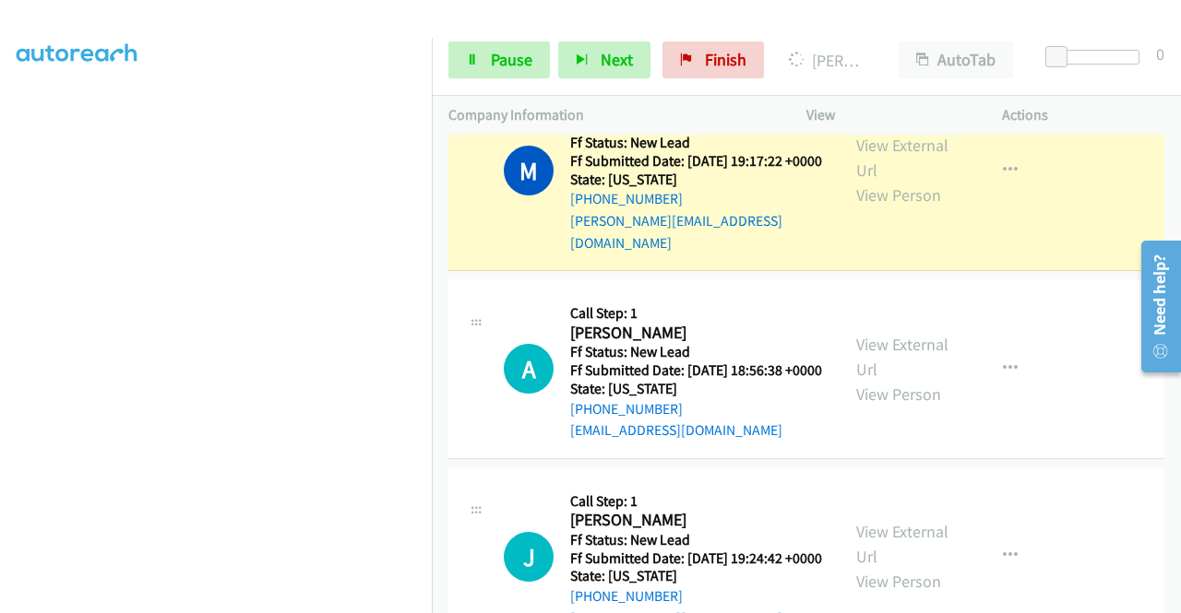
scroll to position [800, 0]
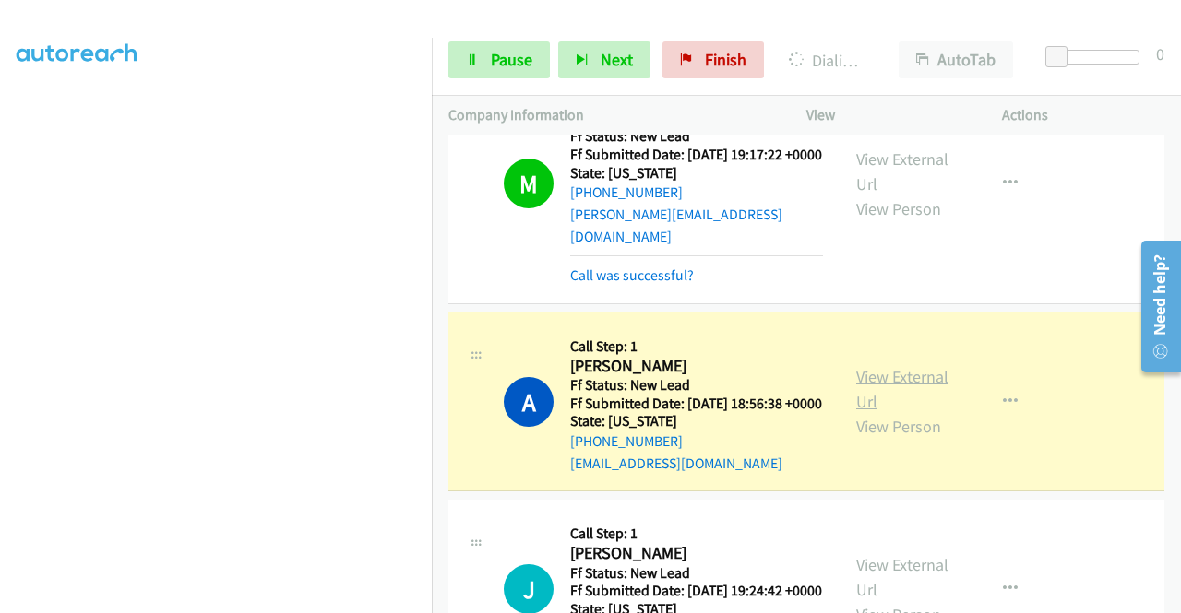
click at [887, 386] on link "View External Url" at bounding box center [902, 389] width 92 height 46
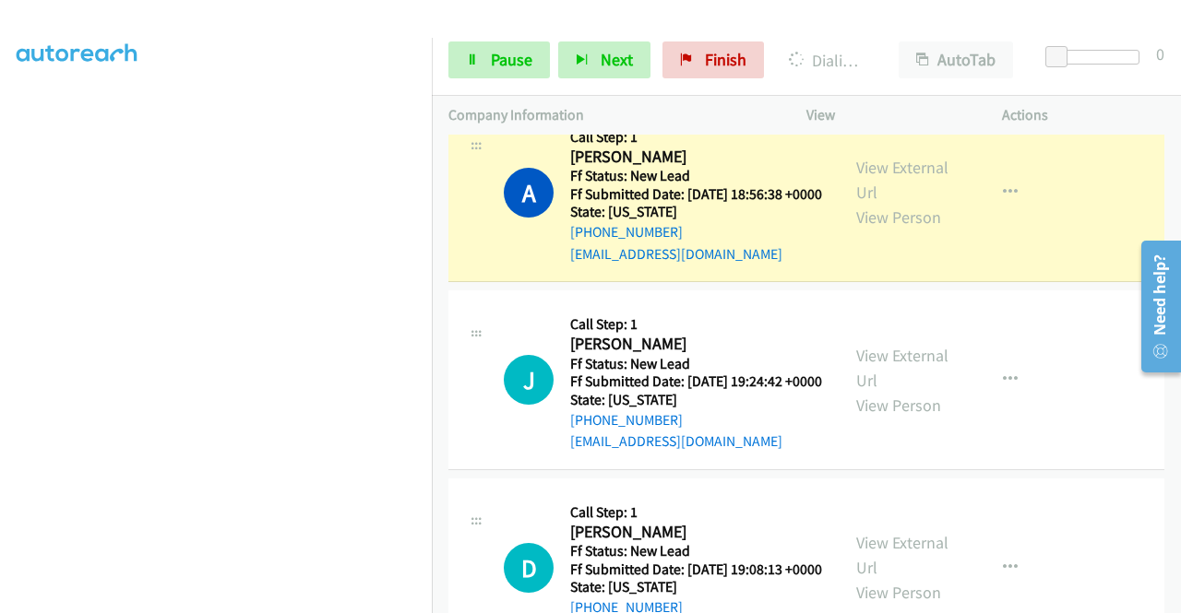
scroll to position [1033, 0]
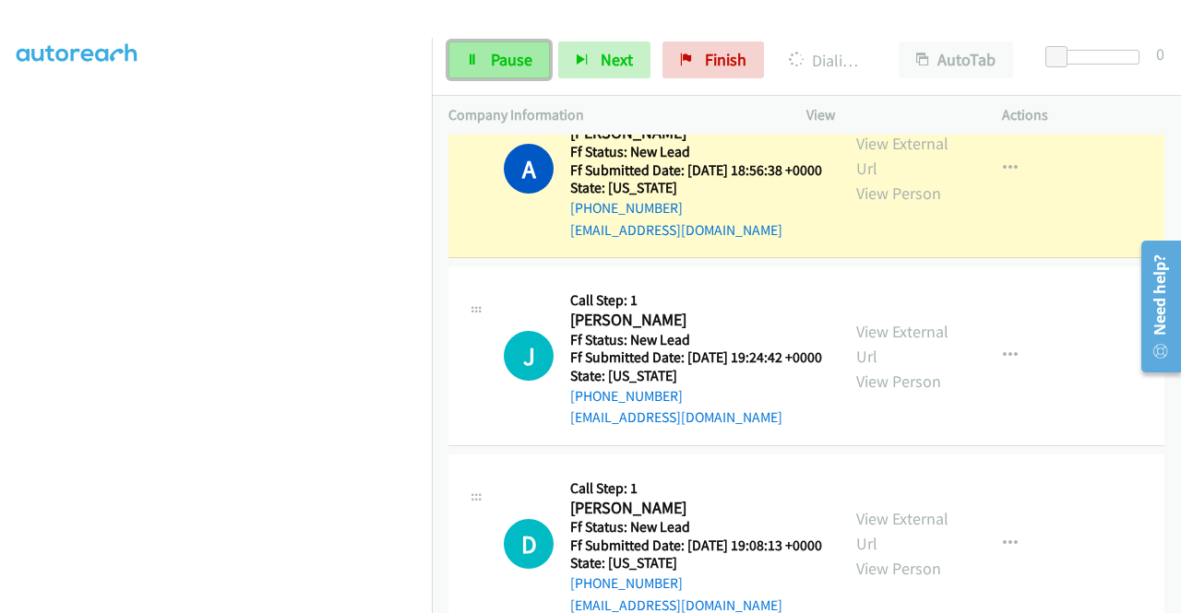
click at [489, 74] on link "Pause" at bounding box center [498, 60] width 101 height 37
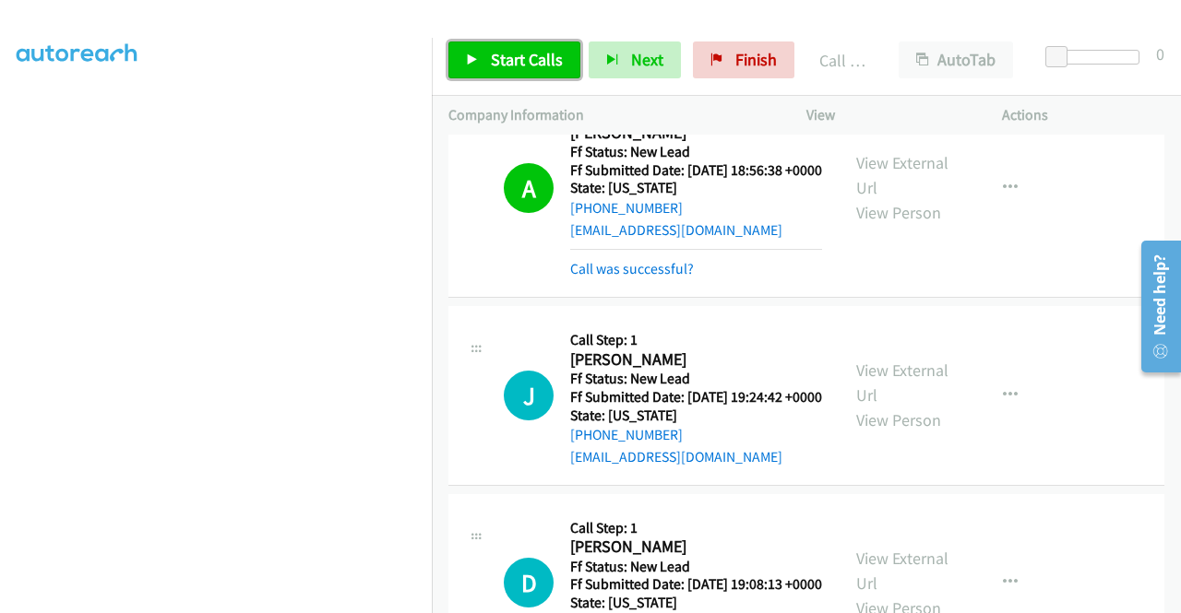
click at [523, 66] on span "Start Calls" at bounding box center [527, 59] width 72 height 21
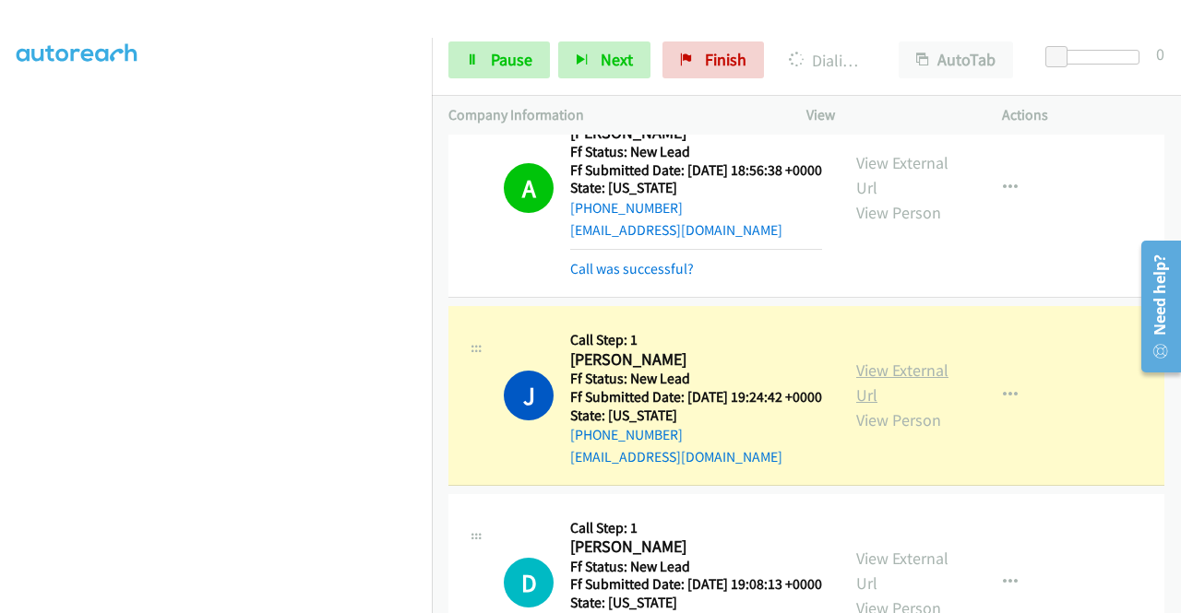
click at [860, 394] on tbody "T Callback Scheduled Call Step: 1 [PERSON_NAME] America/New_York Ff Status: New…" at bounding box center [806, 276] width 749 height 2348
click at [860, 394] on link "View External Url" at bounding box center [902, 383] width 92 height 46
click at [0, 320] on aside "Dialing Mode: Power | Switch to Preview My Lists" at bounding box center [216, 140] width 432 height 1021
click at [1165, 589] on td "D Callback Scheduled Call Step: 1 [PERSON_NAME] America/Los_Angeles Ff Status: …" at bounding box center [806, 584] width 749 height 188
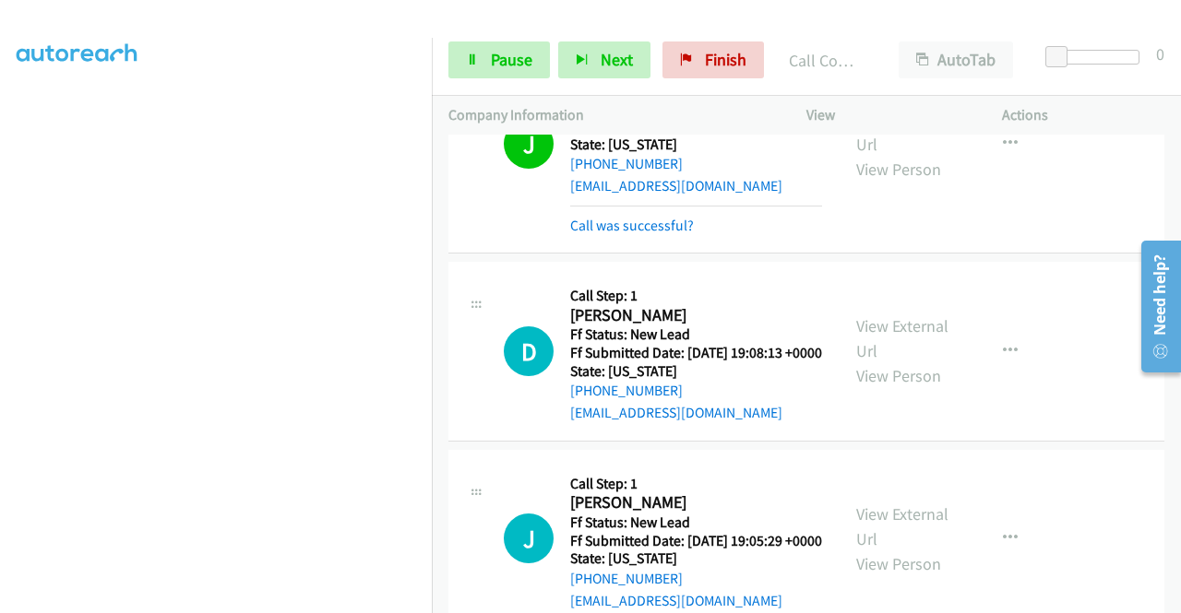
scroll to position [1323, 0]
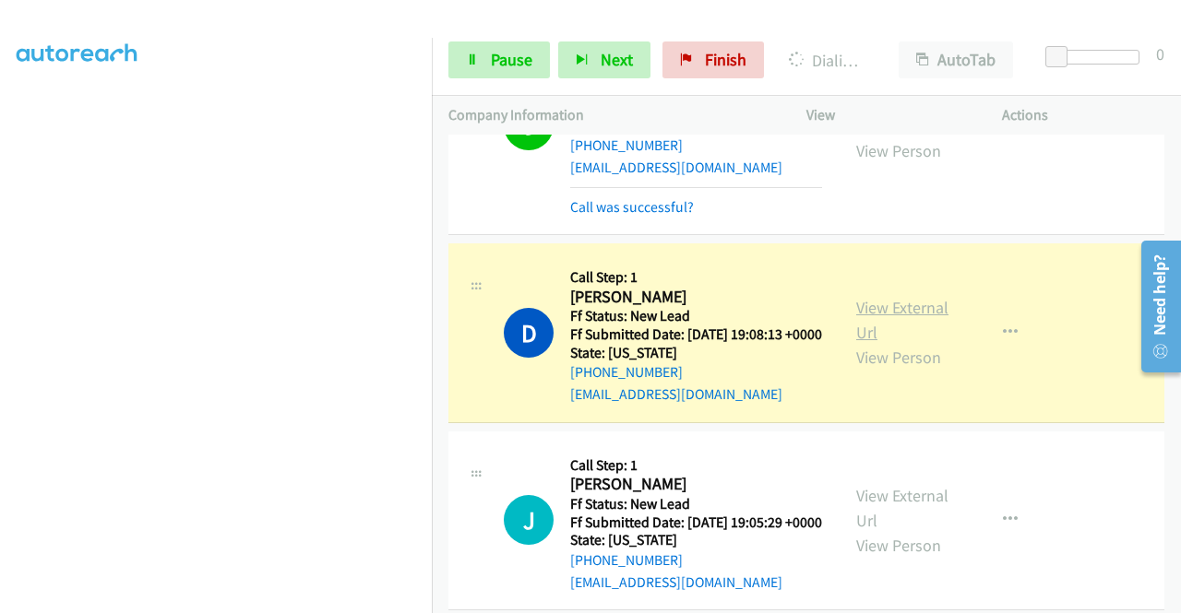
click at [864, 343] on link "View External Url" at bounding box center [902, 320] width 92 height 46
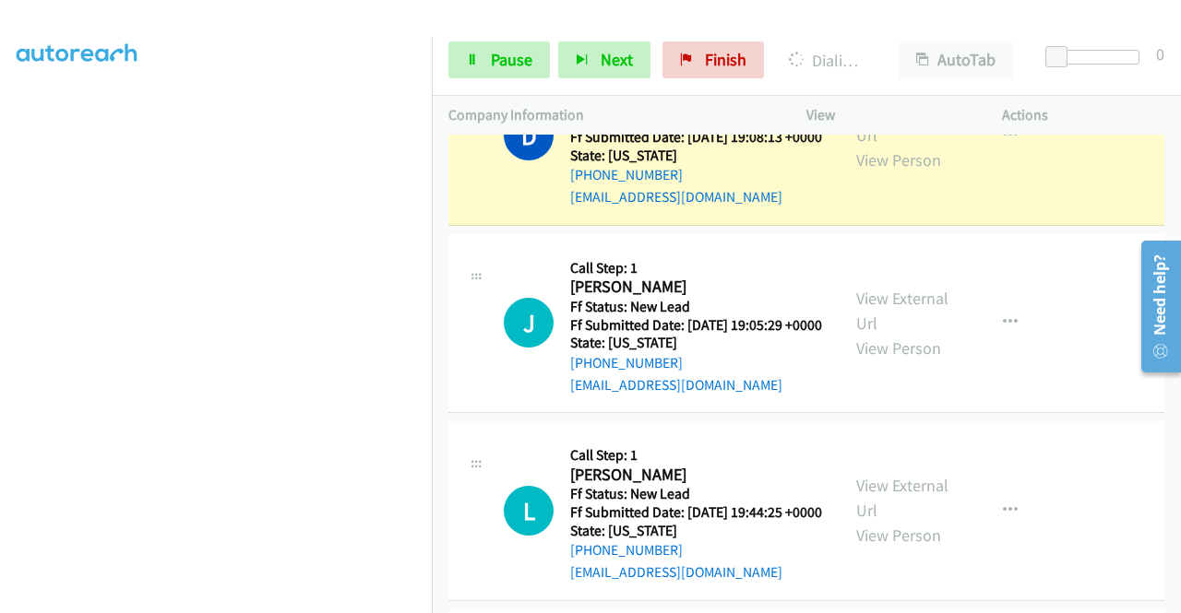
scroll to position [257, 0]
click at [528, 65] on span "Pause" at bounding box center [512, 59] width 42 height 21
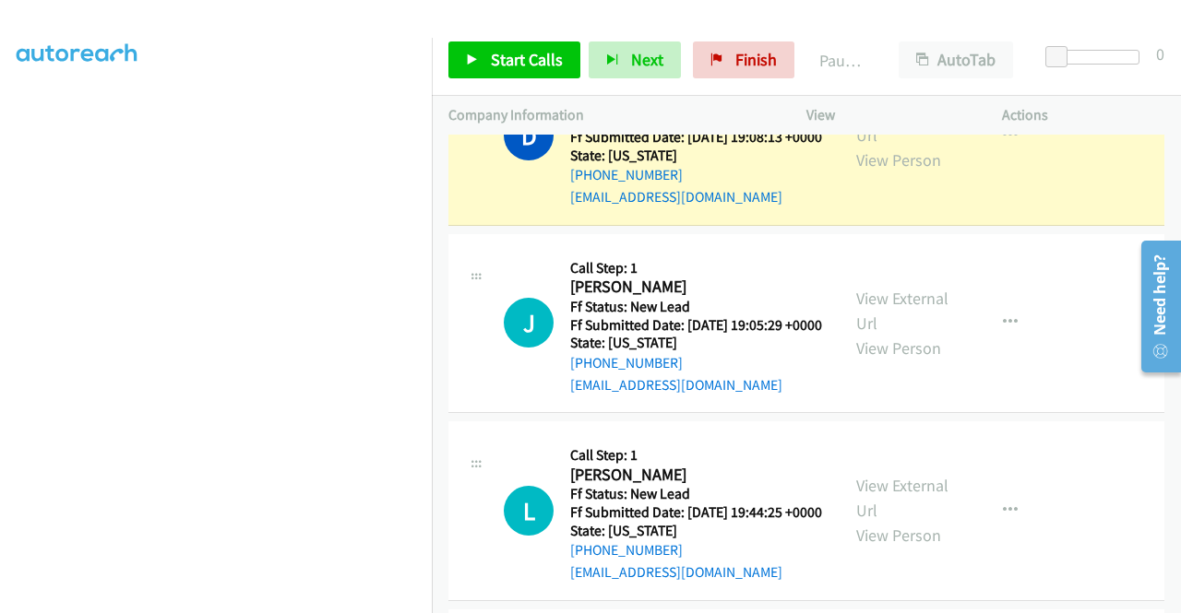
scroll to position [0, 0]
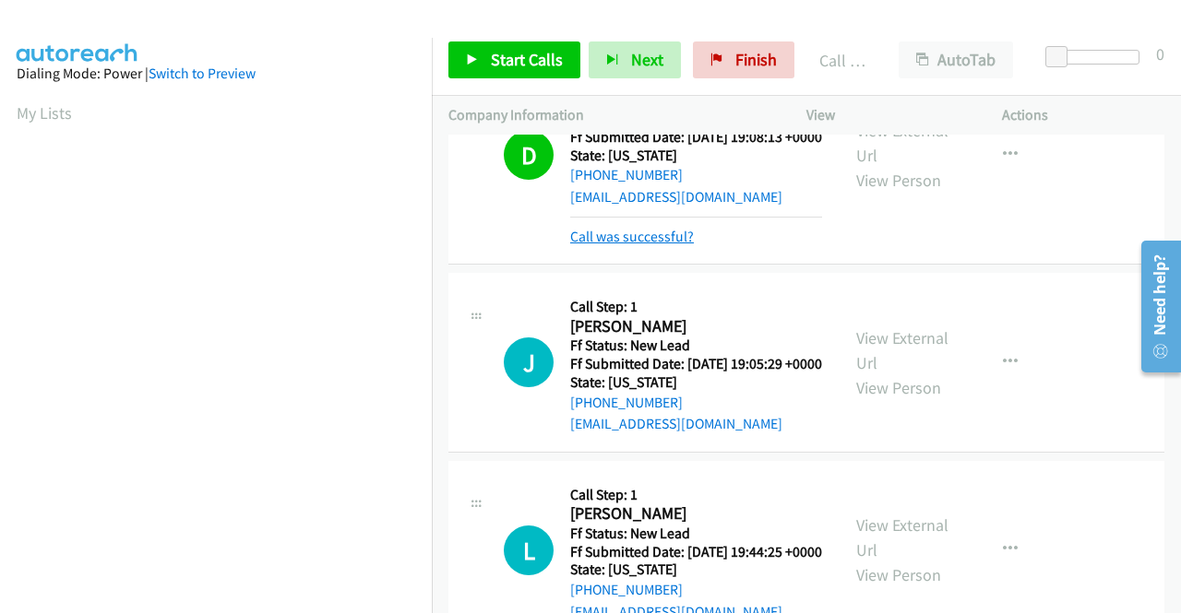
click at [618, 245] on link "Call was successful?" at bounding box center [632, 237] width 124 height 18
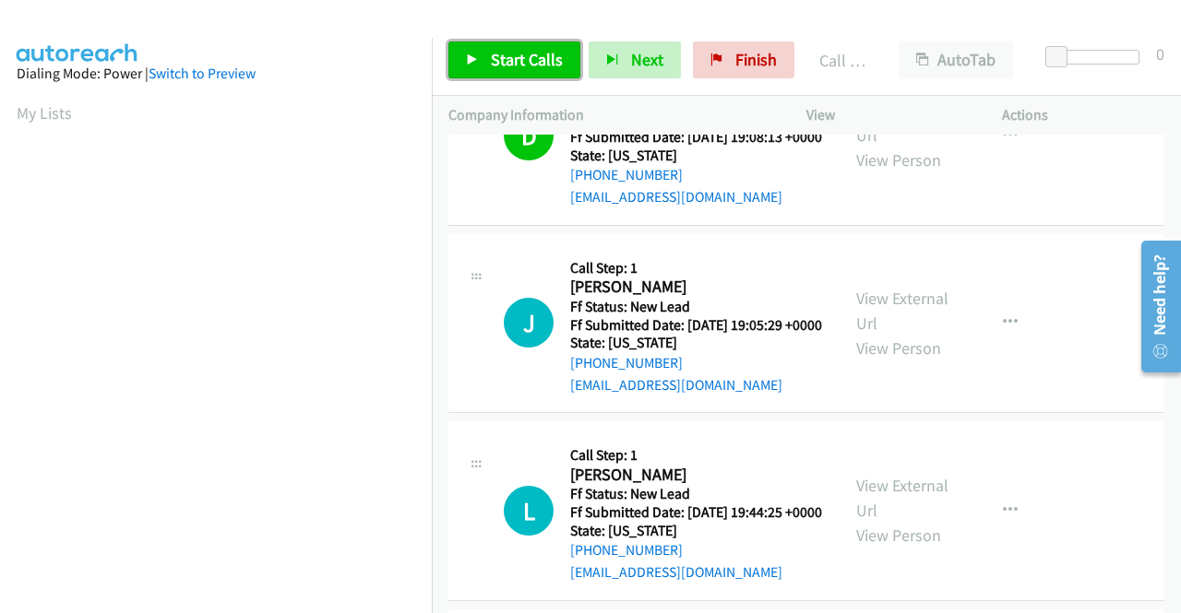
click at [482, 71] on link "Start Calls" at bounding box center [514, 60] width 132 height 37
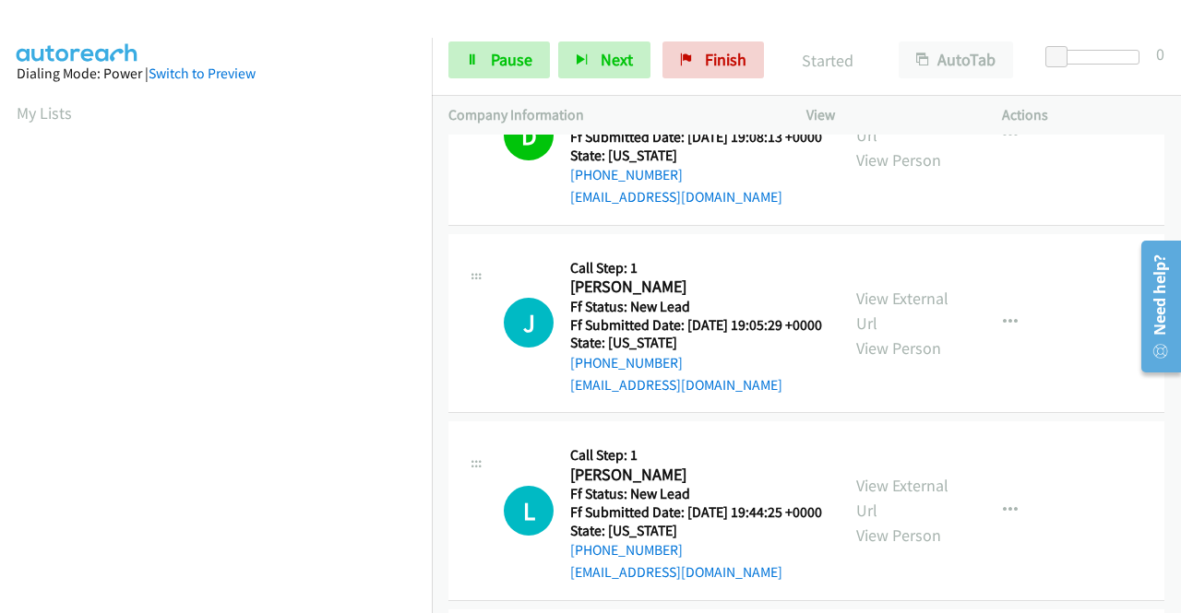
click at [1164, 589] on td "L Callback Scheduled Call Step: 1 Lina La America/New_York Ff Status: New Lead …" at bounding box center [806, 512] width 749 height 188
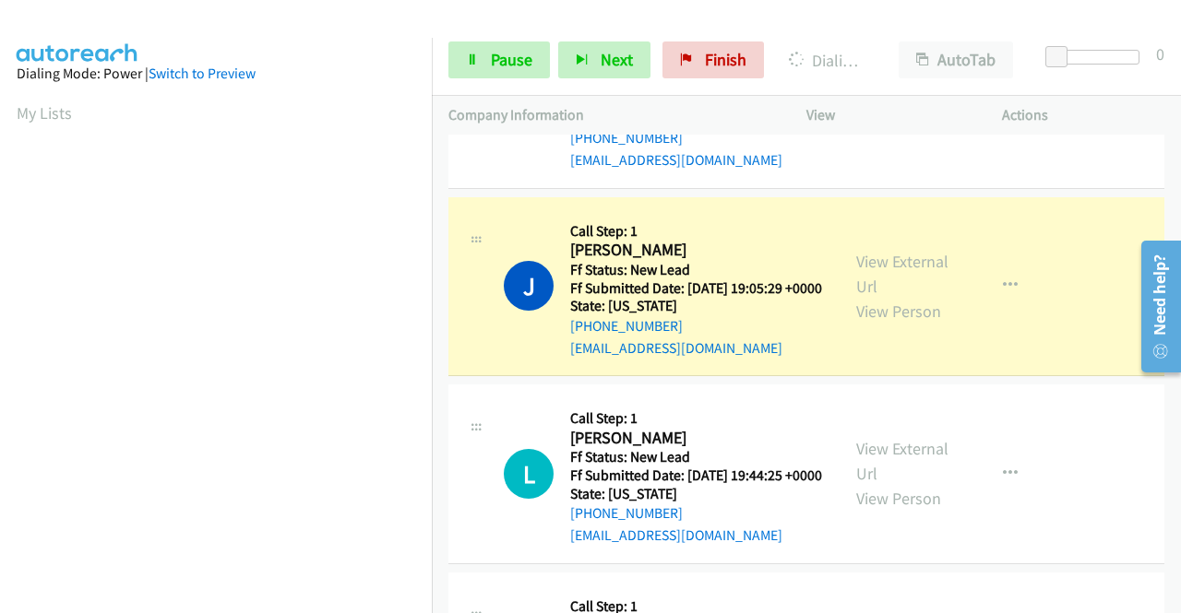
scroll to position [421, 0]
click at [902, 297] on link "View External Url" at bounding box center [902, 274] width 92 height 46
click at [0, 348] on aside "Dialing Mode: Power | Switch to Preview My Lists" at bounding box center [216, 140] width 432 height 1021
drag, startPoint x: 248, startPoint y: 600, endPoint x: 256, endPoint y: 595, distance: 10.0
click at [248, 600] on section at bounding box center [216, 175] width 398 height 883
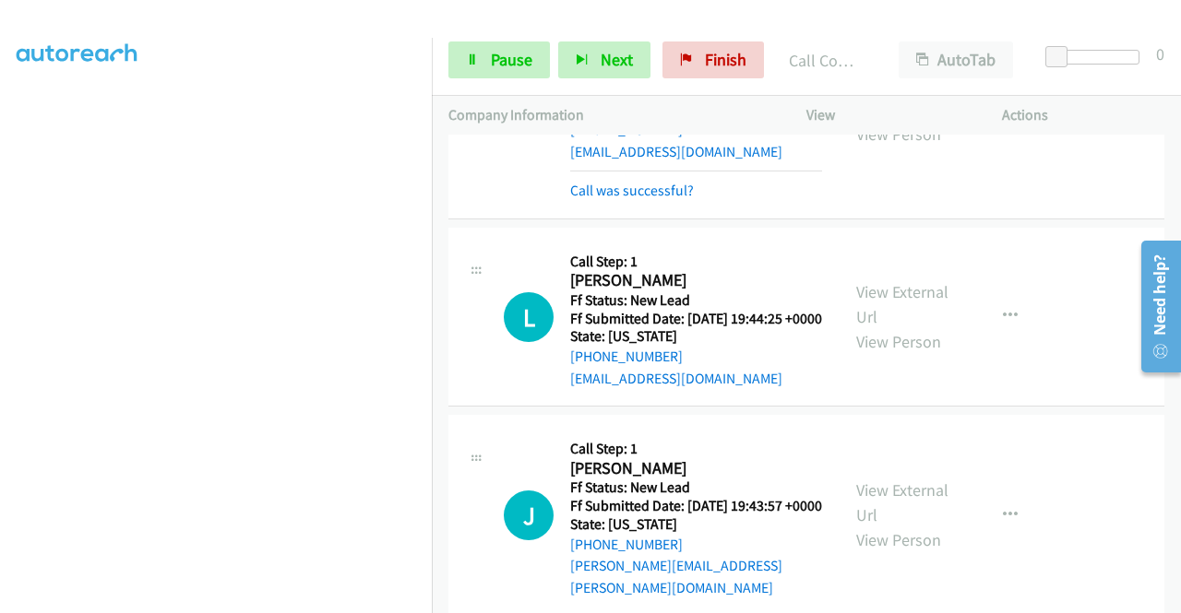
scroll to position [1826, 0]
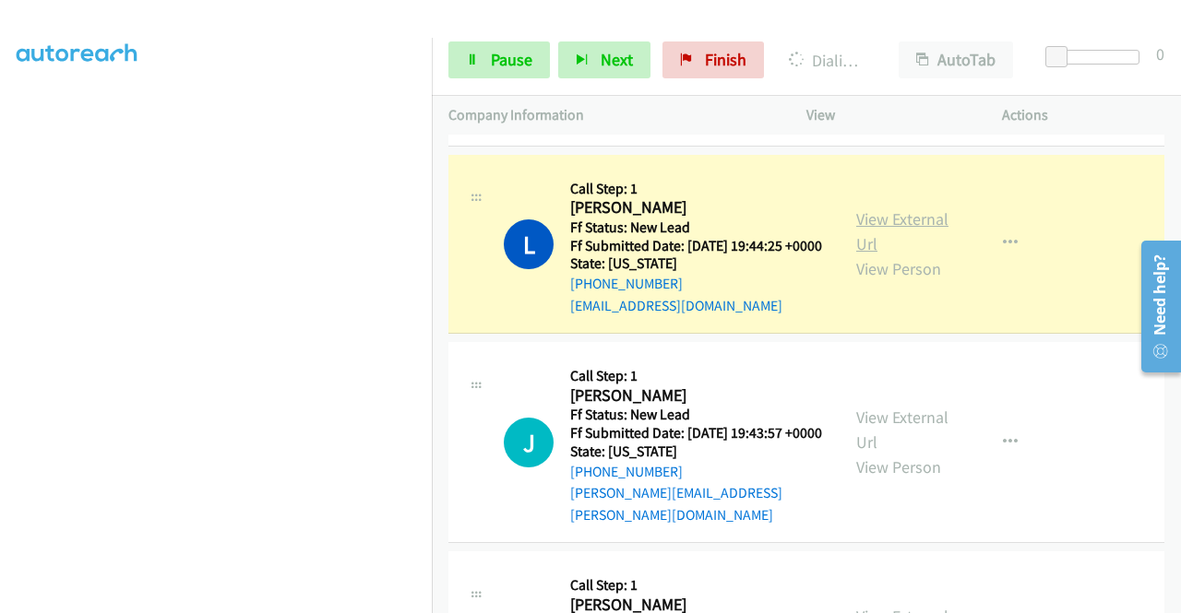
click at [856, 255] on link "View External Url" at bounding box center [902, 231] width 92 height 46
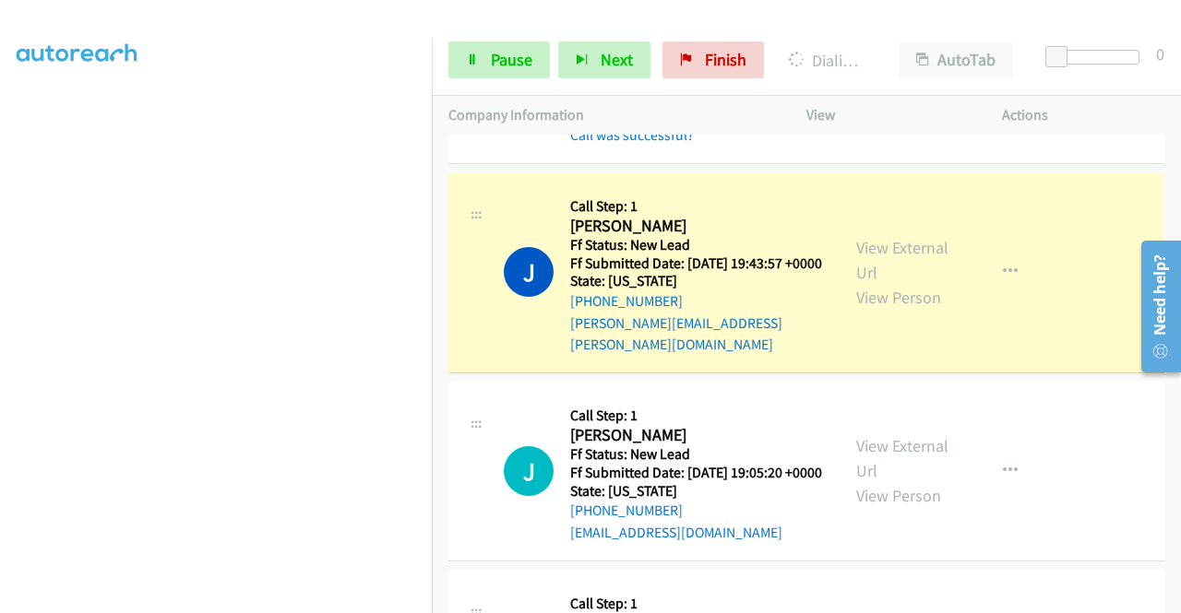
scroll to position [2085, 0]
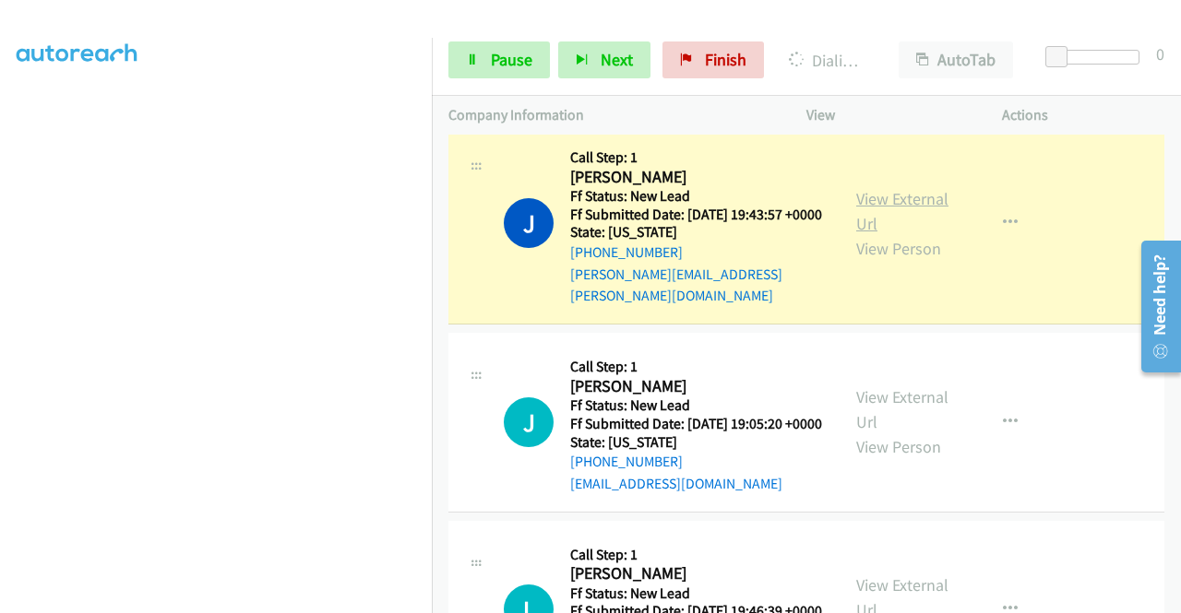
click at [873, 234] on link "View External Url" at bounding box center [902, 211] width 92 height 46
click at [461, 54] on link "Pause" at bounding box center [498, 60] width 101 height 37
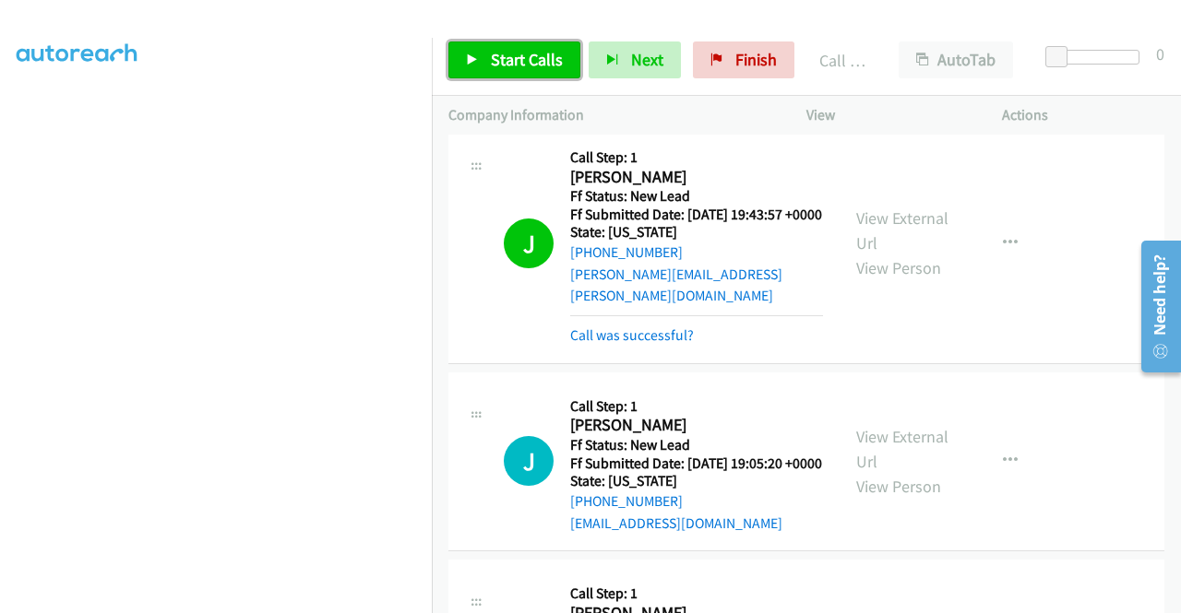
click at [498, 42] on link "Start Calls" at bounding box center [514, 60] width 132 height 37
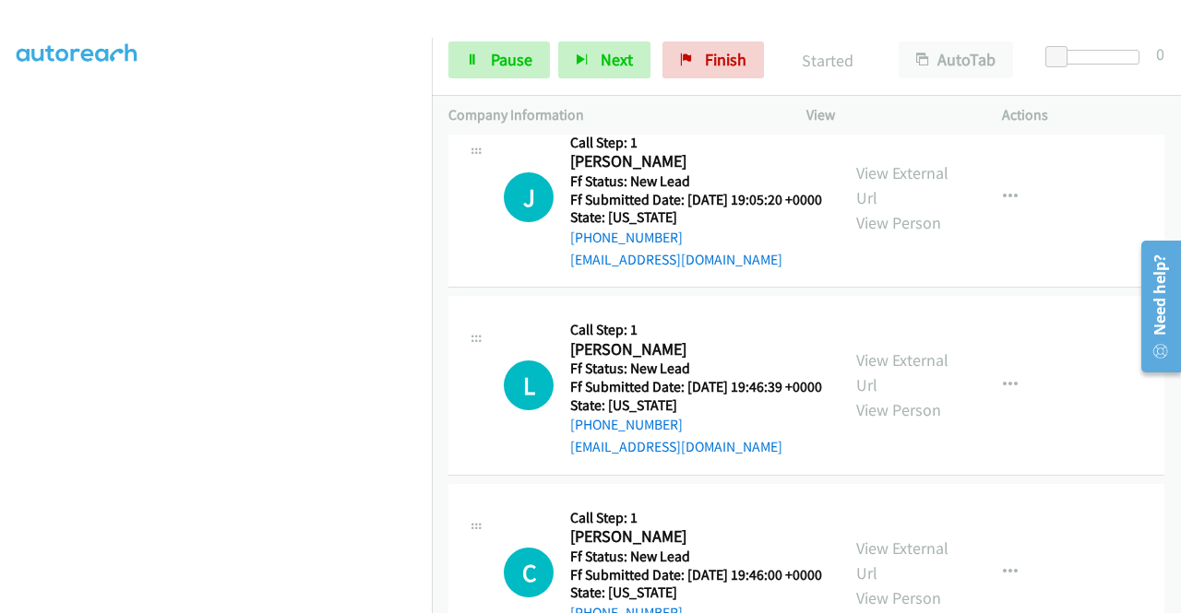
scroll to position [2356, 0]
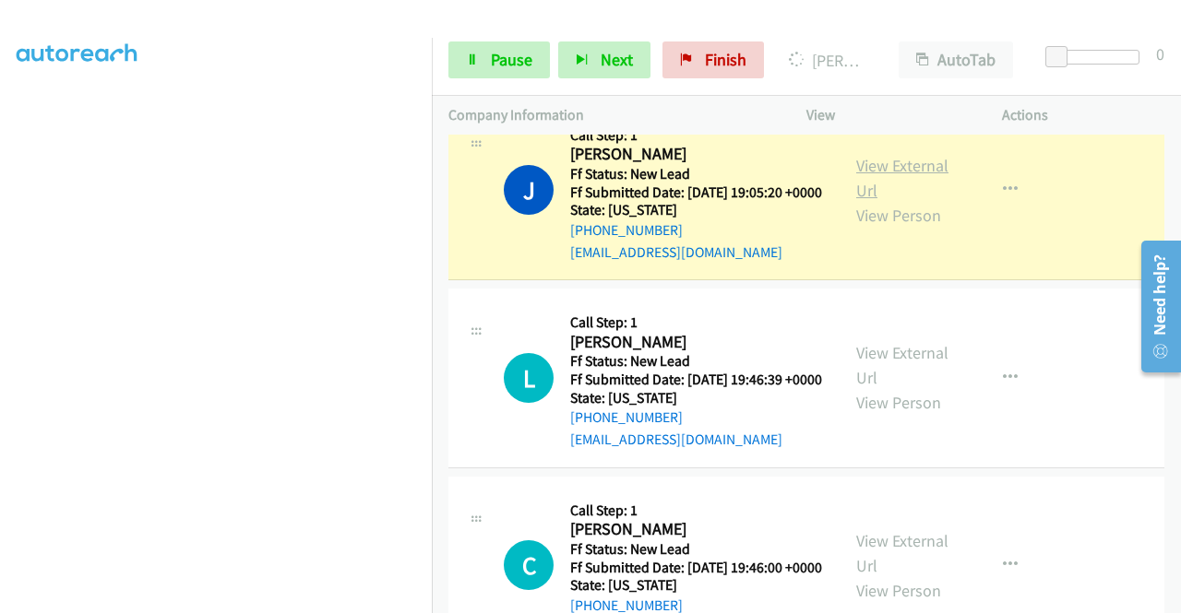
click at [879, 201] on link "View External Url" at bounding box center [902, 178] width 92 height 46
click at [0, 381] on aside "Dialing Mode: Power | Switch to Preview My Lists" at bounding box center [216, 140] width 432 height 1021
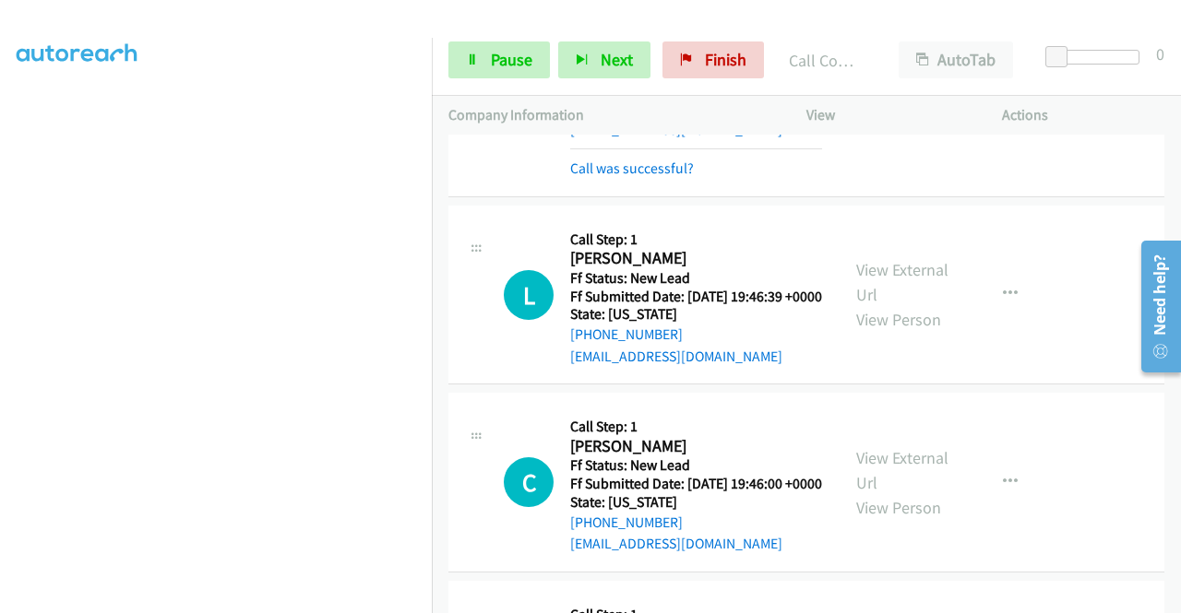
scroll to position [2651, 0]
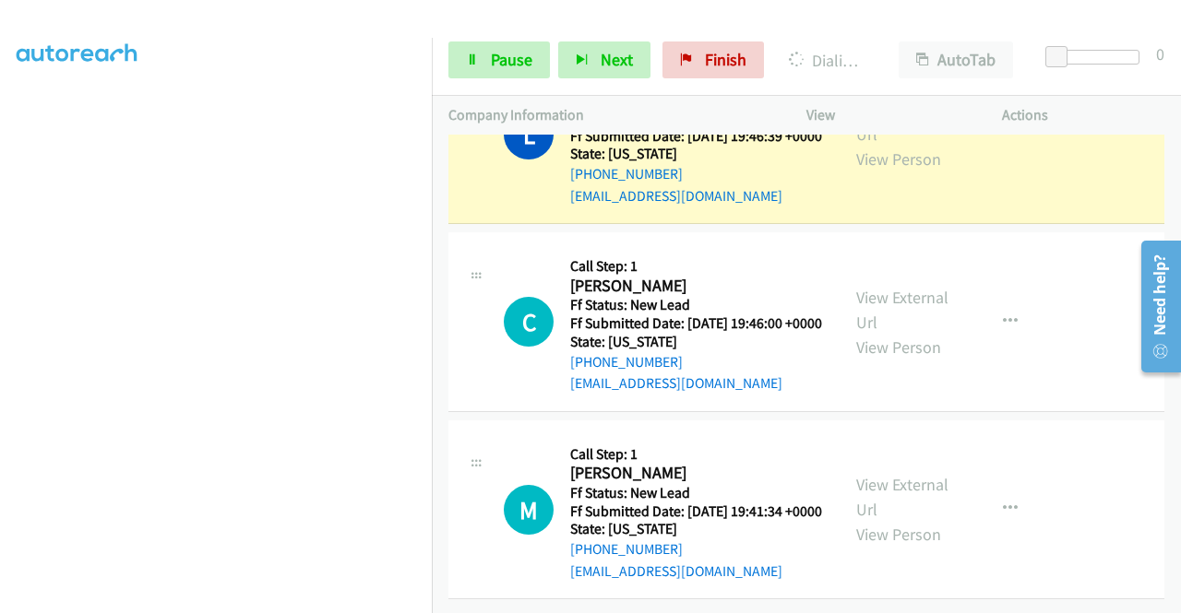
click at [876, 172] on div "View External Url View Person" at bounding box center [904, 134] width 96 height 75
click at [870, 145] on link "View External Url" at bounding box center [902, 122] width 92 height 46
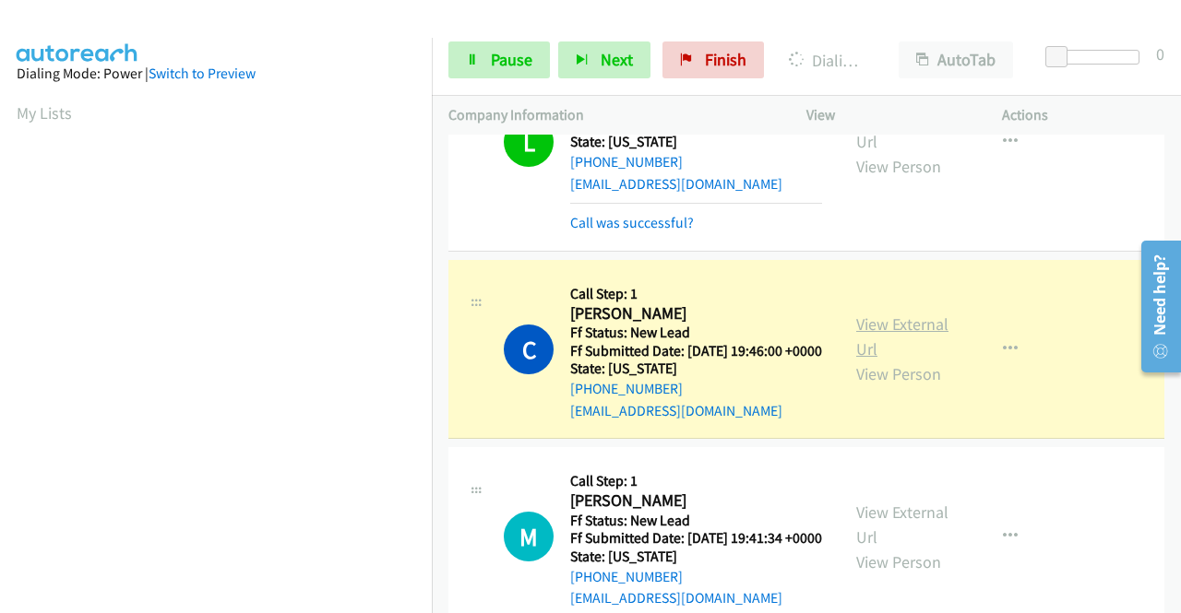
click at [862, 360] on link "View External Url" at bounding box center [902, 337] width 92 height 46
drag, startPoint x: 0, startPoint y: 340, endPoint x: 31, endPoint y: 363, distance: 38.4
click at [0, 340] on aside "Dialing Mode: Power | Switch to Preview My Lists" at bounding box center [216, 140] width 432 height 1021
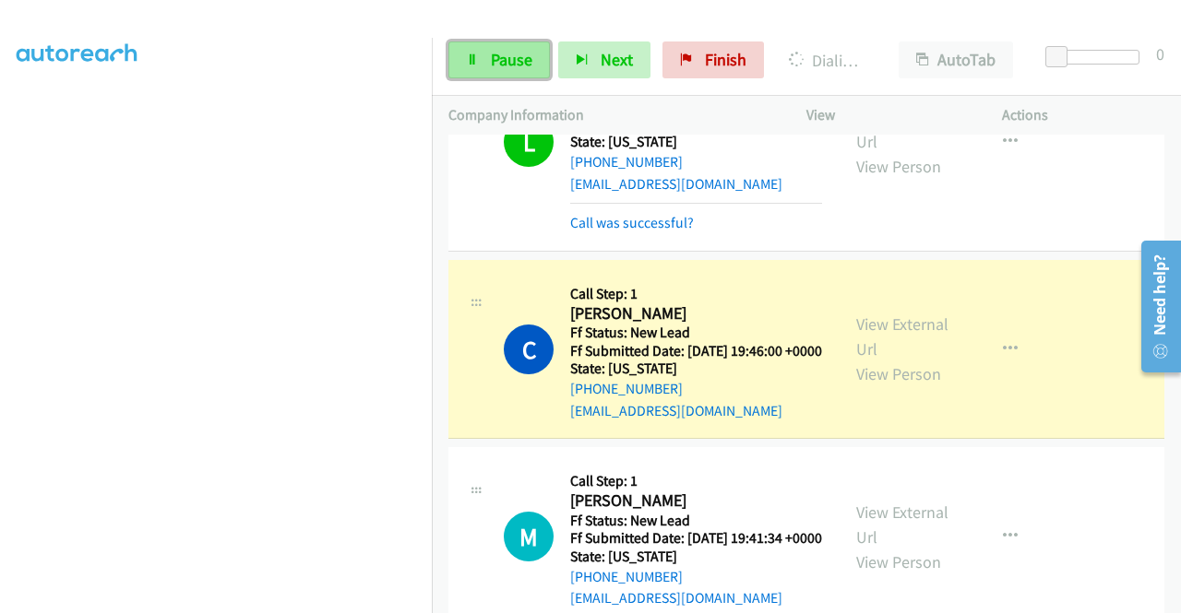
click at [489, 49] on link "Pause" at bounding box center [498, 60] width 101 height 37
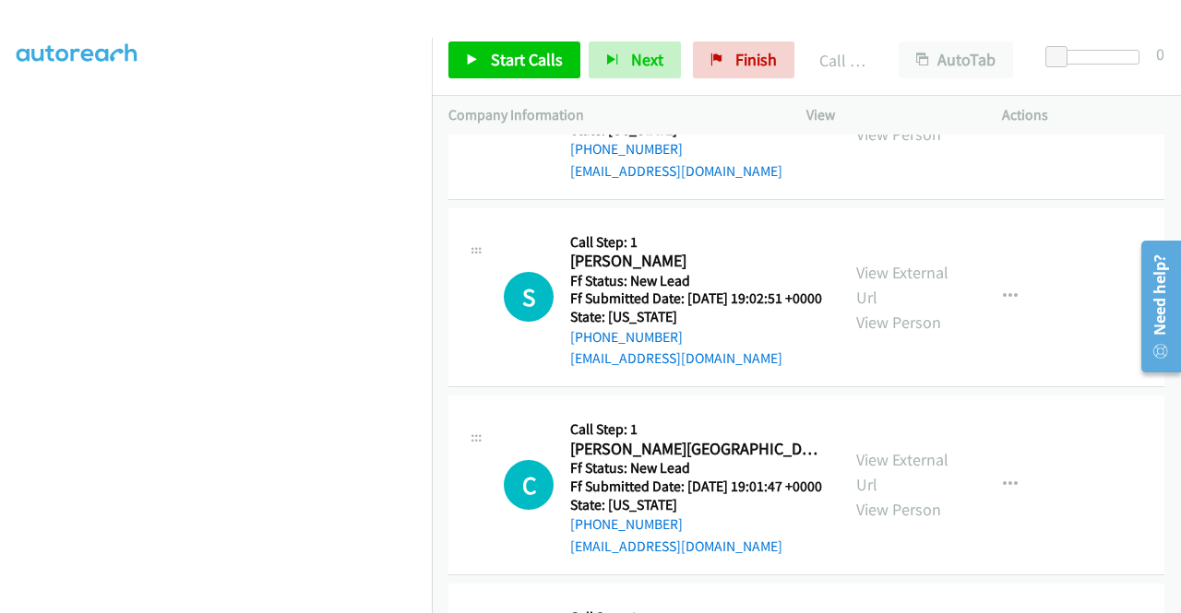
scroll to position [3061, 0]
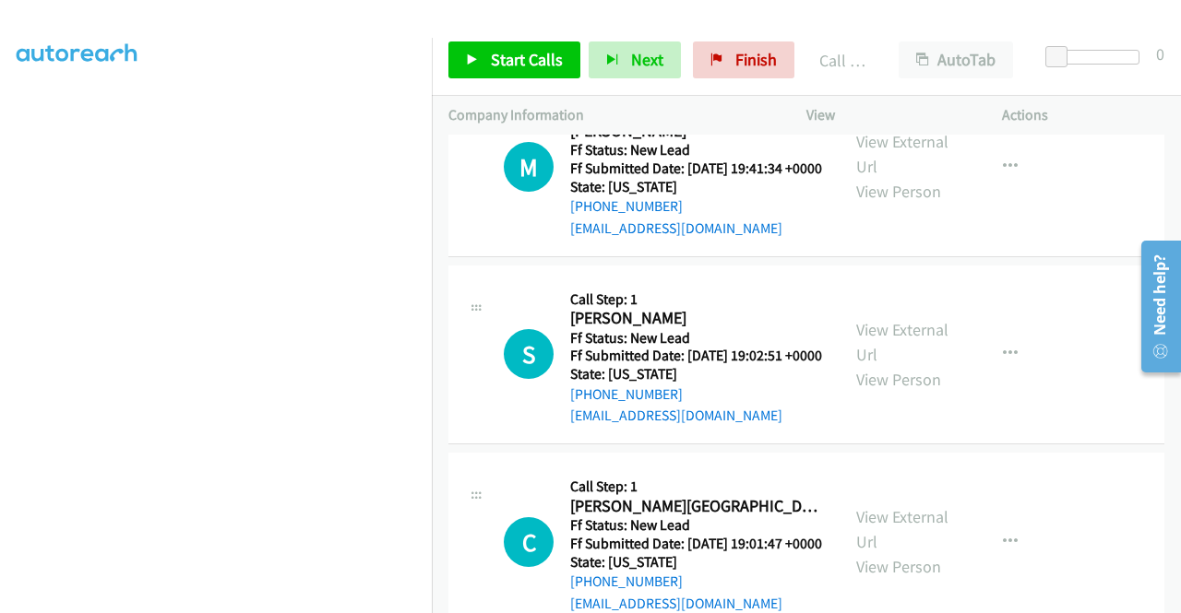
click at [657, 49] on link "Call was successful?" at bounding box center [632, 40] width 124 height 18
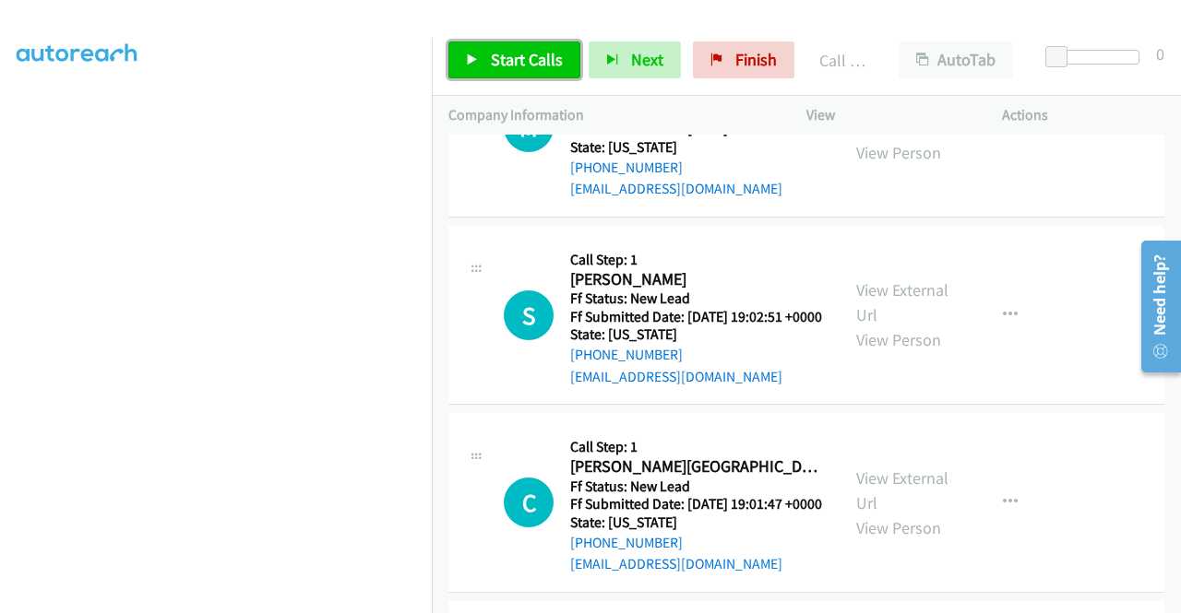
click at [518, 65] on span "Start Calls" at bounding box center [527, 59] width 72 height 21
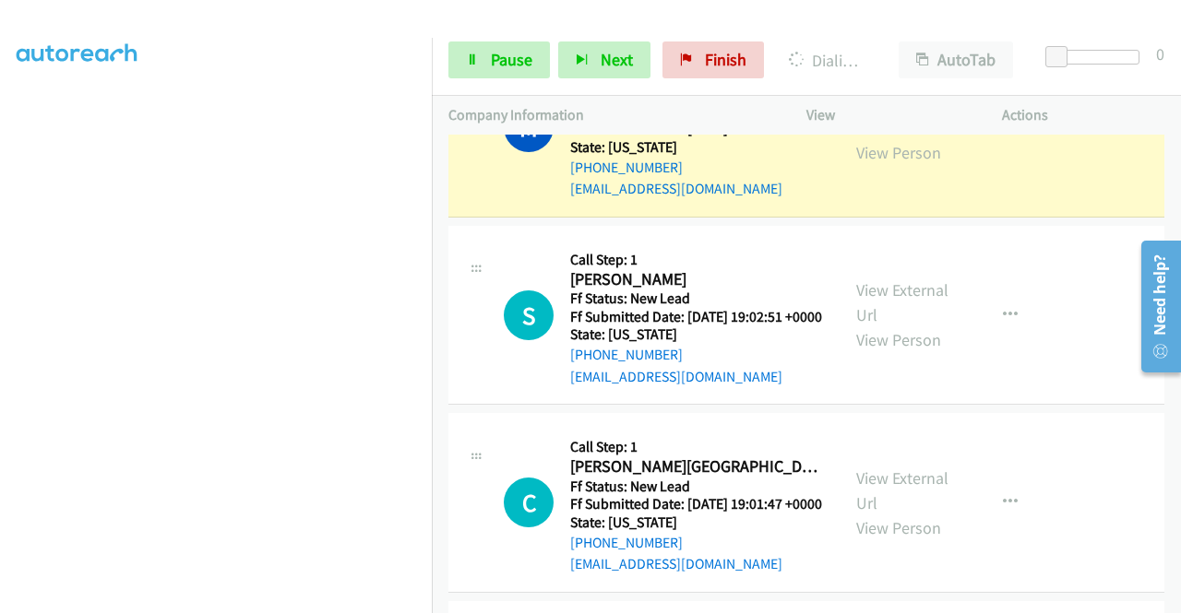
click at [877, 165] on div "View External Url View Person" at bounding box center [904, 127] width 96 height 75
click at [892, 165] on div "View External Url View Person" at bounding box center [904, 127] width 96 height 75
click at [884, 138] on link "View External Url" at bounding box center [902, 115] width 92 height 46
click at [0, 352] on aside "Dialing Mode: Power | Switch to Preview My Lists" at bounding box center [216, 140] width 432 height 1021
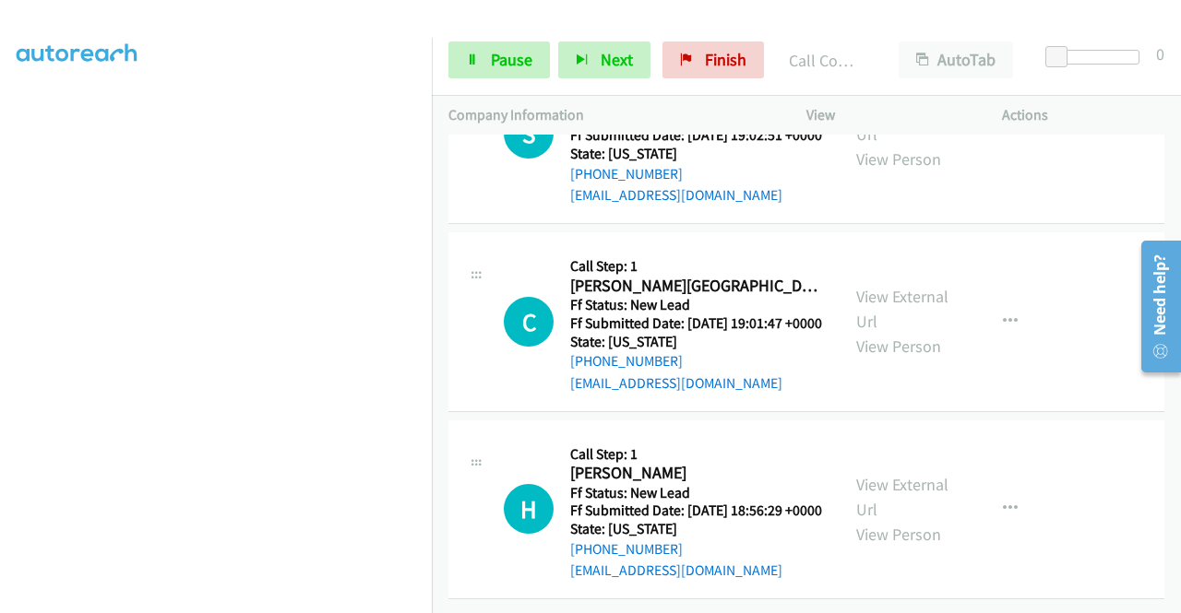
scroll to position [3383, 0]
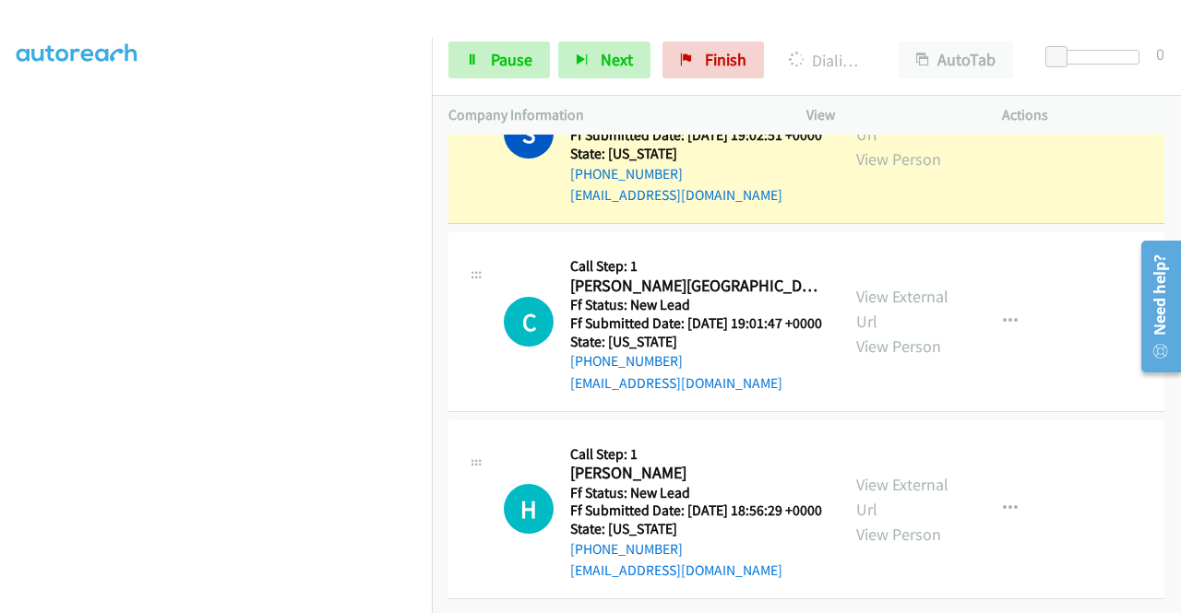
click at [864, 172] on div "View External Url View Person" at bounding box center [904, 134] width 96 height 75
click at [864, 145] on link "View External Url" at bounding box center [902, 122] width 92 height 46
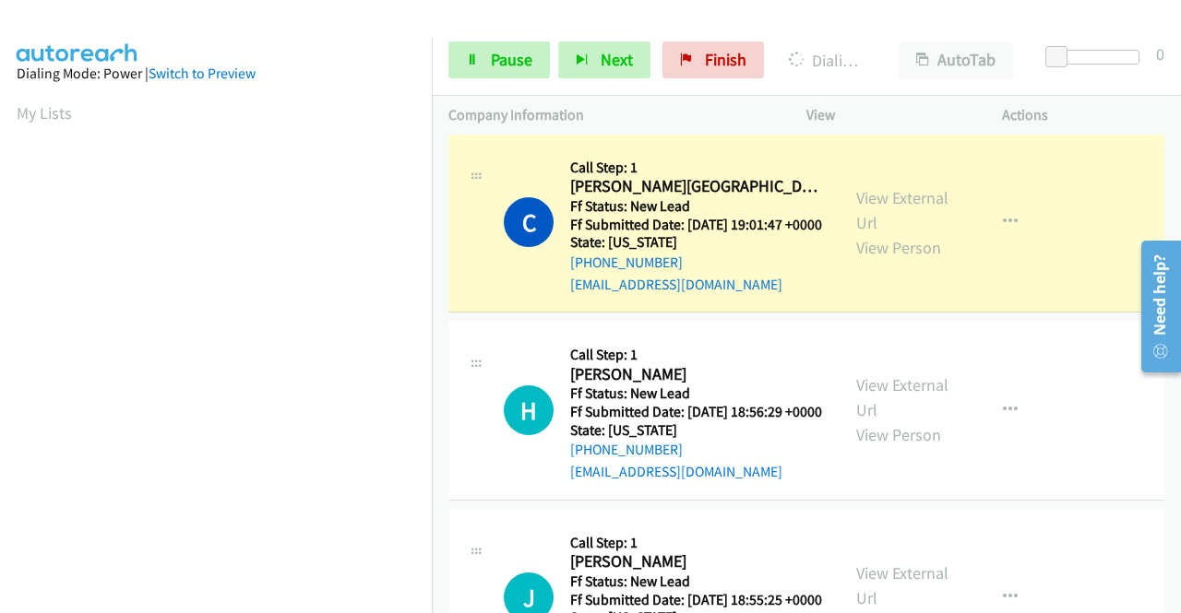
scroll to position [3592, 0]
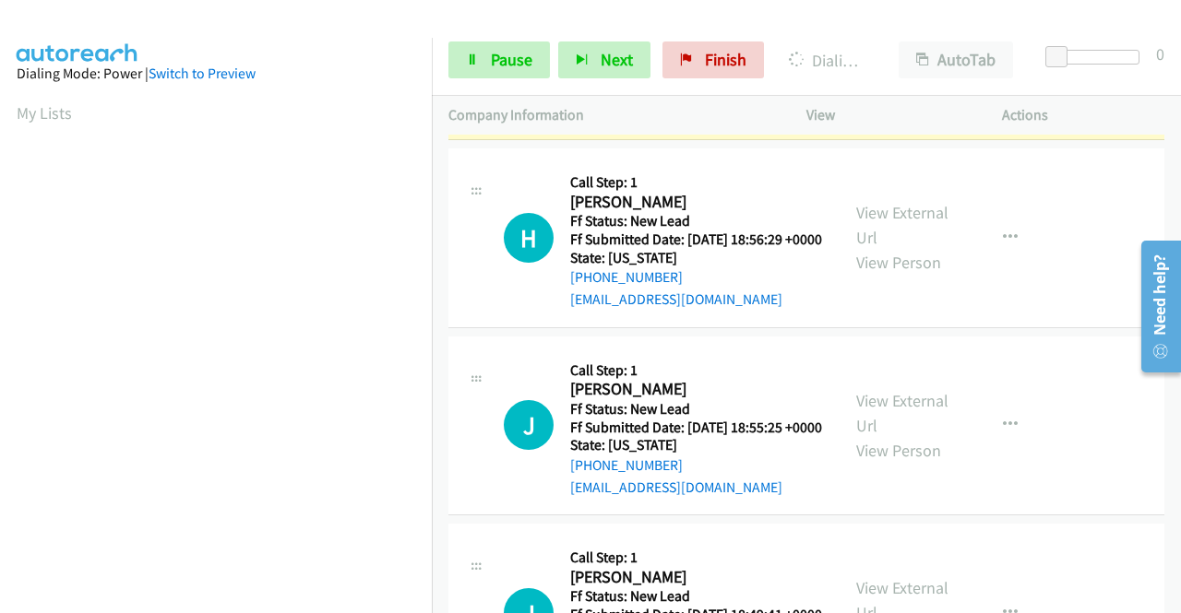
click at [839, 124] on div "View External Url View Person View External Url Email Schedule/Manage Callback …" at bounding box center [945, 51] width 212 height 146
click at [856, 61] on link "View External Url" at bounding box center [902, 38] width 92 height 46
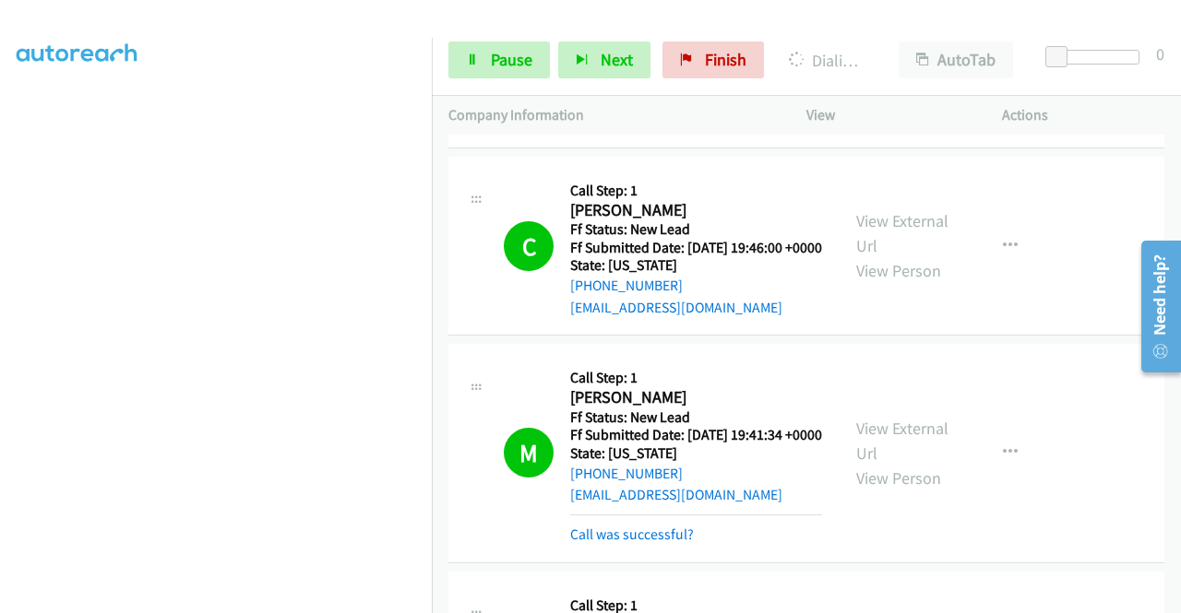
scroll to position [2830, 0]
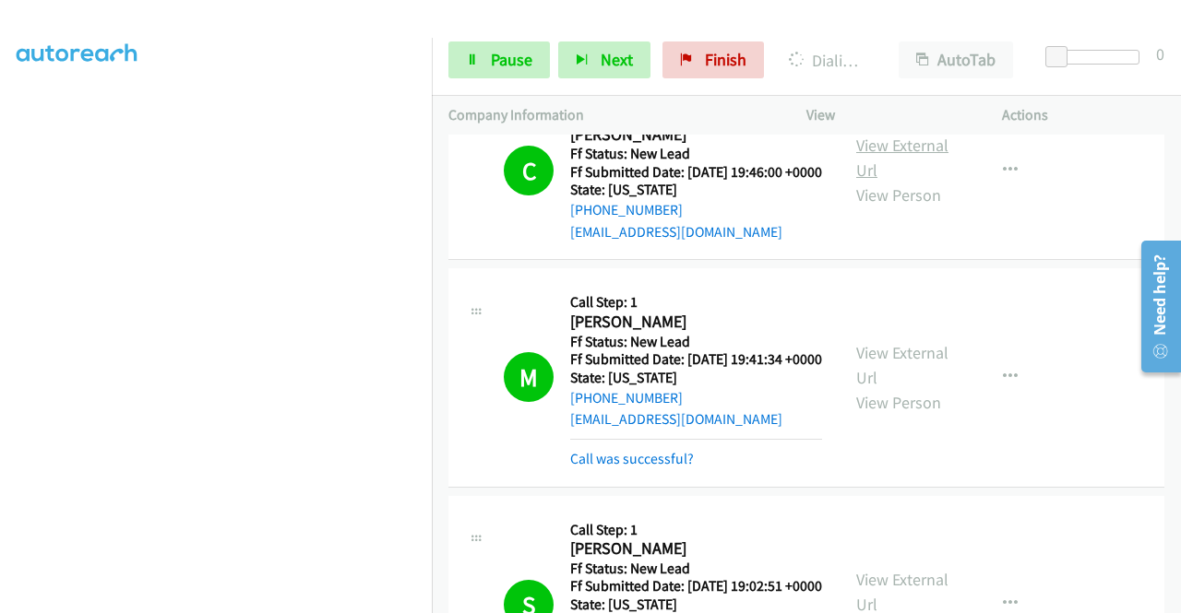
click at [911, 181] on link "View External Url" at bounding box center [902, 158] width 92 height 46
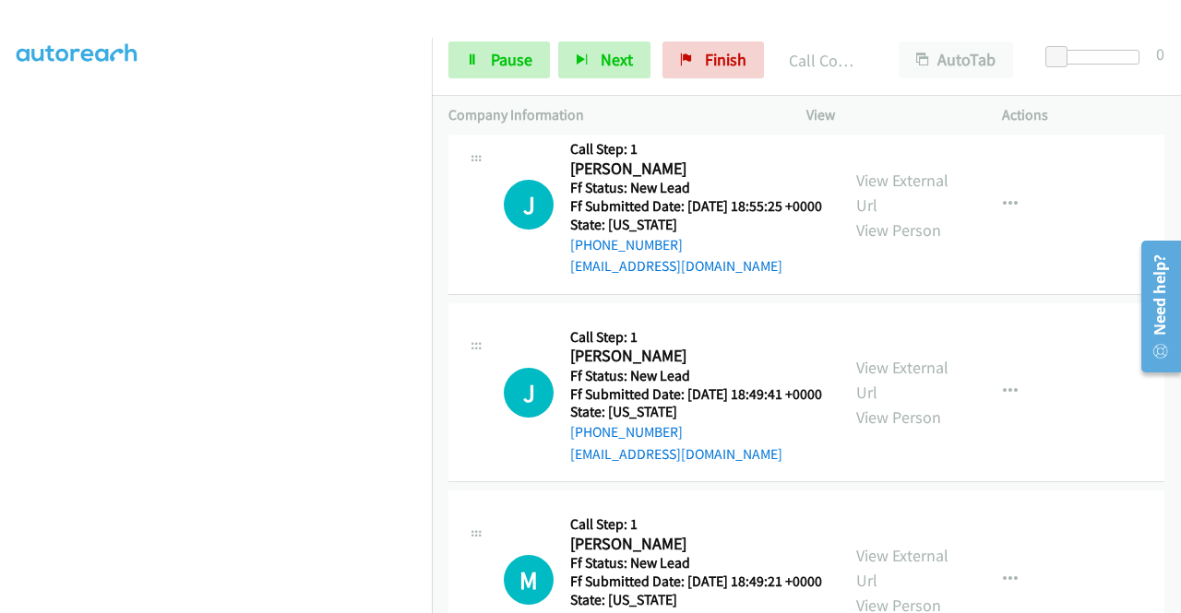
scroll to position [3876, 0]
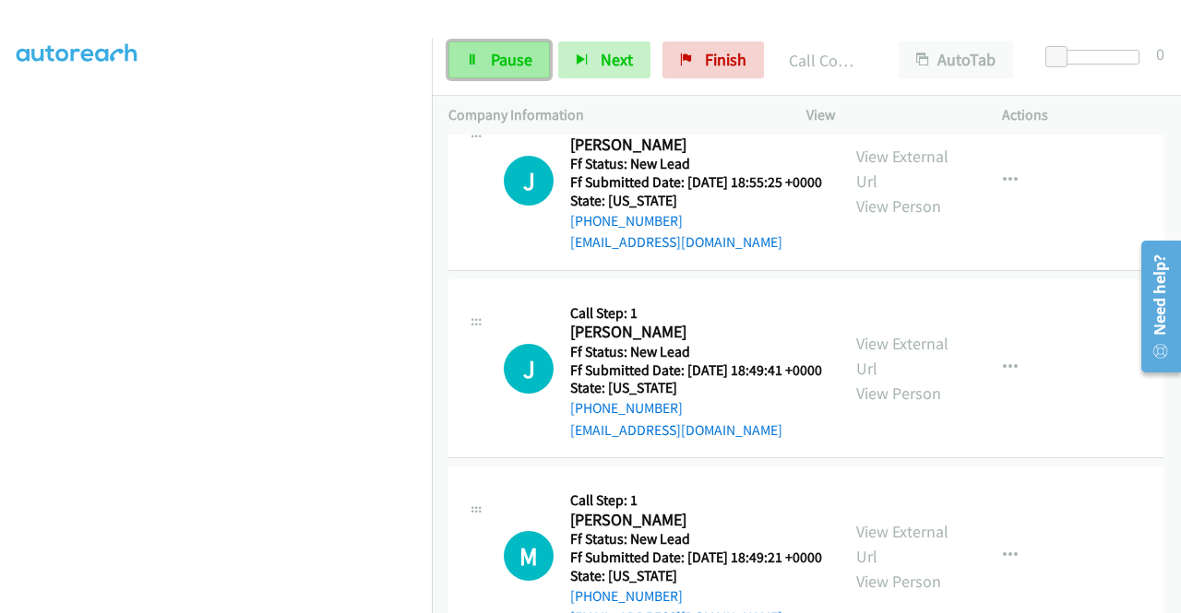
click at [509, 53] on span "Pause" at bounding box center [512, 59] width 42 height 21
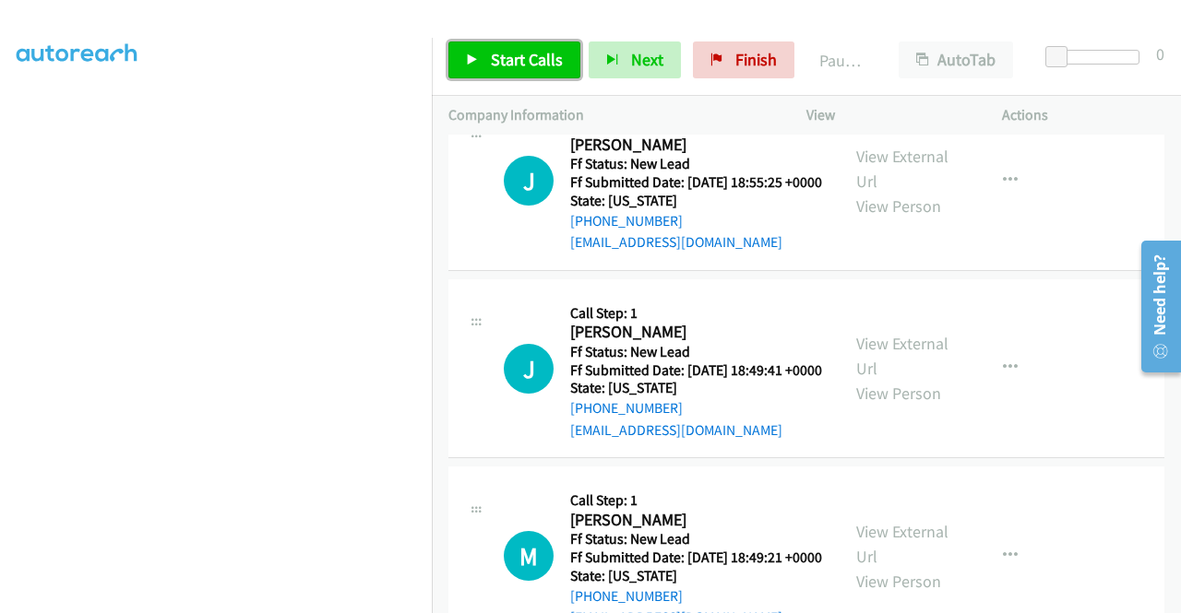
click at [509, 53] on span "Start Calls" at bounding box center [527, 59] width 72 height 21
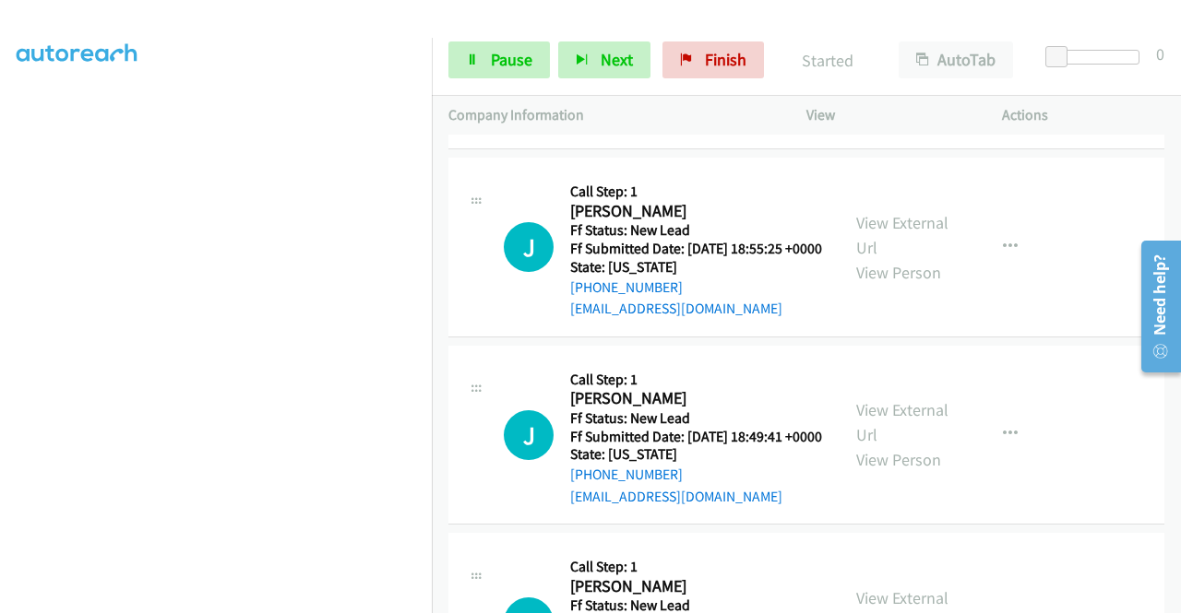
scroll to position [3831, 0]
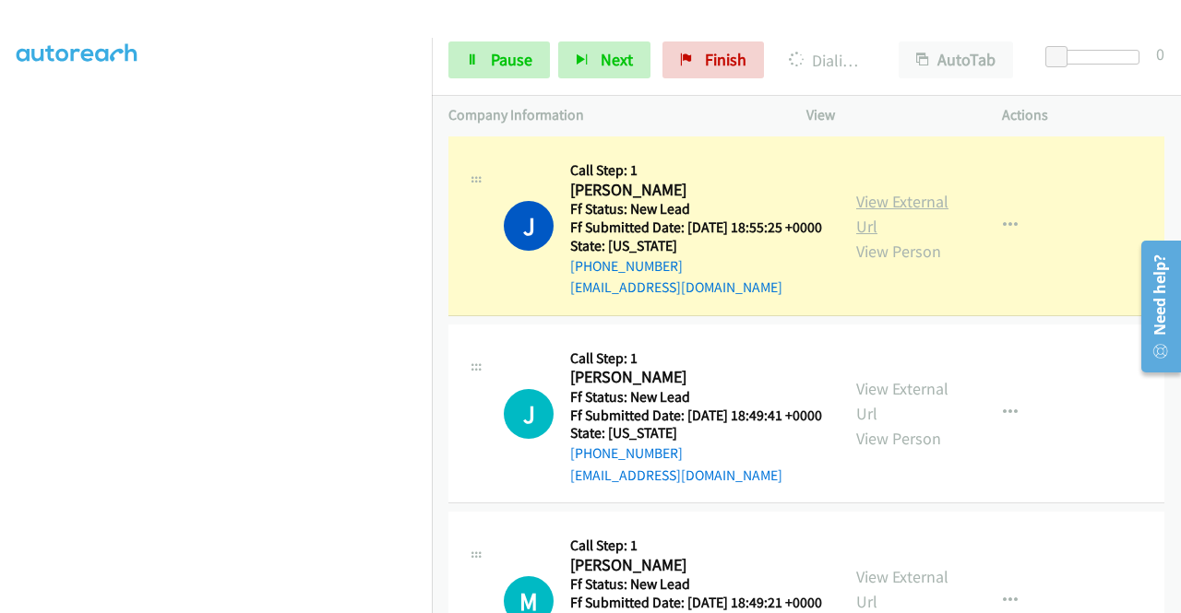
click at [865, 237] on link "View External Url" at bounding box center [902, 214] width 92 height 46
click at [460, 88] on div "Start Calls Pause Next Finish Dialing John Greathouse AutoTab AutoTab 0" at bounding box center [806, 60] width 749 height 71
click at [474, 60] on icon at bounding box center [472, 60] width 13 height 13
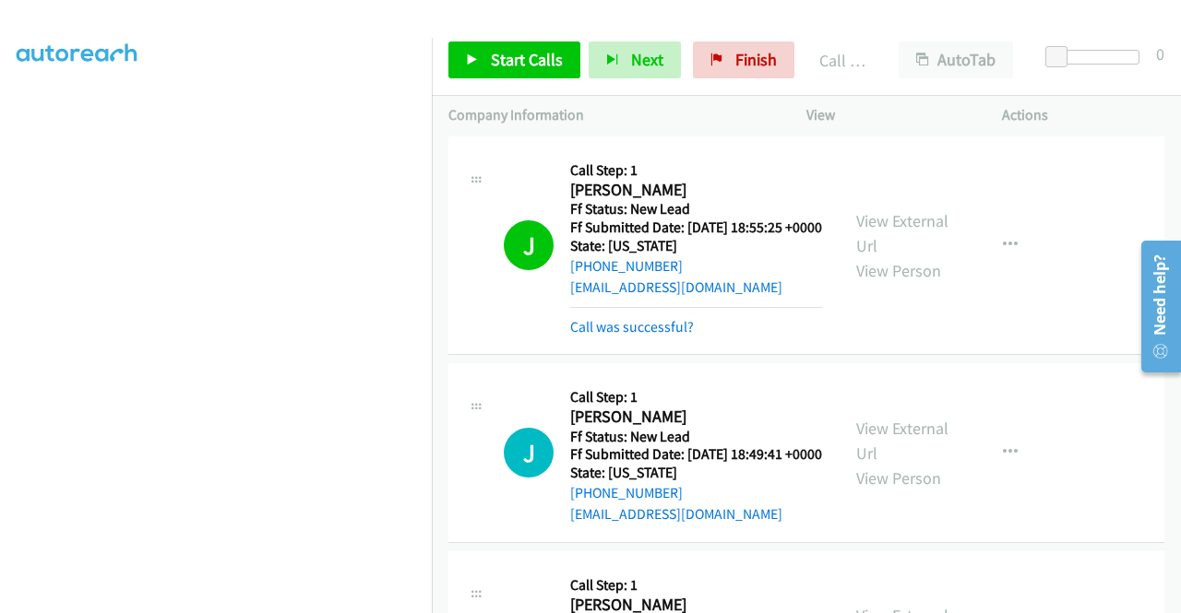
click at [539, 80] on div "Start Calls Pause Next Finish Call Completed AutoTab AutoTab 0" at bounding box center [806, 60] width 749 height 71
click at [539, 69] on span "Start Calls" at bounding box center [527, 59] width 72 height 21
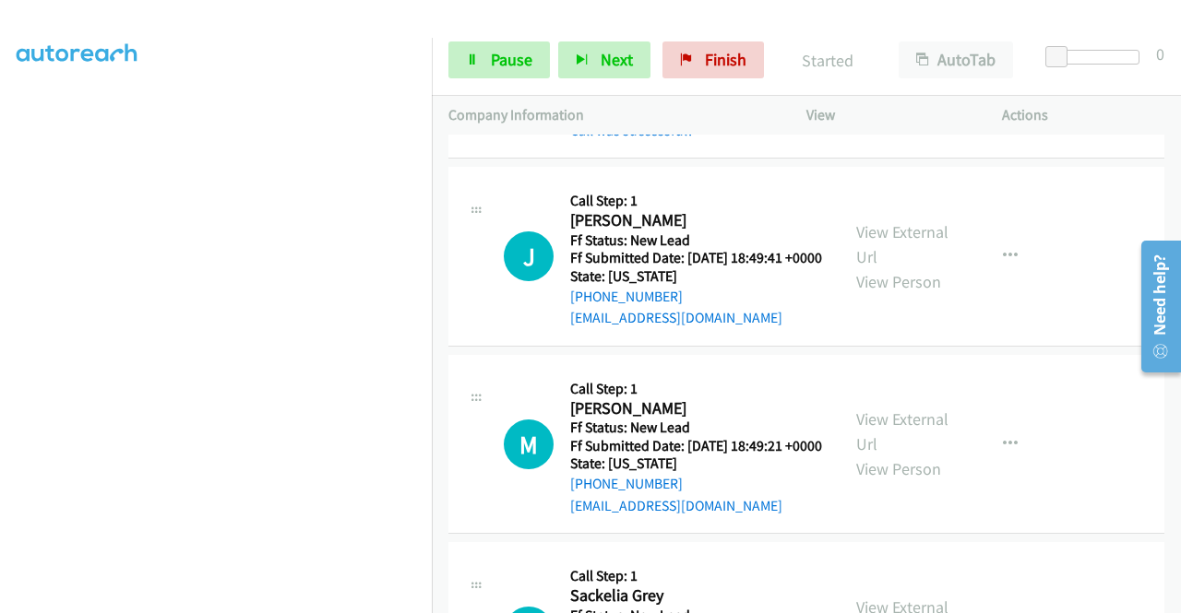
scroll to position [4114, 0]
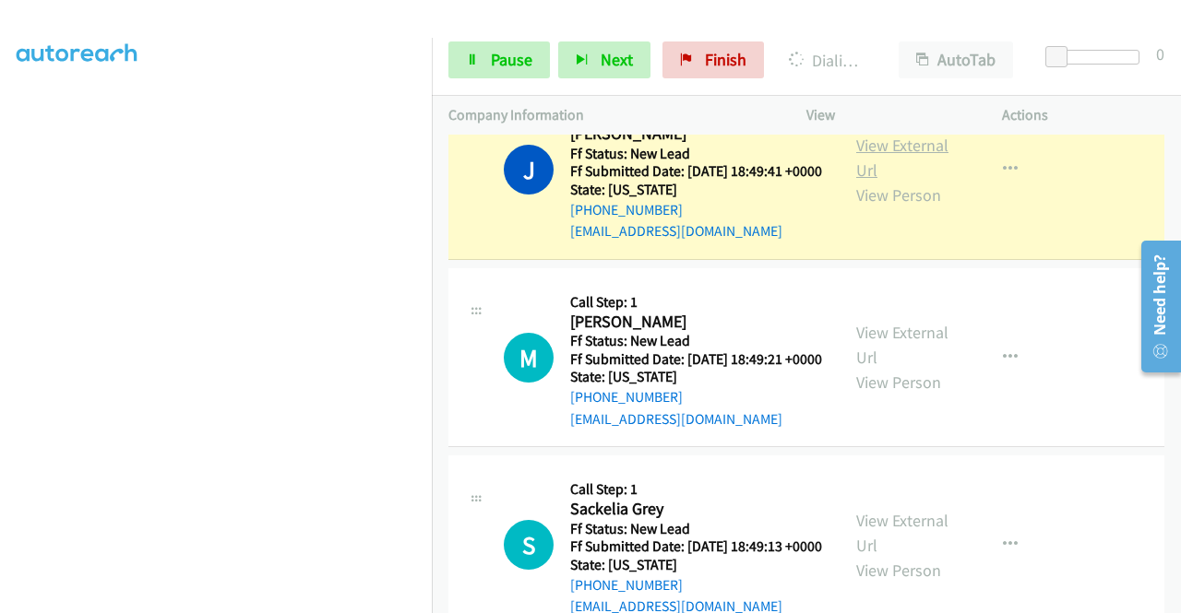
click at [904, 181] on link "View External Url" at bounding box center [902, 158] width 92 height 46
click at [0, 327] on aside "Dialing Mode: Power | Switch to Preview My Lists" at bounding box center [216, 140] width 432 height 1021
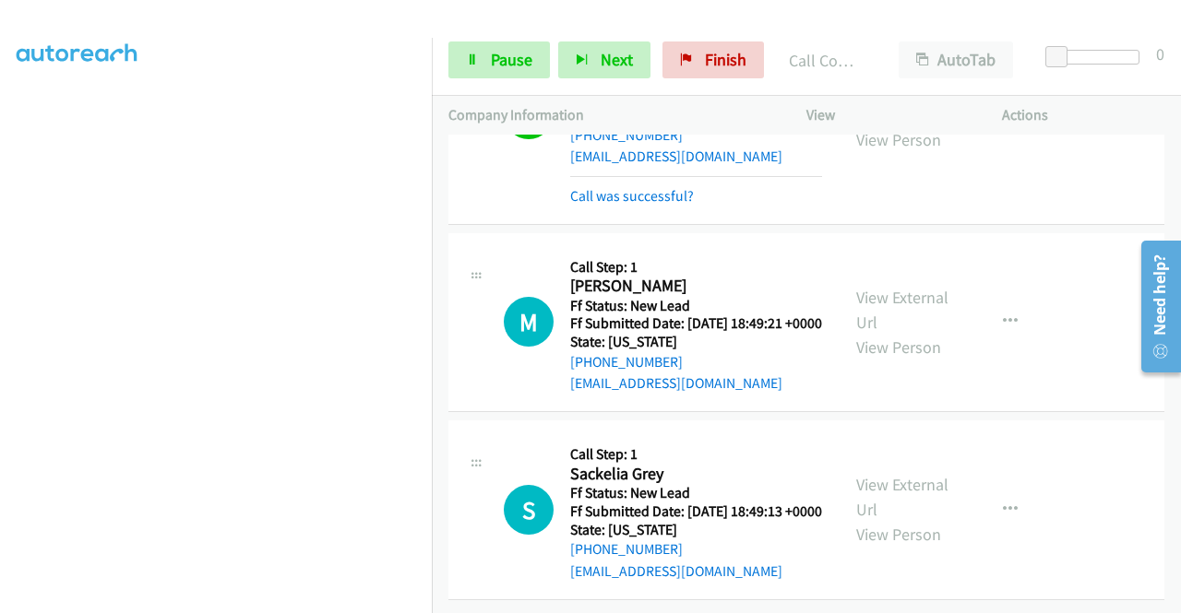
scroll to position [4485, 0]
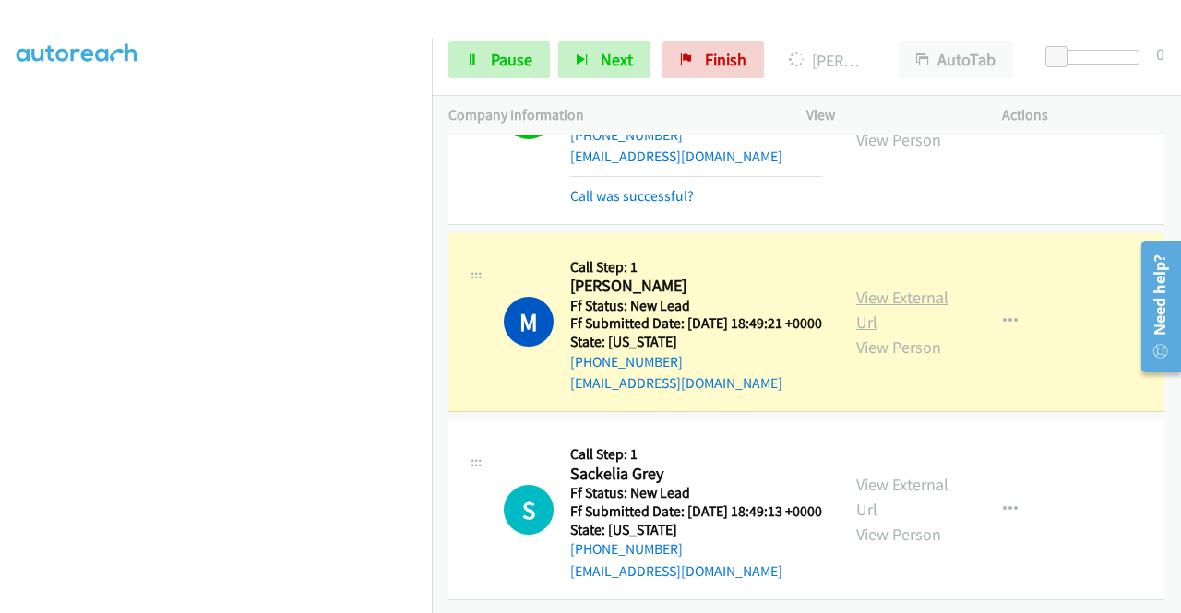
click at [866, 287] on link "View External Url" at bounding box center [902, 310] width 92 height 46
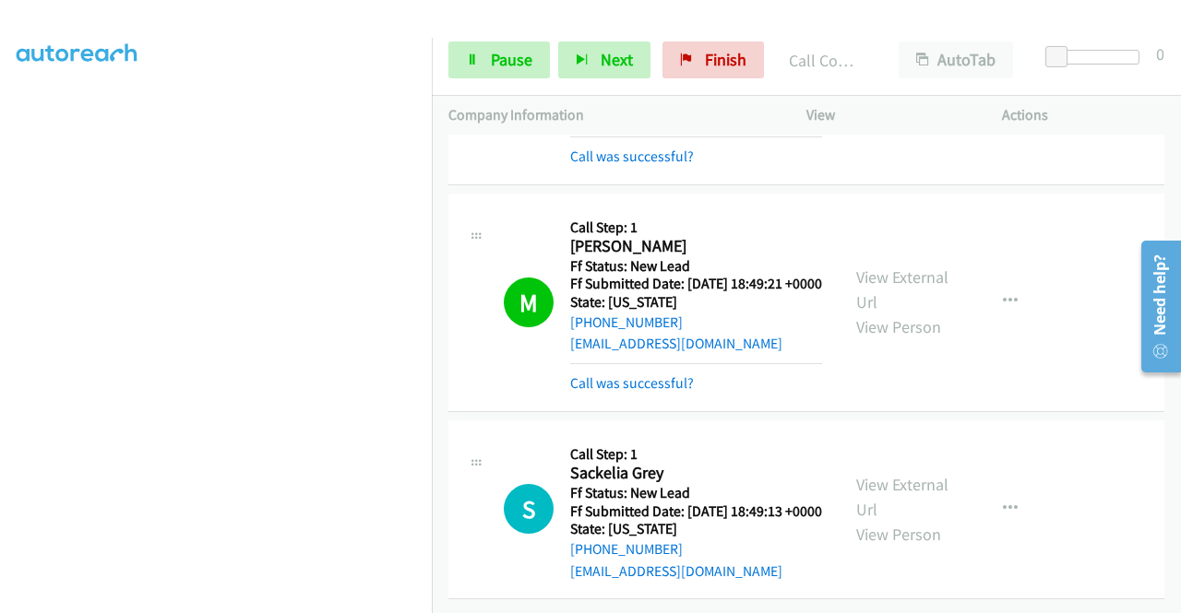
scroll to position [4524, 0]
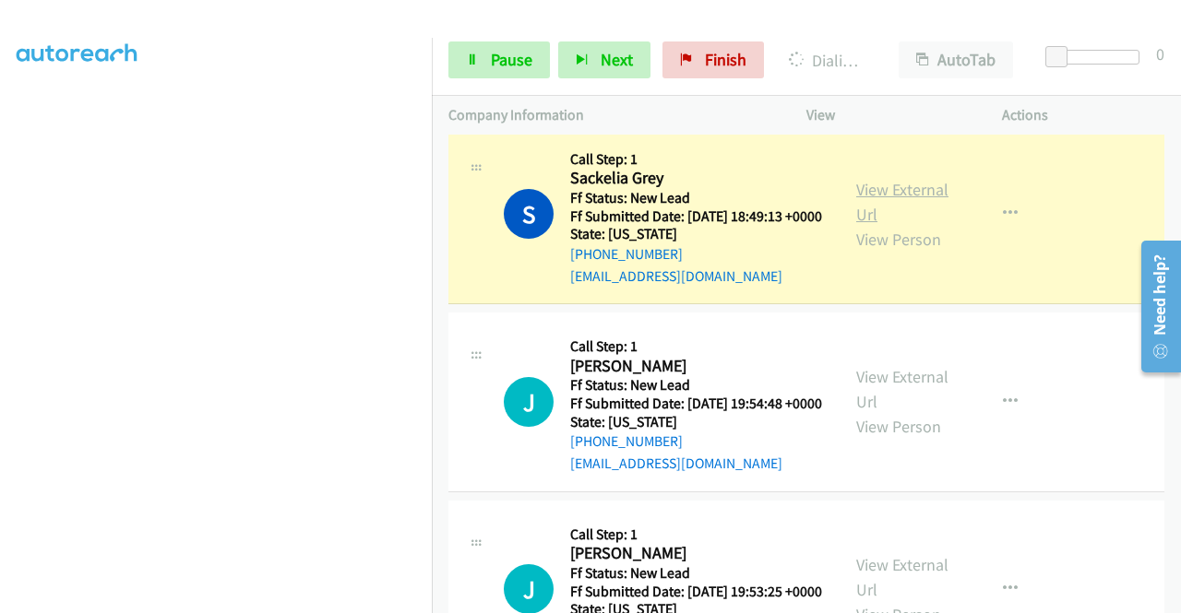
click at [884, 225] on link "View External Url" at bounding box center [902, 202] width 92 height 46
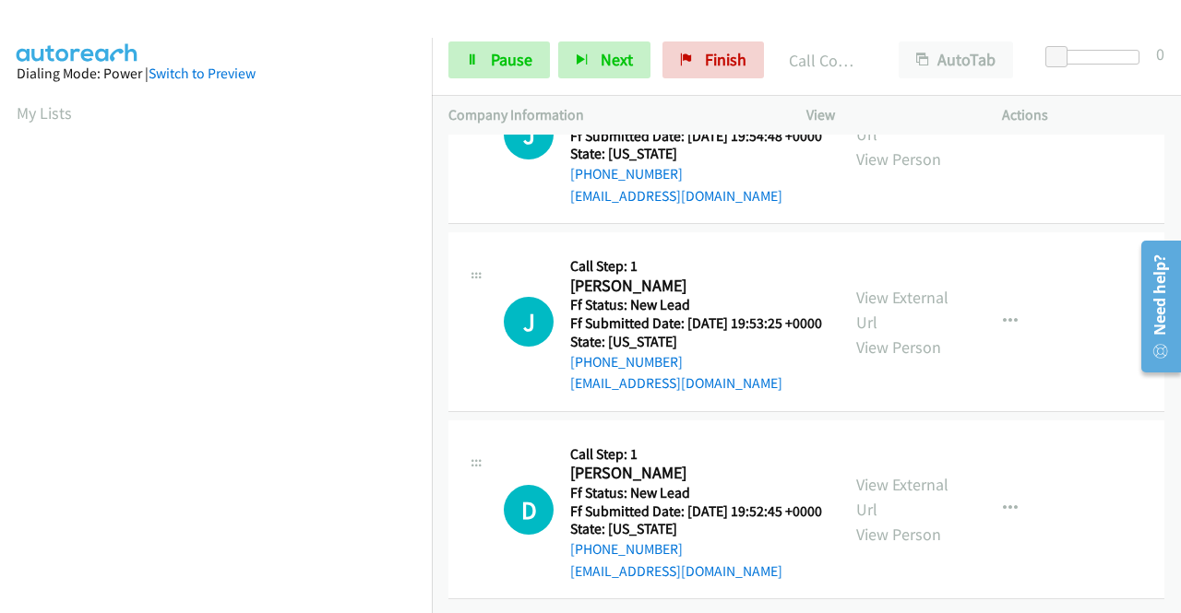
scroll to position [4941, 0]
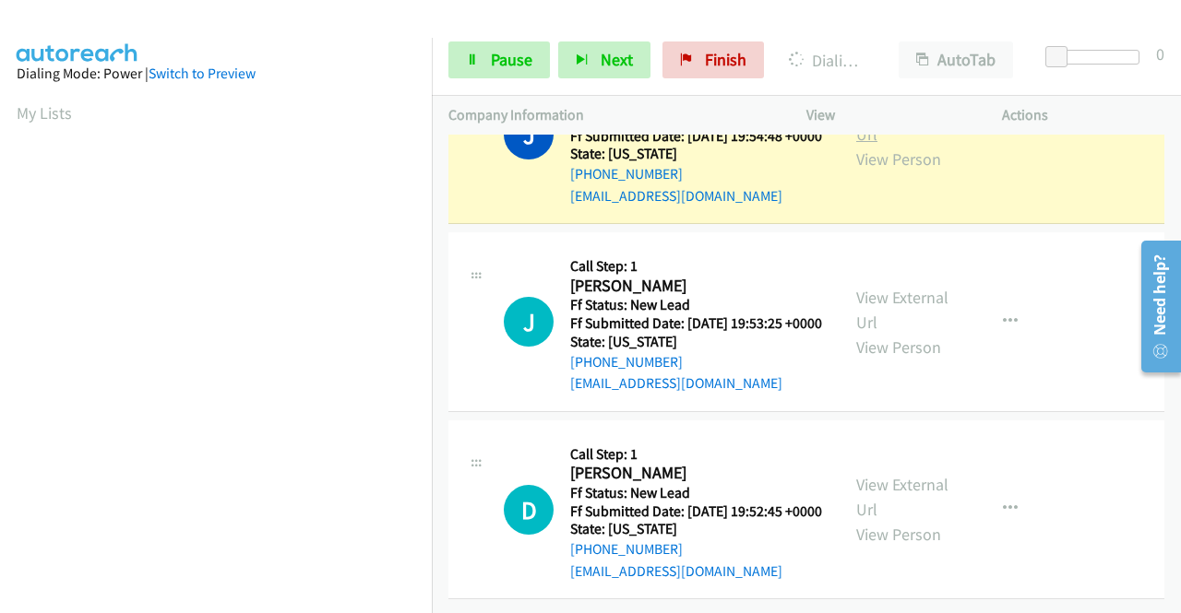
click at [871, 145] on link "View External Url" at bounding box center [902, 122] width 92 height 46
click at [1166, 417] on td "J Callback Scheduled Call Step: 1 Jay Lincoln America/Los_Angeles Ff Status: Ne…" at bounding box center [806, 323] width 749 height 188
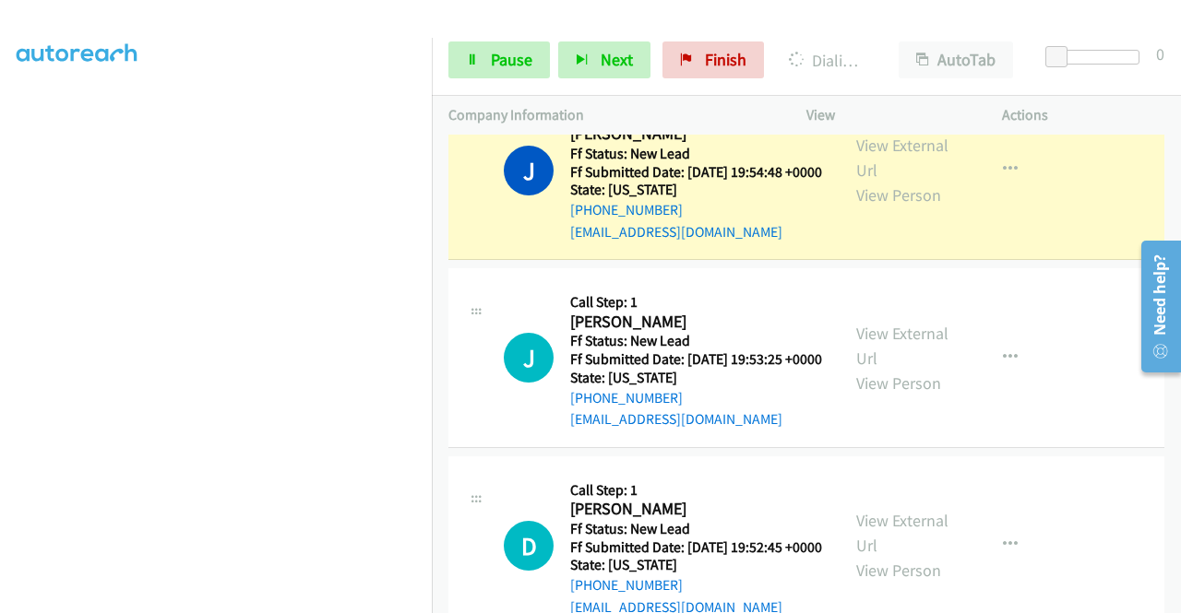
scroll to position [4843, 0]
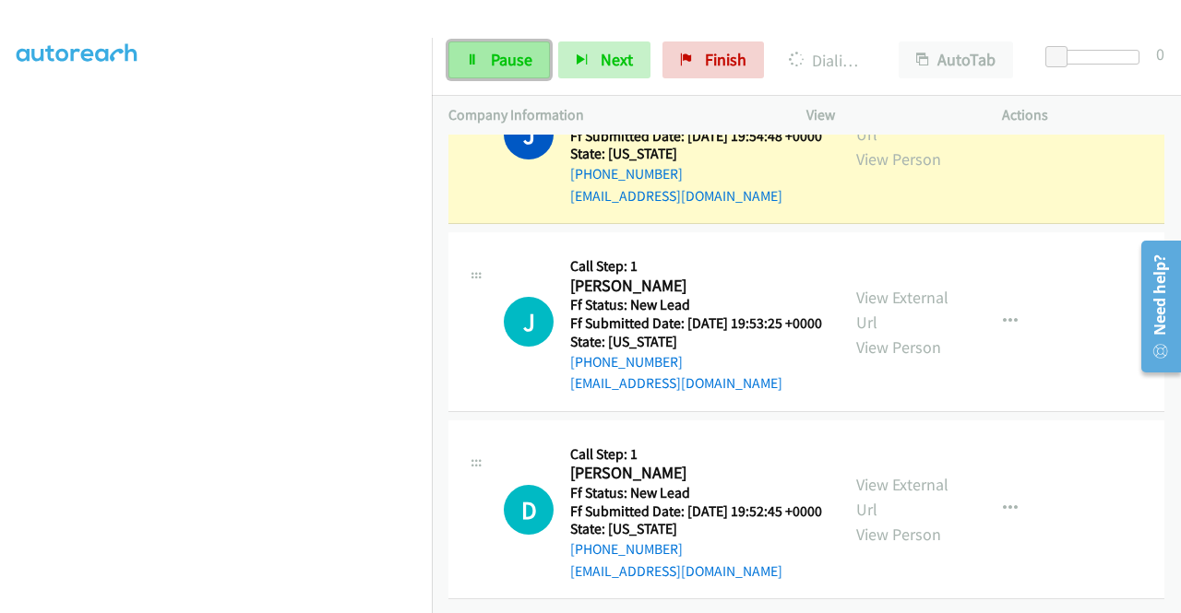
click at [513, 56] on span "Pause" at bounding box center [512, 59] width 42 height 21
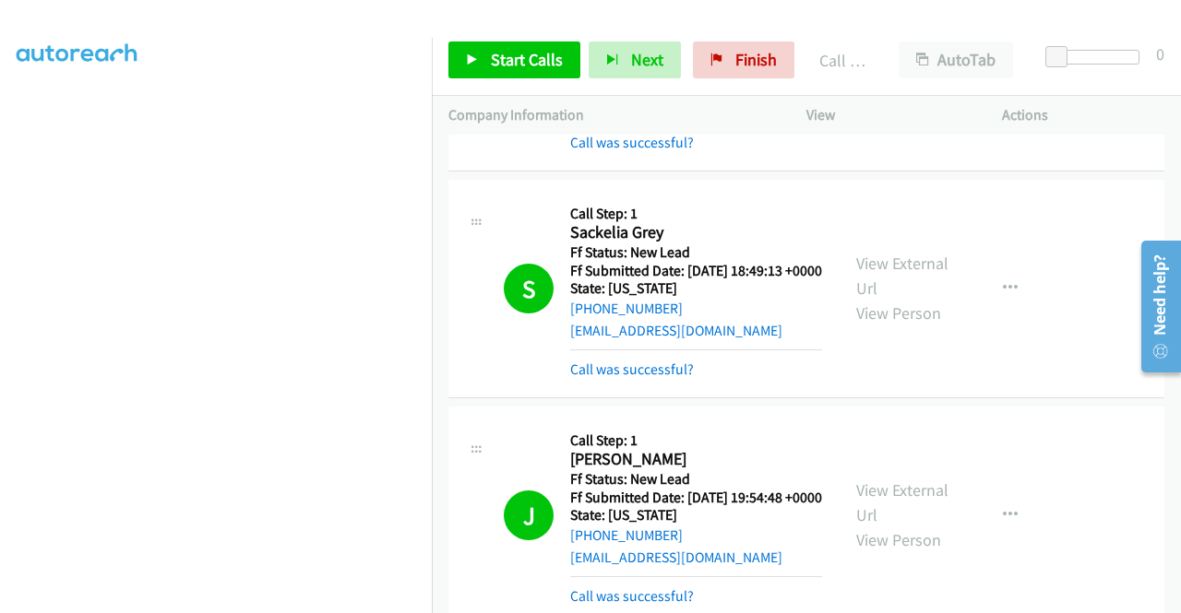
scroll to position [5219, 0]
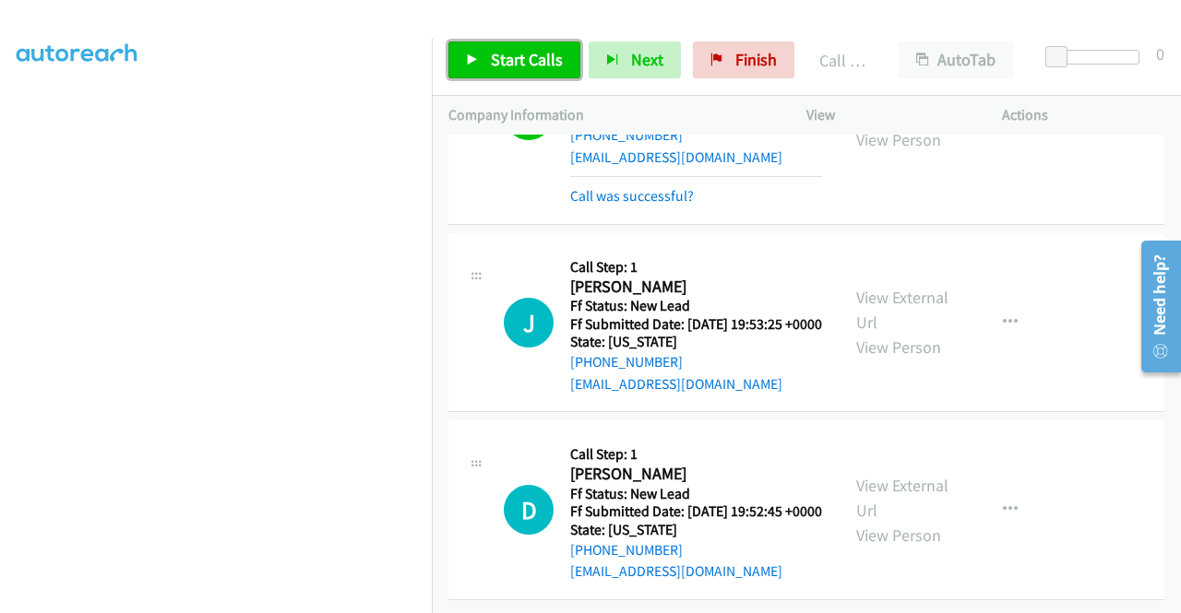
click at [546, 60] on span "Start Calls" at bounding box center [527, 59] width 72 height 21
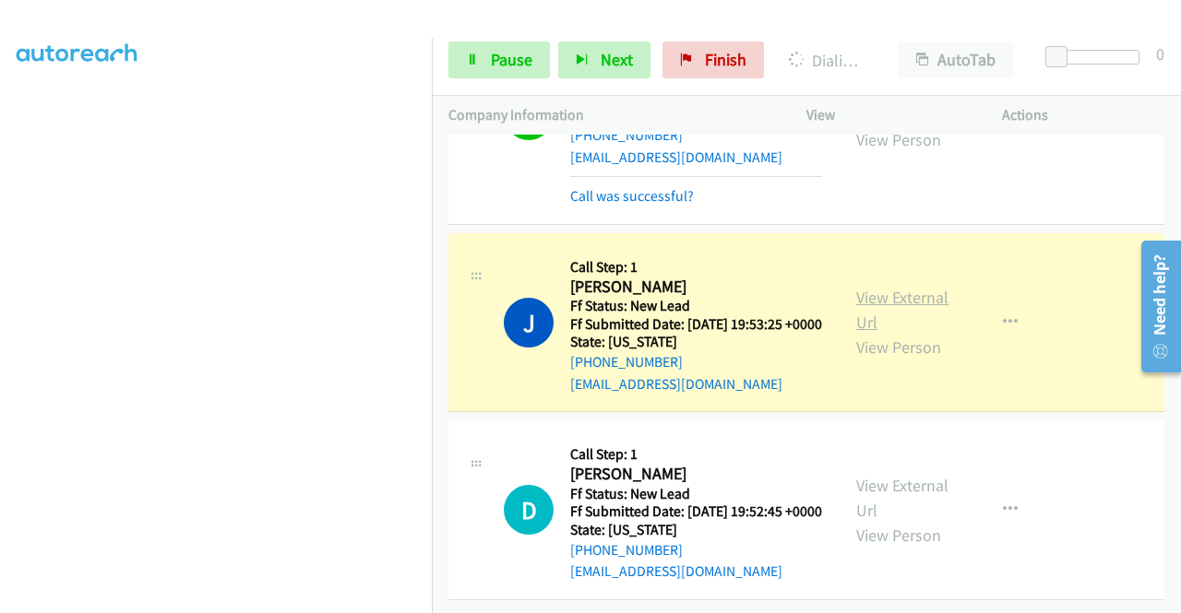
click at [882, 287] on link "View External Url" at bounding box center [902, 310] width 92 height 46
drag, startPoint x: 0, startPoint y: 231, endPoint x: 22, endPoint y: 251, distance: 30.0
click at [0, 231] on aside "Dialing Mode: Power | Switch to Preview My Lists" at bounding box center [216, 140] width 432 height 1021
click at [1003, 315] on icon "button" at bounding box center [1010, 322] width 15 height 15
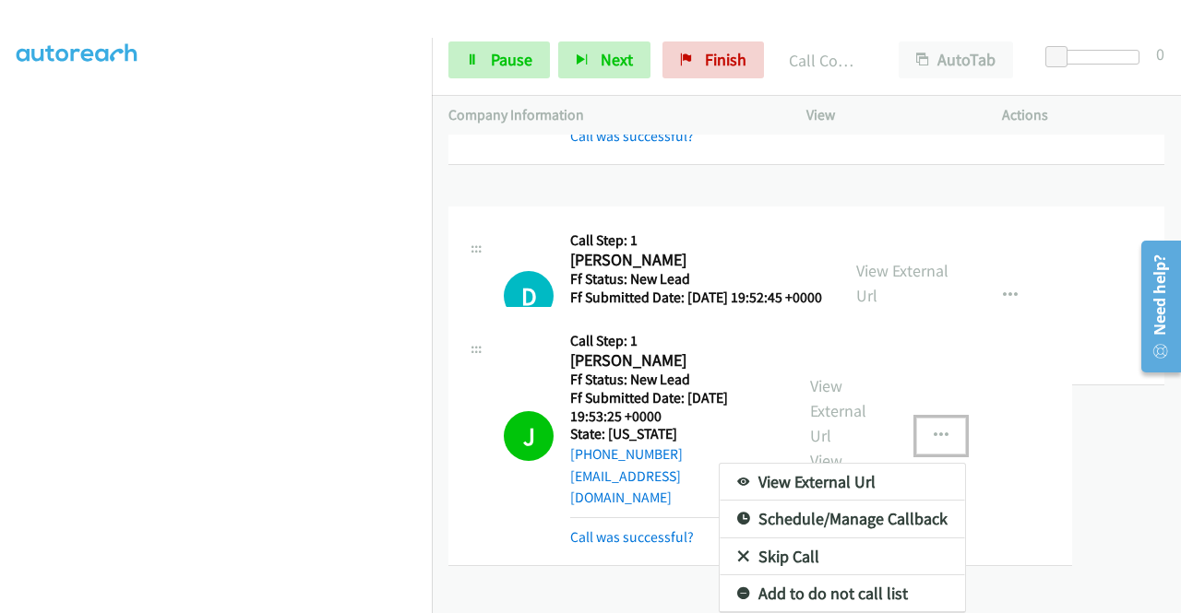
scroll to position [5047, 0]
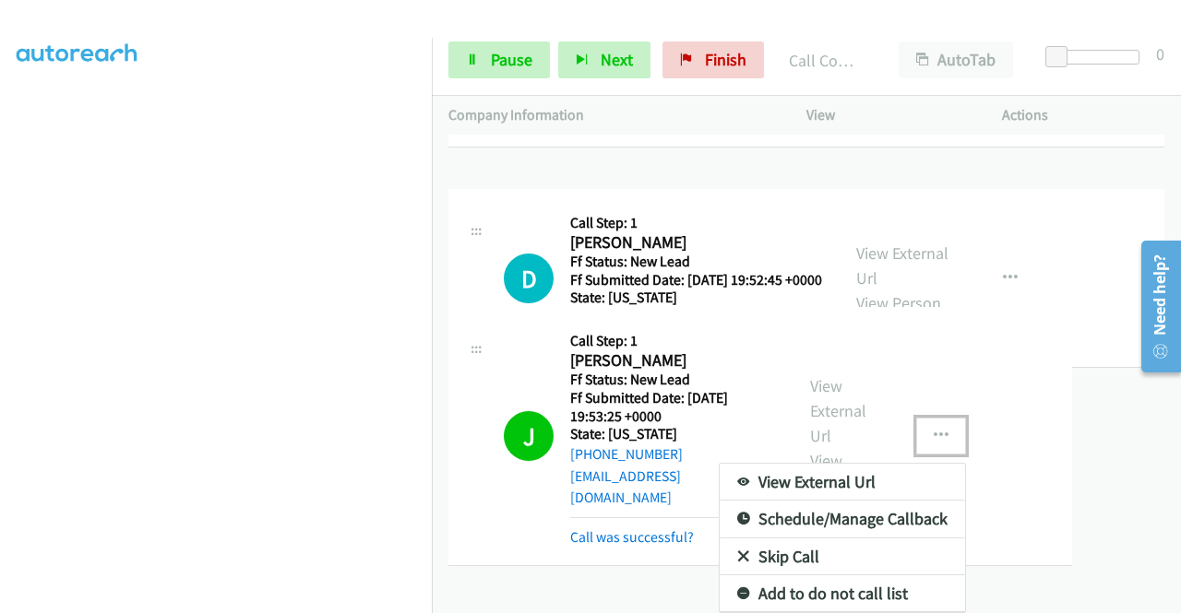
drag, startPoint x: 896, startPoint y: 432, endPoint x: 873, endPoint y: 451, distance: 30.1
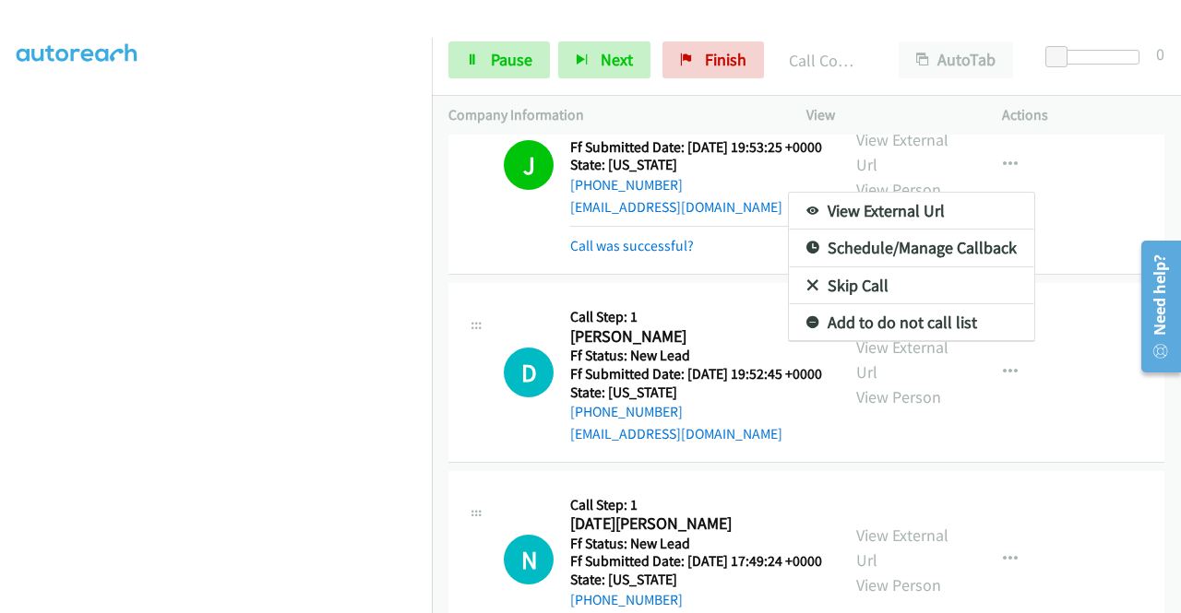
click at [1180, 600] on div at bounding box center [590, 306] width 1181 height 613
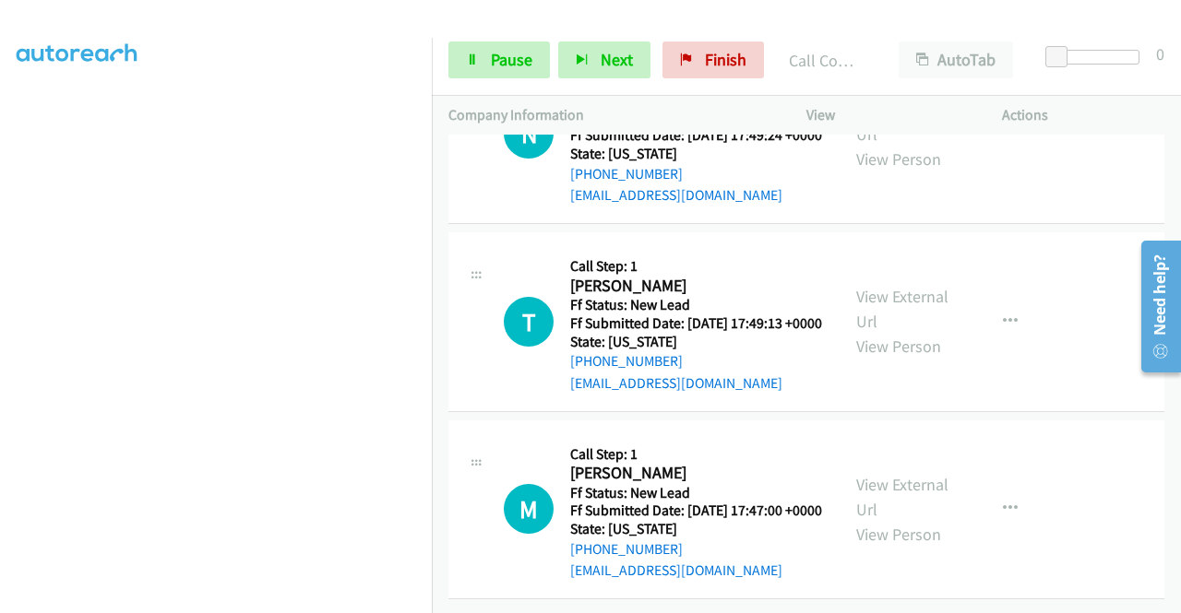
scroll to position [5588, 0]
drag, startPoint x: 1, startPoint y: 299, endPoint x: 35, endPoint y: 320, distance: 40.2
click at [1, 299] on aside "Dialing Mode: Power | Switch to Preview My Lists" at bounding box center [216, 140] width 432 height 1021
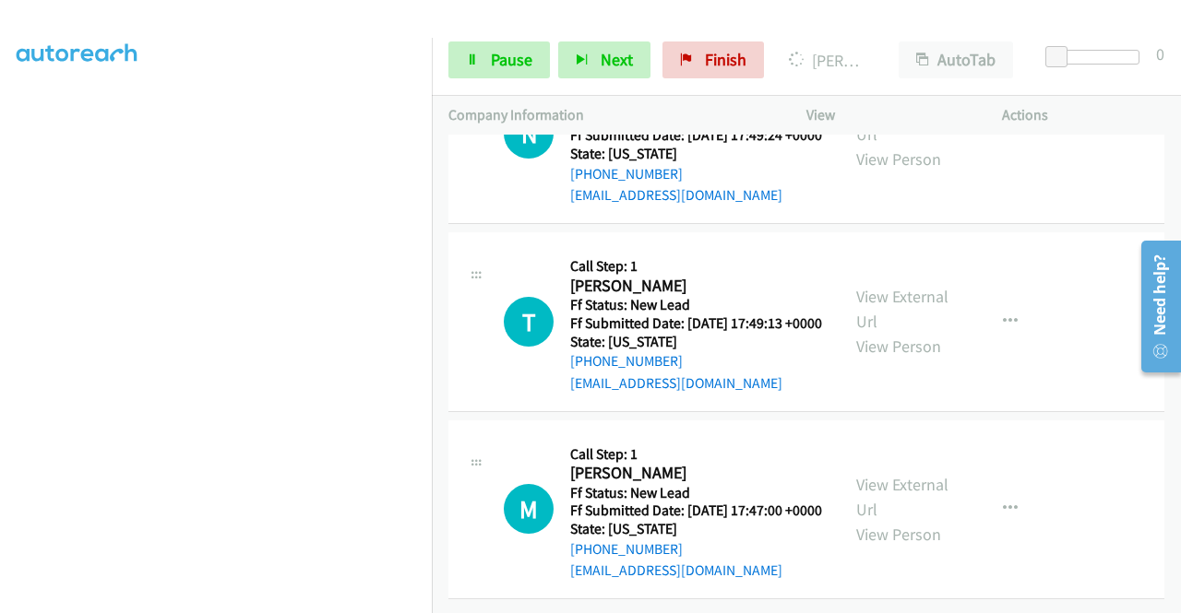
click at [315, 599] on section at bounding box center [216, 175] width 398 height 883
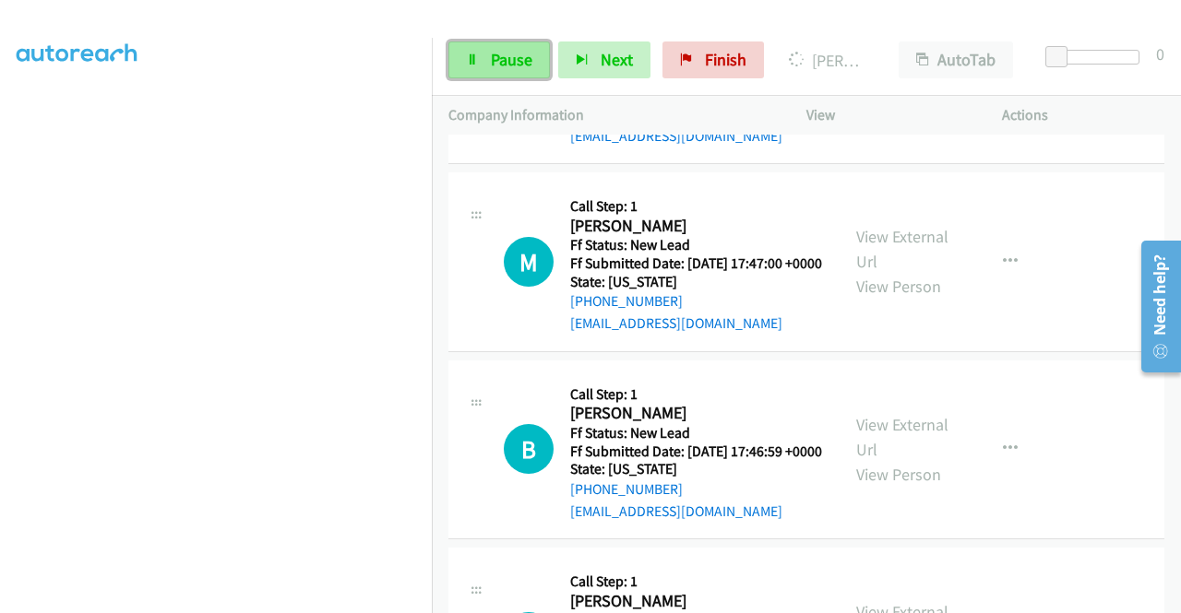
click at [469, 55] on icon at bounding box center [472, 60] width 13 height 13
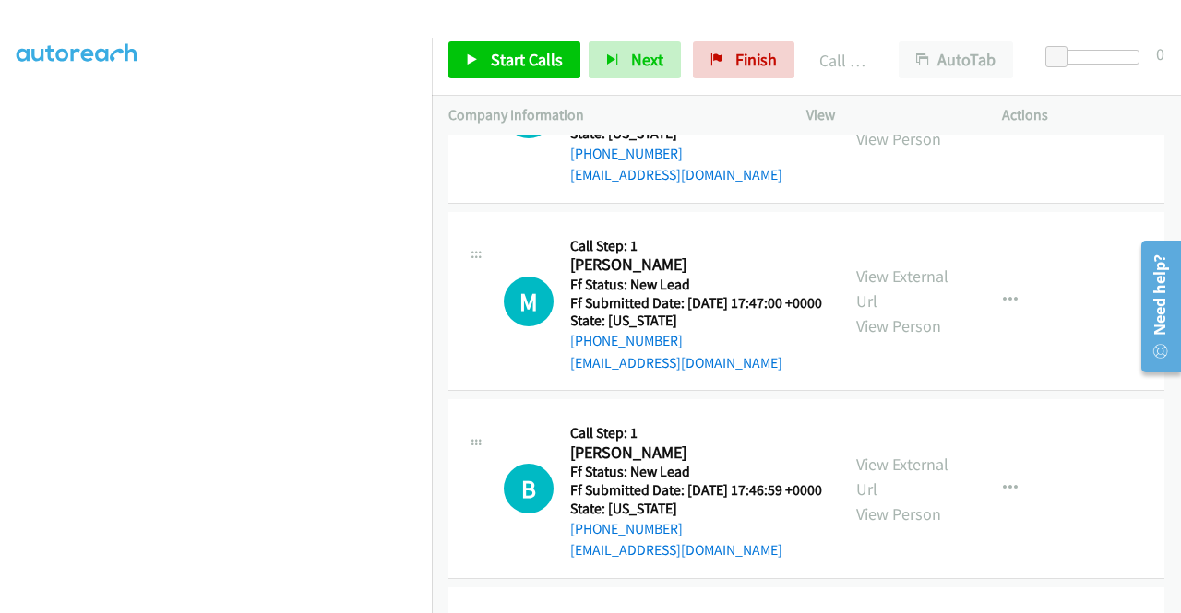
click at [535, 51] on span "Start Calls" at bounding box center [527, 59] width 72 height 21
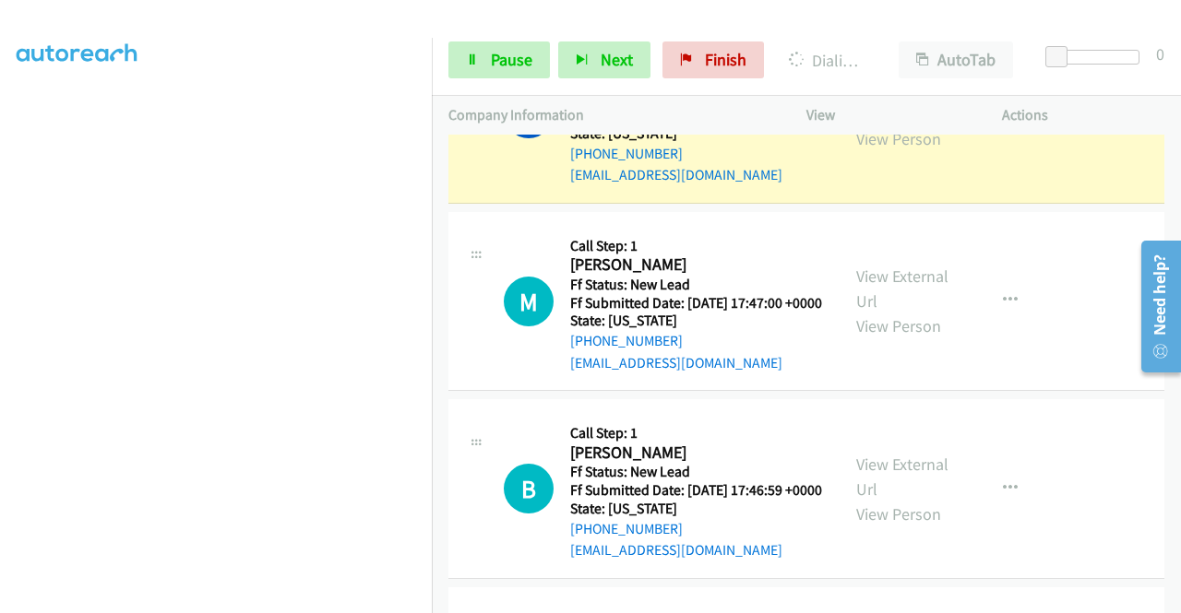
click at [864, 125] on link "View External Url" at bounding box center [902, 101] width 92 height 46
click at [0, 322] on aside "Dialing Mode: Power | Switch to Preview My Lists" at bounding box center [216, 140] width 432 height 1021
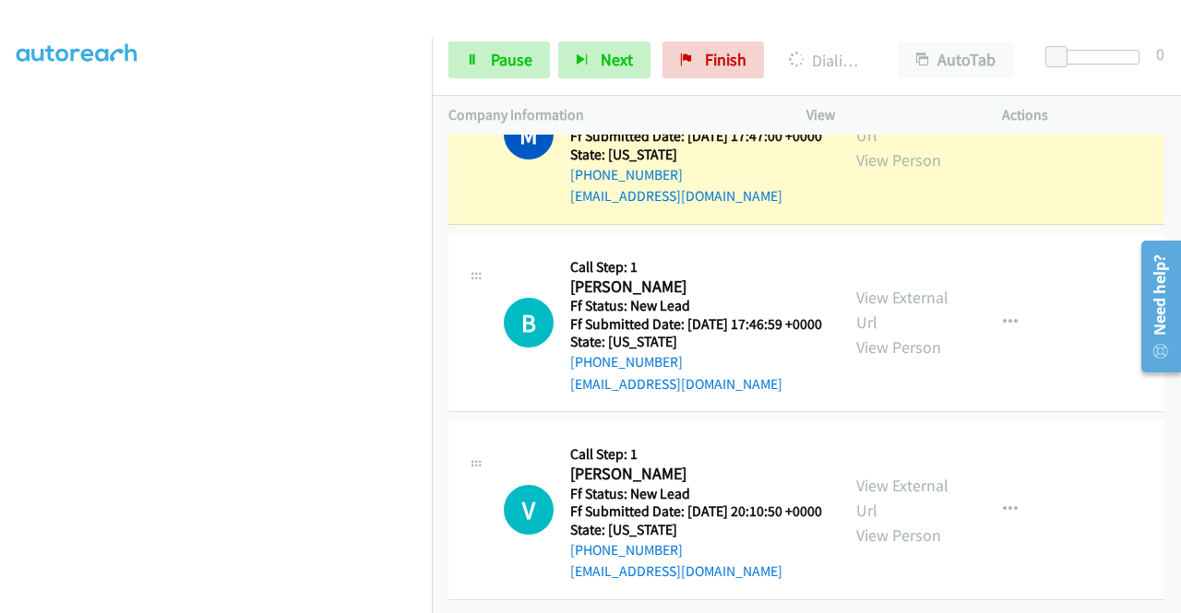
scroll to position [6202, 0]
click at [913, 146] on link "View External Url" at bounding box center [902, 123] width 92 height 46
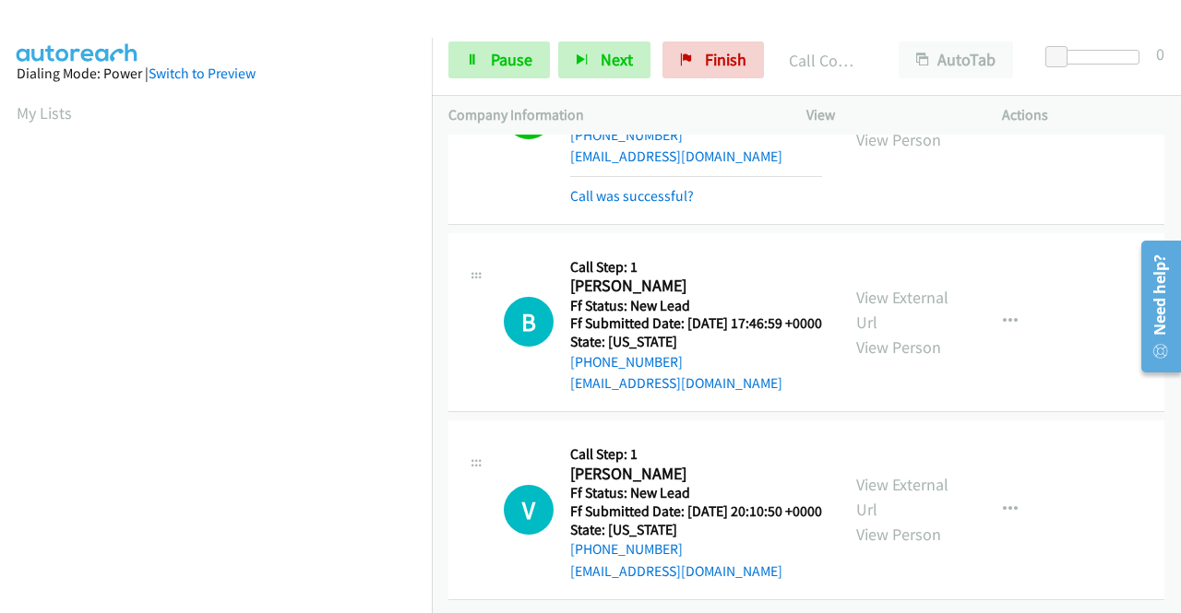
scroll to position [6442, 0]
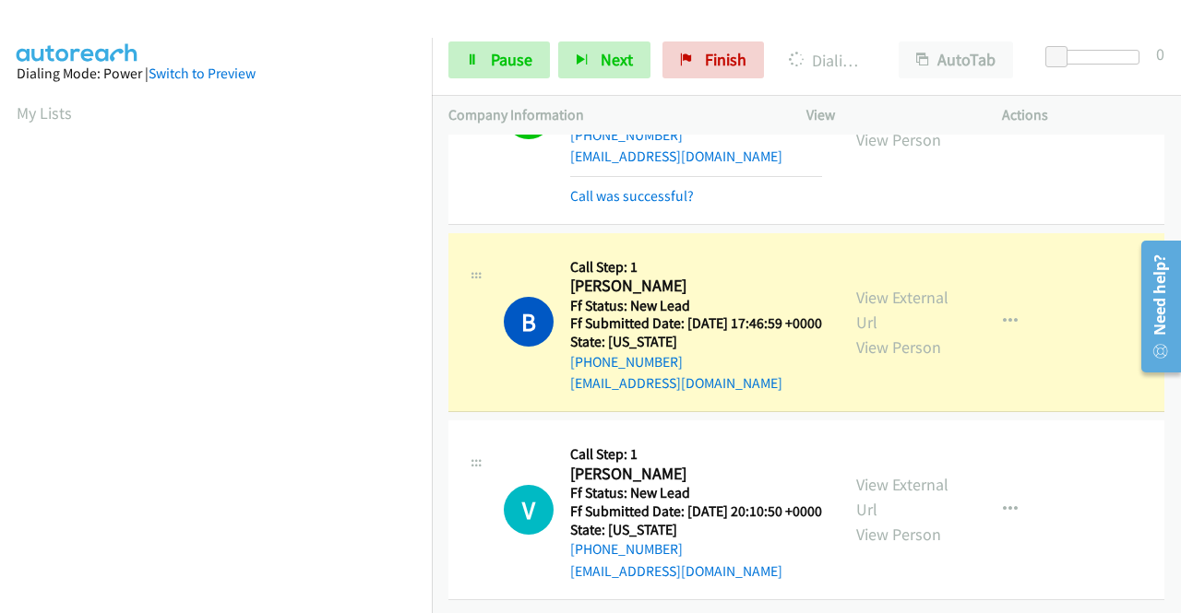
click at [939, 285] on div "View External Url View Person" at bounding box center [904, 322] width 96 height 75
click at [886, 287] on link "View External Url" at bounding box center [902, 310] width 92 height 46
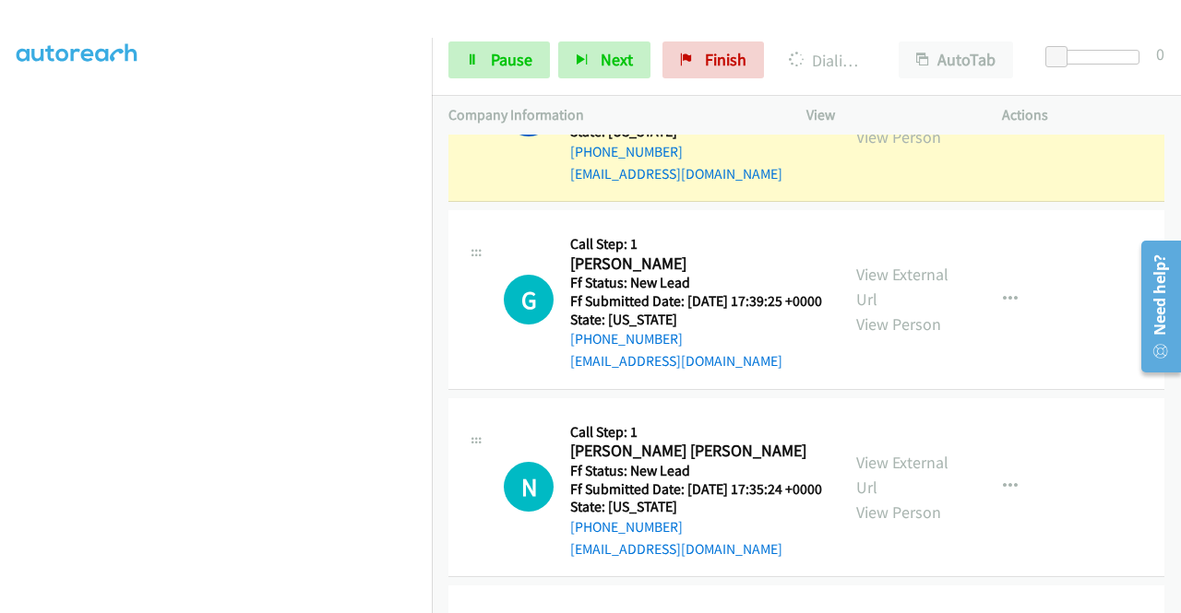
click at [922, 123] on link "View External Url" at bounding box center [902, 100] width 92 height 46
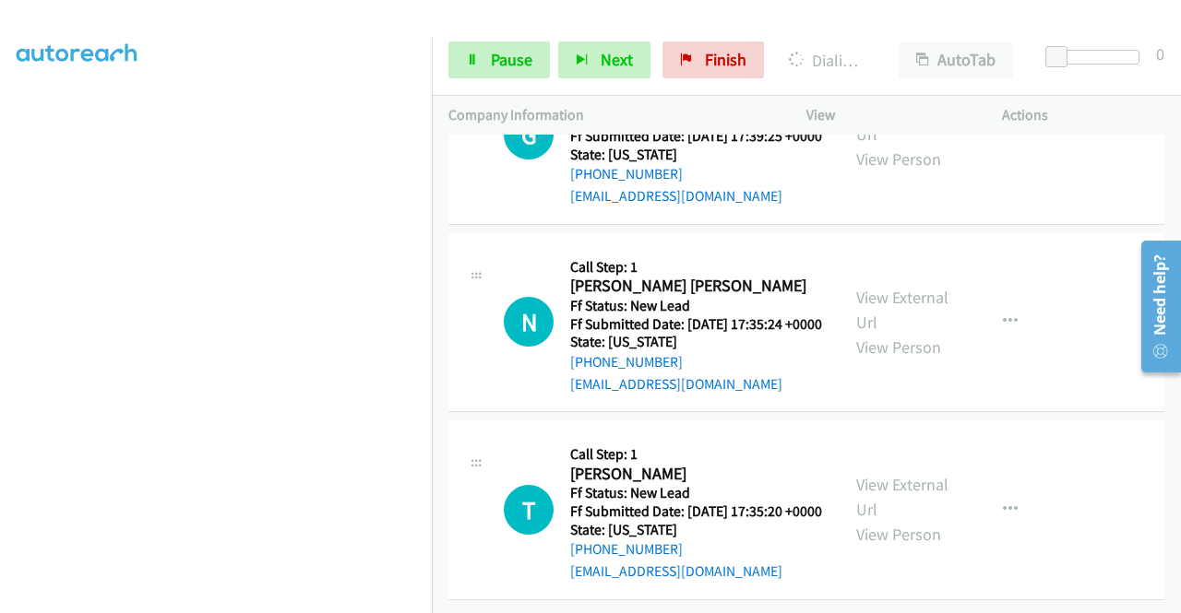
scroll to position [6922, 0]
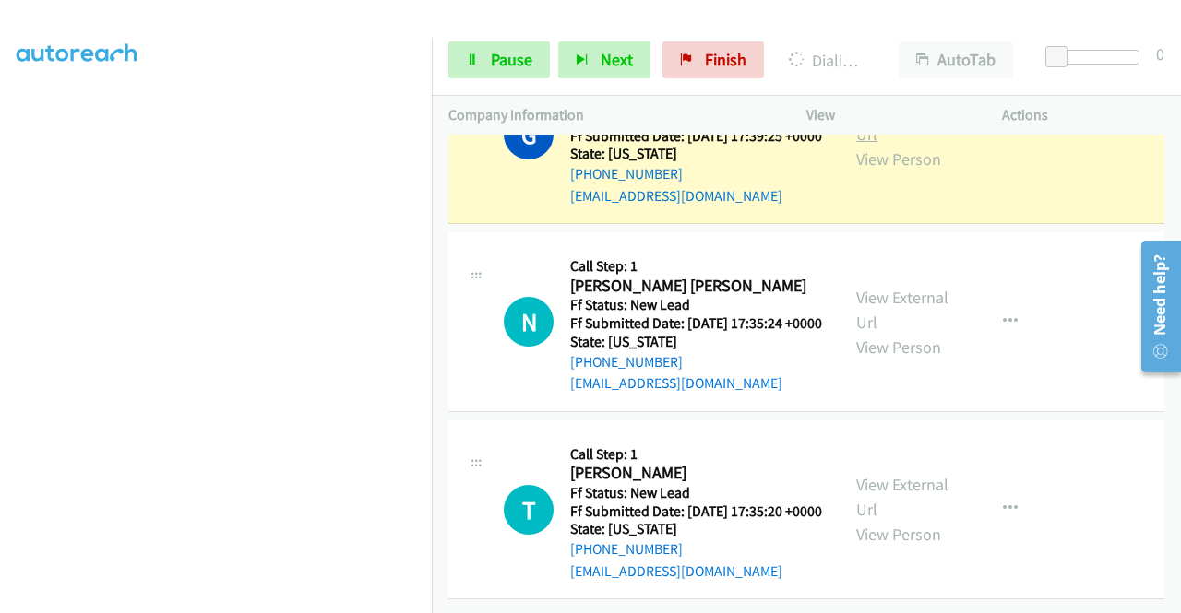
click at [902, 145] on link "View External Url" at bounding box center [902, 122] width 92 height 46
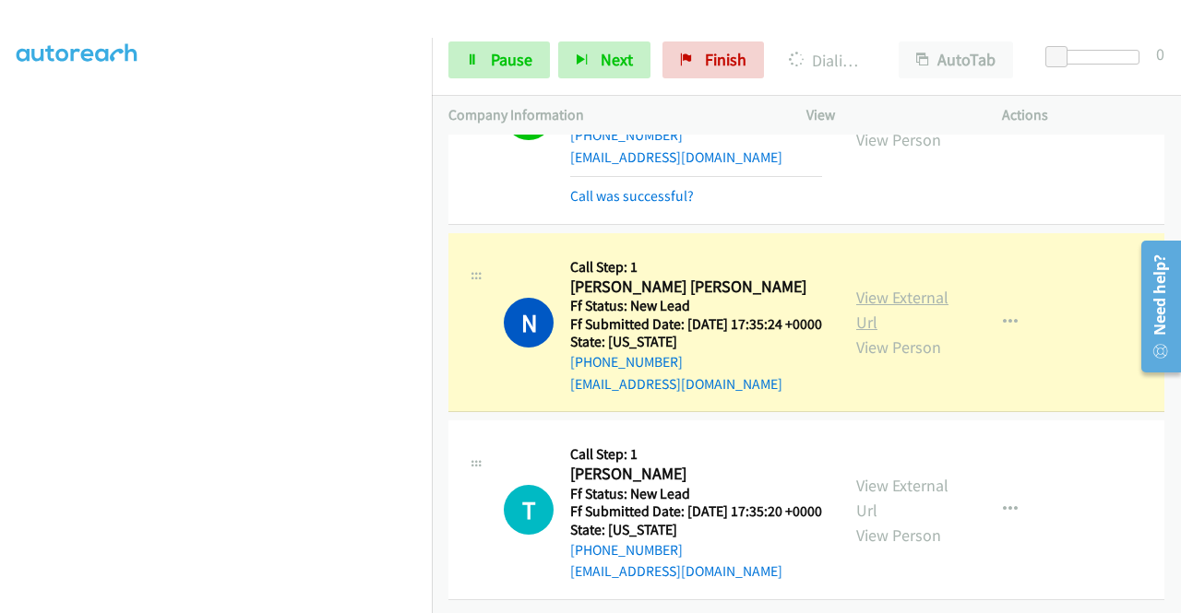
click at [881, 333] on link "View External Url" at bounding box center [902, 310] width 92 height 46
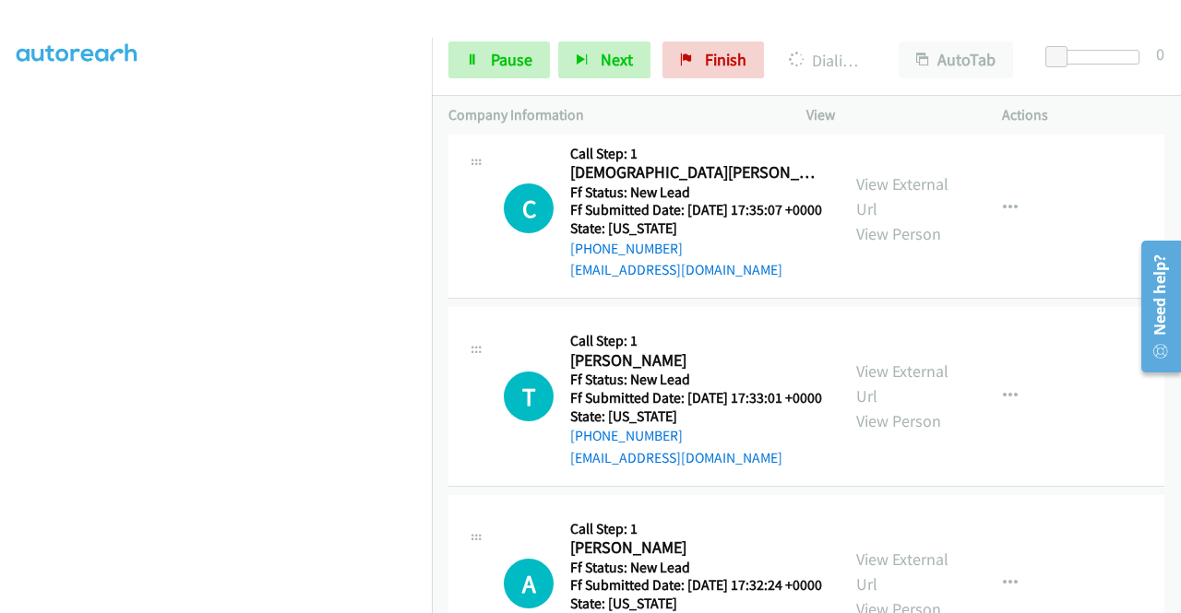
click at [856, 31] on link "View External Url" at bounding box center [902, 8] width 92 height 46
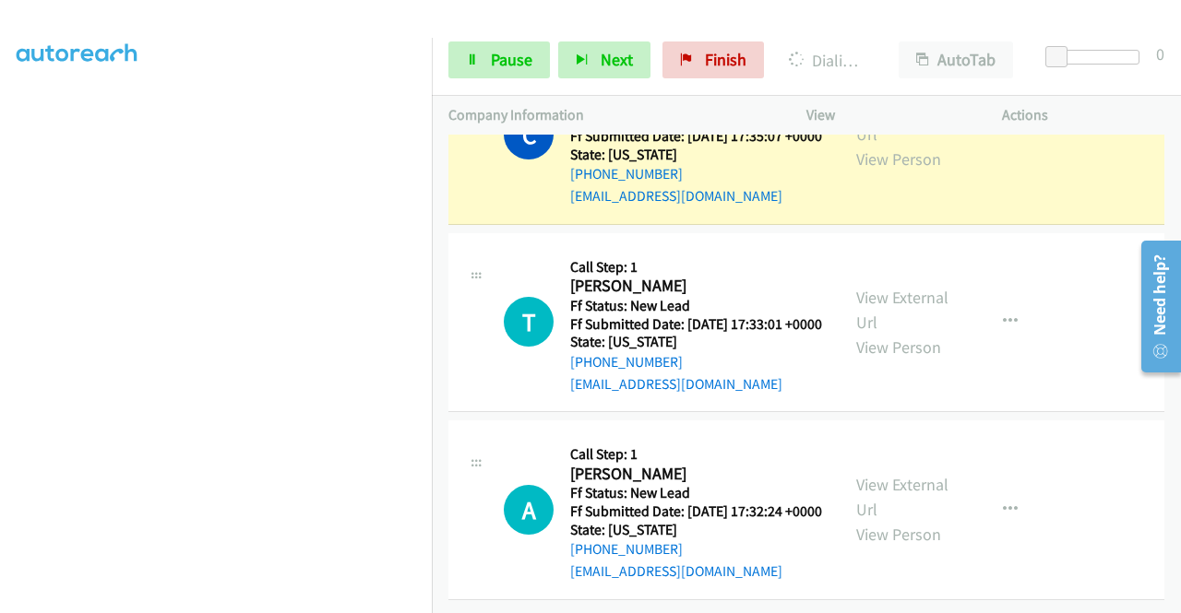
scroll to position [7694, 0]
click at [874, 208] on div "View External Url View Person View External Url Email Schedule/Manage Callback …" at bounding box center [945, 135] width 212 height 146
click at [869, 145] on link "View External Url" at bounding box center [902, 122] width 92 height 46
click at [517, 56] on span "Pause" at bounding box center [512, 59] width 42 height 21
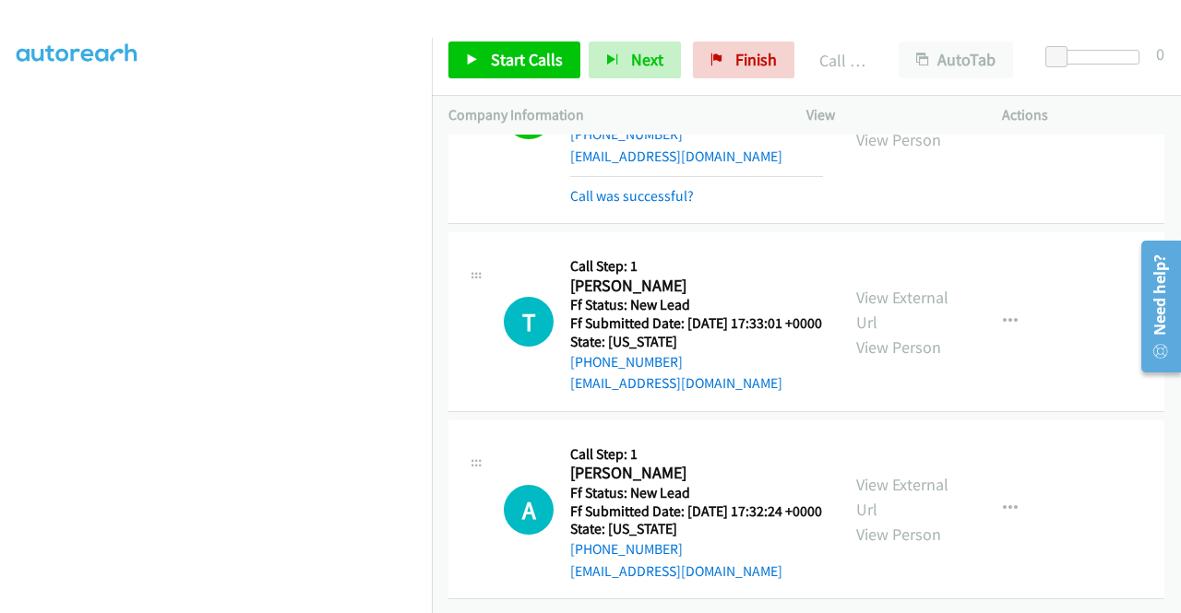
scroll to position [7909, 0]
click at [537, 67] on span "Start Calls" at bounding box center [527, 59] width 72 height 21
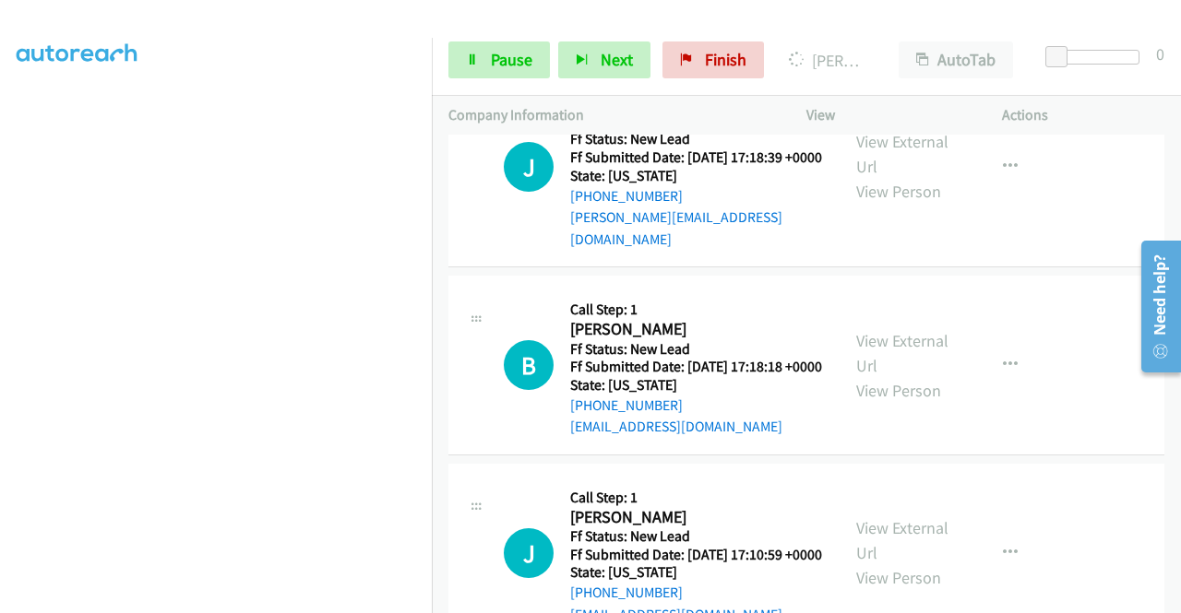
click at [0, 327] on aside "Dialing Mode: Power | Switch to Preview My Lists" at bounding box center [216, 140] width 432 height 1021
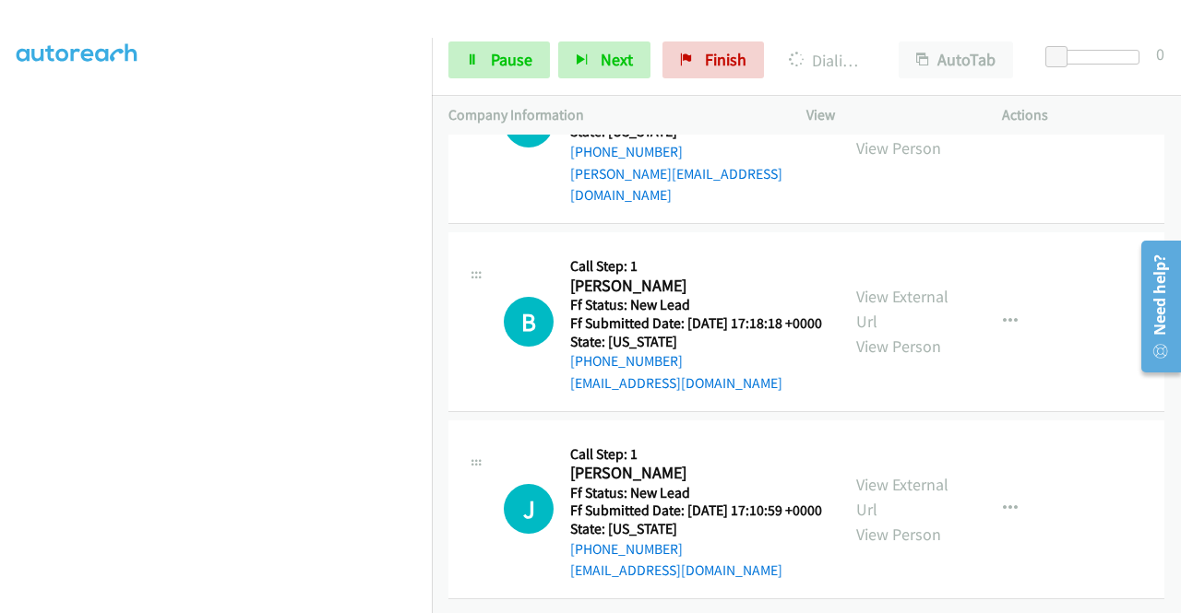
scroll to position [8254, 0]
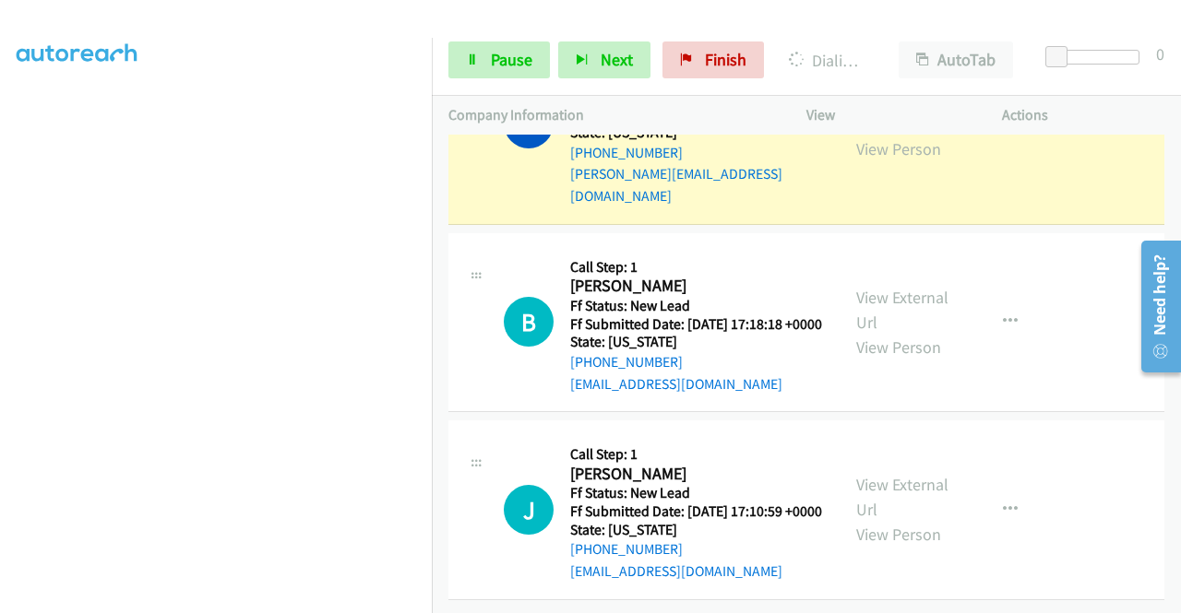
click at [879, 161] on div "View External Url View Person" at bounding box center [904, 124] width 96 height 75
click at [879, 135] on link "View External Url" at bounding box center [902, 112] width 92 height 46
click at [474, 73] on link "Pause" at bounding box center [498, 60] width 101 height 37
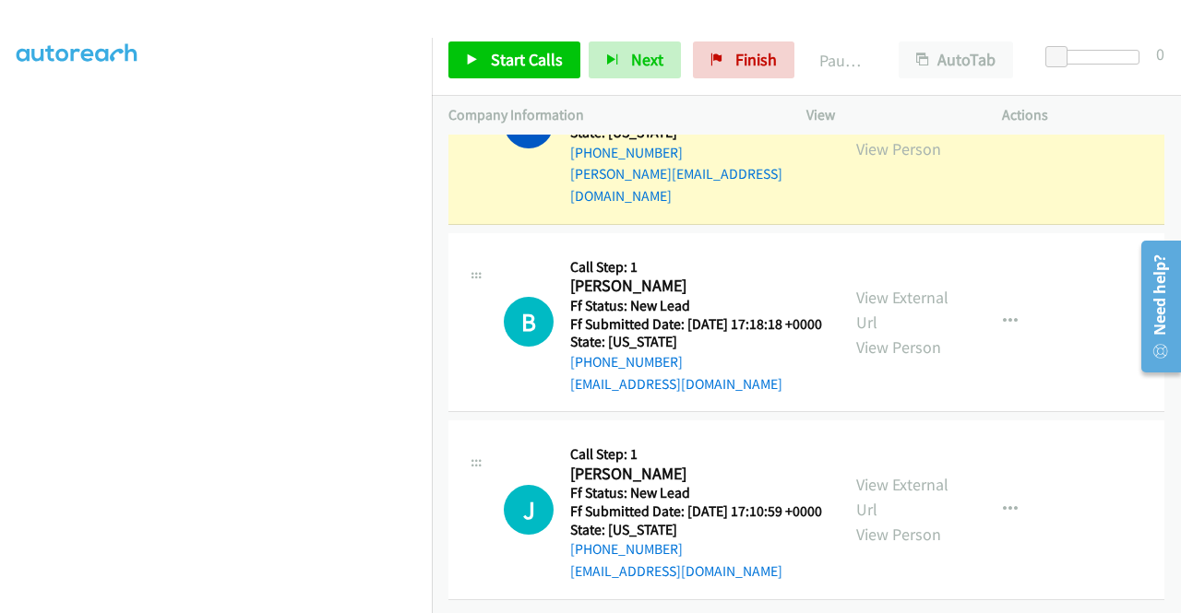
scroll to position [0, 0]
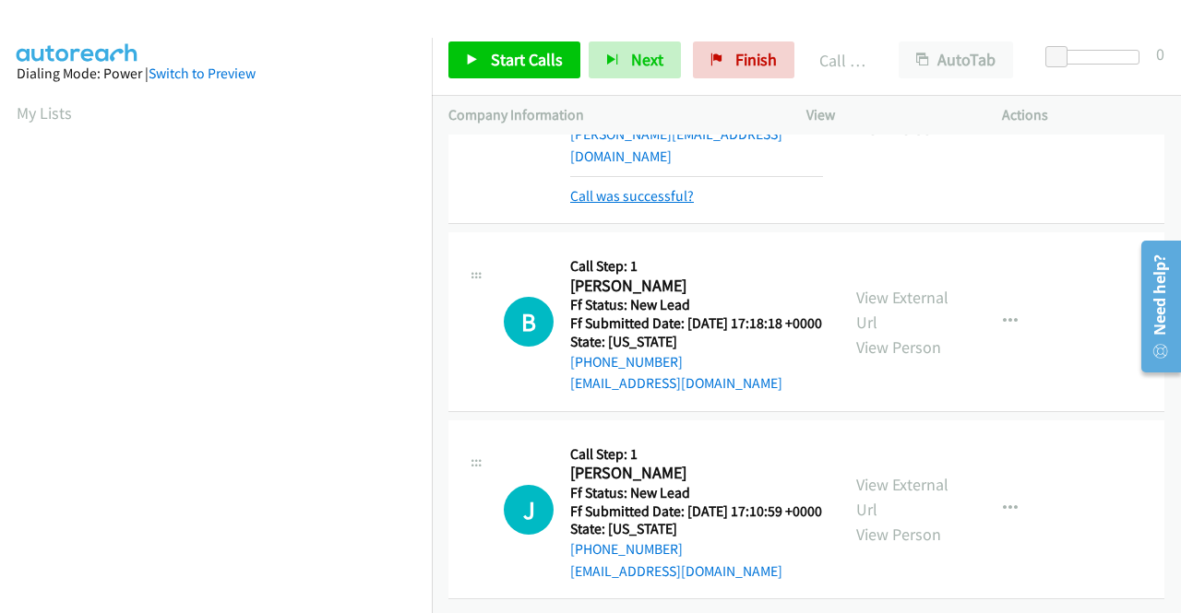
click at [645, 205] on link "Call was successful?" at bounding box center [632, 196] width 124 height 18
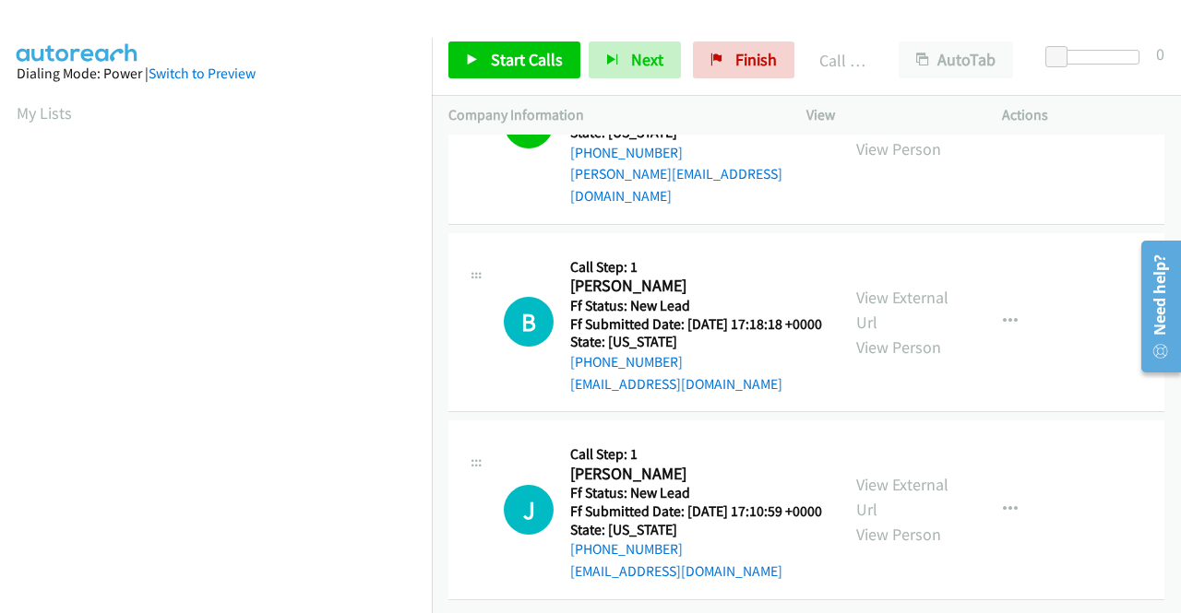
scroll to position [8604, 0]
click at [469, 54] on icon at bounding box center [472, 60] width 13 height 13
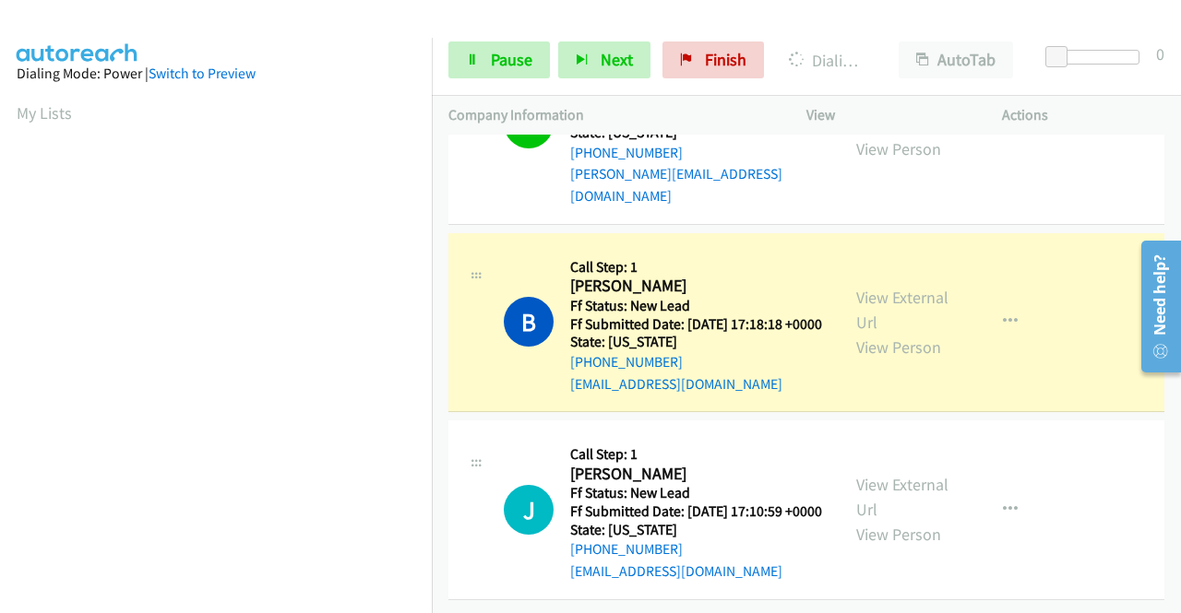
click at [846, 258] on div "View External Url View Person View External Url Email Schedule/Manage Callback …" at bounding box center [945, 323] width 212 height 146
click at [864, 287] on link "View External Url" at bounding box center [902, 310] width 92 height 46
drag, startPoint x: 0, startPoint y: 329, endPoint x: 18, endPoint y: 346, distance: 24.8
click at [0, 329] on aside "Dialing Mode: Power | Switch to Preview My Lists" at bounding box center [216, 140] width 432 height 1021
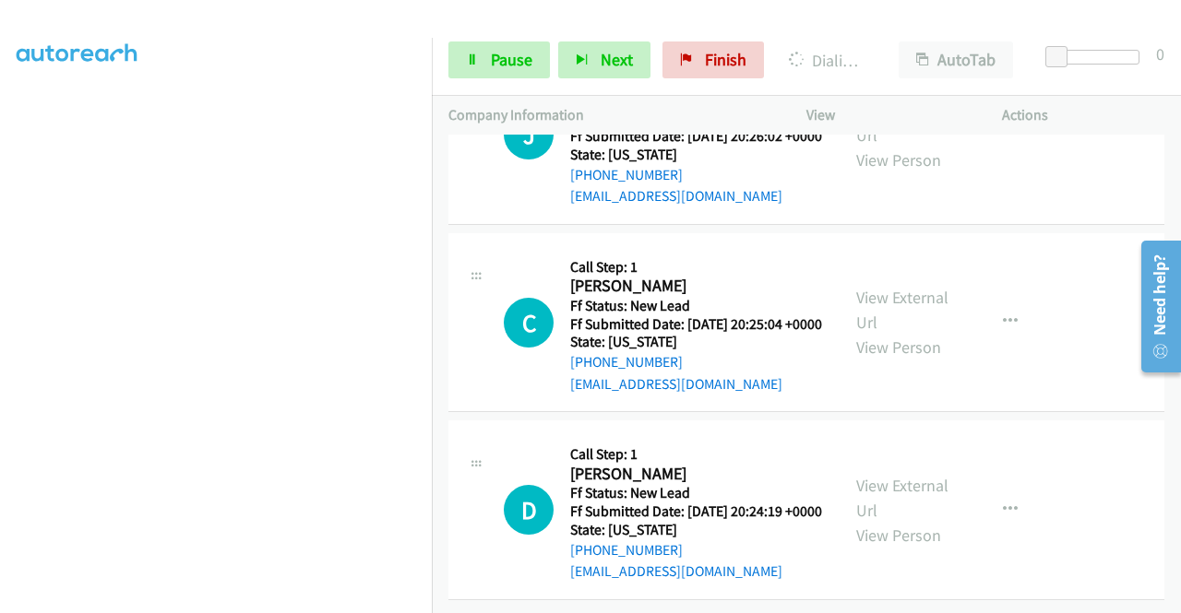
scroll to position [8875, 0]
click at [482, 40] on div "Start Calls Pause Next Finish Call Completed AutoTab AutoTab 0" at bounding box center [806, 60] width 749 height 71
click at [471, 62] on icon at bounding box center [472, 60] width 13 height 13
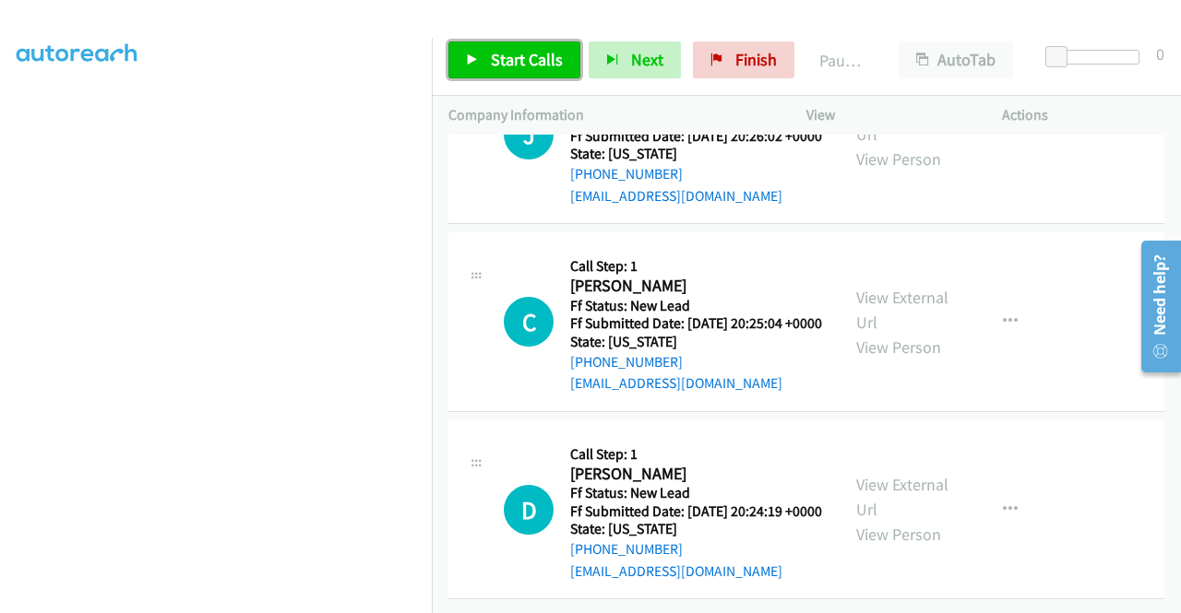
click at [471, 62] on icon at bounding box center [472, 60] width 13 height 13
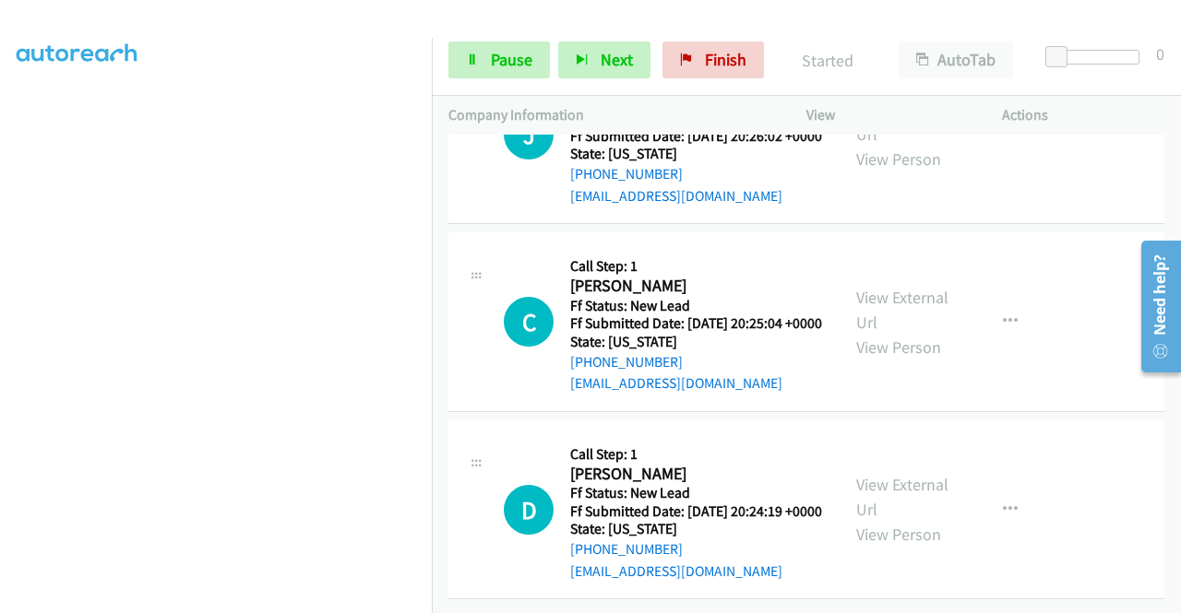
scroll to position [9180, 0]
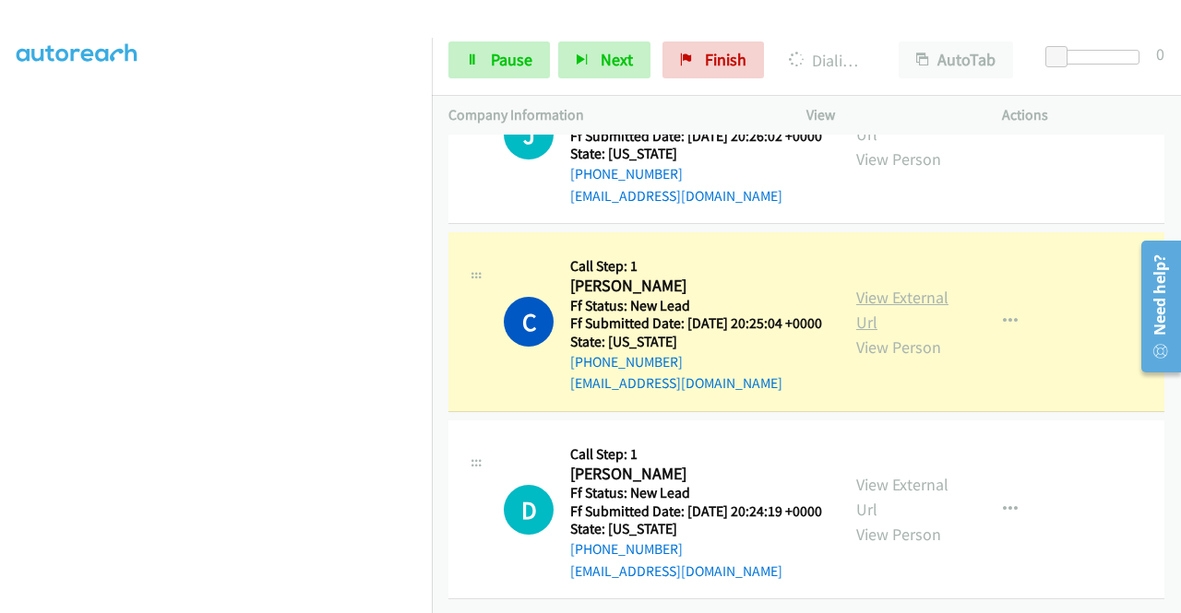
click at [856, 333] on link "View External Url" at bounding box center [902, 310] width 92 height 46
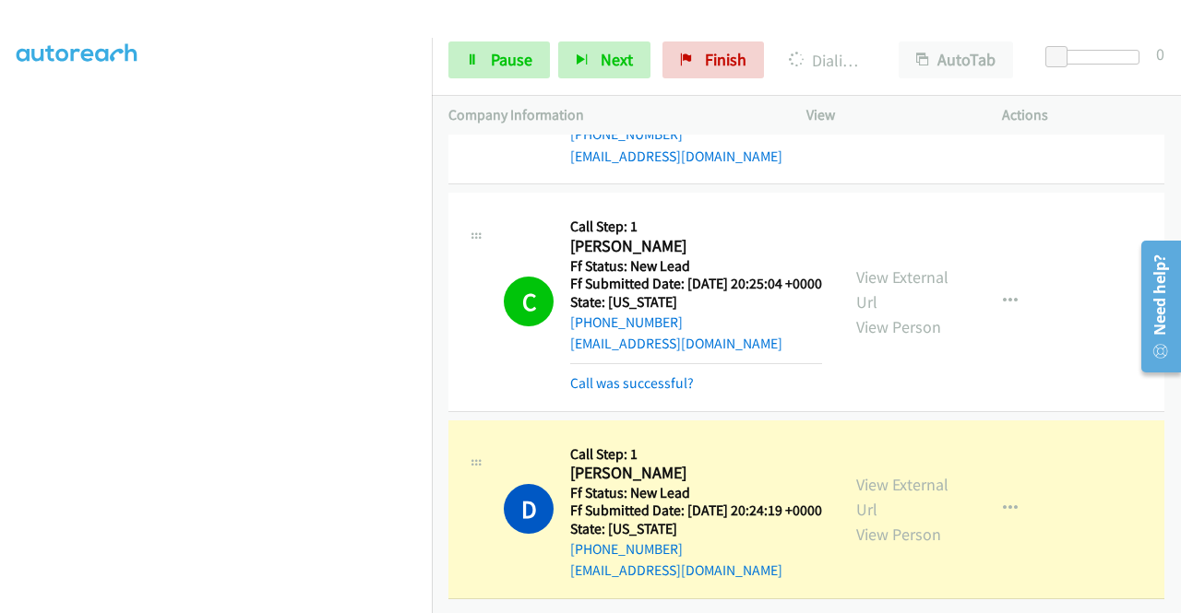
scroll to position [9338, 0]
click at [891, 474] on link "View External Url" at bounding box center [902, 497] width 92 height 46
click at [507, 65] on span "Pause" at bounding box center [512, 59] width 42 height 21
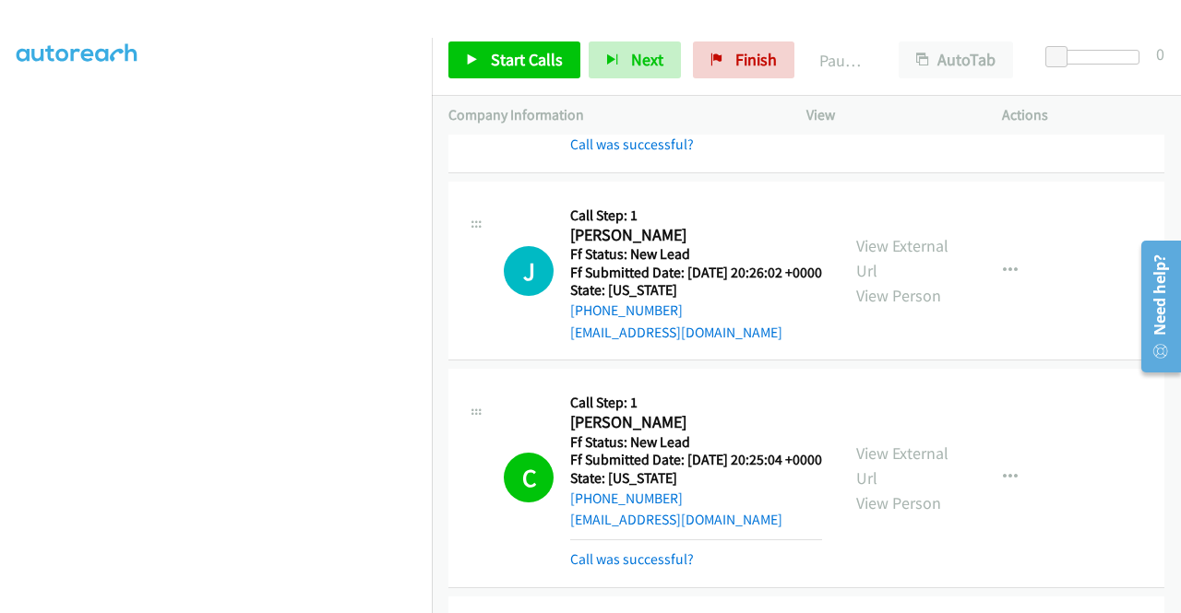
scroll to position [9487, 0]
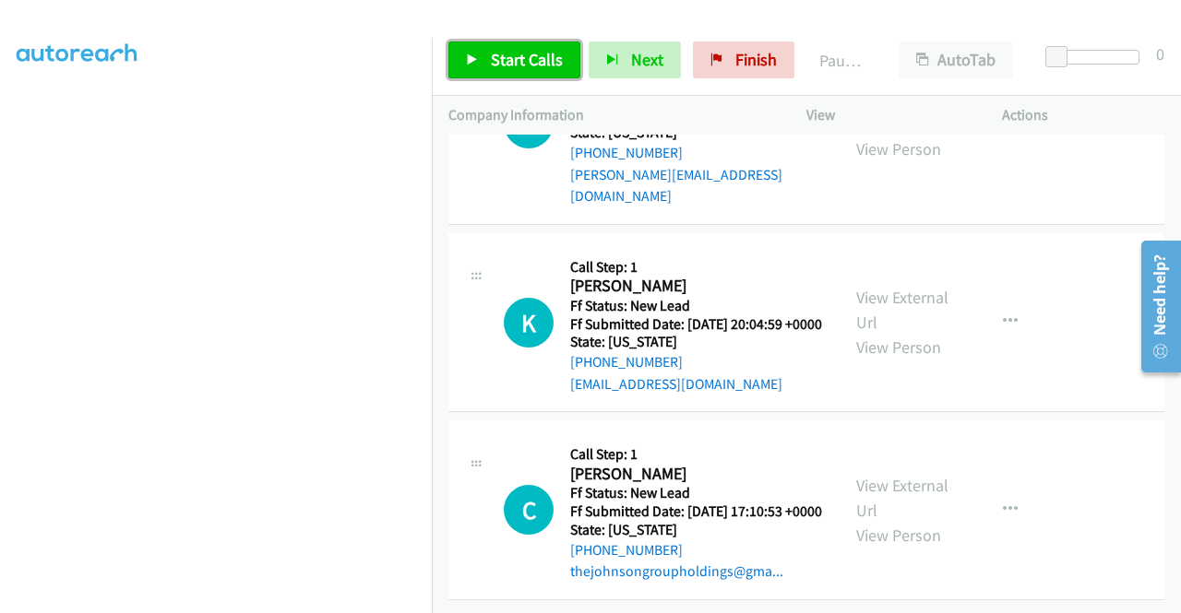
click at [535, 67] on span "Start Calls" at bounding box center [527, 59] width 72 height 21
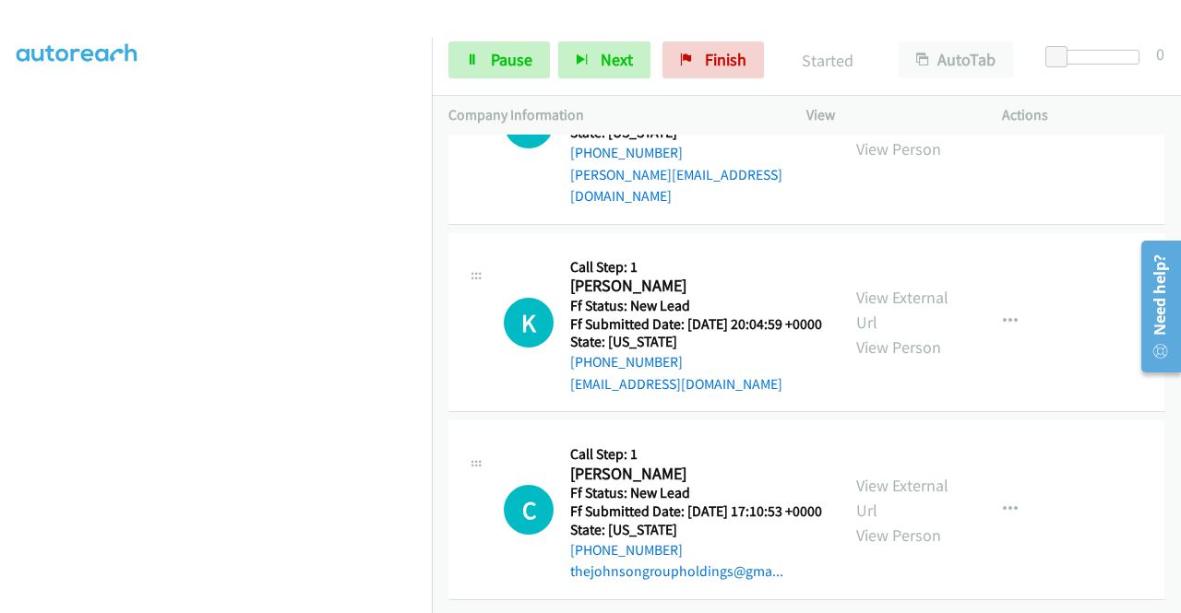
scroll to position [9745, 0]
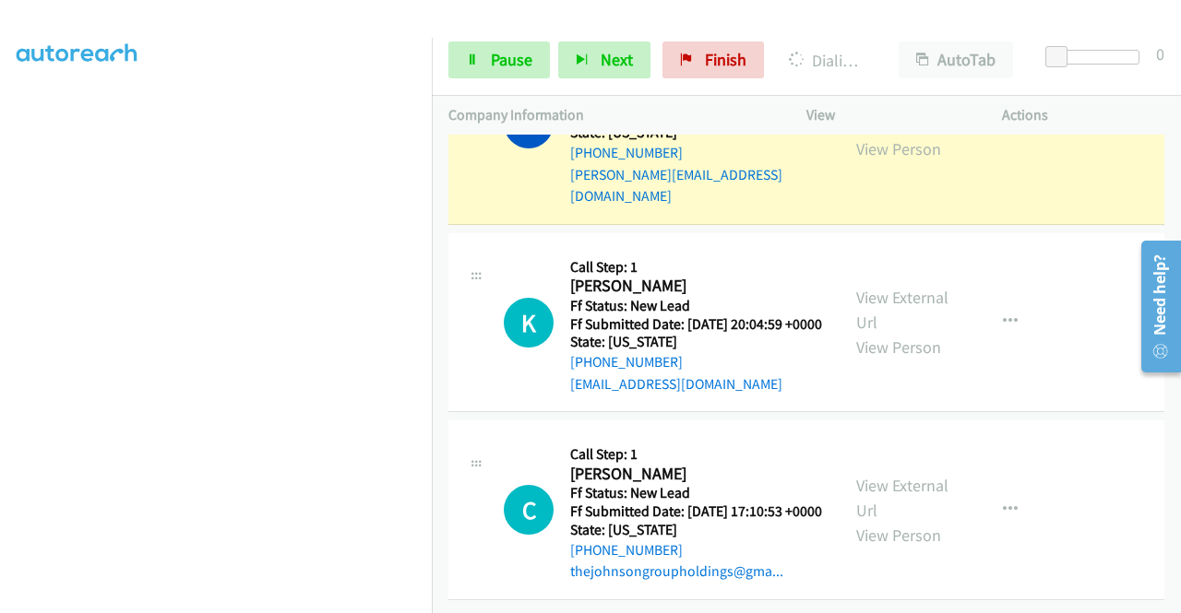
click at [915, 135] on link "View External Url" at bounding box center [902, 112] width 92 height 46
click at [0, 297] on aside "Dialing Mode: Power | Switch to Preview My Lists" at bounding box center [216, 140] width 432 height 1021
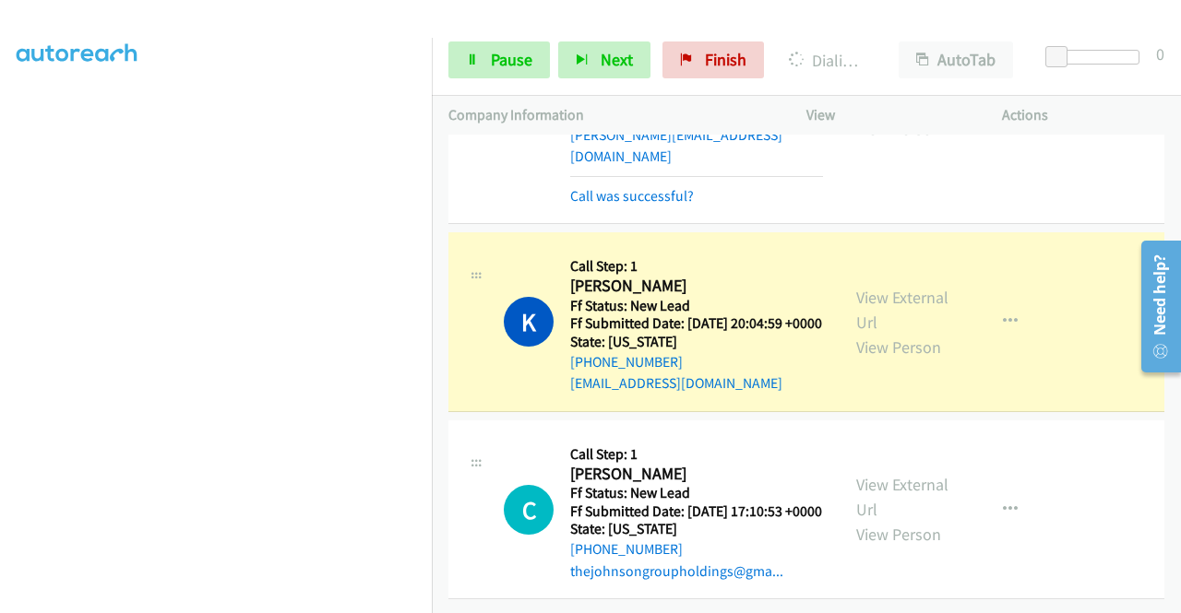
scroll to position [10004, 0]
click at [898, 293] on link "View External Url" at bounding box center [902, 310] width 92 height 46
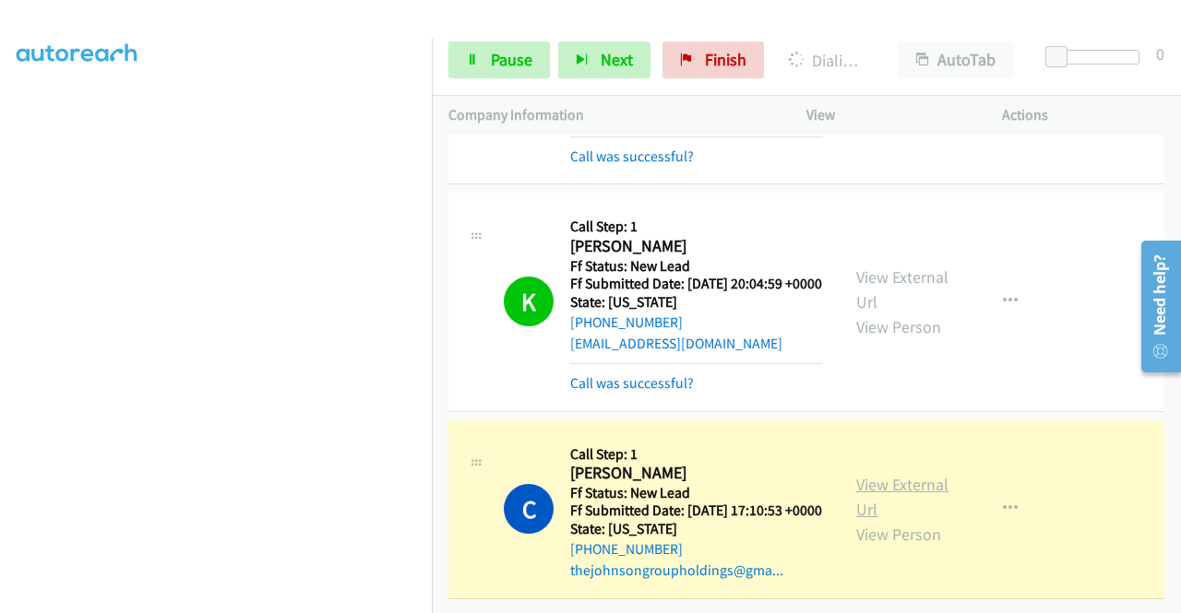
click at [867, 520] on link "View External Url" at bounding box center [902, 497] width 92 height 46
drag, startPoint x: 432, startPoint y: 342, endPoint x: 419, endPoint y: 525, distance: 183.1
click at [419, 525] on nav "Dialing Mode: Power | Switch to Preview My Lists" at bounding box center [216, 344] width 433 height 613
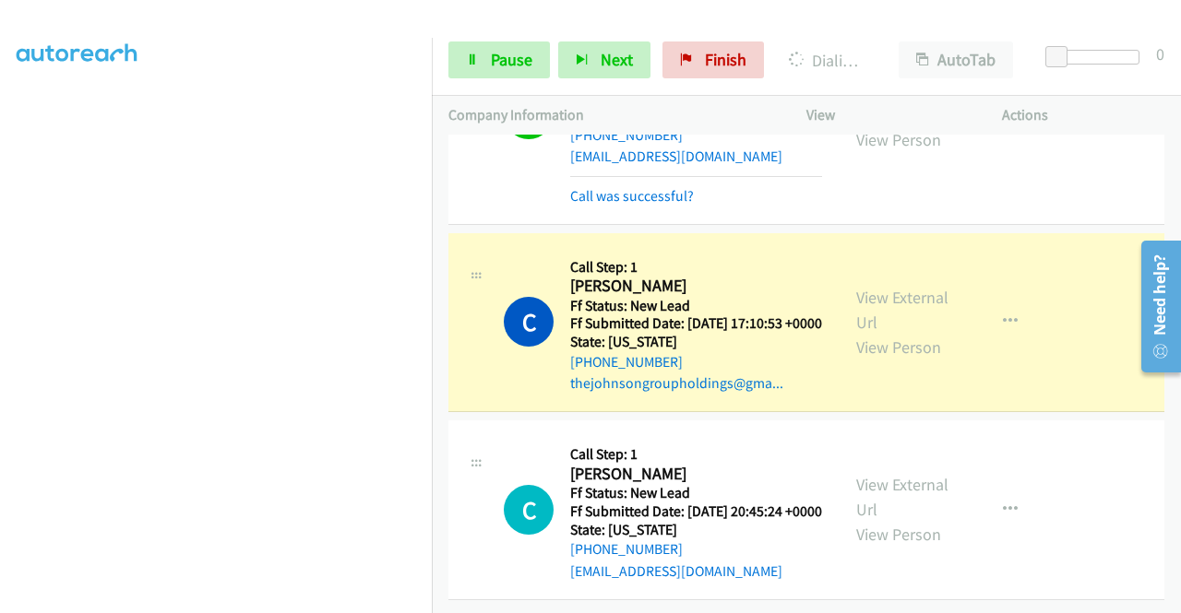
scroll to position [10277, 0]
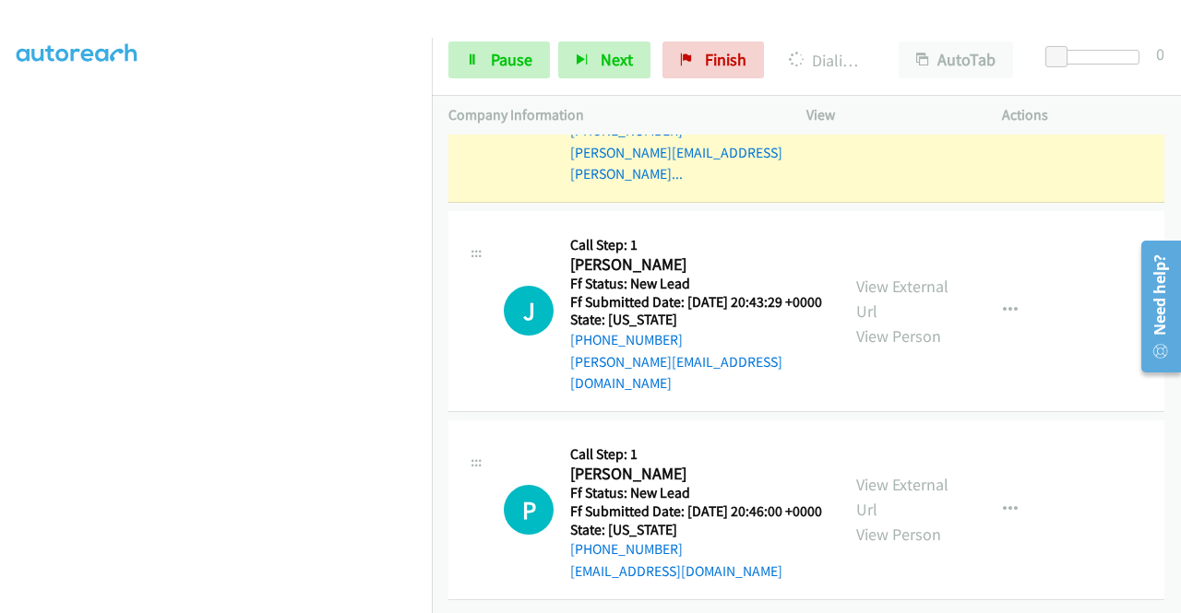
click at [906, 113] on link "View External Url" at bounding box center [902, 89] width 92 height 46
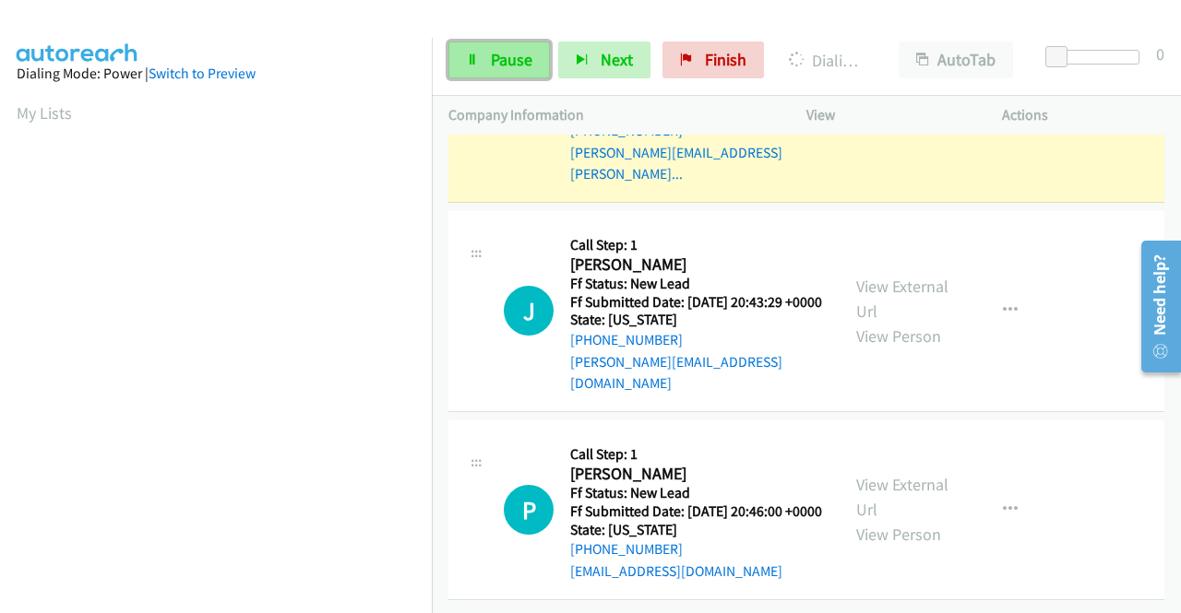
click at [473, 59] on icon at bounding box center [472, 60] width 13 height 13
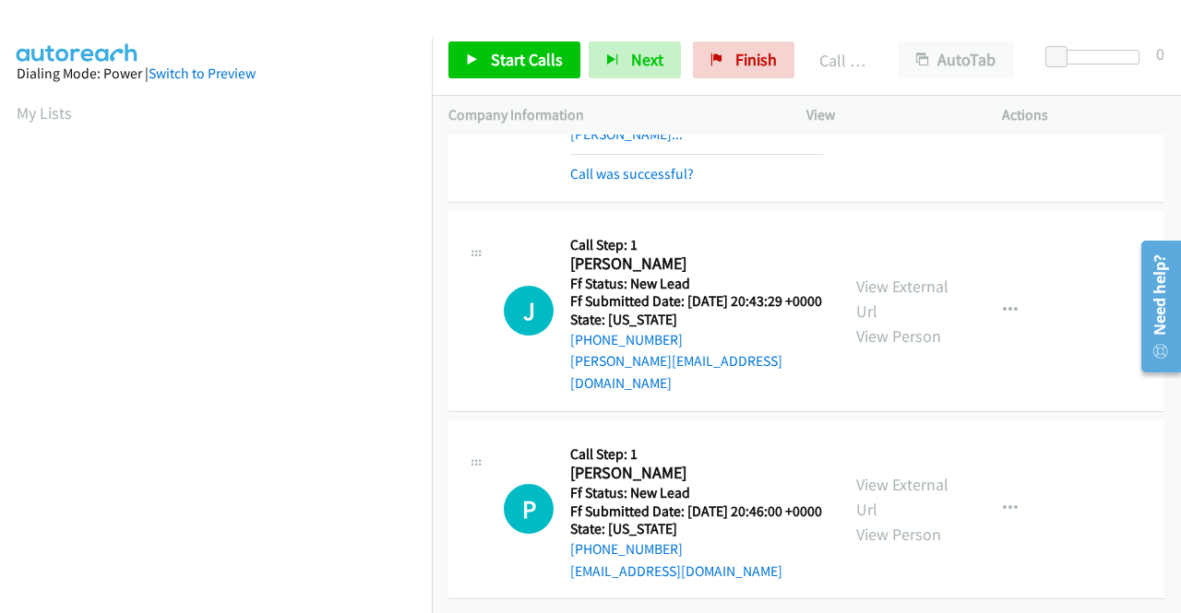
click at [871, 92] on link "View External Url" at bounding box center [902, 69] width 92 height 46
click at [654, 183] on link "Call was successful?" at bounding box center [632, 174] width 124 height 18
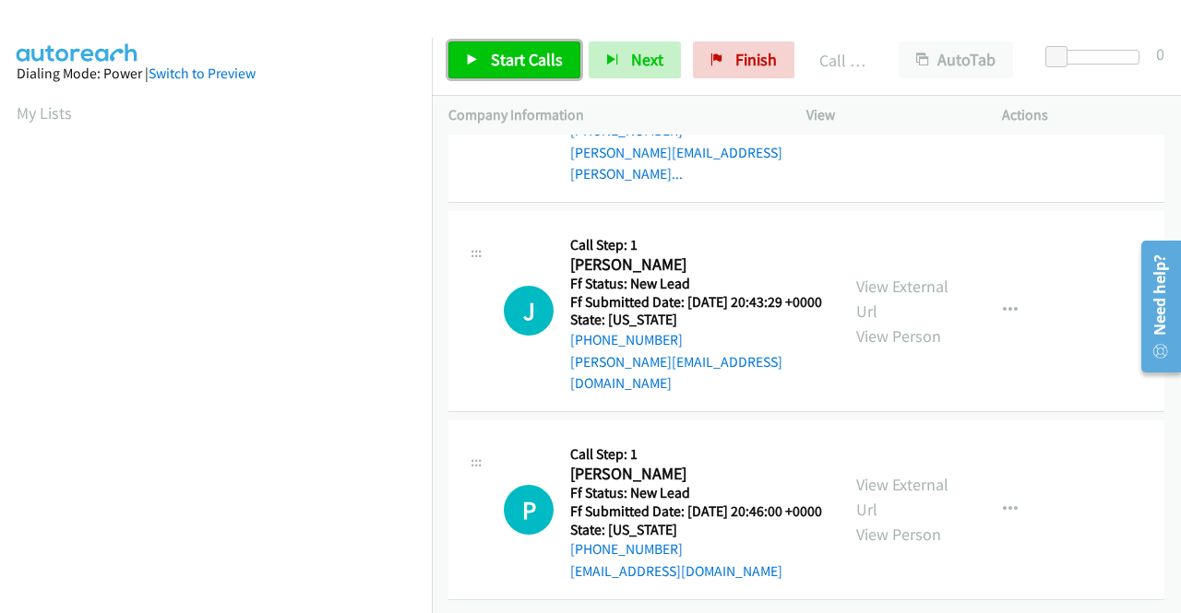
click at [560, 72] on link "Start Calls" at bounding box center [514, 60] width 132 height 37
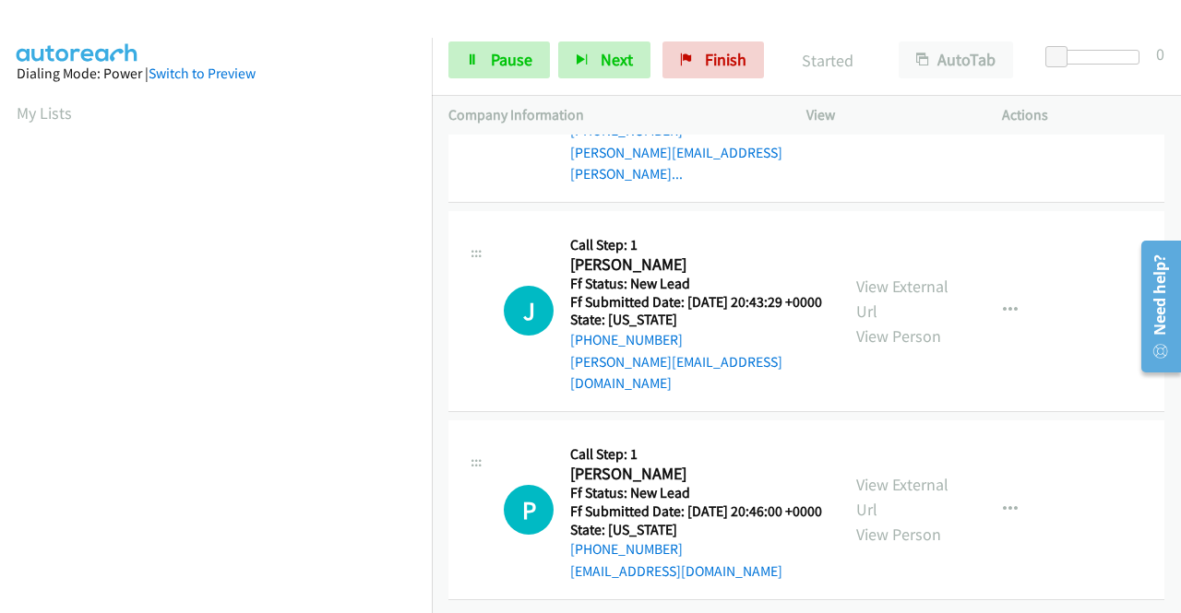
scroll to position [10971, 0]
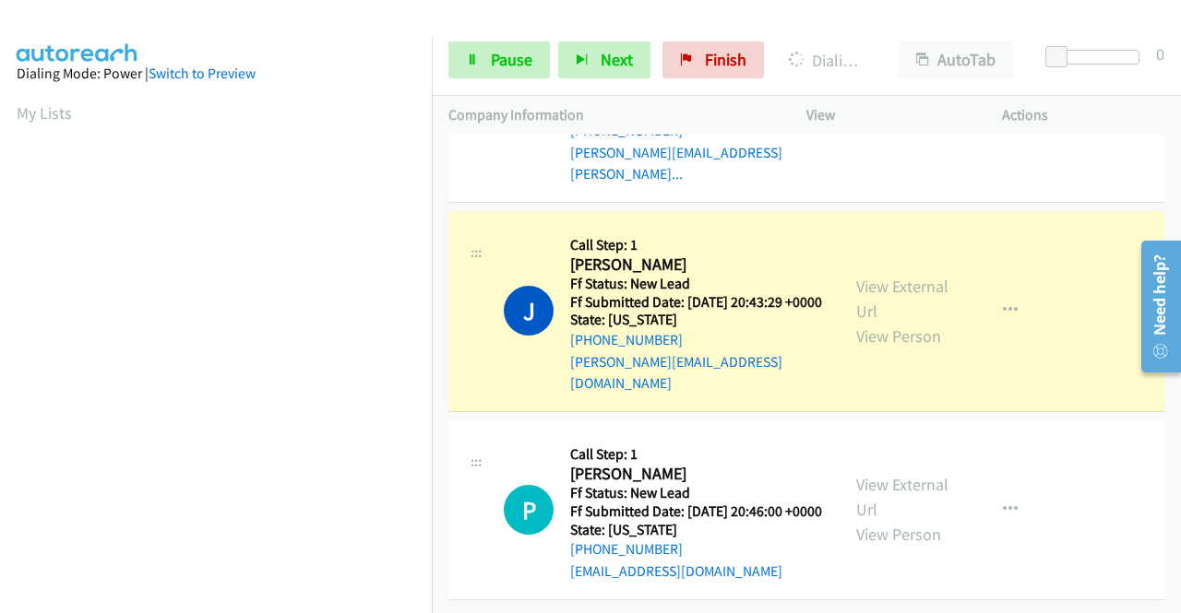
click at [906, 241] on div "View External Url View Person View External Url Email Schedule/Manage Callback …" at bounding box center [945, 311] width 212 height 167
click at [886, 276] on link "View External Url" at bounding box center [902, 299] width 92 height 46
click at [0, 252] on aside "Dialing Mode: Power | Switch to Preview My Lists" at bounding box center [216, 140] width 432 height 1021
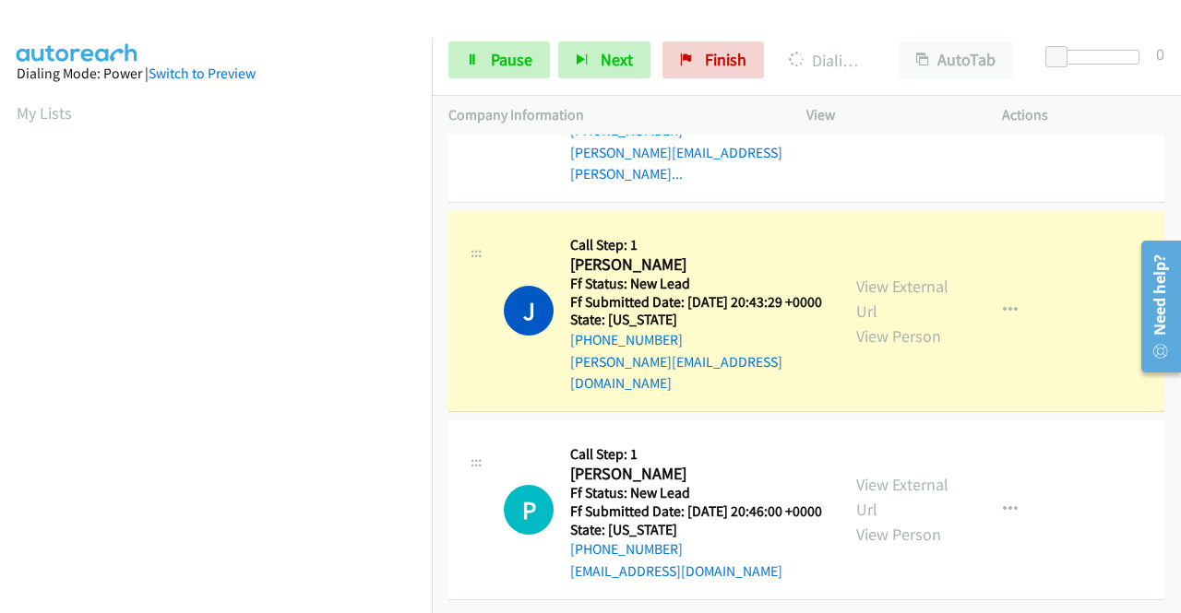
click at [432, 281] on td "J Callback Scheduled Call Step: 1 Jasmine Le Blanc America/Chicago Ff Status: N…" at bounding box center [806, 311] width 749 height 209
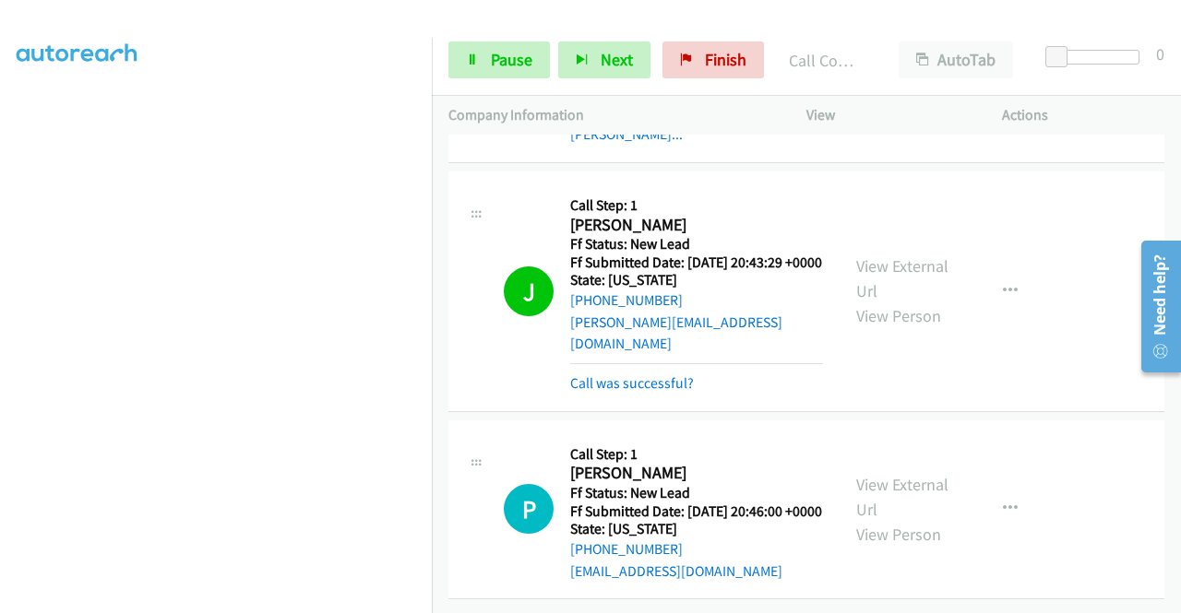
scroll to position [11010, 0]
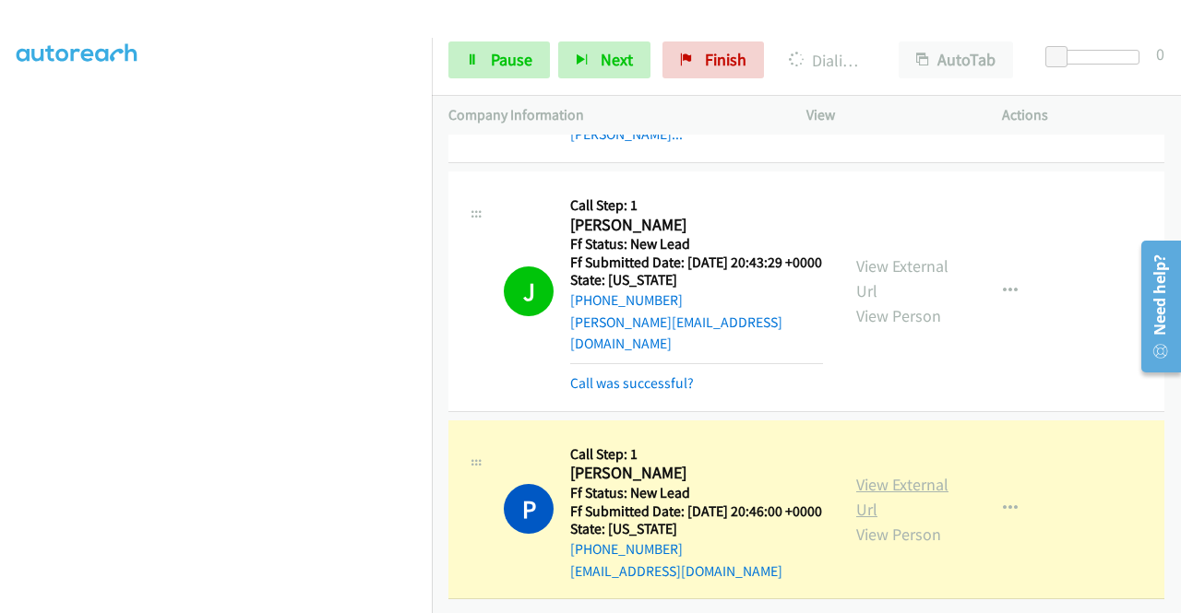
click at [893, 474] on link "View External Url" at bounding box center [902, 497] width 92 height 46
click at [440, 259] on td "J Callback Scheduled Call Step: 1 Jasmine Le Blanc America/Chicago Ff Status: N…" at bounding box center [806, 291] width 749 height 249
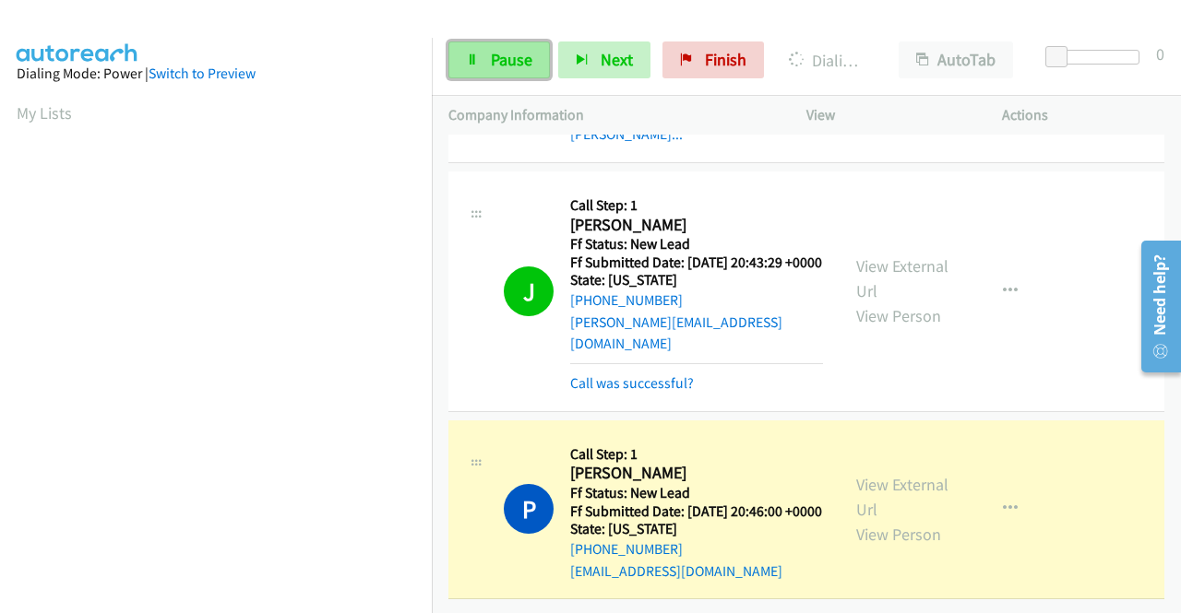
click at [493, 51] on span "Pause" at bounding box center [512, 59] width 42 height 21
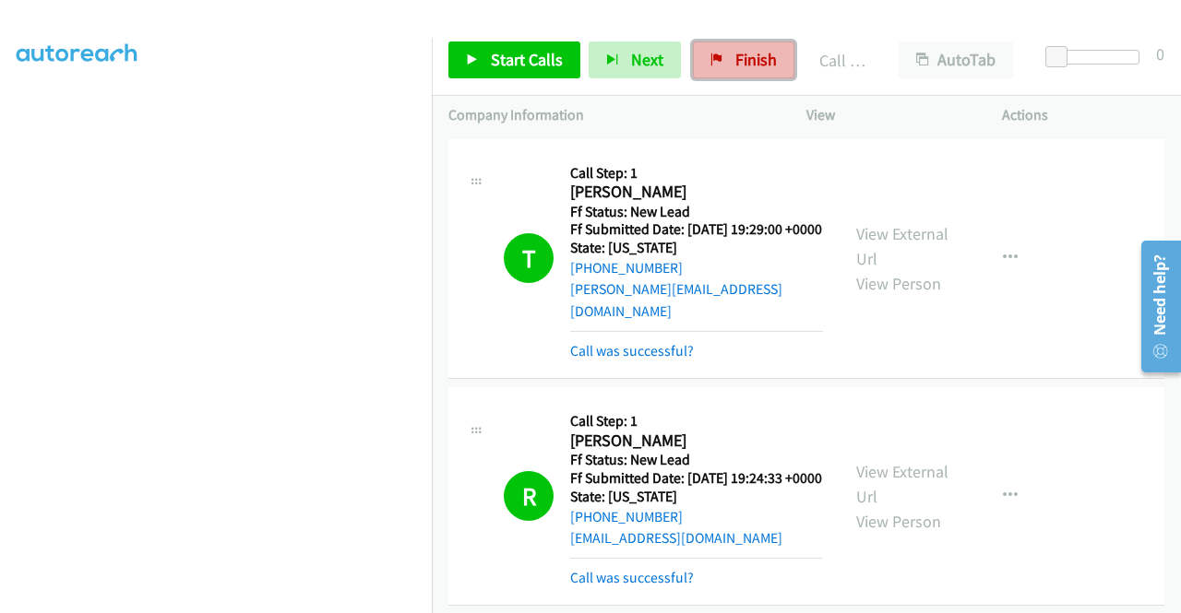
click at [743, 49] on span "Finish" at bounding box center [756, 59] width 42 height 21
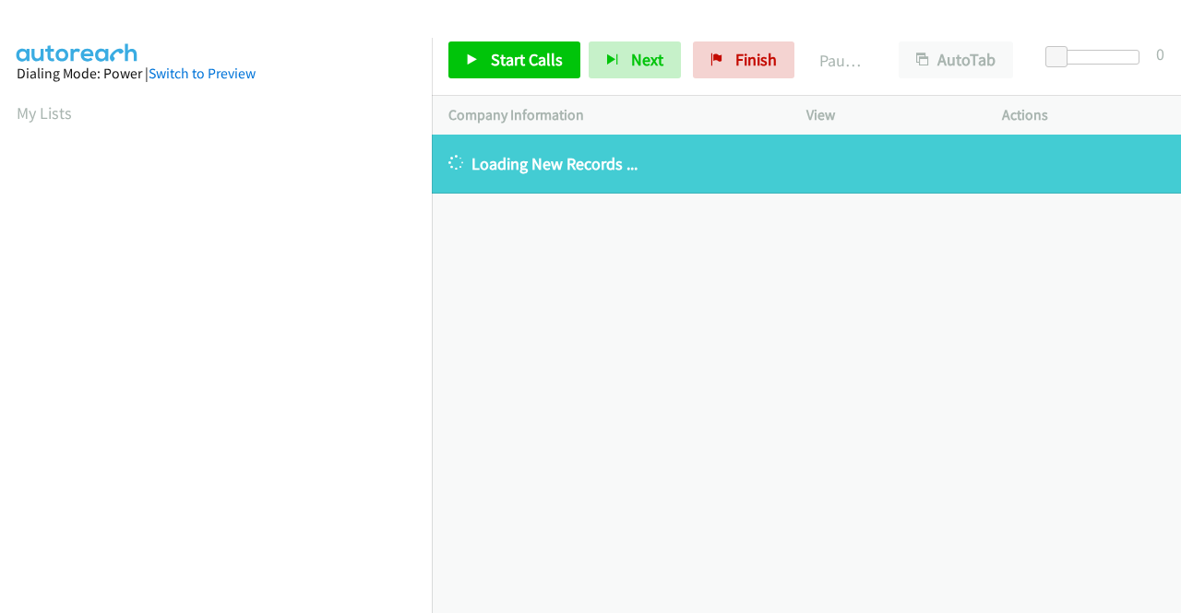
click at [736, 78] on div "Start Calls Pause Next Finish Paused AutoTab AutoTab 0" at bounding box center [806, 60] width 749 height 71
click at [733, 72] on link "Finish" at bounding box center [743, 60] width 101 height 37
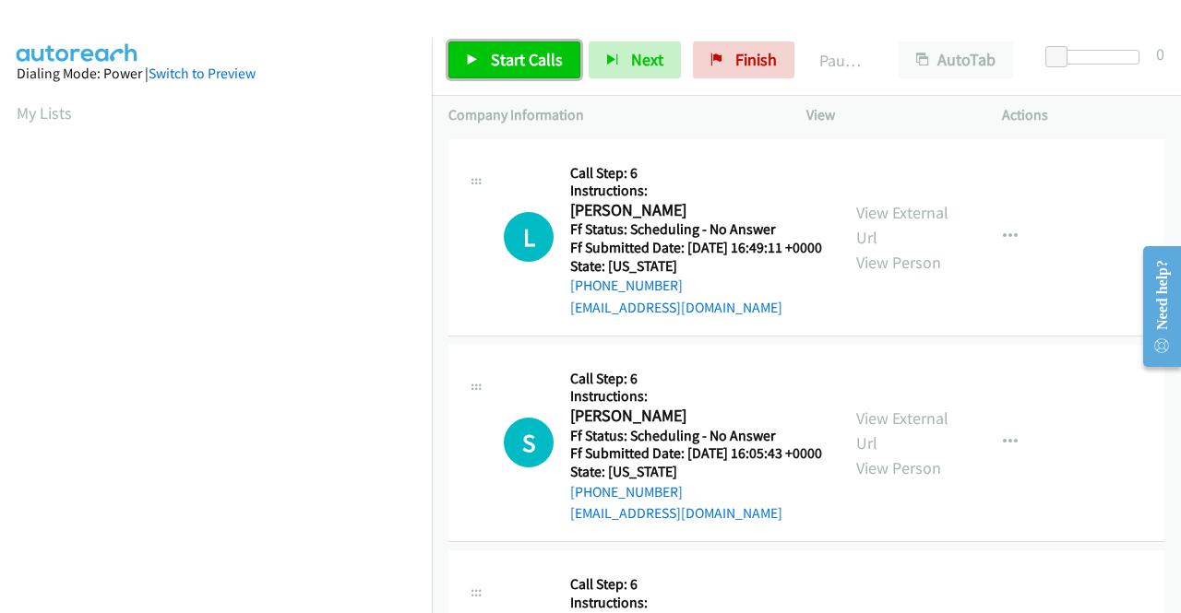
click at [483, 64] on link "Start Calls" at bounding box center [514, 60] width 132 height 37
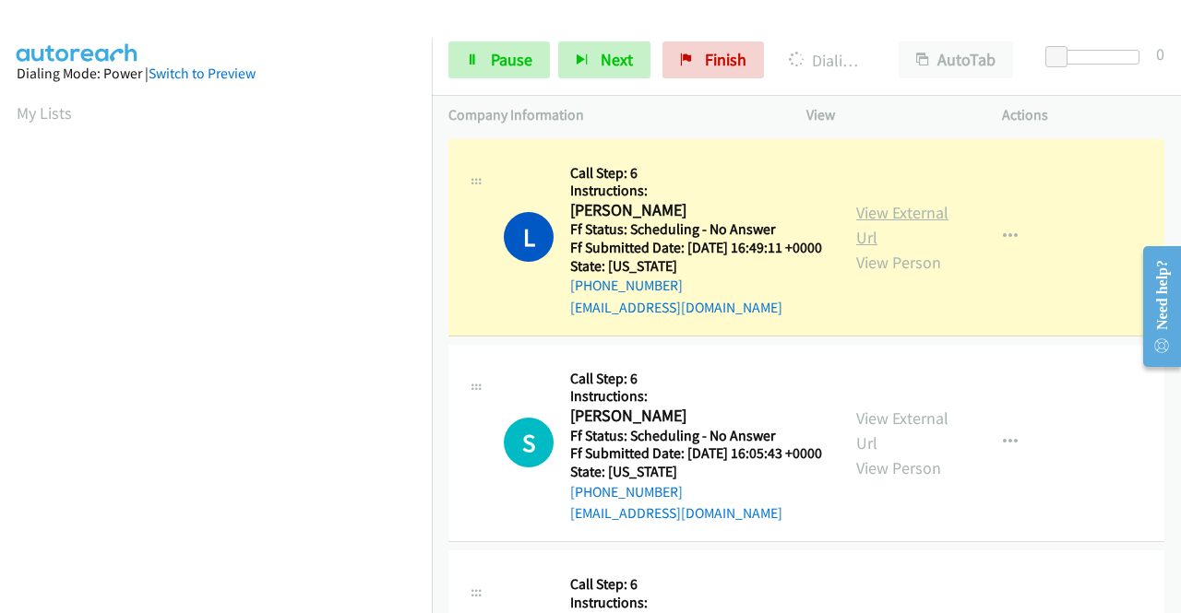
click at [863, 232] on link "View External Url" at bounding box center [902, 225] width 92 height 46
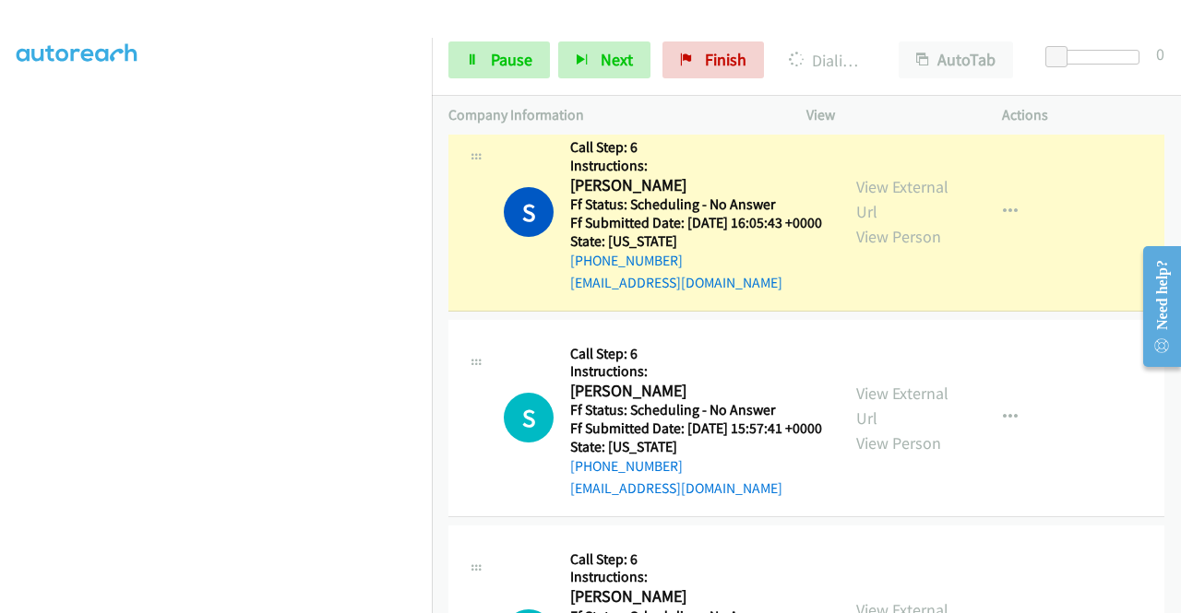
scroll to position [307, 0]
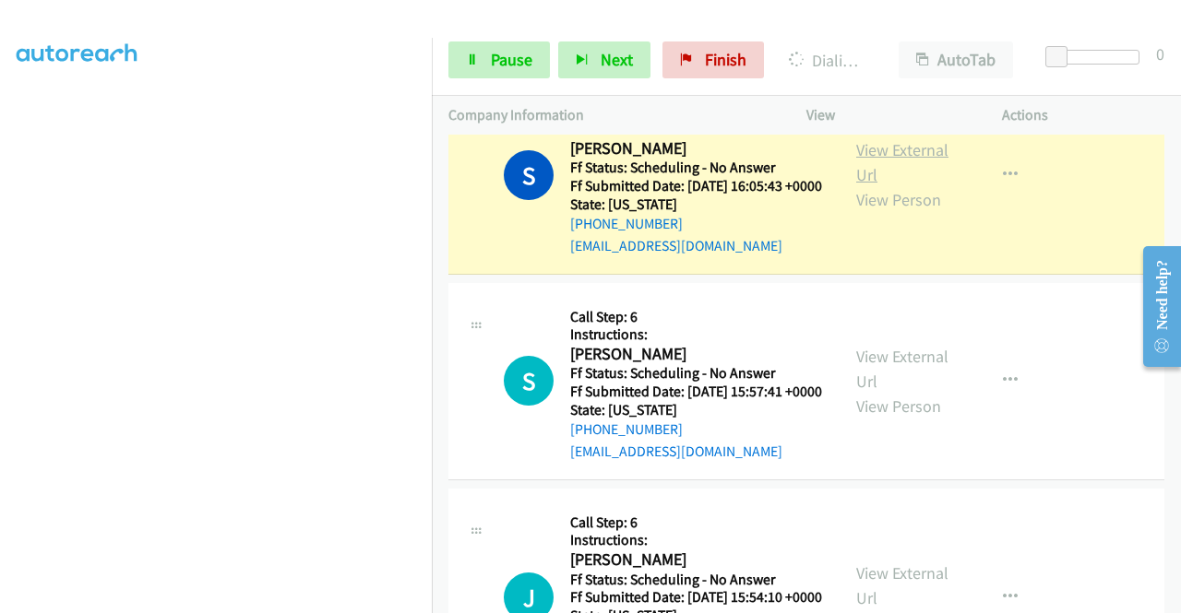
click at [859, 169] on link "View External Url" at bounding box center [902, 162] width 92 height 46
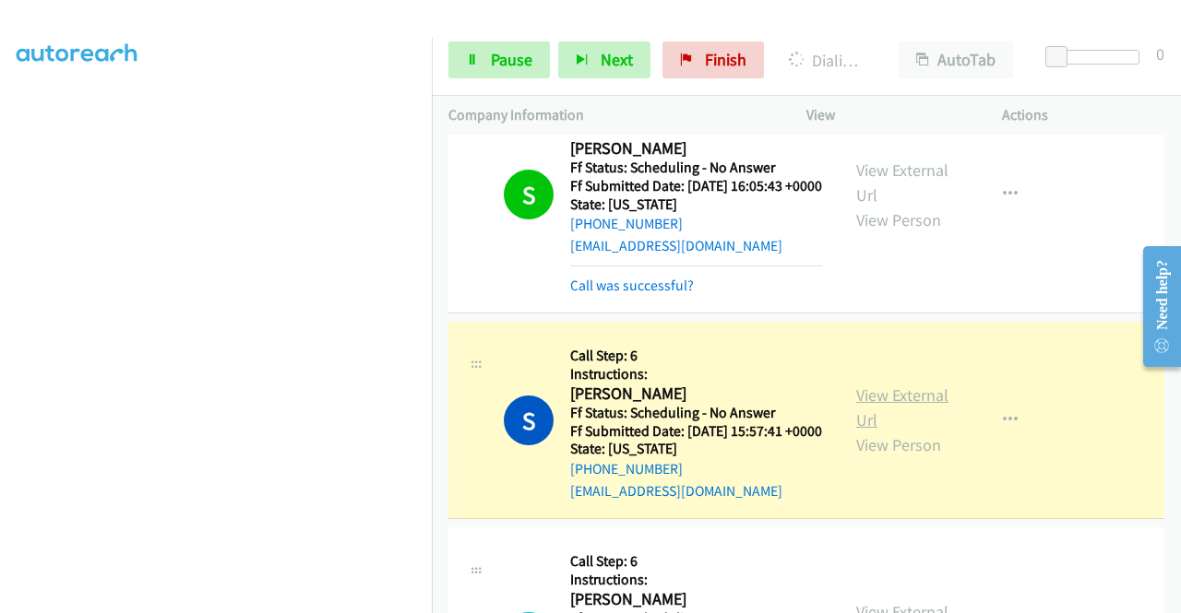
click at [898, 431] on link "View External Url" at bounding box center [902, 408] width 92 height 46
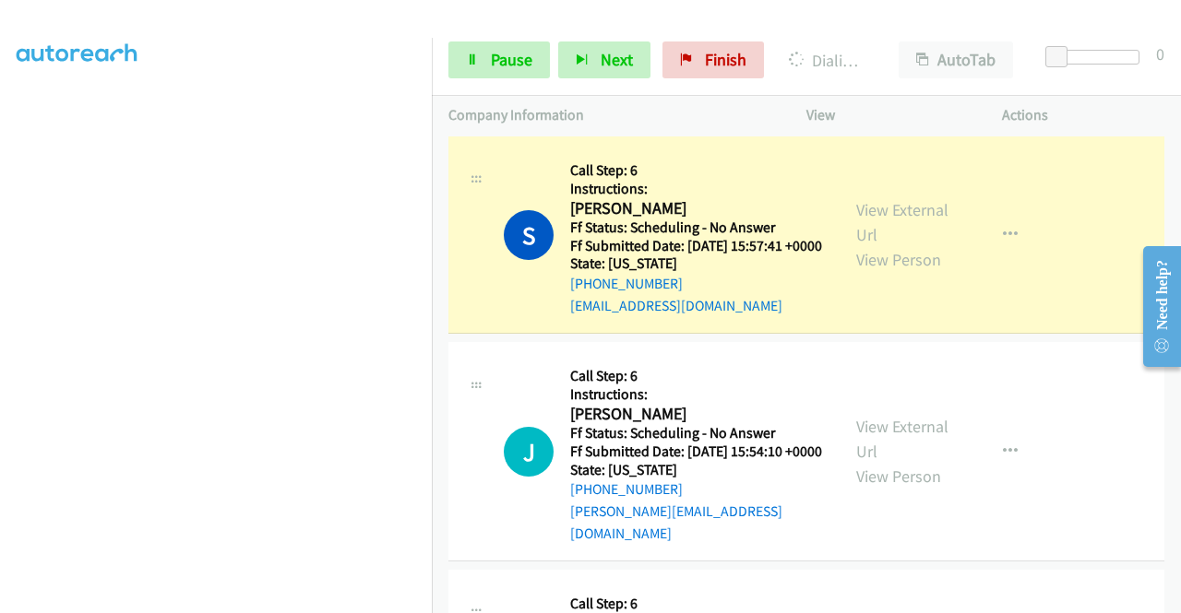
scroll to position [566, 0]
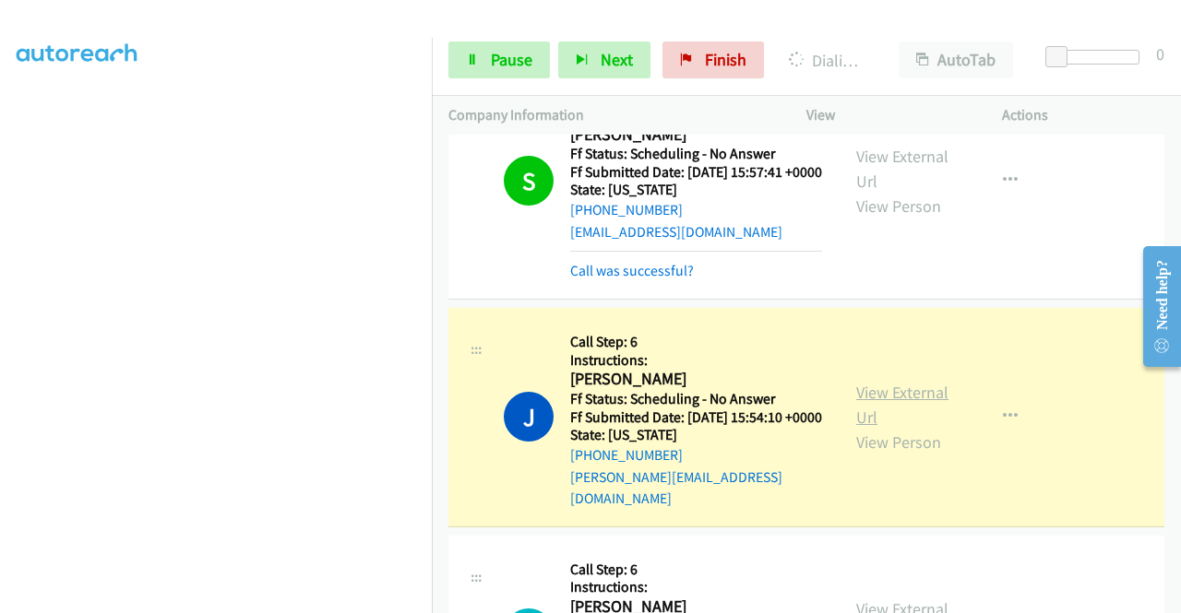
click at [896, 428] on link "View External Url" at bounding box center [902, 405] width 92 height 46
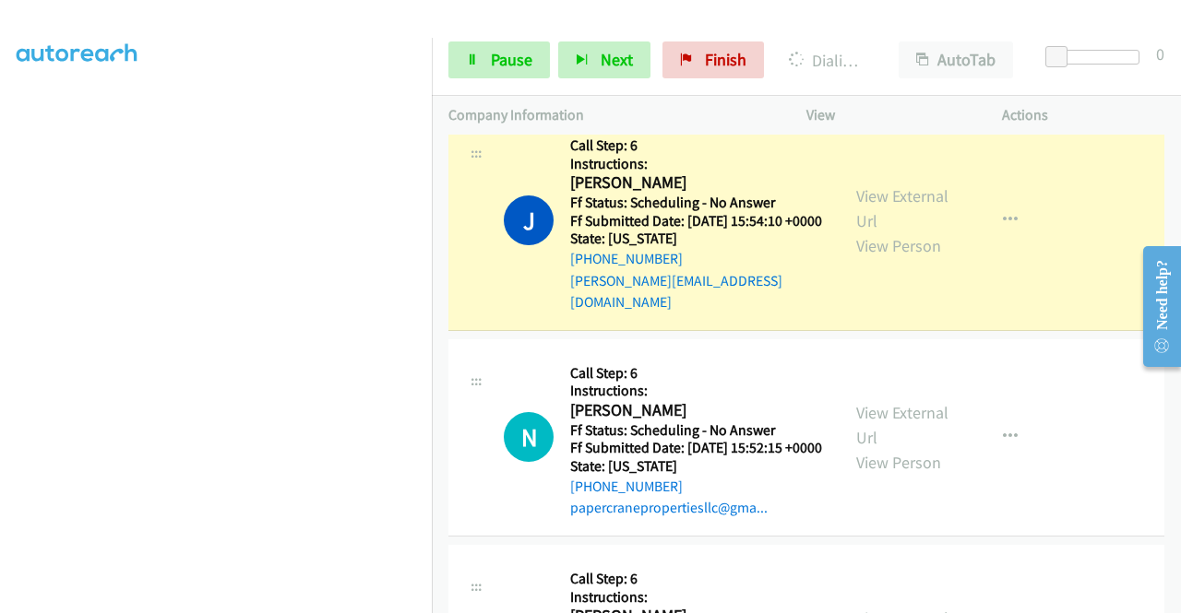
scroll to position [800, 0]
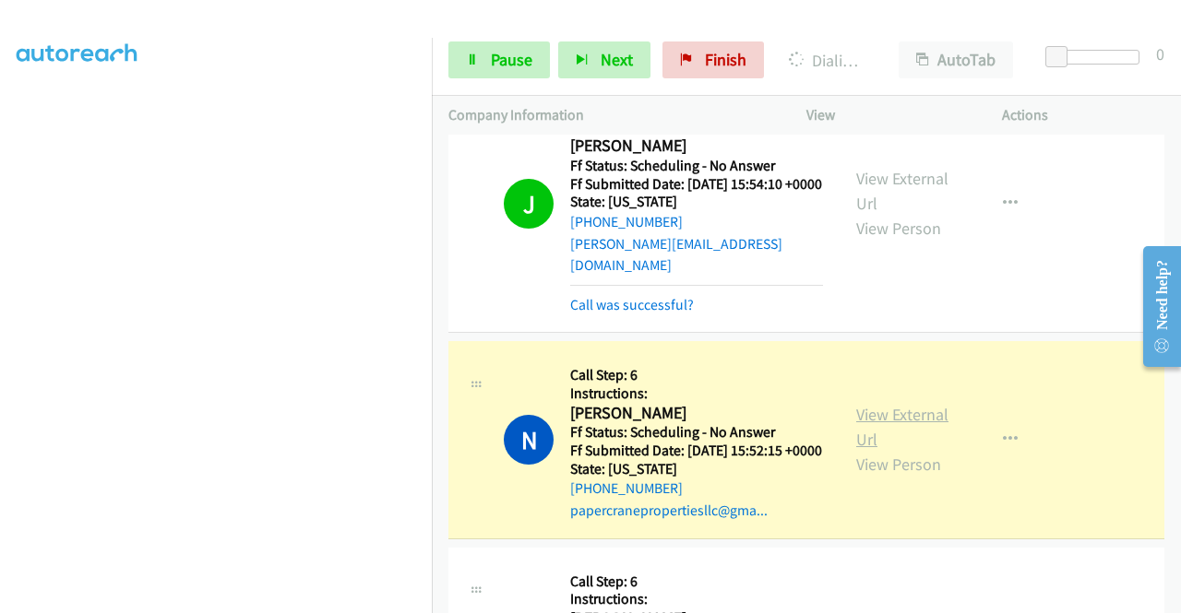
click at [922, 450] on link "View External Url" at bounding box center [902, 427] width 92 height 46
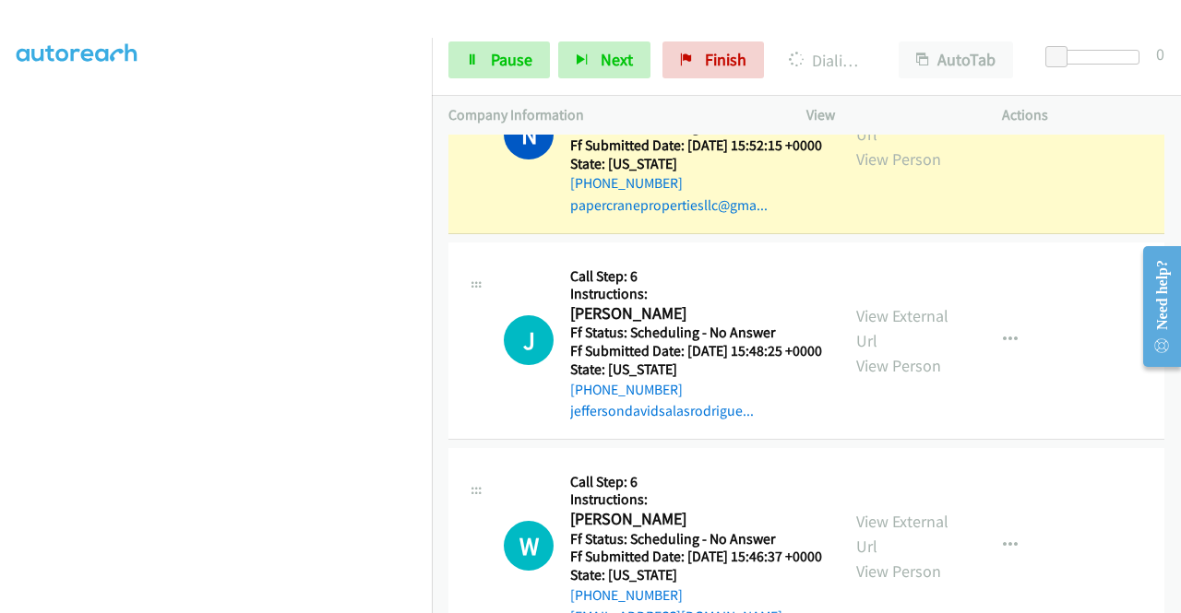
scroll to position [1107, 0]
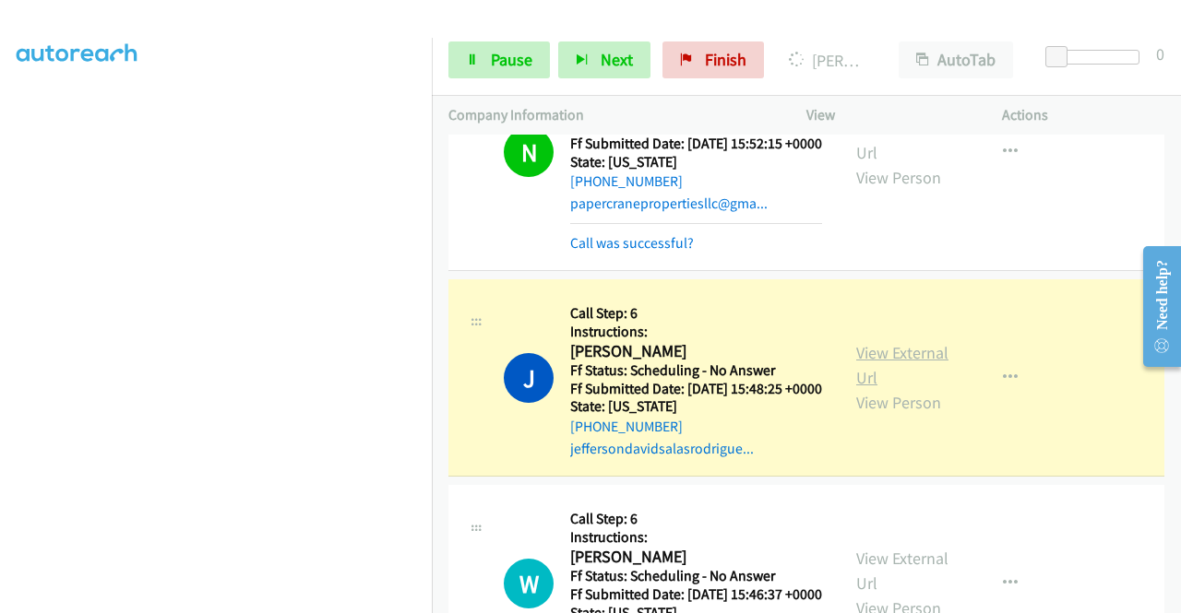
click at [876, 388] on link "View External Url" at bounding box center [902, 365] width 92 height 46
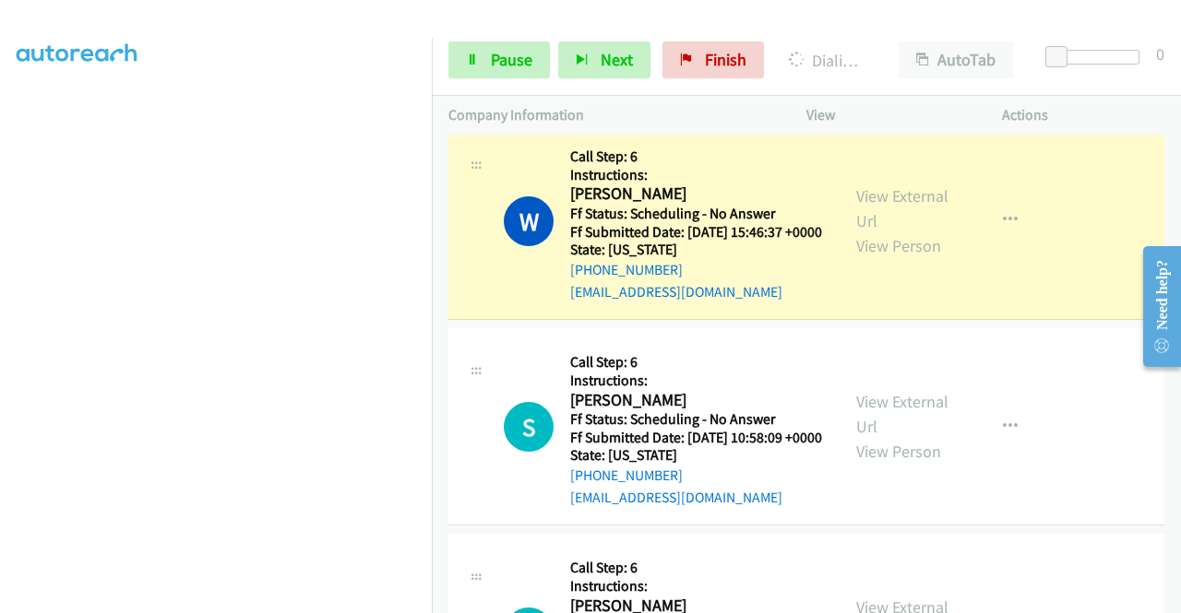
scroll to position [1519, 0]
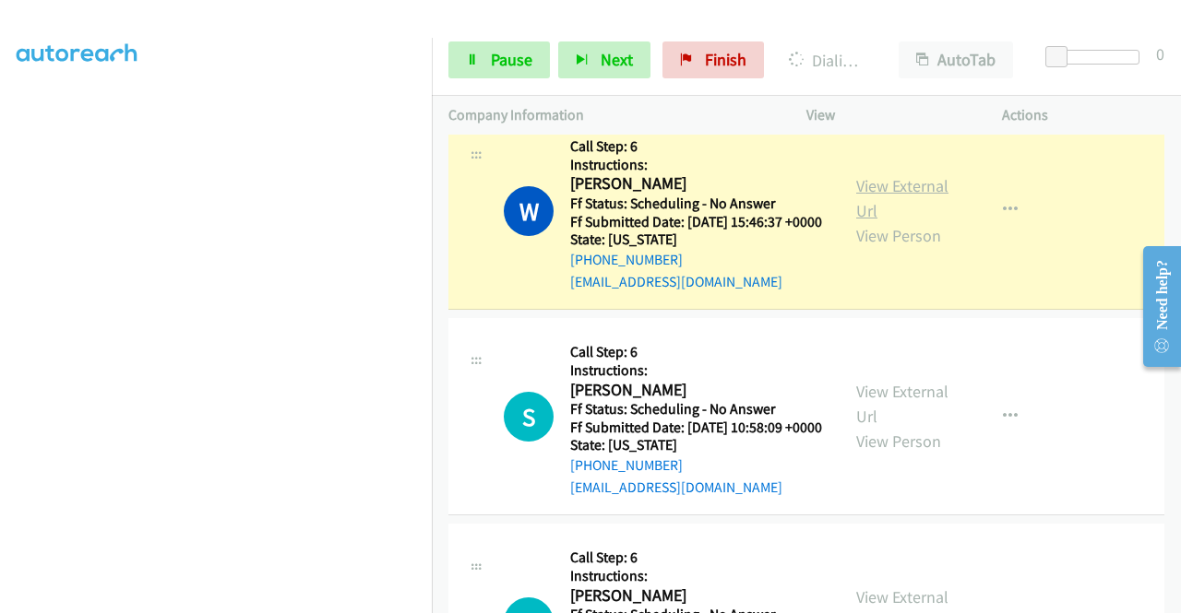
click at [921, 221] on link "View External Url" at bounding box center [902, 198] width 92 height 46
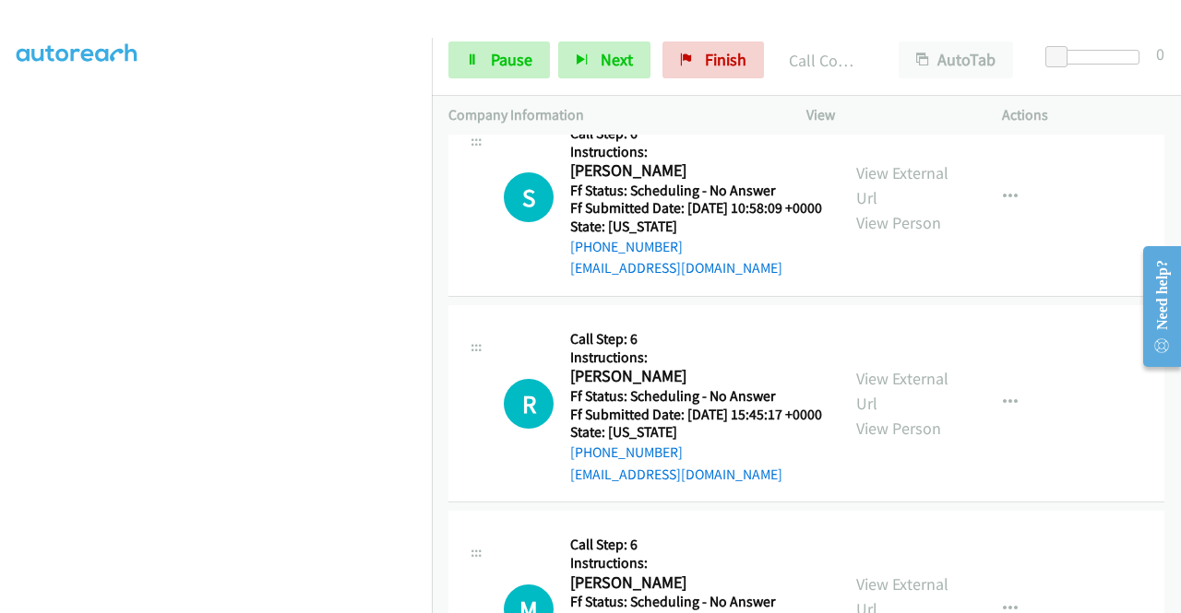
scroll to position [1814, 0]
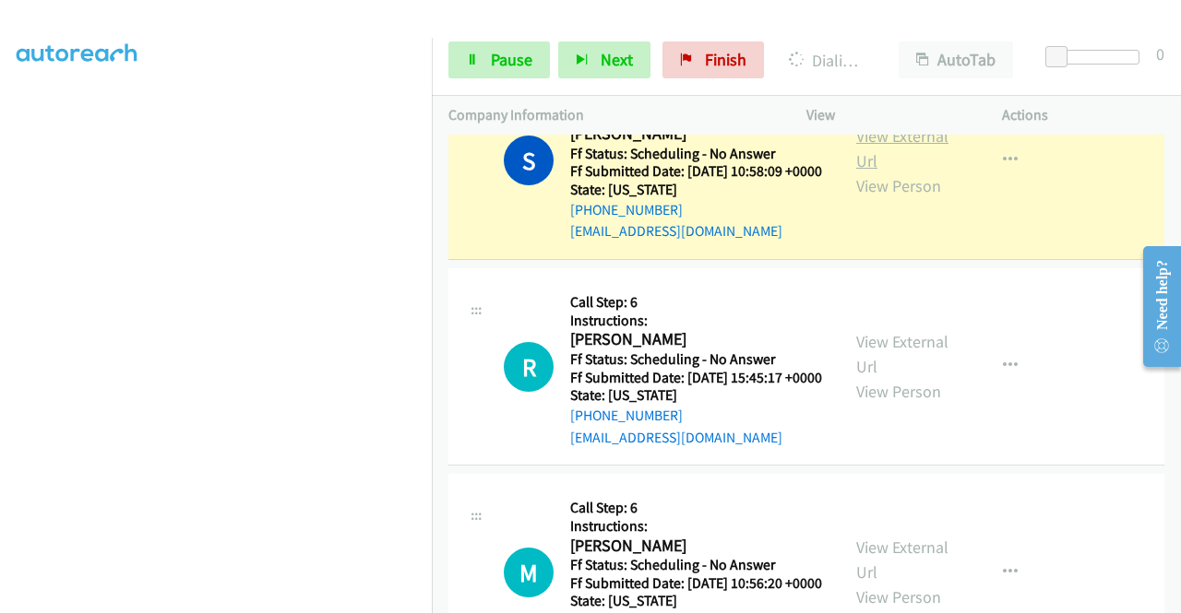
click at [882, 172] on link "View External Url" at bounding box center [902, 148] width 92 height 46
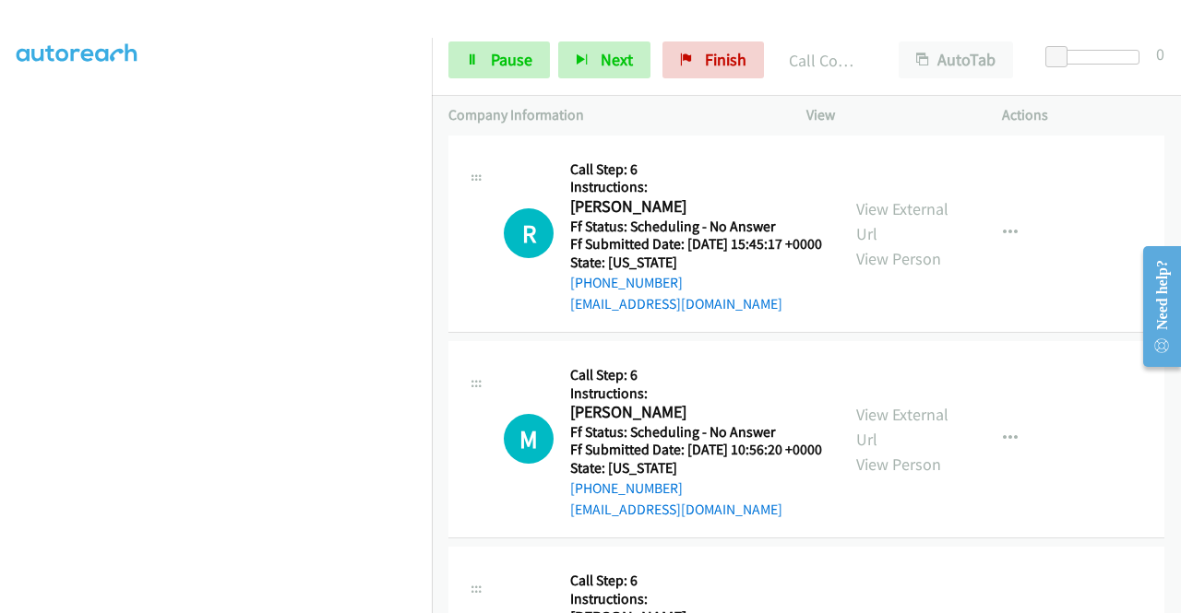
scroll to position [2122, 0]
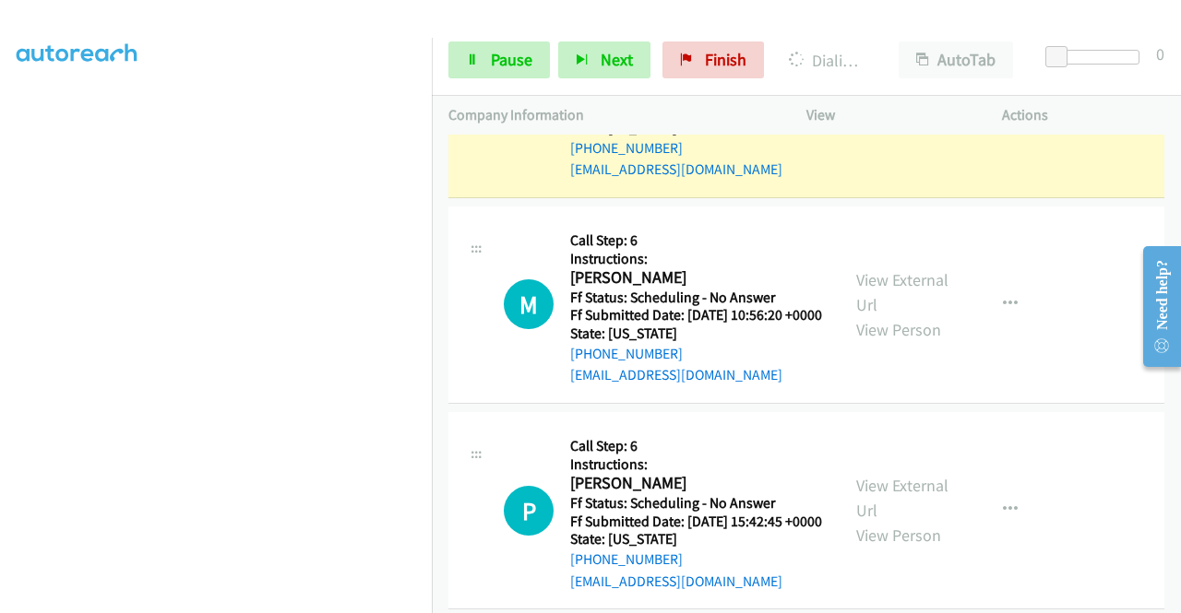
click at [910, 110] on link "View External Url" at bounding box center [902, 87] width 92 height 46
click at [536, 80] on div "Start Calls Pause Next Finish Dialing [PERSON_NAME] AutoTab AutoTab 0" at bounding box center [806, 60] width 749 height 71
click at [524, 69] on span "Pause" at bounding box center [512, 59] width 42 height 21
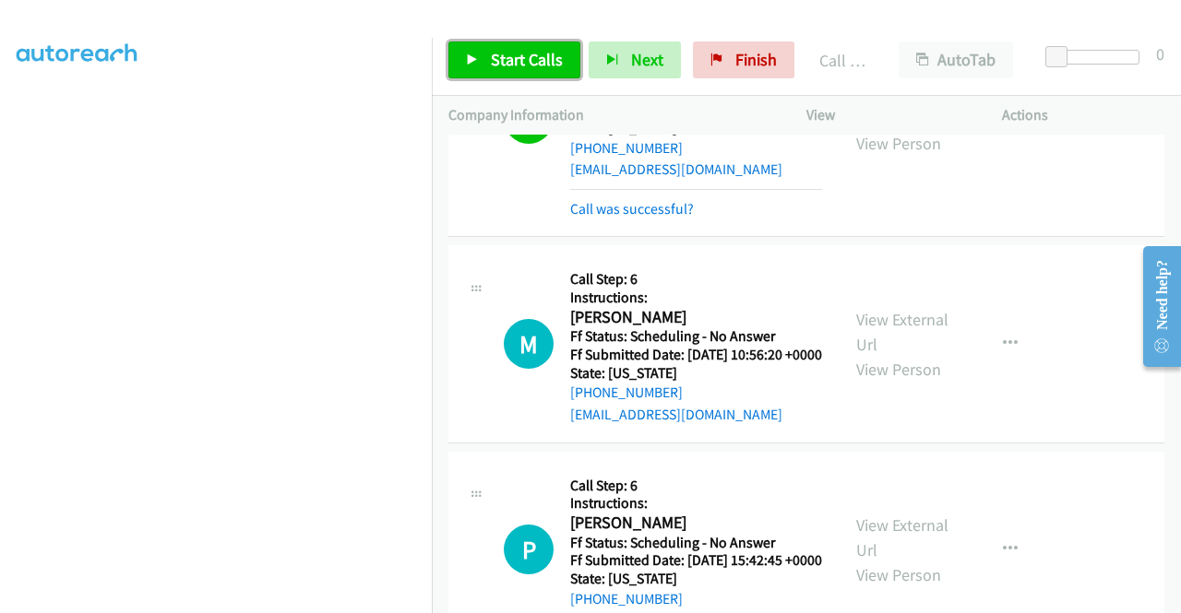
click at [509, 45] on link "Start Calls" at bounding box center [514, 60] width 132 height 37
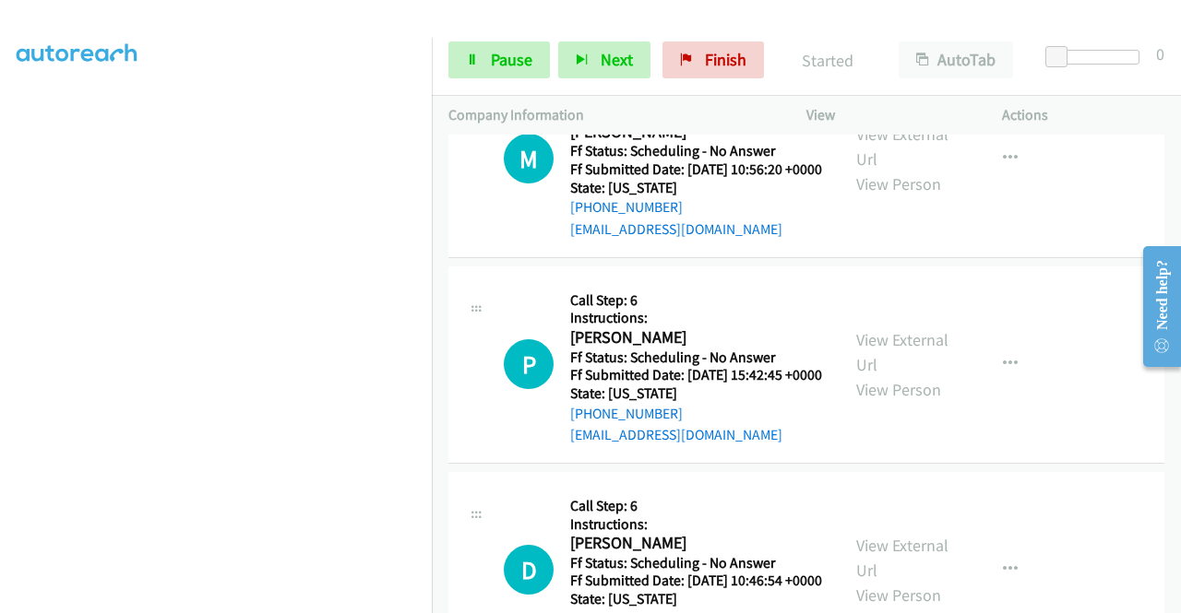
scroll to position [2356, 0]
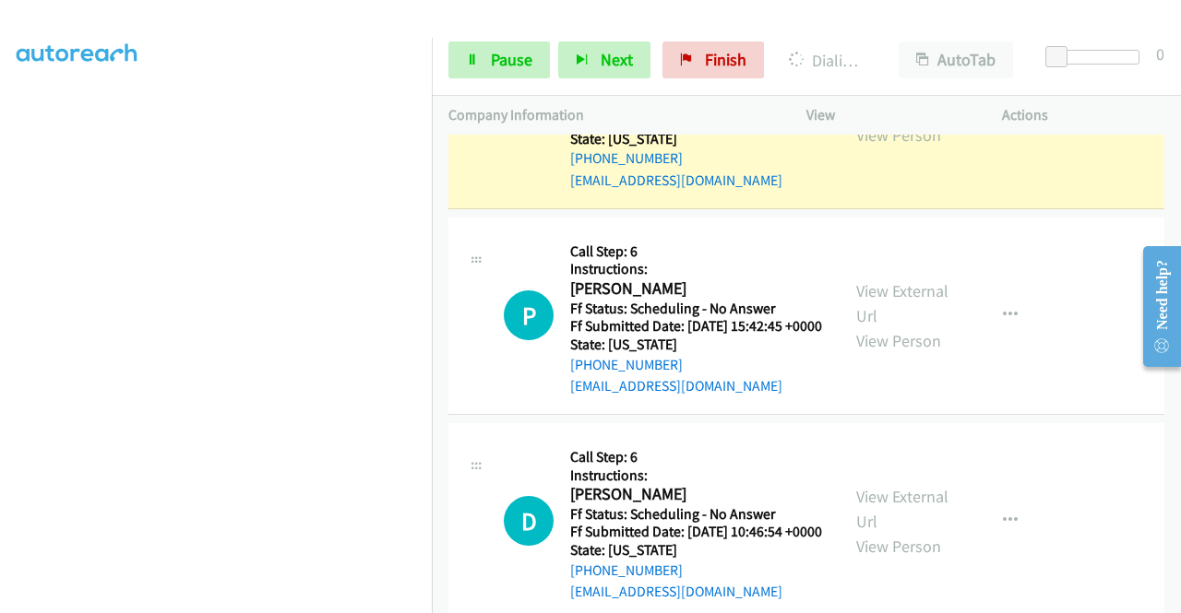
click at [919, 121] on link "View External Url" at bounding box center [902, 98] width 92 height 46
click at [493, 51] on span "Pause" at bounding box center [512, 59] width 42 height 21
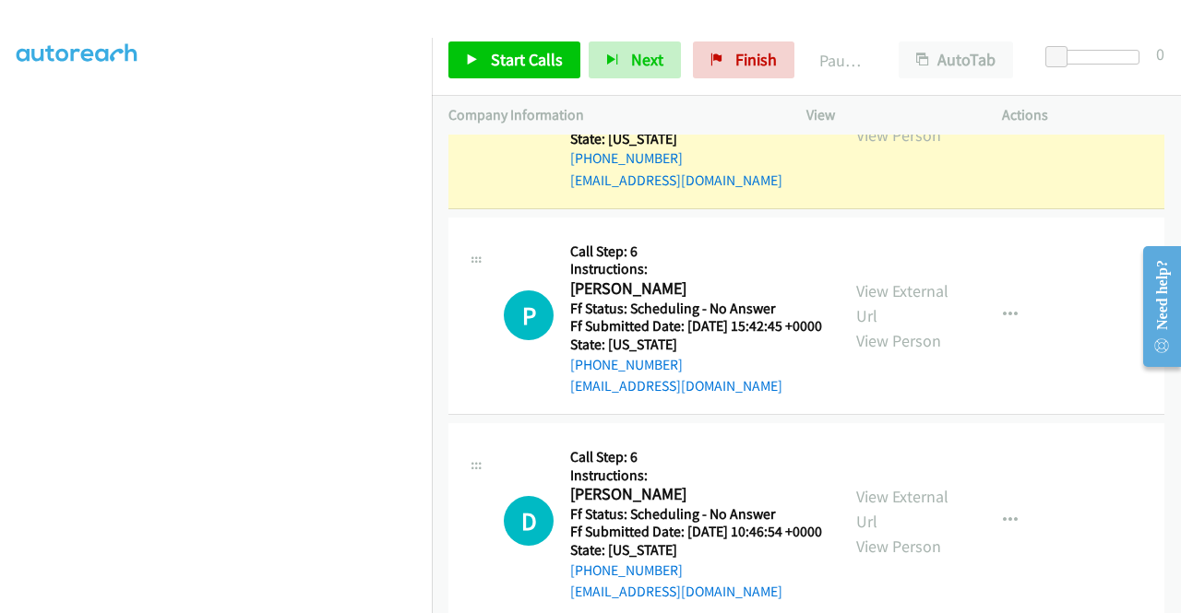
scroll to position [421, 0]
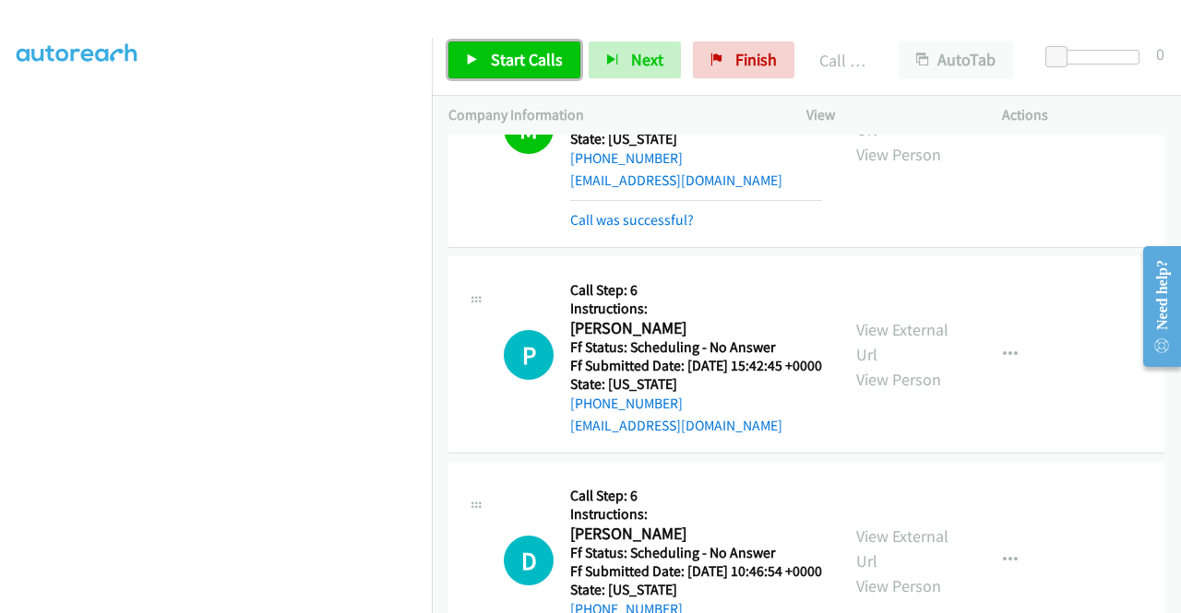
click at [485, 44] on link "Start Calls" at bounding box center [514, 60] width 132 height 37
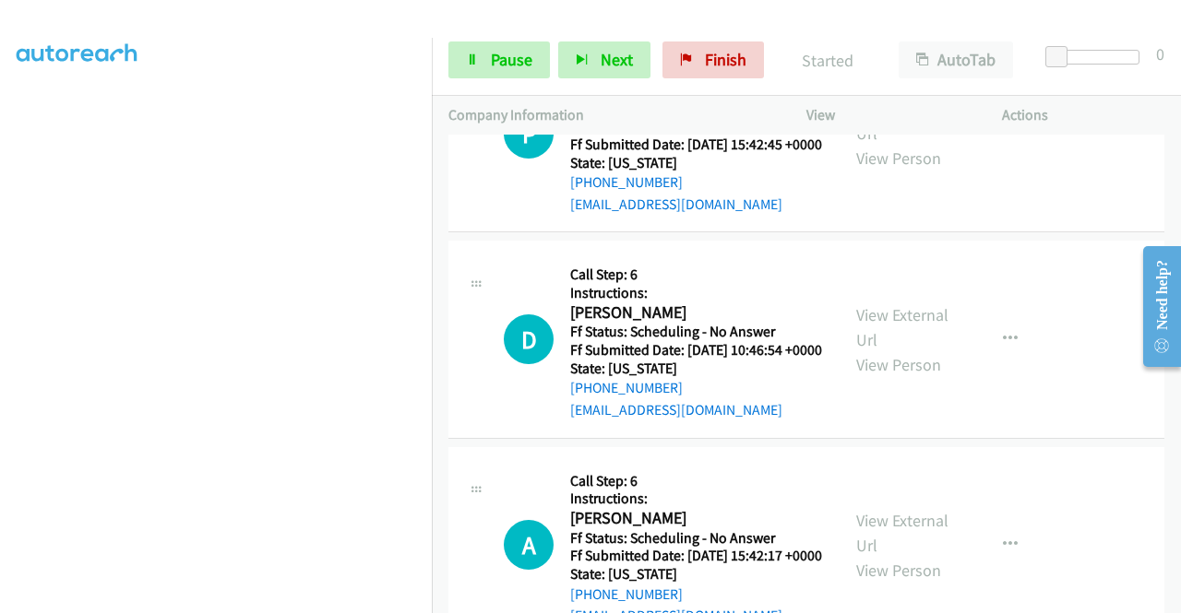
scroll to position [2614, 0]
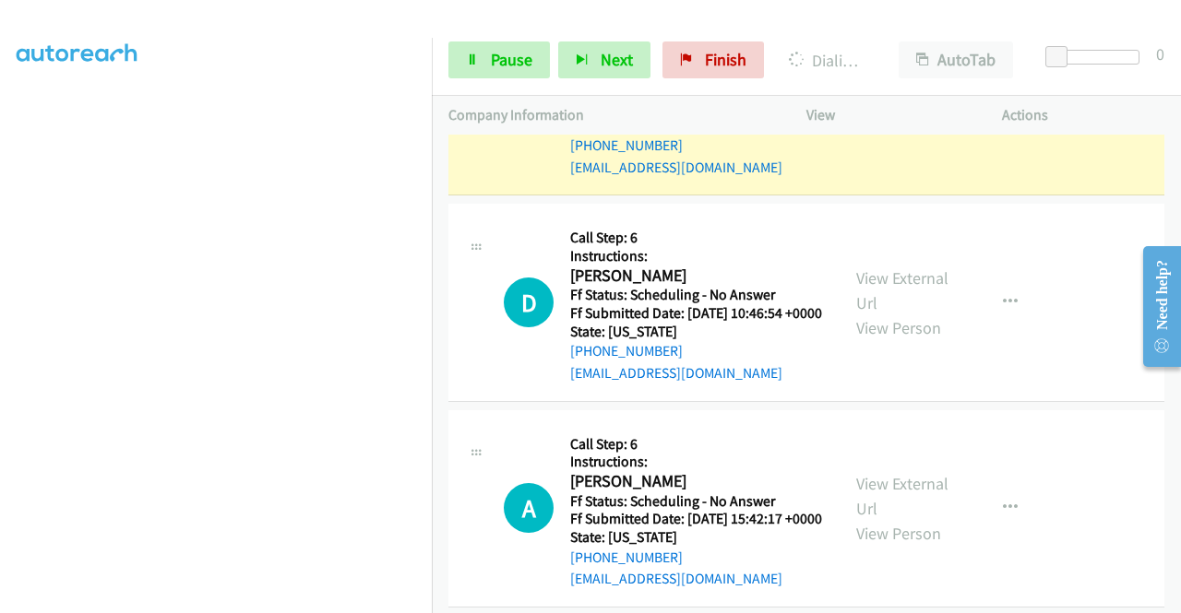
click at [907, 134] on div "View External Url View Person" at bounding box center [904, 96] width 96 height 75
click at [898, 107] on link "View External Url" at bounding box center [902, 84] width 92 height 46
click at [488, 58] on link "Pause" at bounding box center [498, 60] width 101 height 37
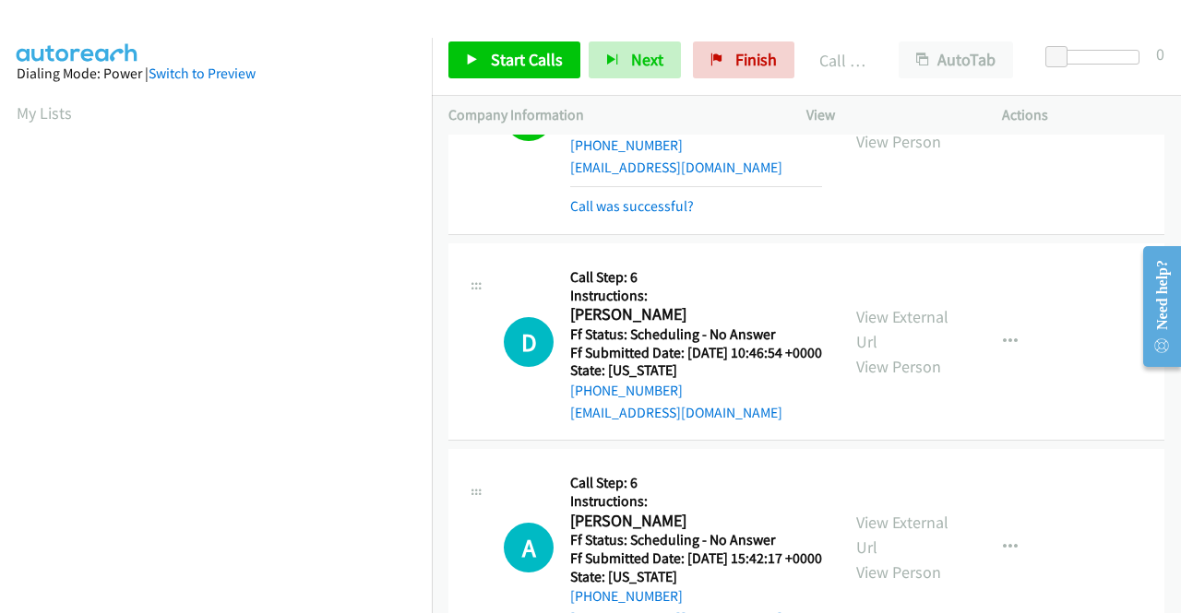
scroll to position [421, 0]
click at [614, 215] on link "Call was successful?" at bounding box center [632, 206] width 124 height 18
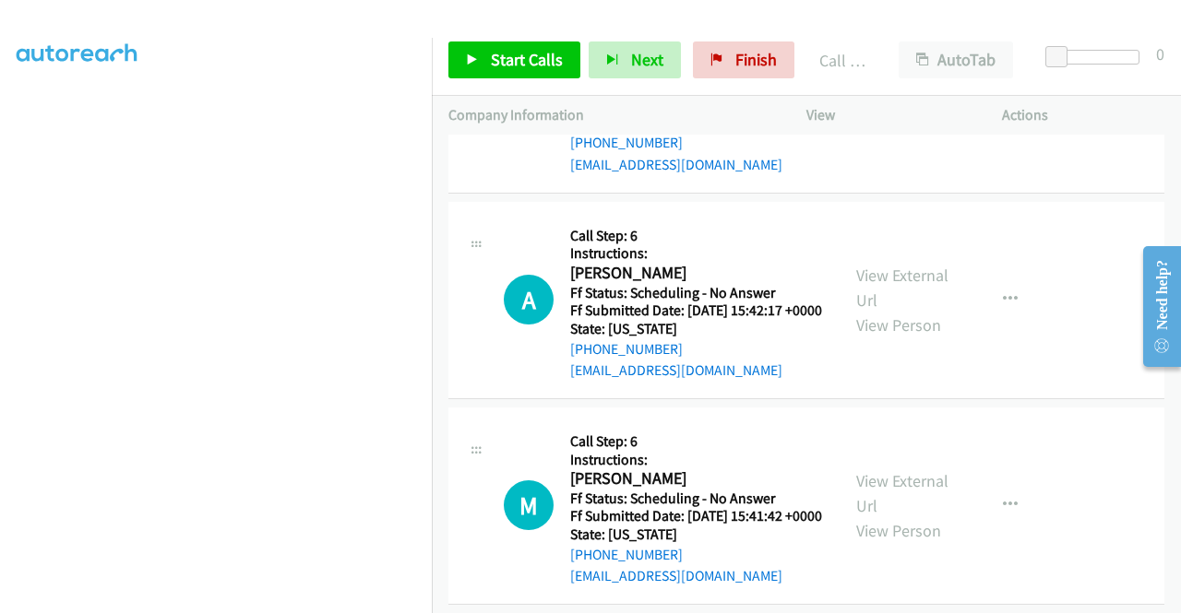
scroll to position [2896, 0]
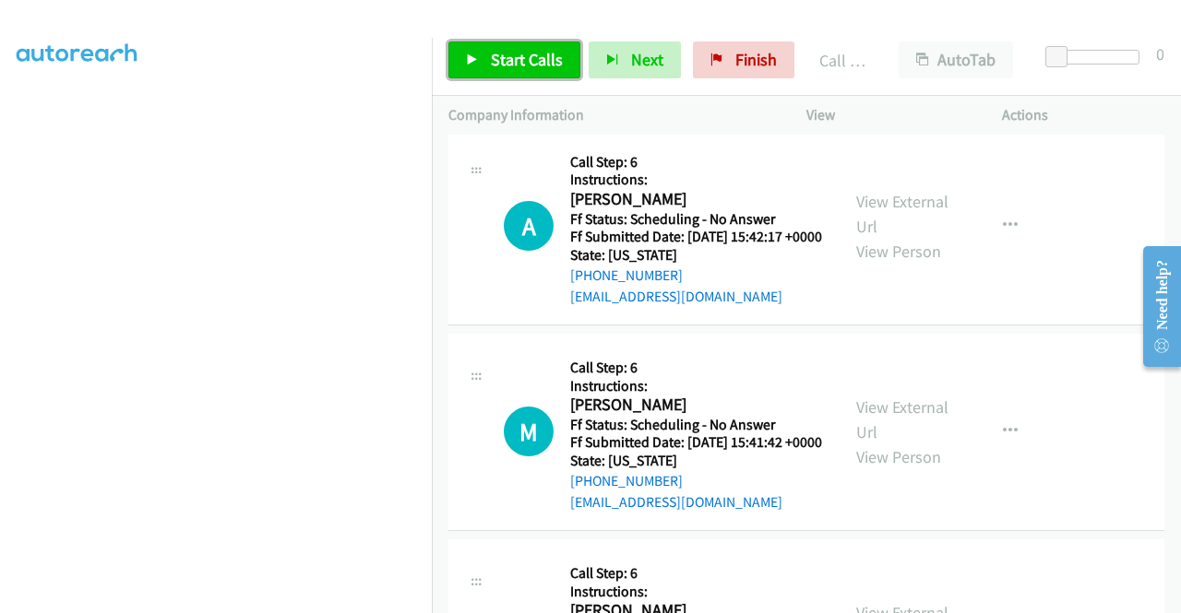
click at [526, 62] on span "Start Calls" at bounding box center [527, 59] width 72 height 21
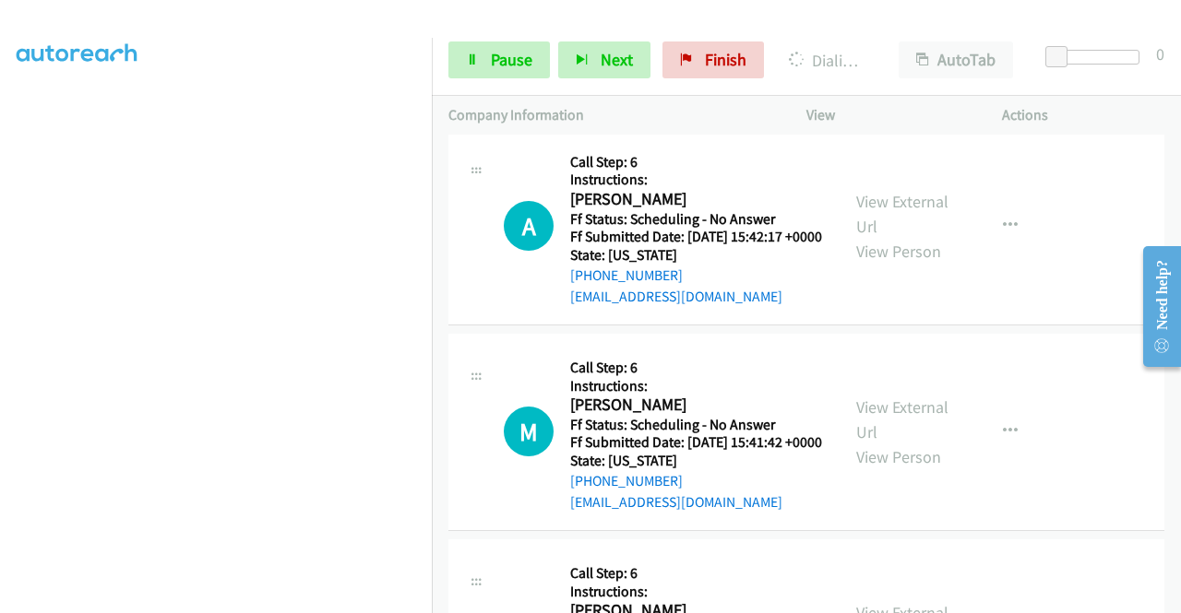
click at [886, 31] on link "View External Url" at bounding box center [902, 8] width 92 height 46
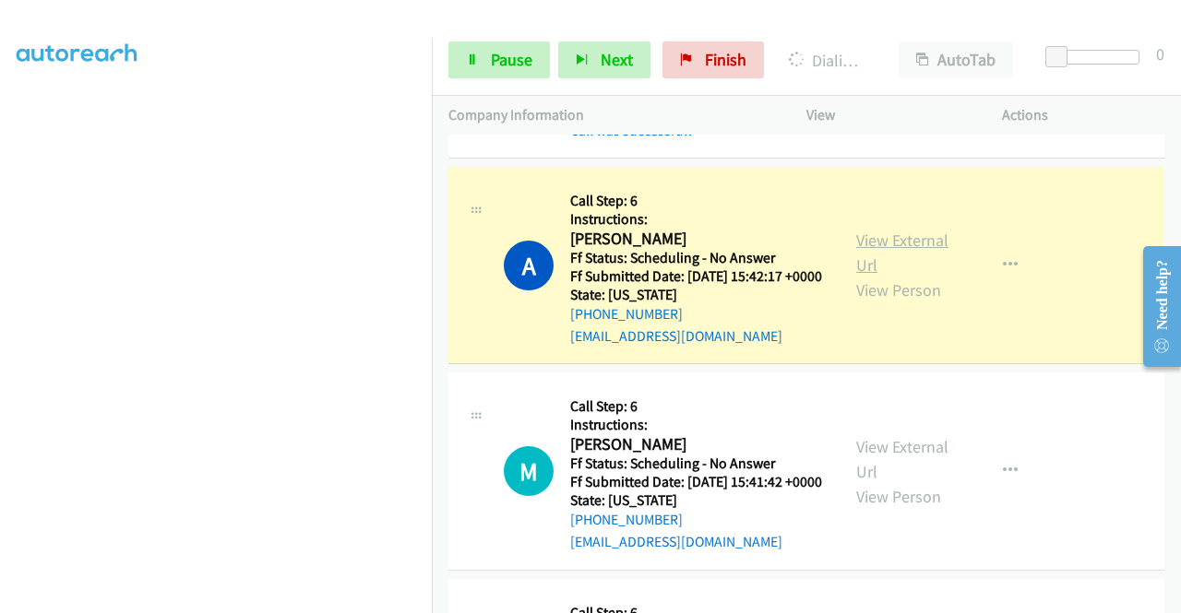
click at [902, 276] on link "View External Url" at bounding box center [902, 253] width 92 height 46
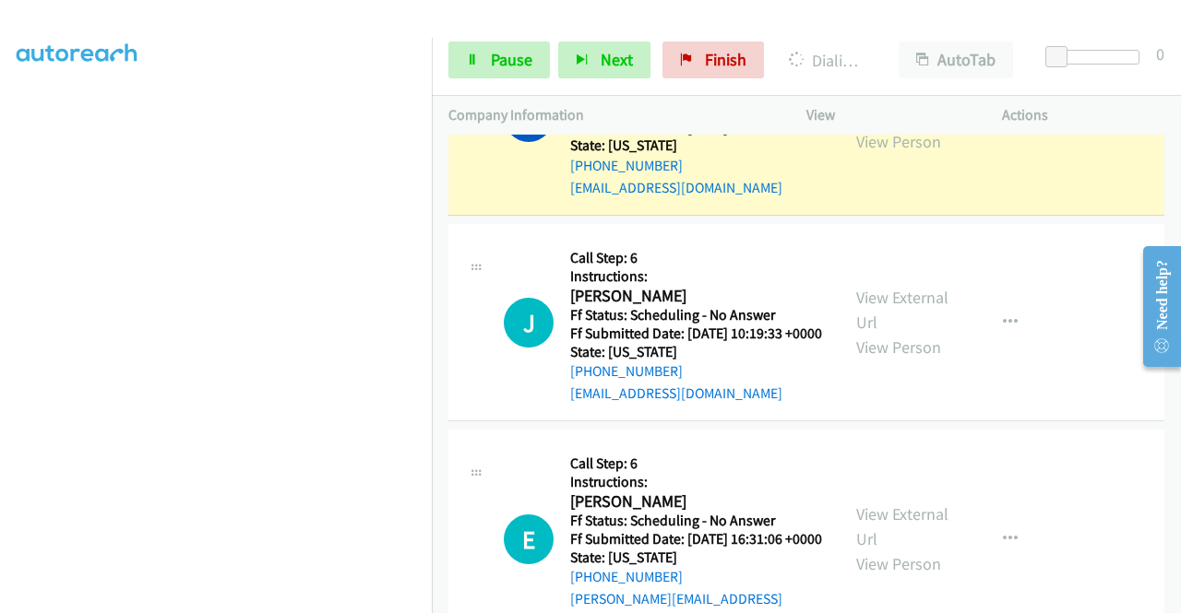
scroll to position [3352, 0]
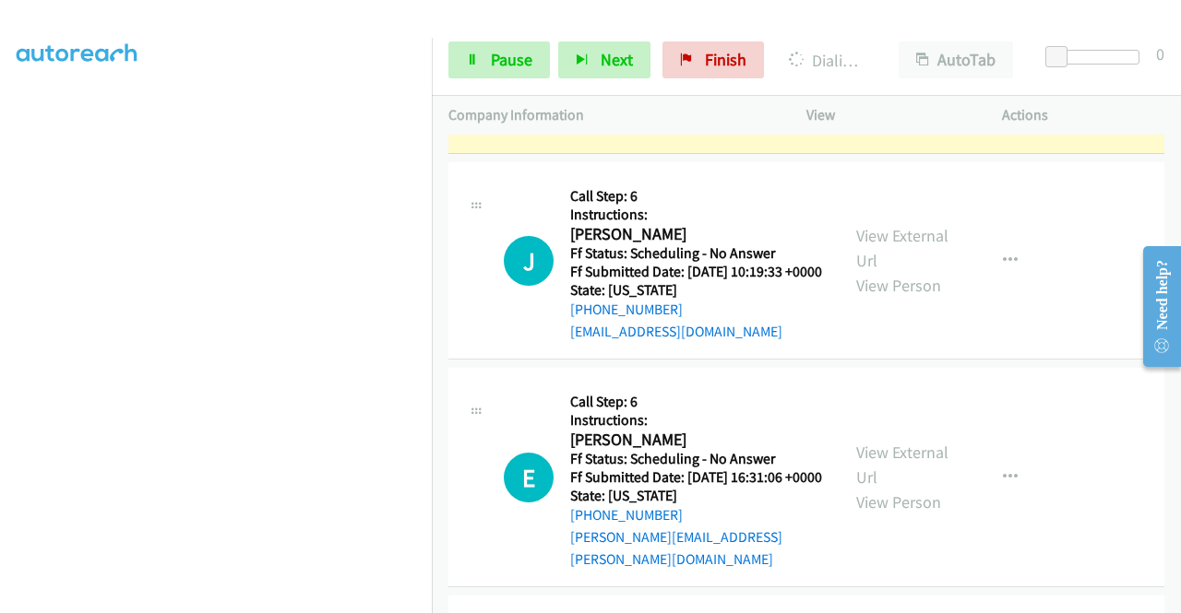
click at [898, 65] on link "View External Url" at bounding box center [902, 42] width 92 height 46
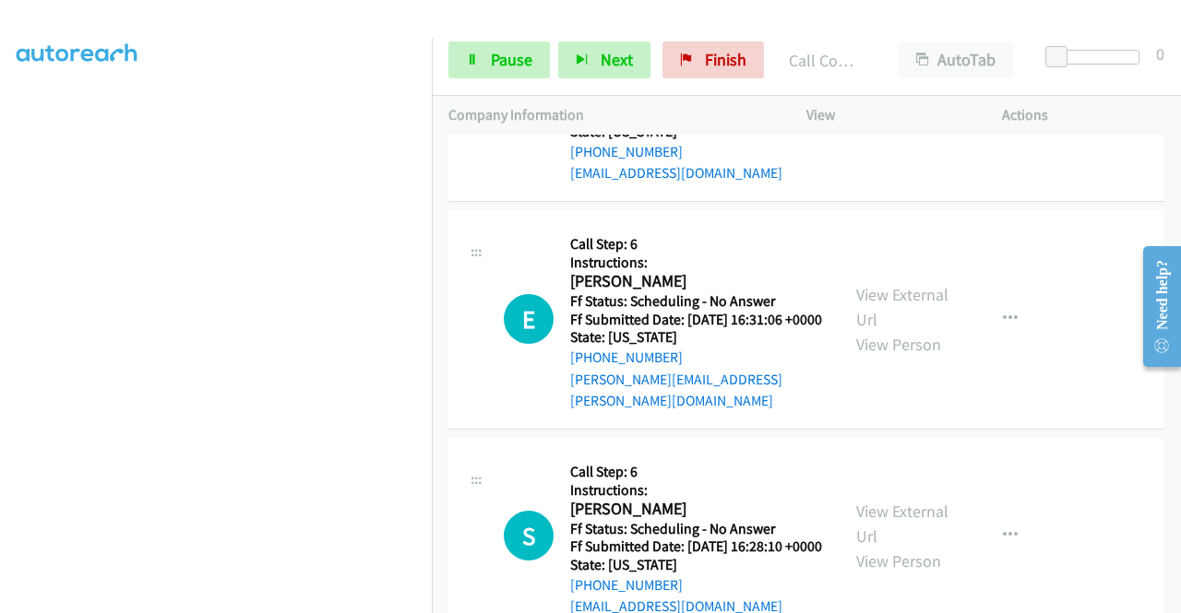
scroll to position [3634, 0]
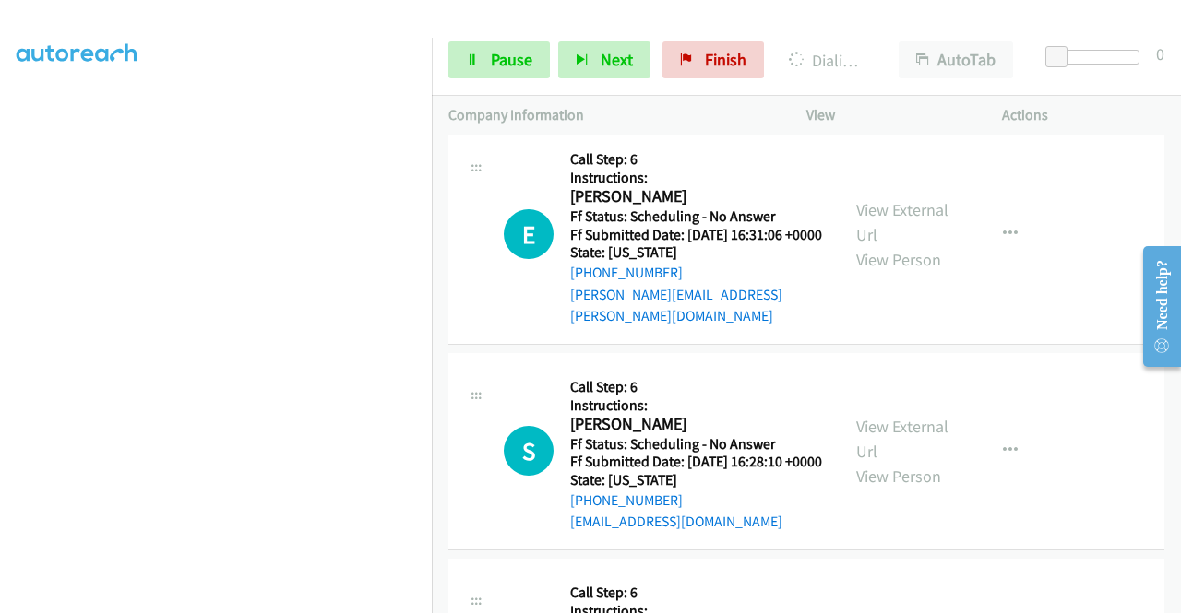
click at [880, 29] on link "View External Url" at bounding box center [902, 5] width 92 height 46
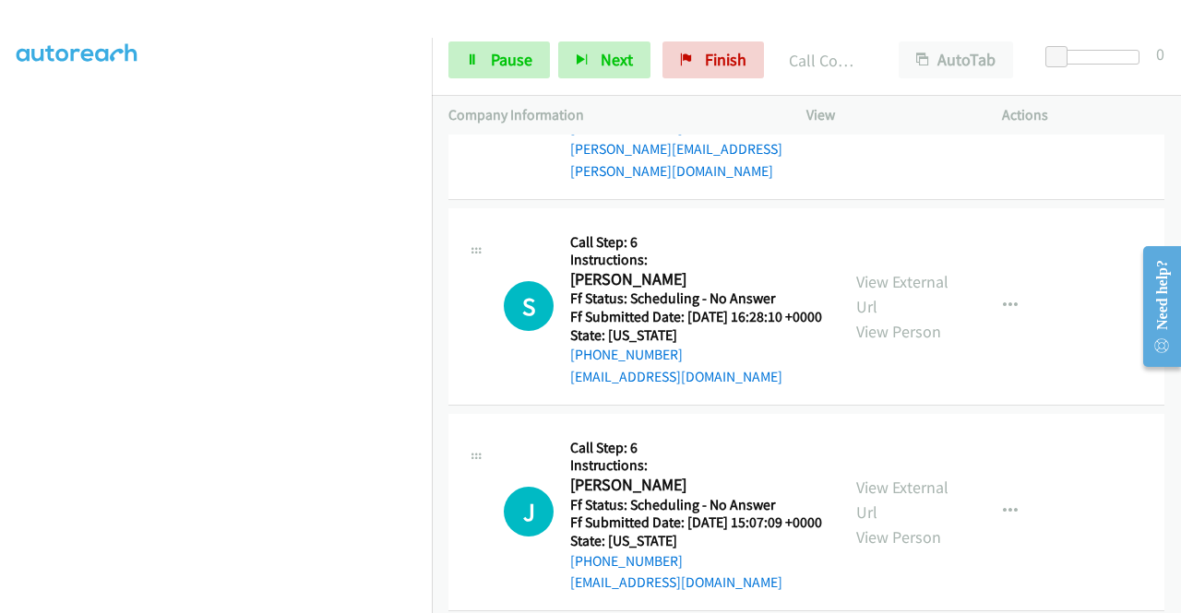
scroll to position [3906, 0]
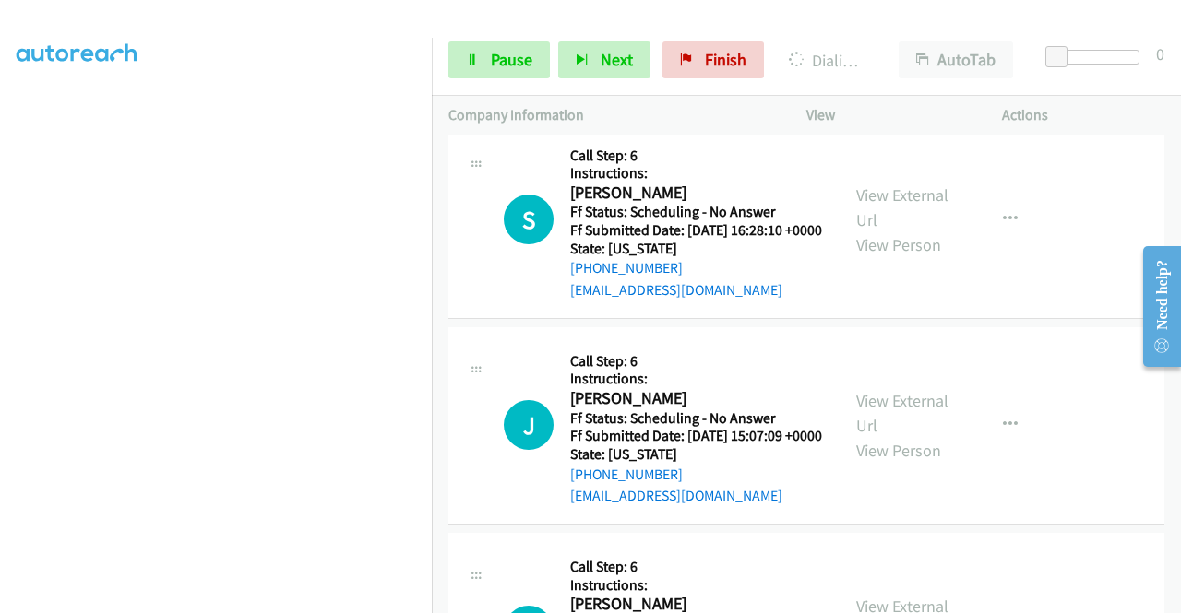
click at [501, 49] on span "Pause" at bounding box center [512, 59] width 42 height 21
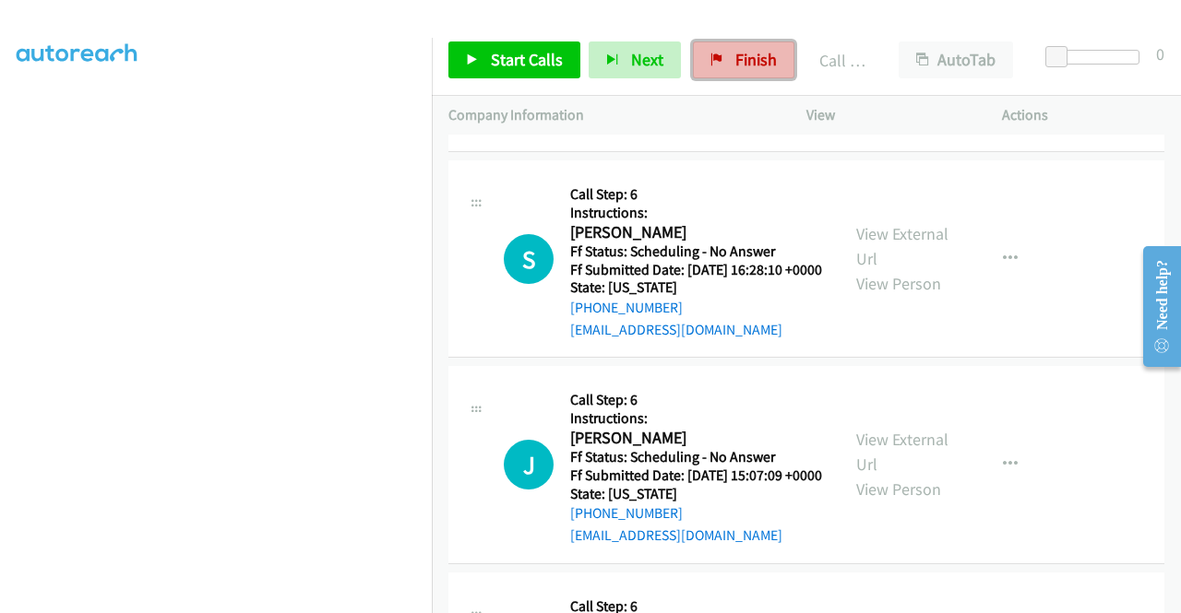
click at [745, 60] on span "Finish" at bounding box center [756, 59] width 42 height 21
